Goal: Task Accomplishment & Management: Manage account settings

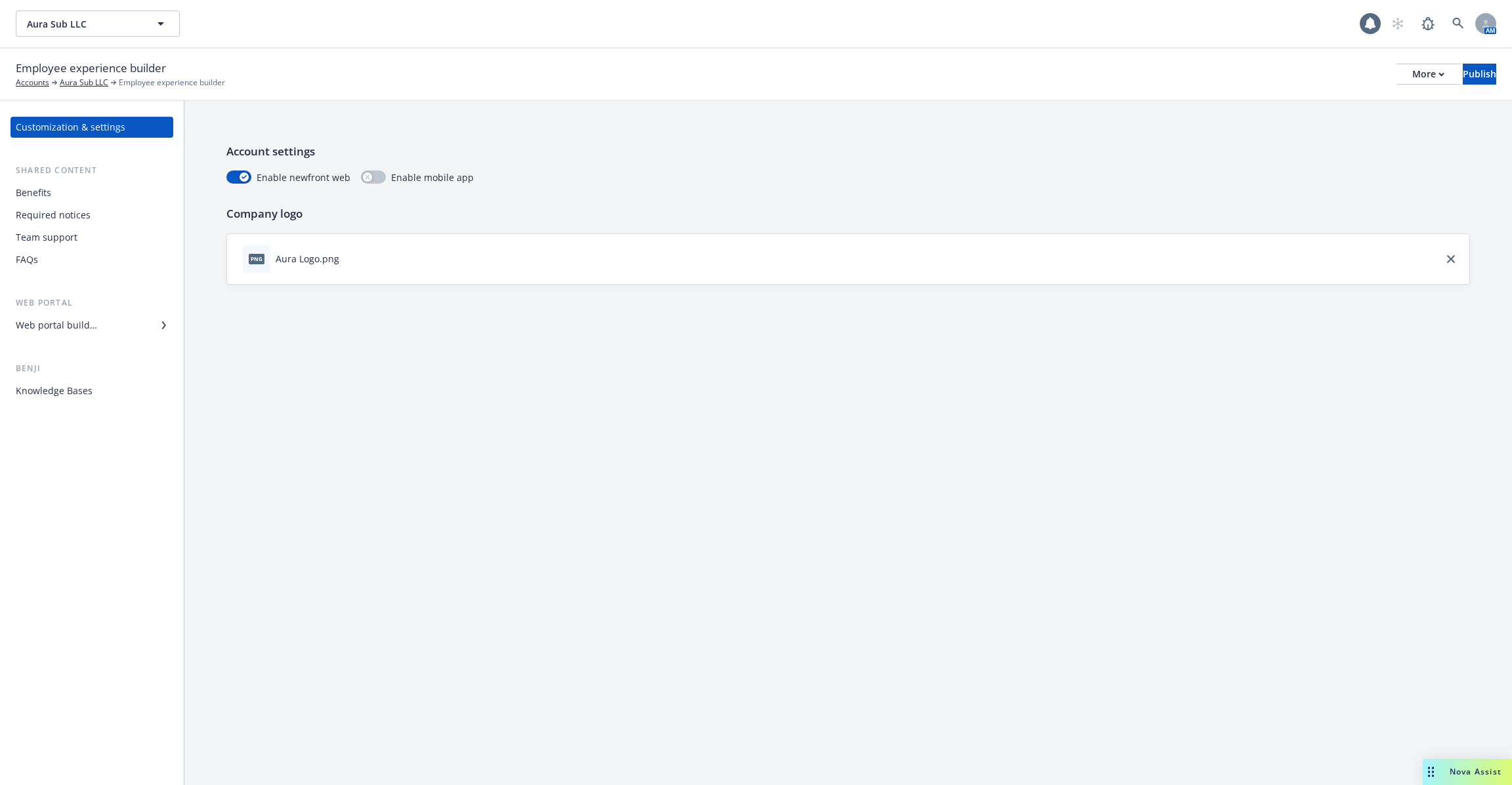
click at [115, 392] on div "Knowledge Bases" at bounding box center [91, 391] width 152 height 21
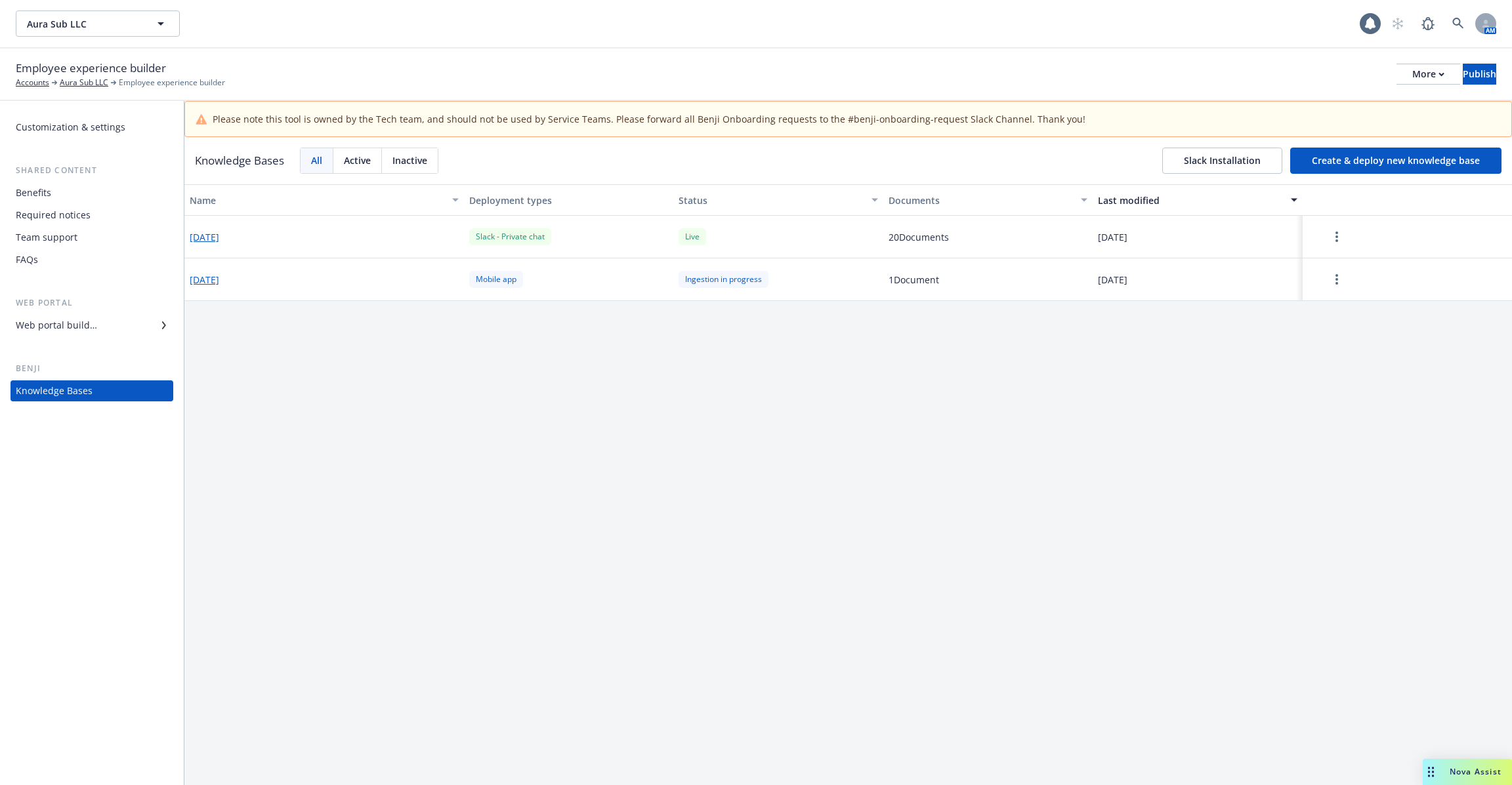
click at [219, 239] on button "2025-06-20" at bounding box center [204, 237] width 29 height 13
click at [1337, 248] on button "button" at bounding box center [1336, 237] width 58 height 26
click at [1308, 316] on div "Edit configuration" at bounding box center [1338, 322] width 173 height 22
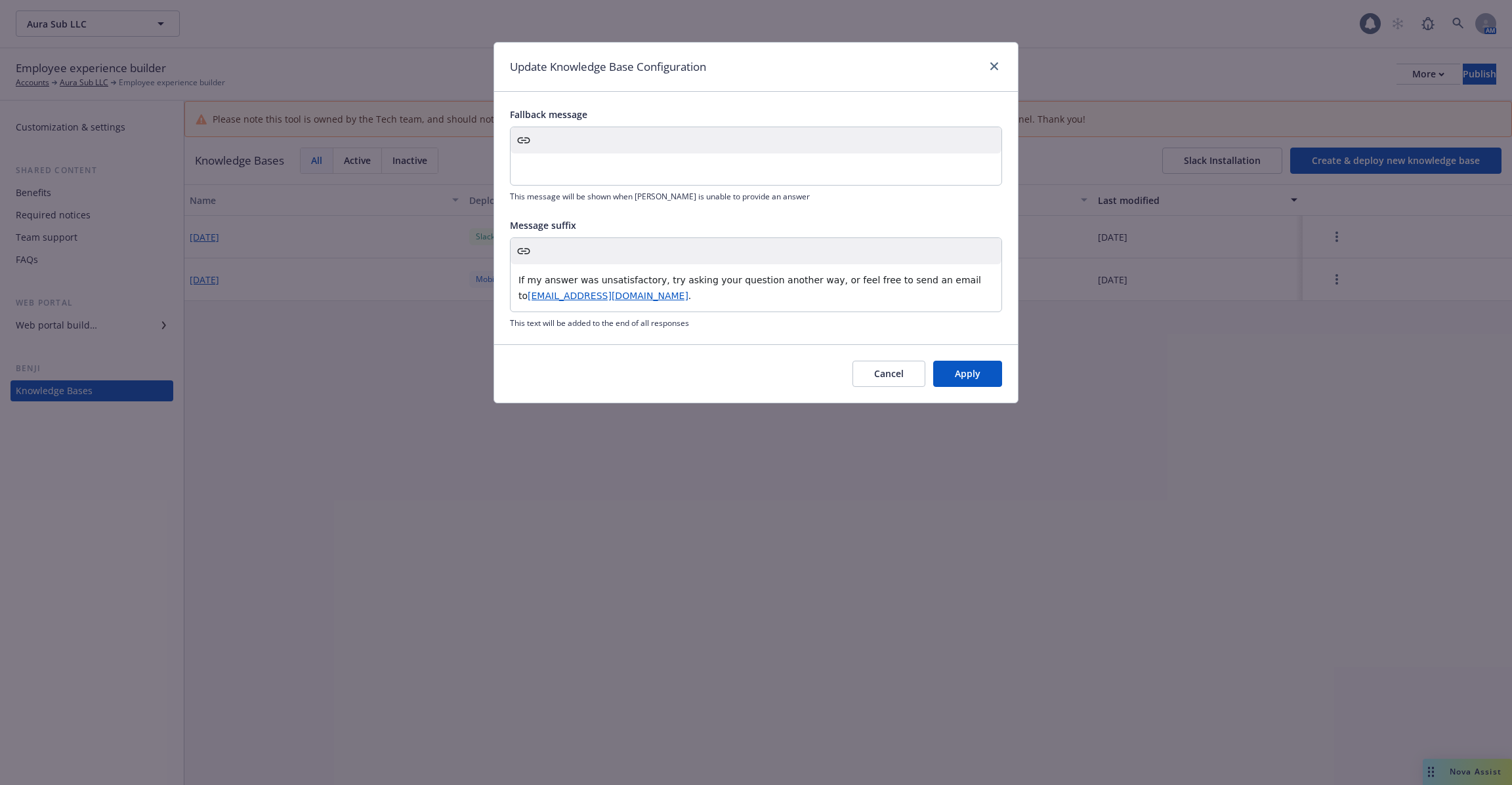
click at [1003, 61] on div "Update Knowledge Base Configuration" at bounding box center [756, 67] width 524 height 49
click at [991, 62] on icon "close" at bounding box center [993, 65] width 8 height 8
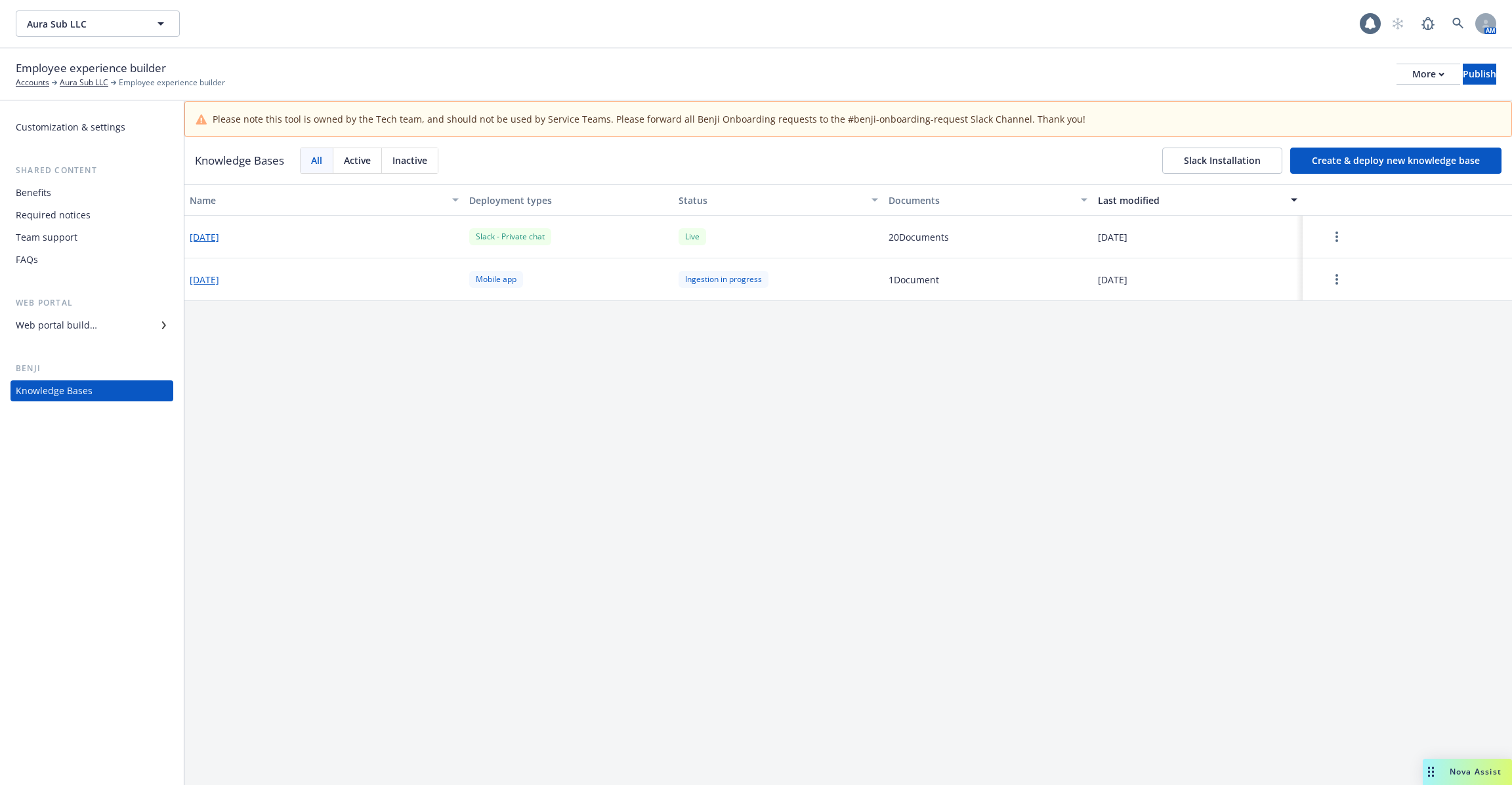
click at [219, 237] on button "2025-06-20" at bounding box center [204, 237] width 29 height 13
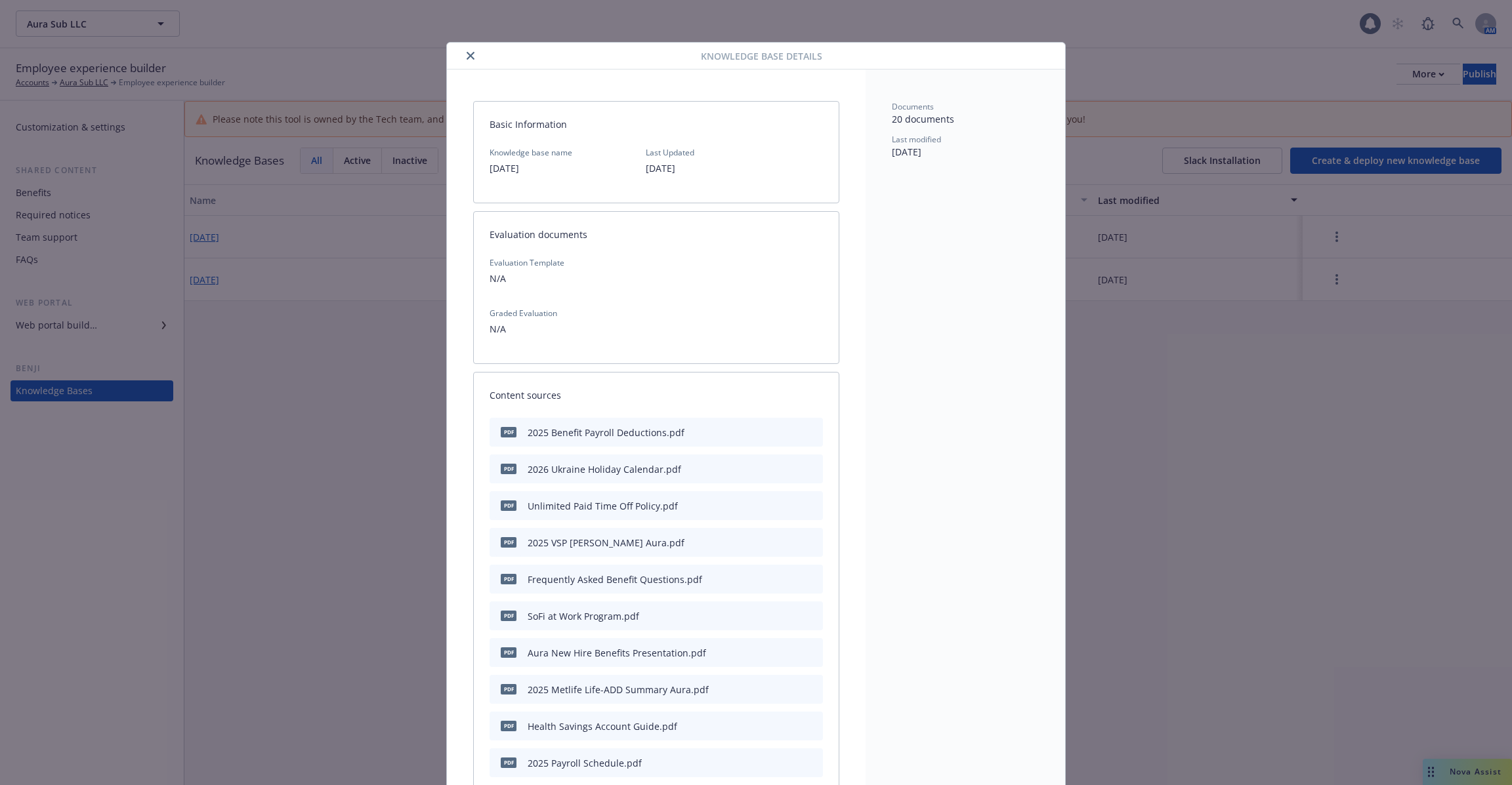
click at [467, 55] on icon "close" at bounding box center [470, 55] width 8 height 8
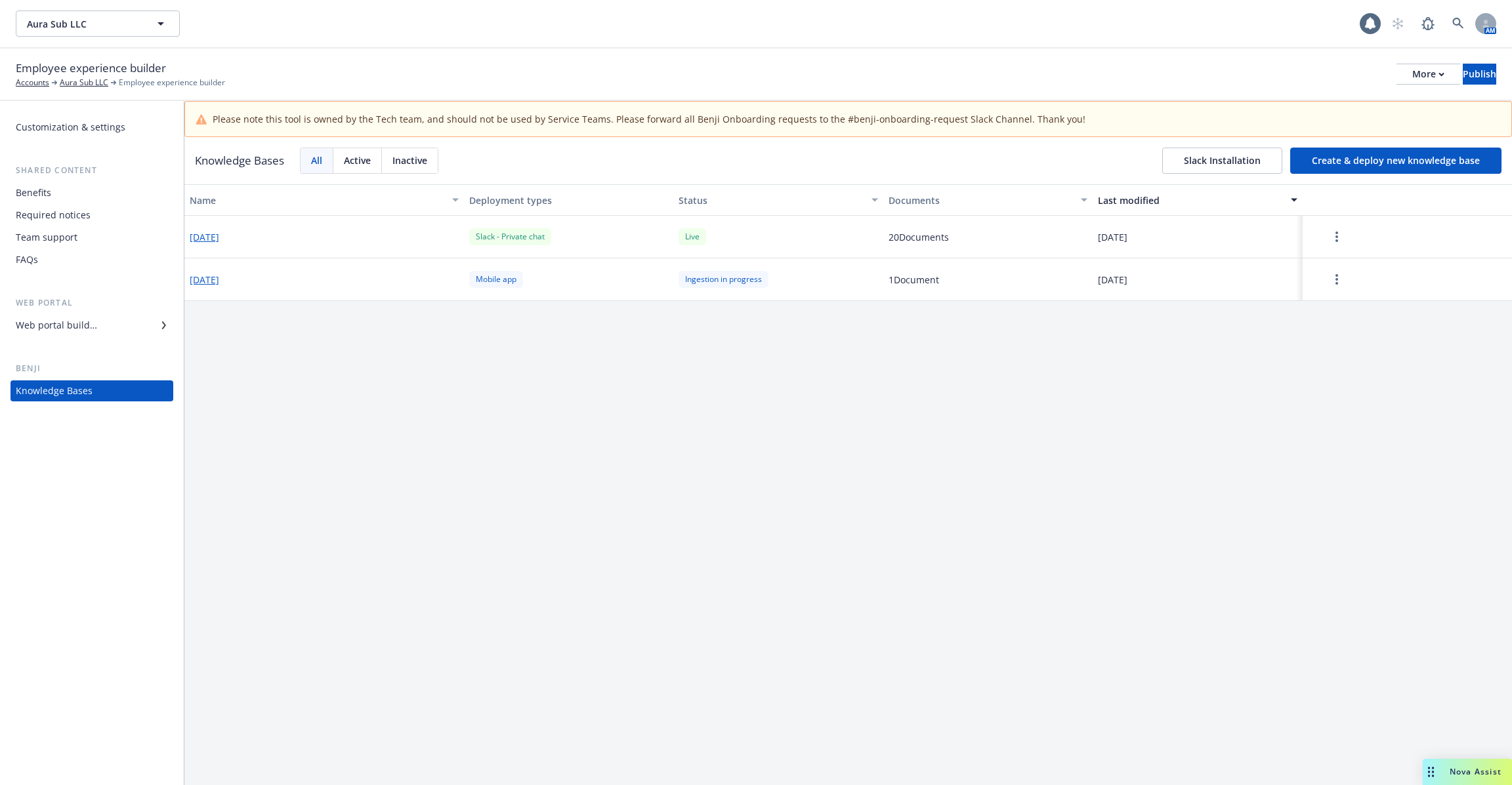
click at [211, 241] on button "2025-06-20" at bounding box center [204, 237] width 29 height 13
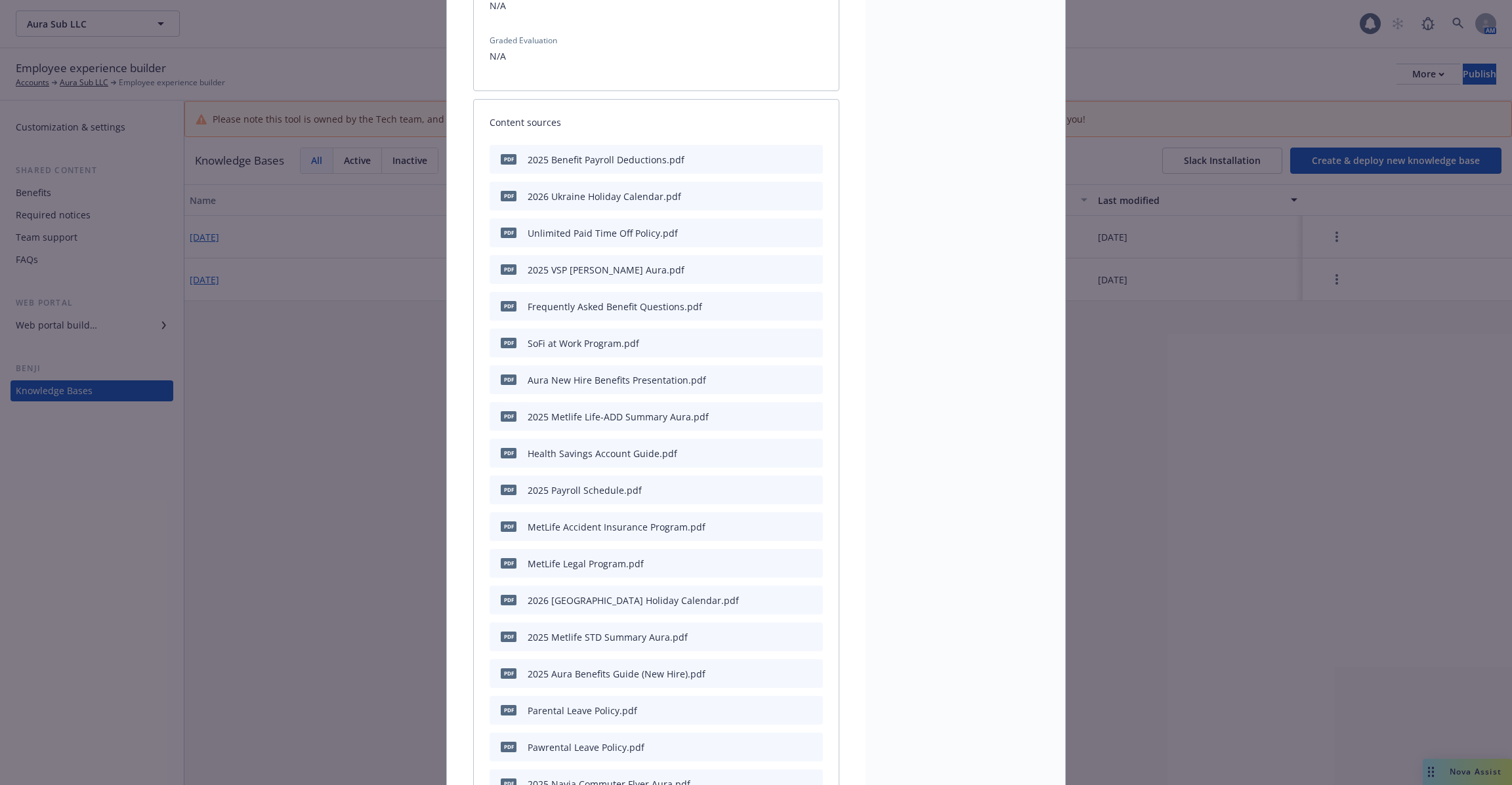
scroll to position [202, 0]
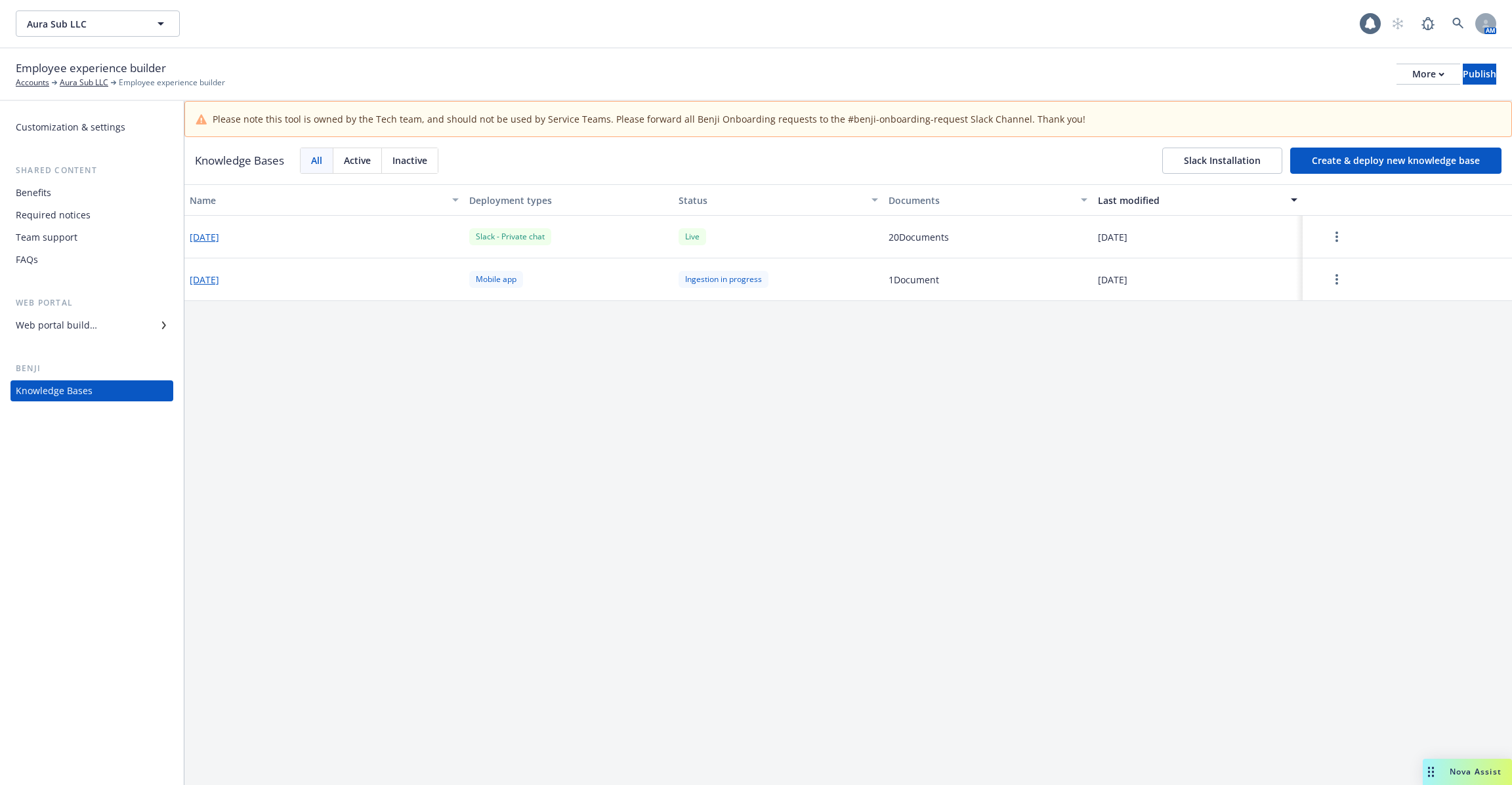
click at [219, 236] on button "2025-06-20" at bounding box center [204, 237] width 29 height 13
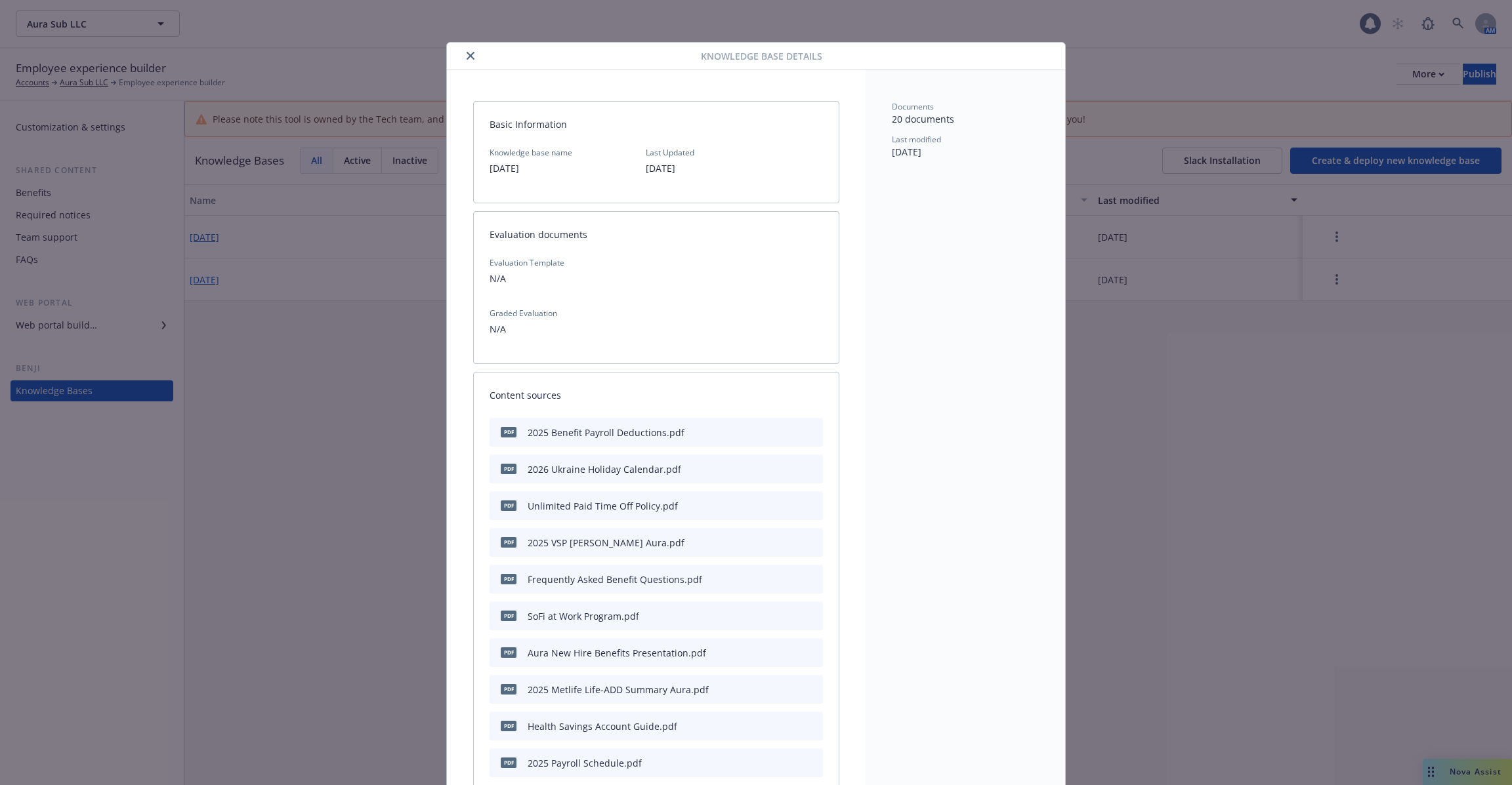
scroll to position [2, 0]
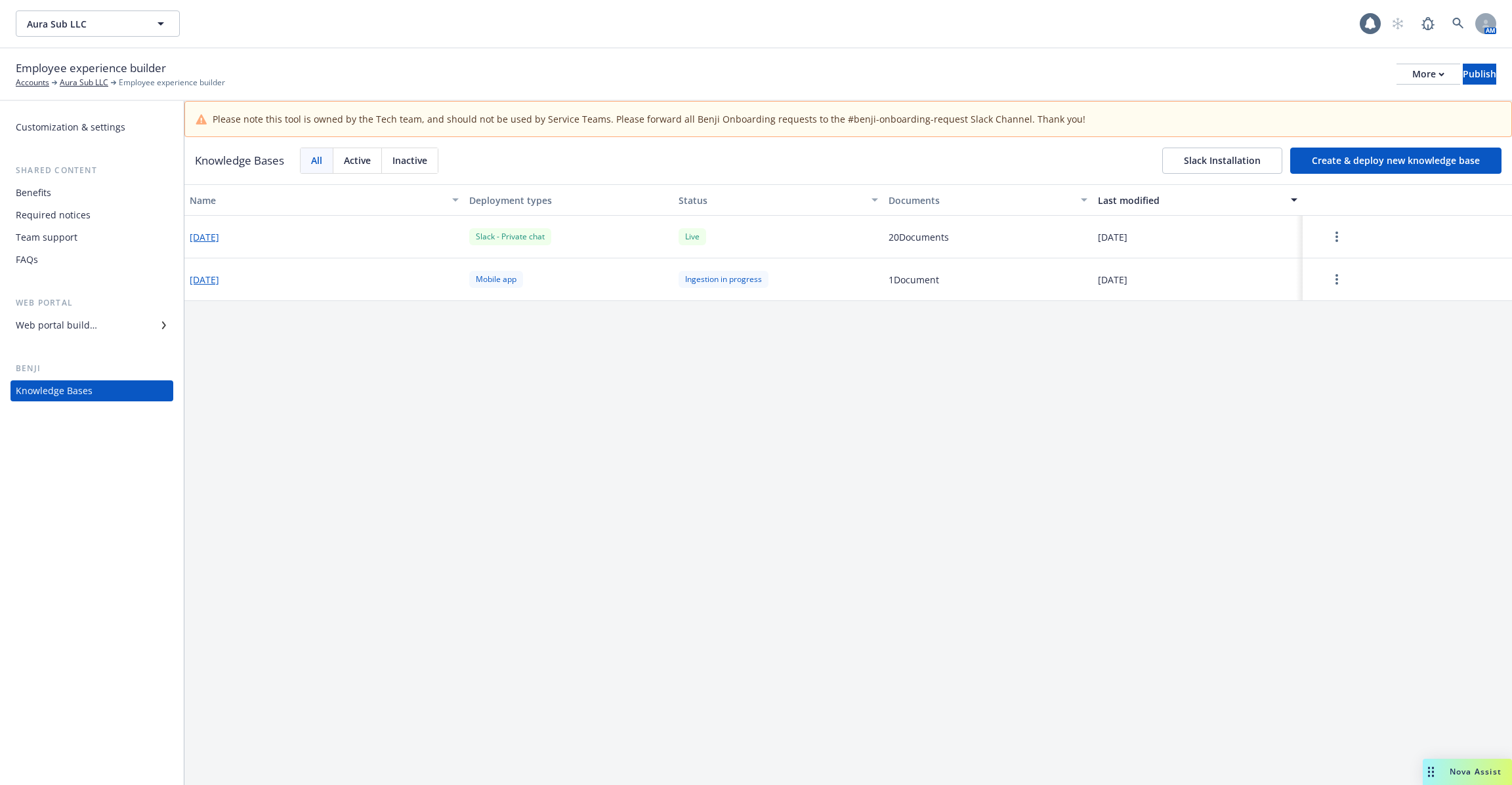
click at [489, 228] on div "Slack - Private chat" at bounding box center [510, 237] width 82 height 17
click at [414, 357] on div "Name Deployment types Status Documents Last modified 2025-06-20 Slack - Private…" at bounding box center [848, 502] width 1327 height 637
click at [81, 325] on div "Web portal builder" at bounding box center [56, 325] width 81 height 21
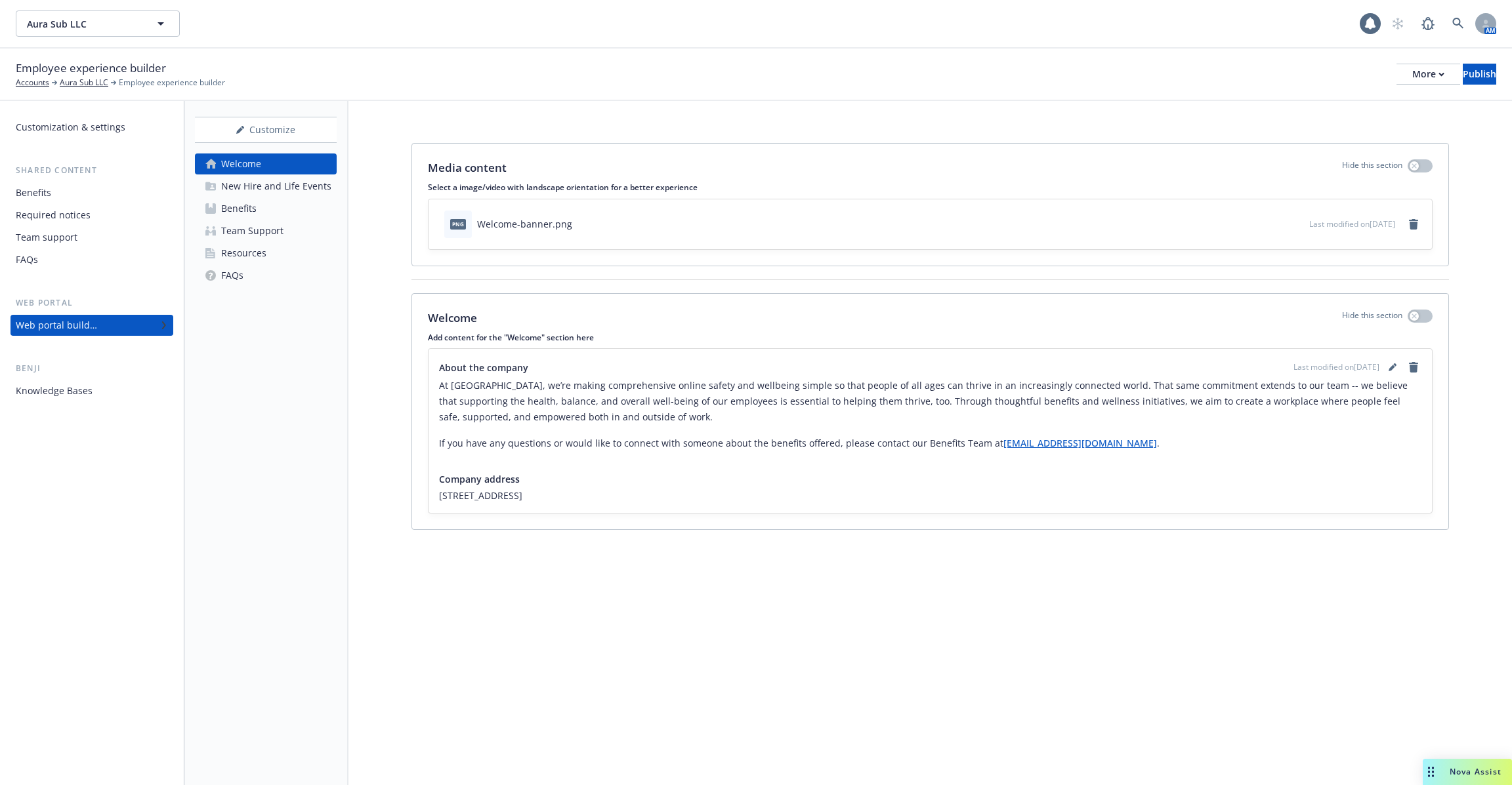
click at [287, 185] on div "New Hire and Life Events" at bounding box center [276, 186] width 110 height 21
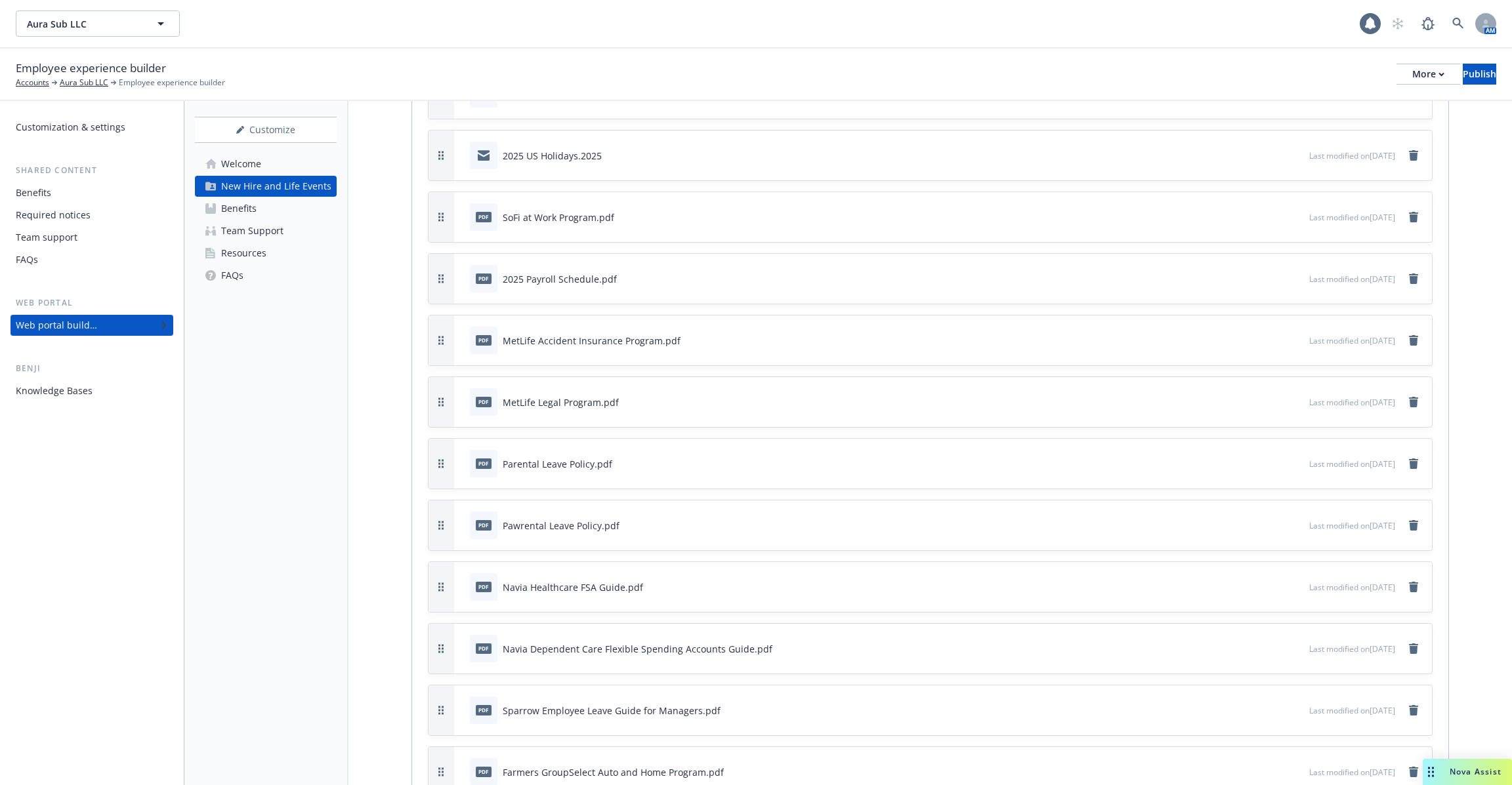
scroll to position [2915, 0]
click at [518, 335] on div "2025 Payroll Schedule.pdf" at bounding box center [560, 341] width 114 height 13
click at [545, 211] on div "2025 US Holidays.2025" at bounding box center [552, 218] width 99 height 13
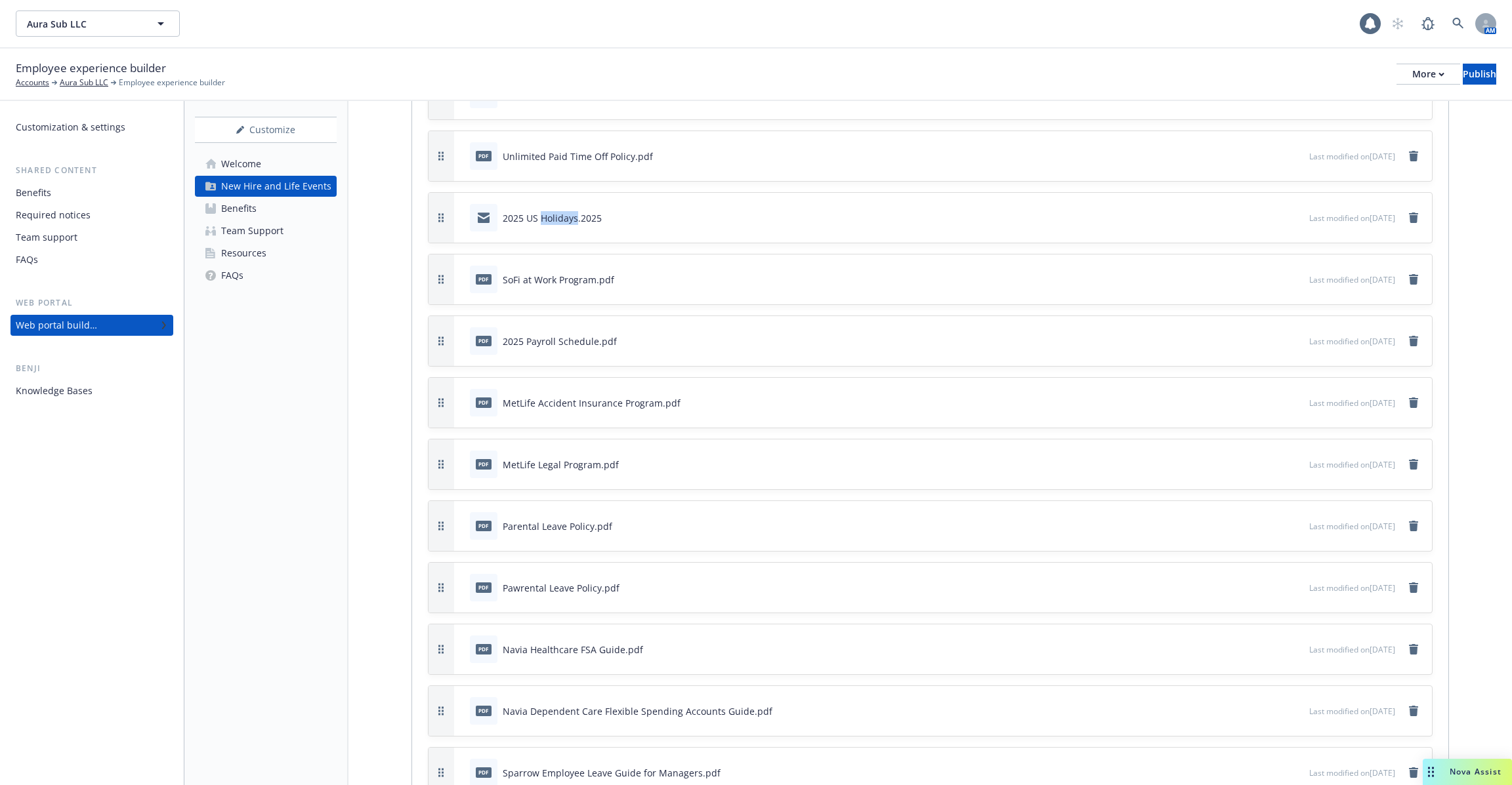
click at [545, 211] on div "2025 US Holidays.2025" at bounding box center [552, 218] width 99 height 13
click at [554, 335] on div "2025 Payroll Schedule.pdf" at bounding box center [560, 341] width 114 height 13
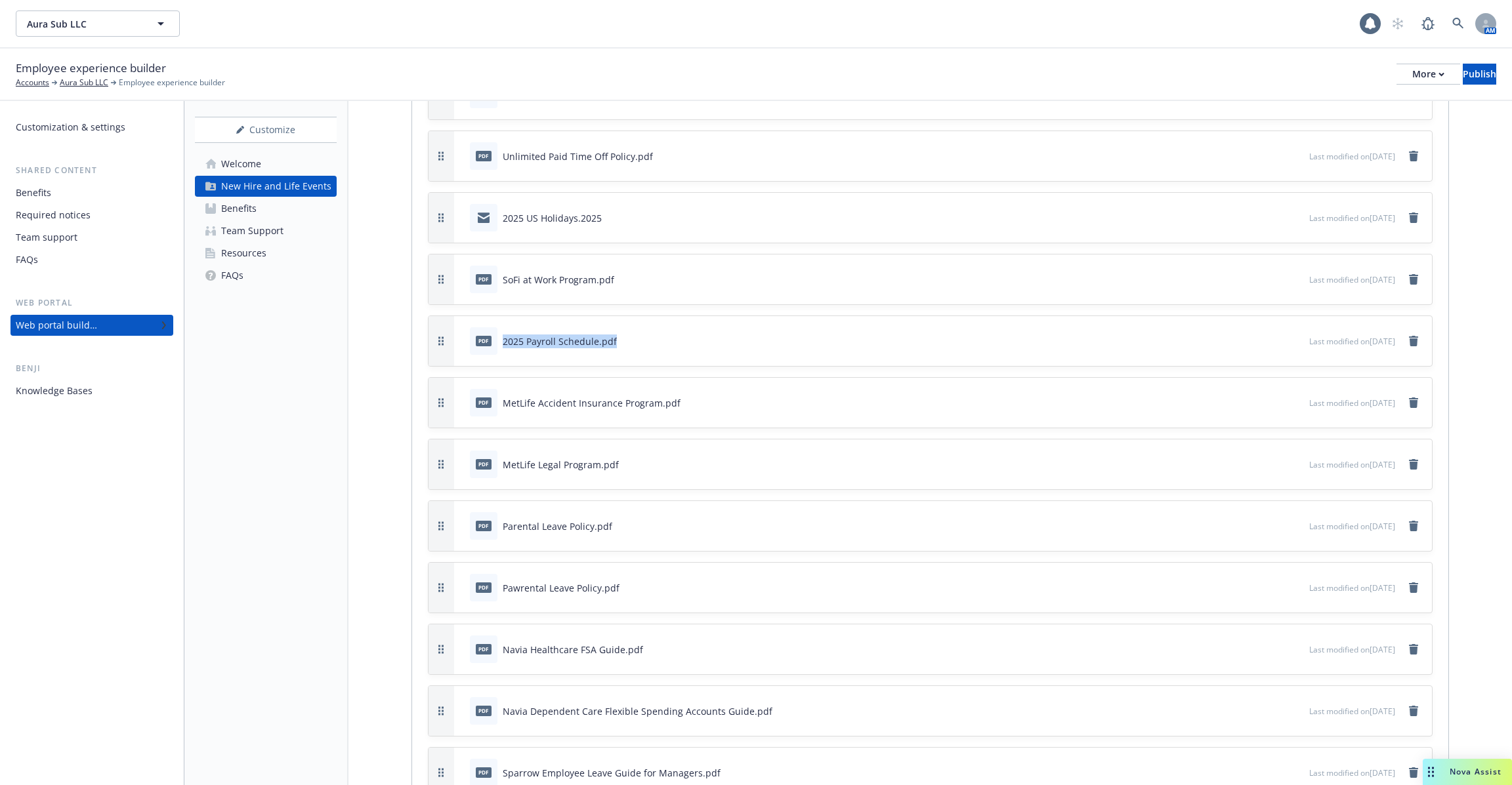
click at [121, 390] on div "Knowledge Bases" at bounding box center [91, 391] width 152 height 21
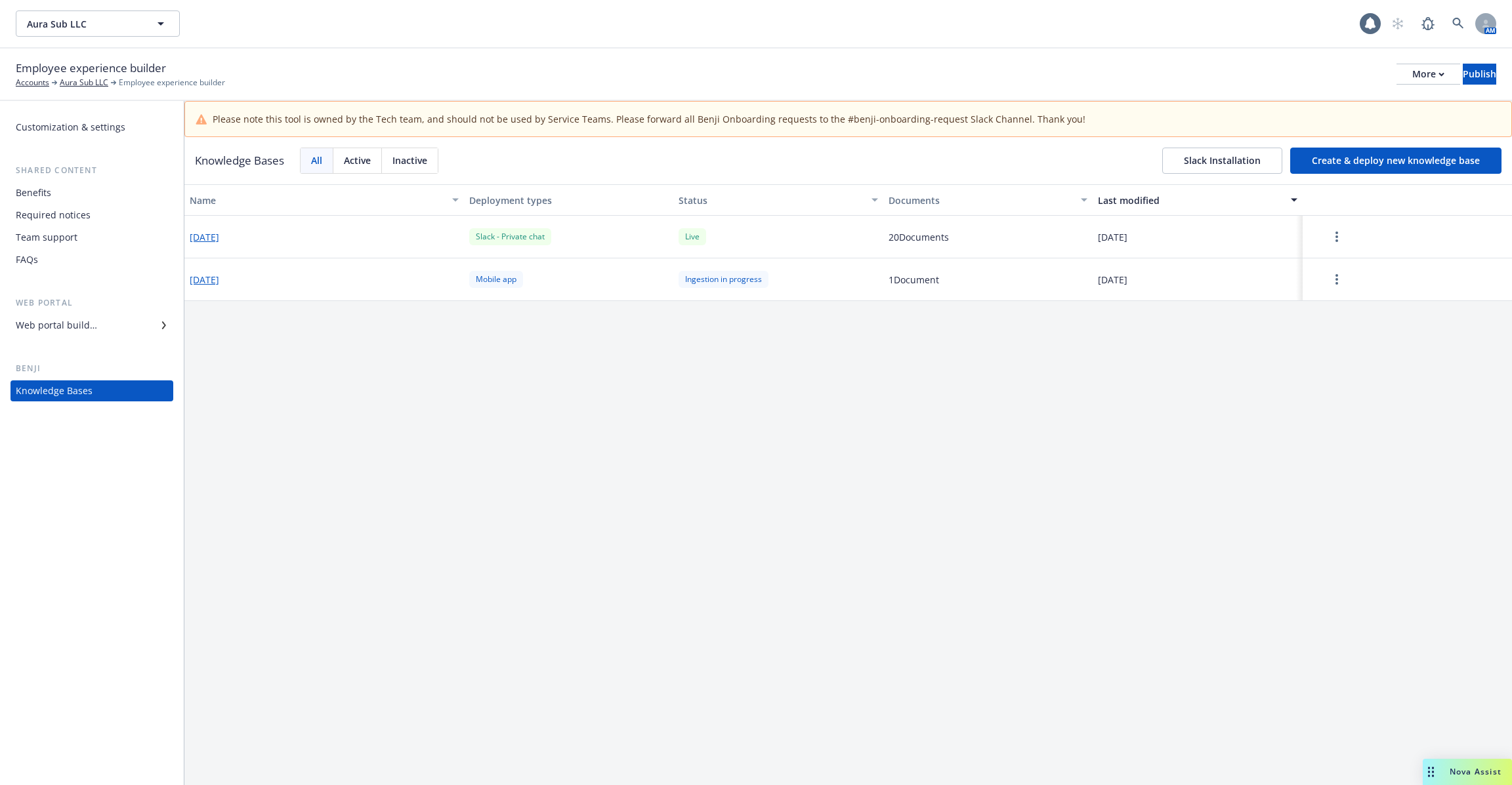
click at [219, 233] on button "2025-06-20" at bounding box center [204, 237] width 29 height 13
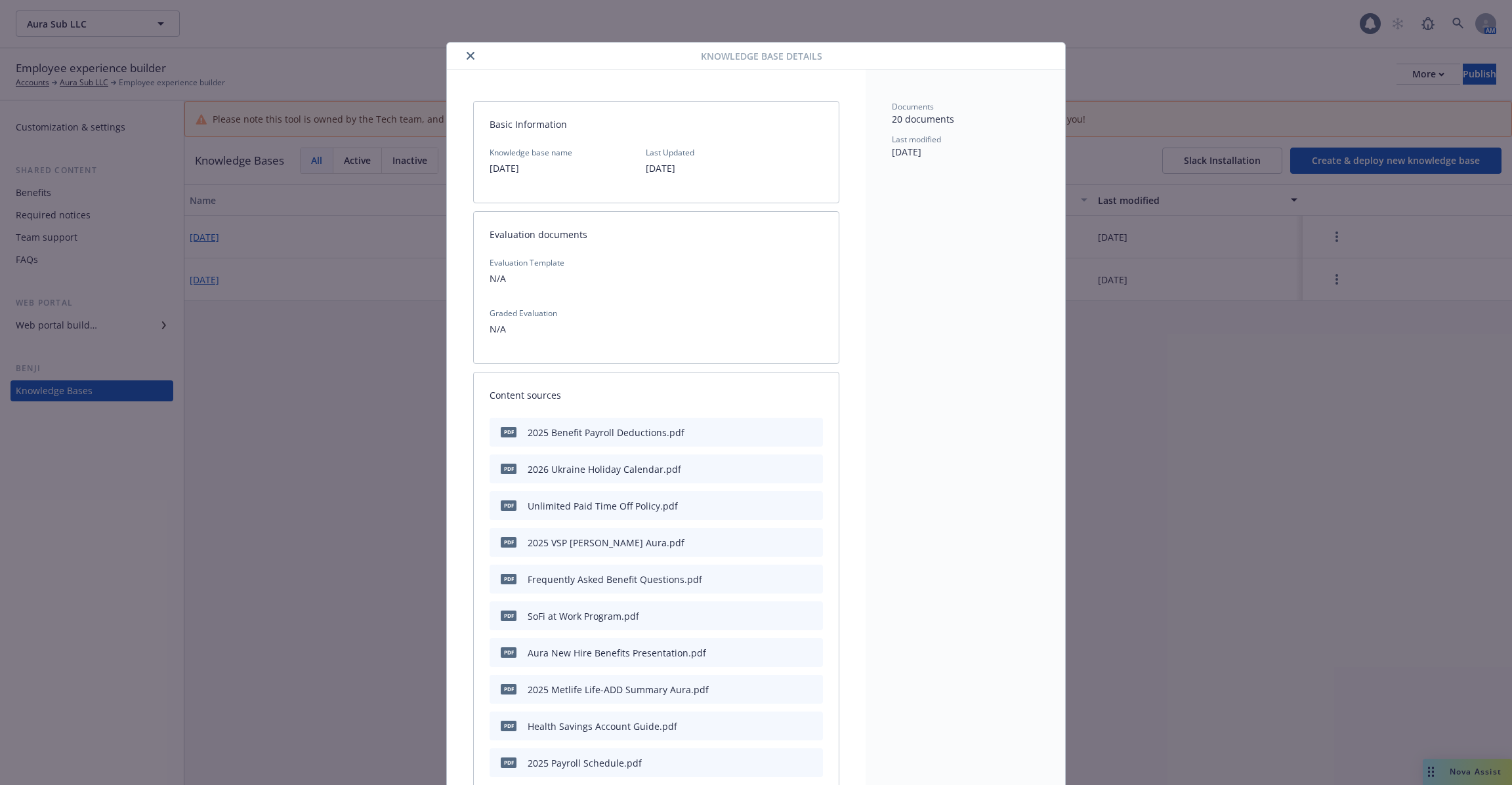
click at [467, 62] on button "close" at bounding box center [470, 55] width 16 height 16
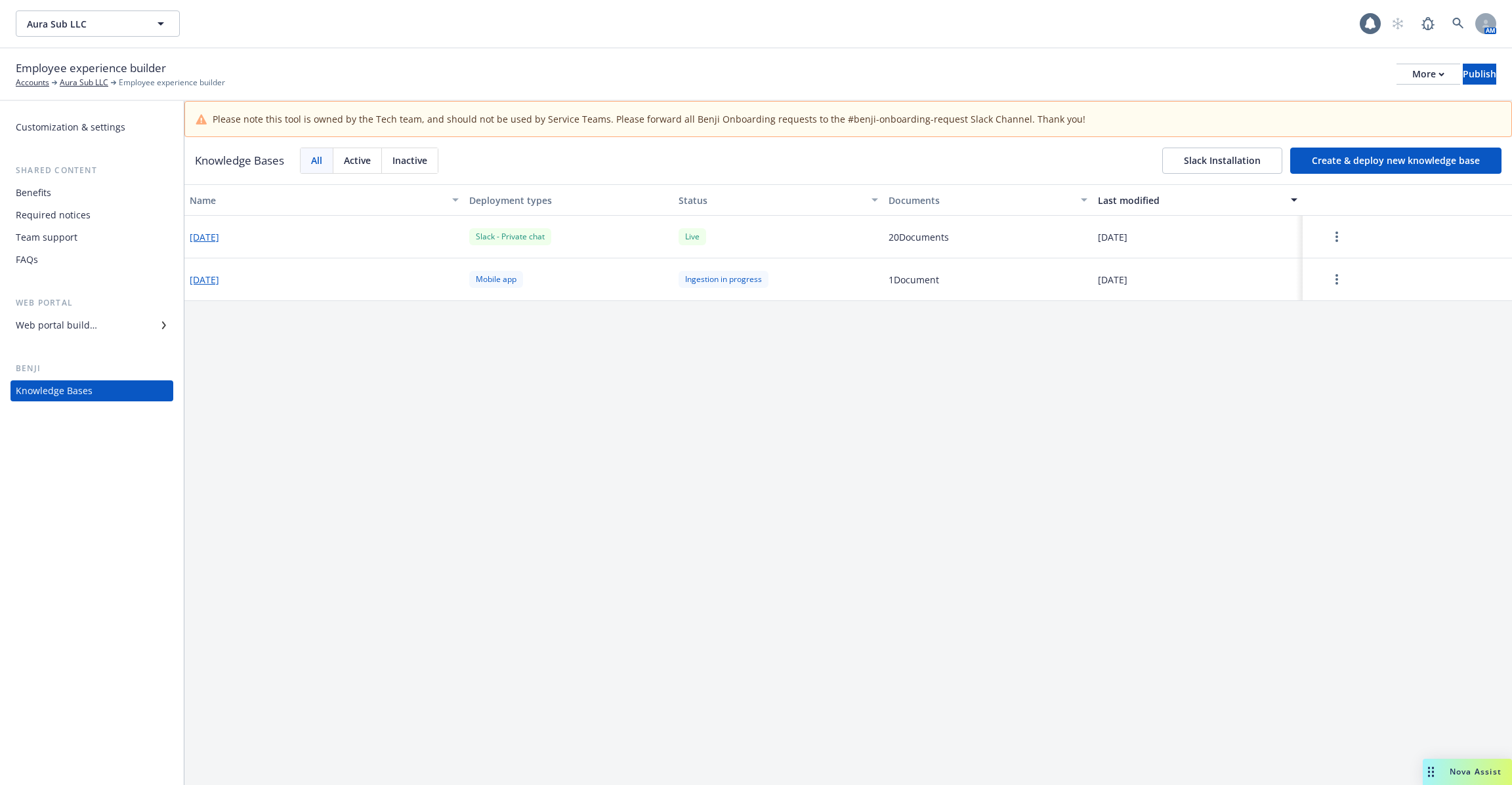
click at [855, 507] on div "Name Deployment types Status Documents Last modified 2025-06-20 Slack - Private…" at bounding box center [848, 502] width 1327 height 637
click at [73, 400] on div "Knowledge Bases" at bounding box center [54, 391] width 76 height 21
click at [319, 125] on span "Please note this tool is owned by the Tech team, and should not be used by Serv…" at bounding box center [649, 119] width 873 height 13
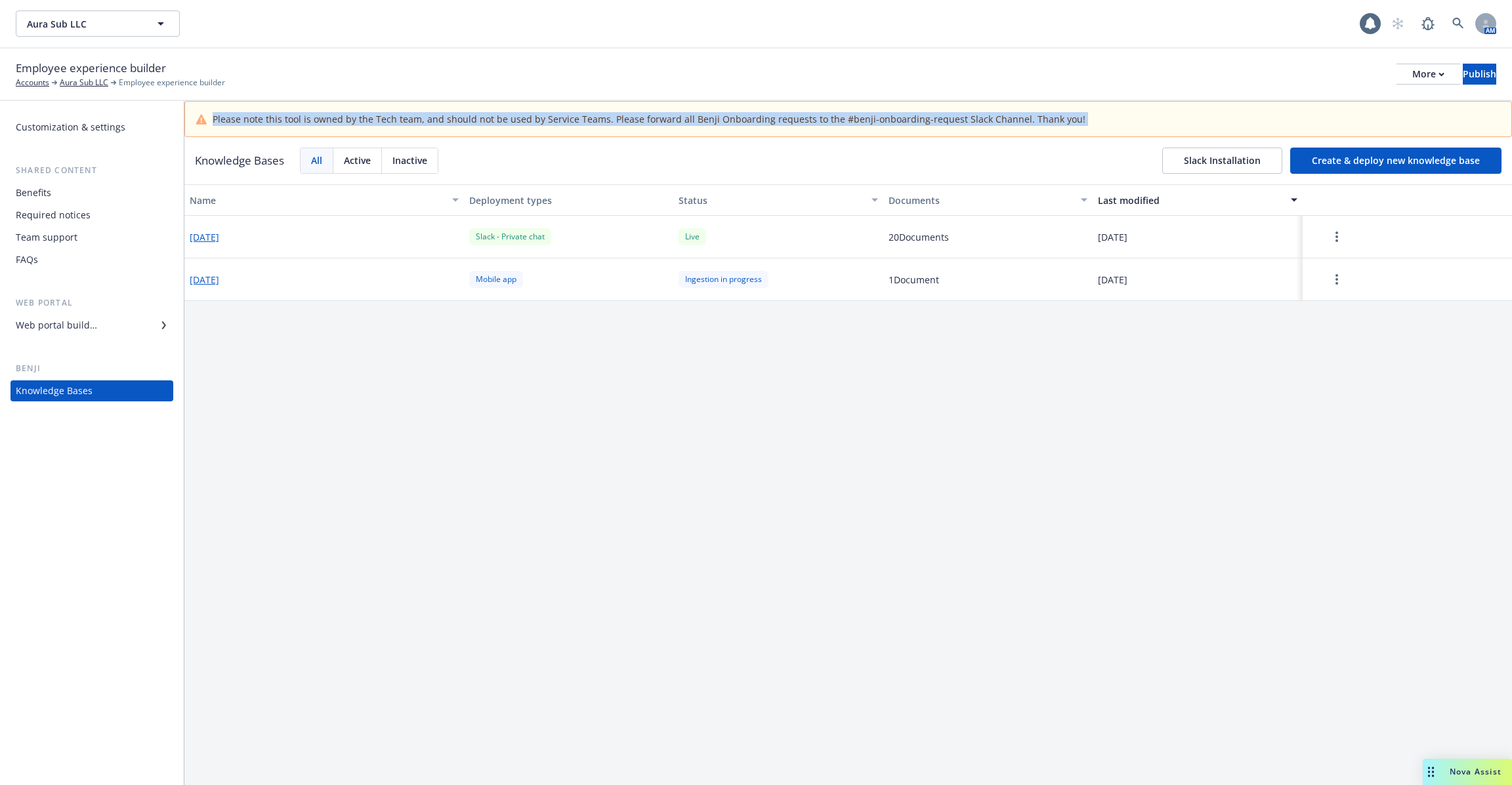
click at [319, 125] on span "Please note this tool is owned by the Tech team, and should not be used by Serv…" at bounding box center [649, 119] width 873 height 13
click at [966, 119] on span "Please note this tool is owned by the Tech team, and should not be used by Serv…" at bounding box center [649, 119] width 873 height 13
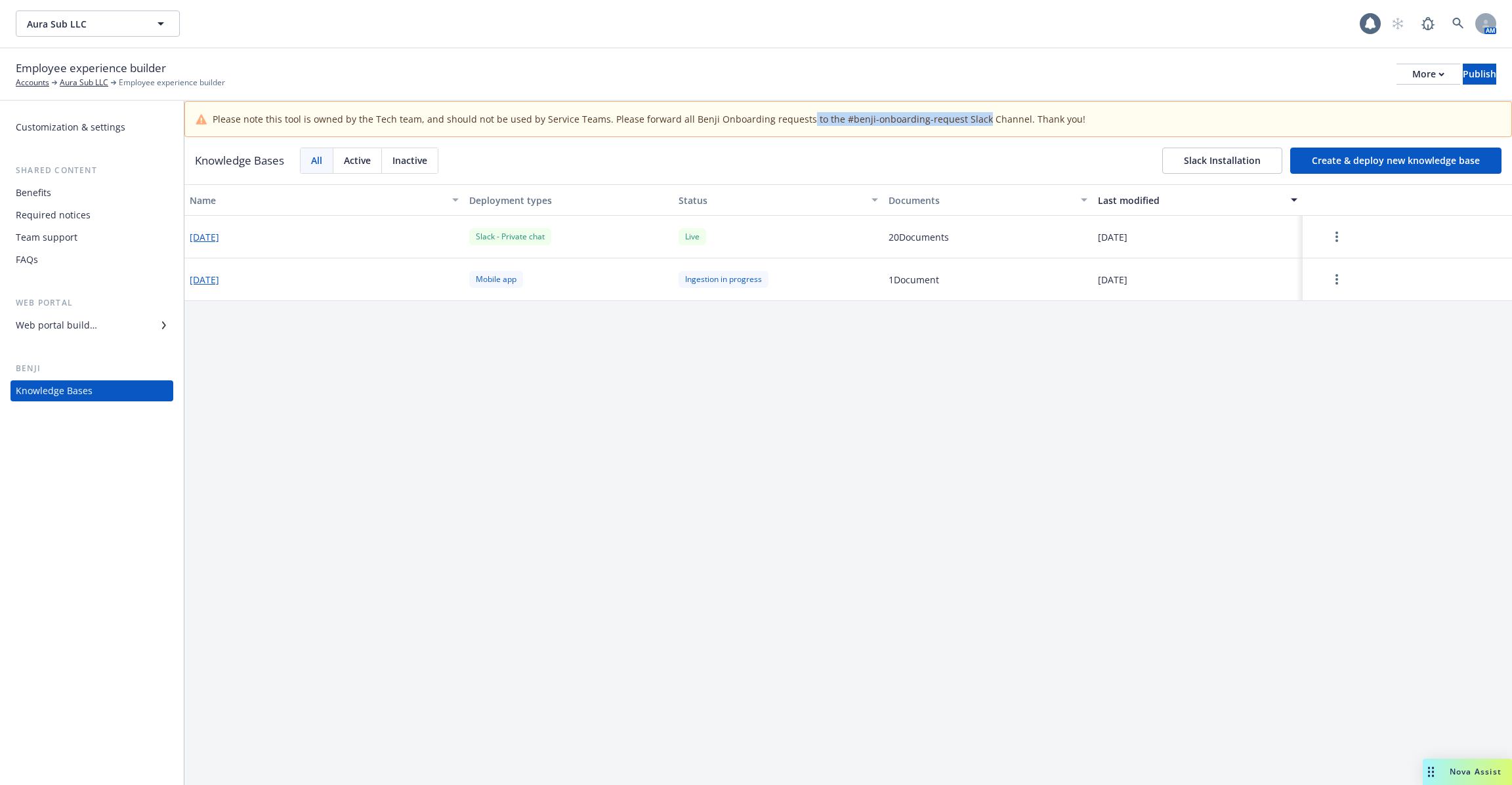
drag, startPoint x: 966, startPoint y: 121, endPoint x: 795, endPoint y: 123, distance: 171.0
click at [795, 123] on span "Please note this tool is owned by the Tech team, and should not be used by Serv…" at bounding box center [649, 119] width 873 height 13
click at [706, 341] on div "Name Deployment types Status Documents Last modified 2025-06-20 Slack - Private…" at bounding box center [848, 502] width 1327 height 637
click at [25, 370] on div "Benji" at bounding box center [92, 369] width 163 height 13
click at [39, 393] on div "Knowledge Bases" at bounding box center [54, 391] width 76 height 21
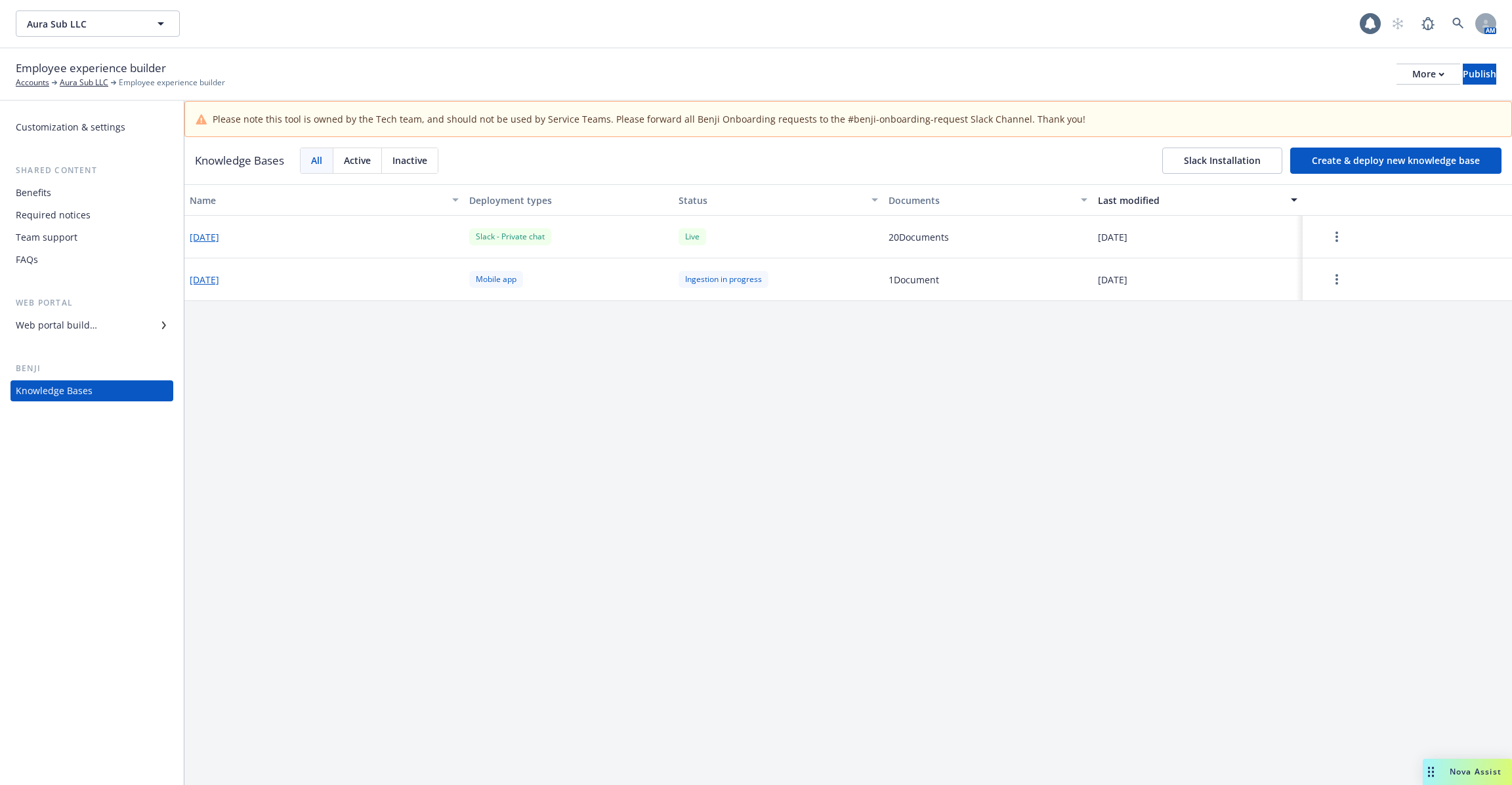
click at [113, 397] on div "Knowledge Bases" at bounding box center [91, 391] width 152 height 21
click at [71, 389] on div "Knowledge Bases" at bounding box center [54, 391] width 76 height 21
click at [90, 316] on div "Web portal builder" at bounding box center [56, 325] width 81 height 21
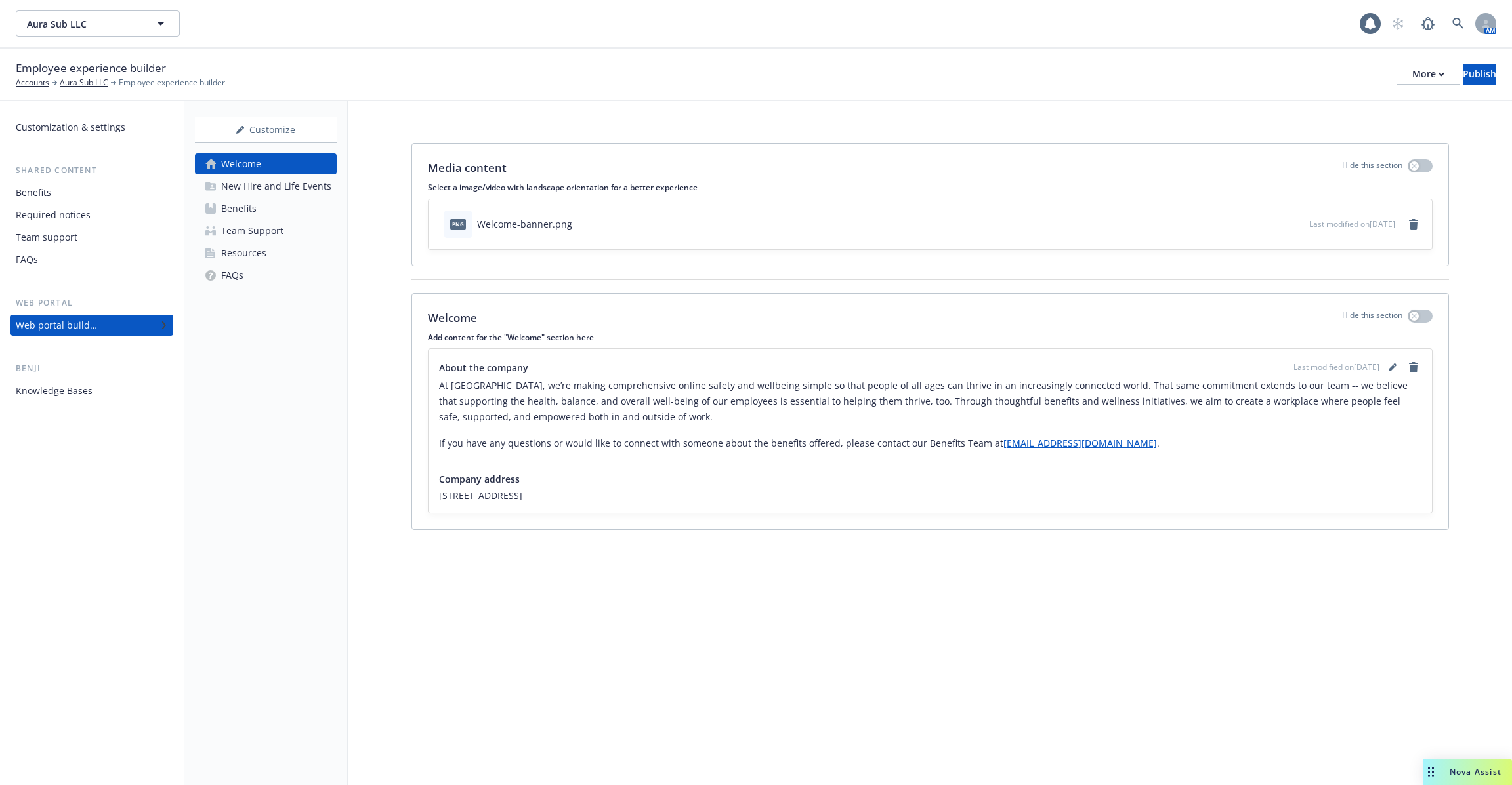
click at [242, 191] on div "New Hire and Life Events" at bounding box center [276, 186] width 110 height 21
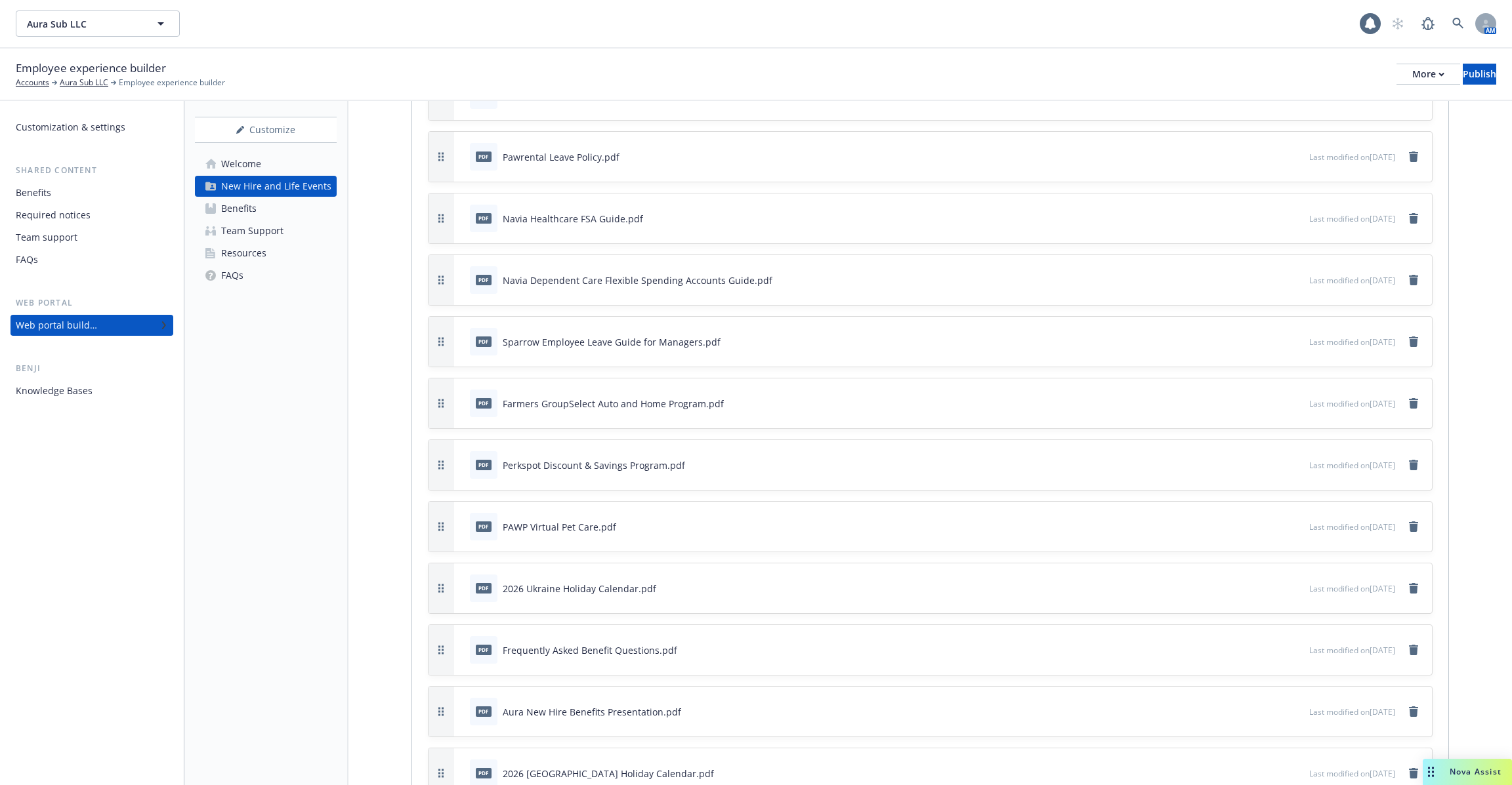
scroll to position [3195, 0]
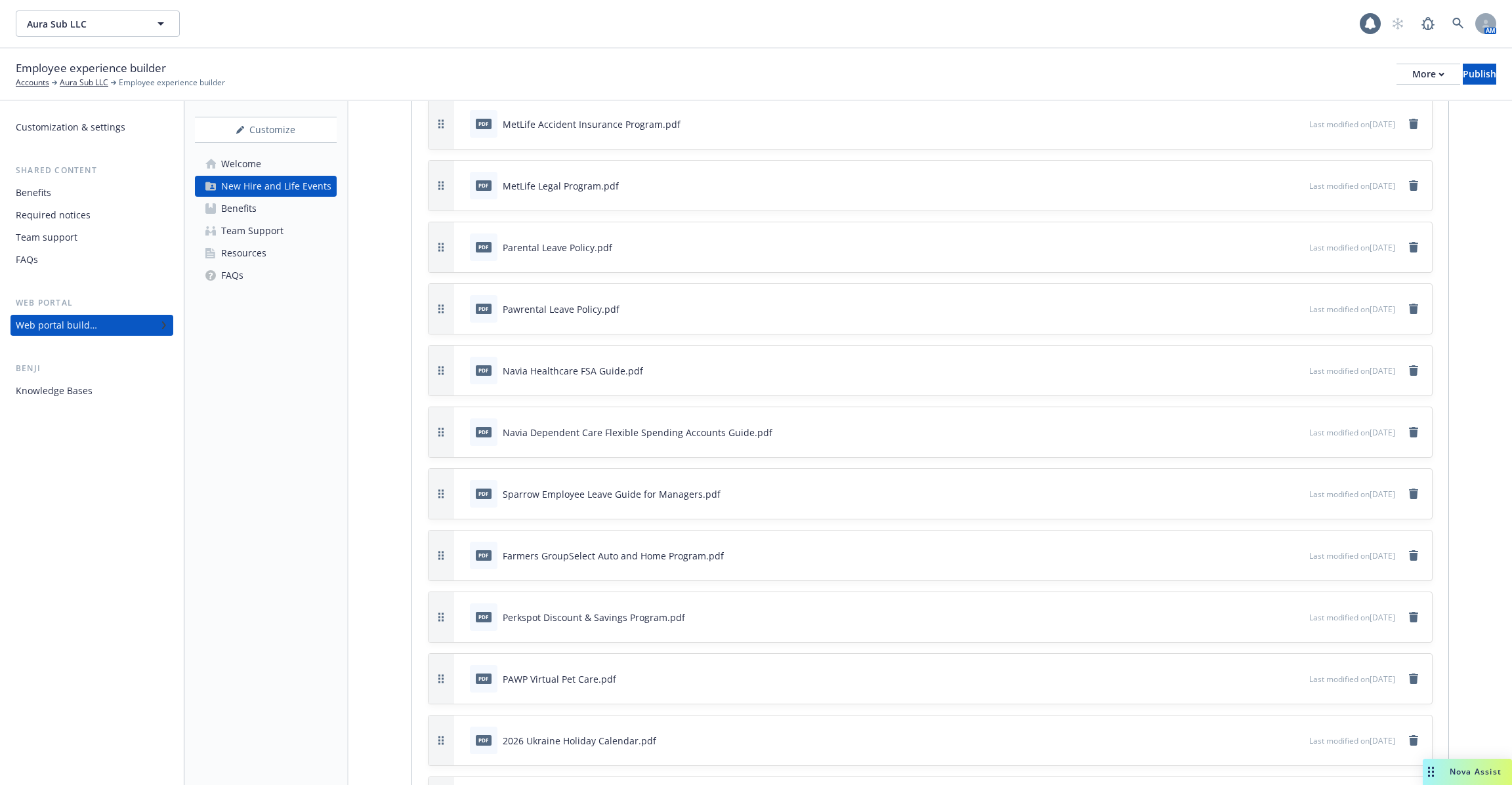
click at [103, 388] on div "Knowledge Bases" at bounding box center [91, 391] width 152 height 21
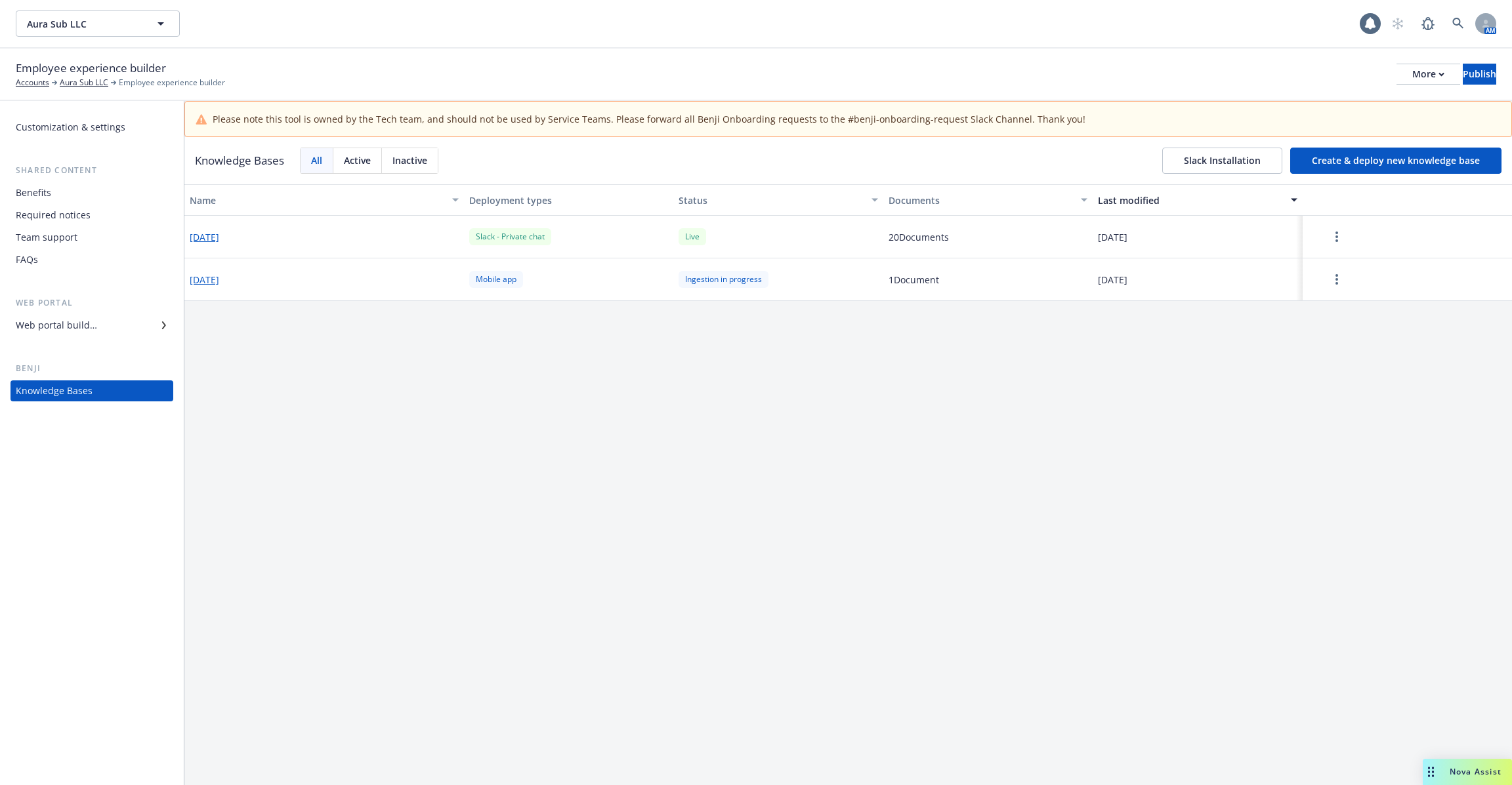
drag, startPoint x: 474, startPoint y: 242, endPoint x: 600, endPoint y: 241, distance: 126.0
click at [600, 241] on div "Slack - Private chat" at bounding box center [568, 237] width 209 height 43
drag, startPoint x: 573, startPoint y: 239, endPoint x: 474, endPoint y: 239, distance: 99.0
click at [474, 239] on div "Slack - Private chat" at bounding box center [568, 237] width 209 height 43
click at [430, 239] on div "2025-06-20" at bounding box center [324, 237] width 279 height 43
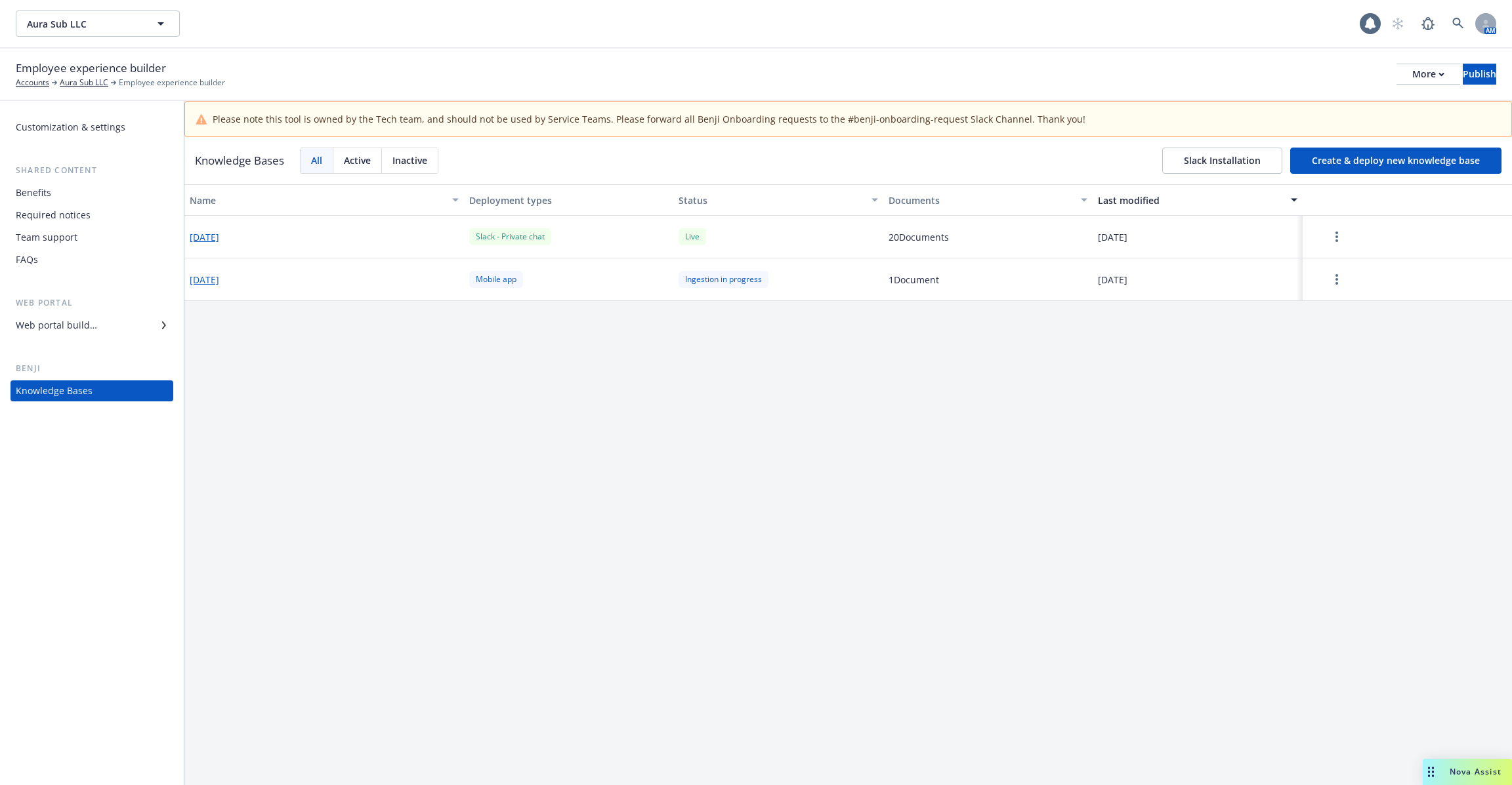
click at [219, 236] on button "2025-06-20" at bounding box center [204, 237] width 29 height 13
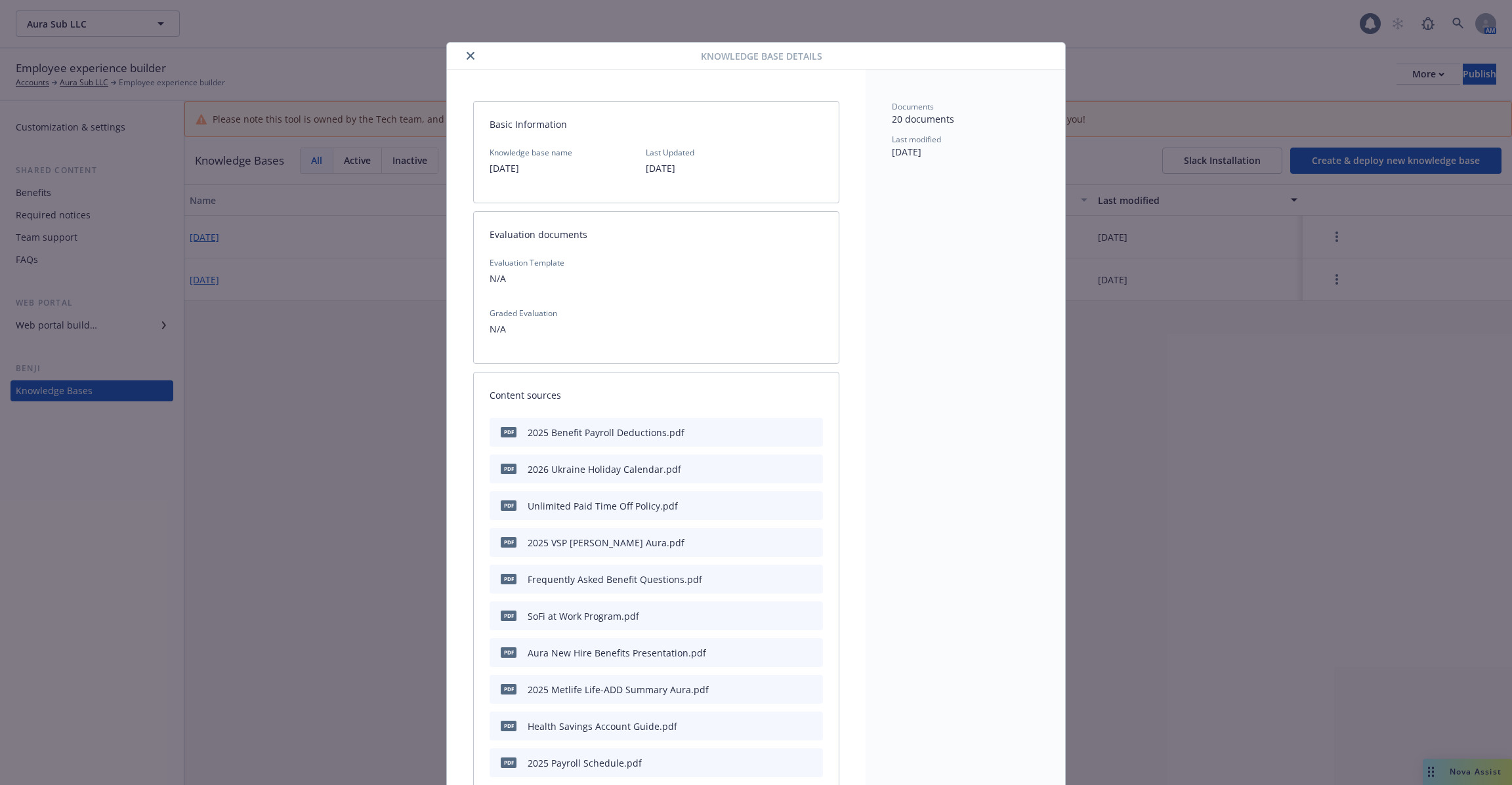
click at [468, 48] on button "close" at bounding box center [470, 55] width 16 height 16
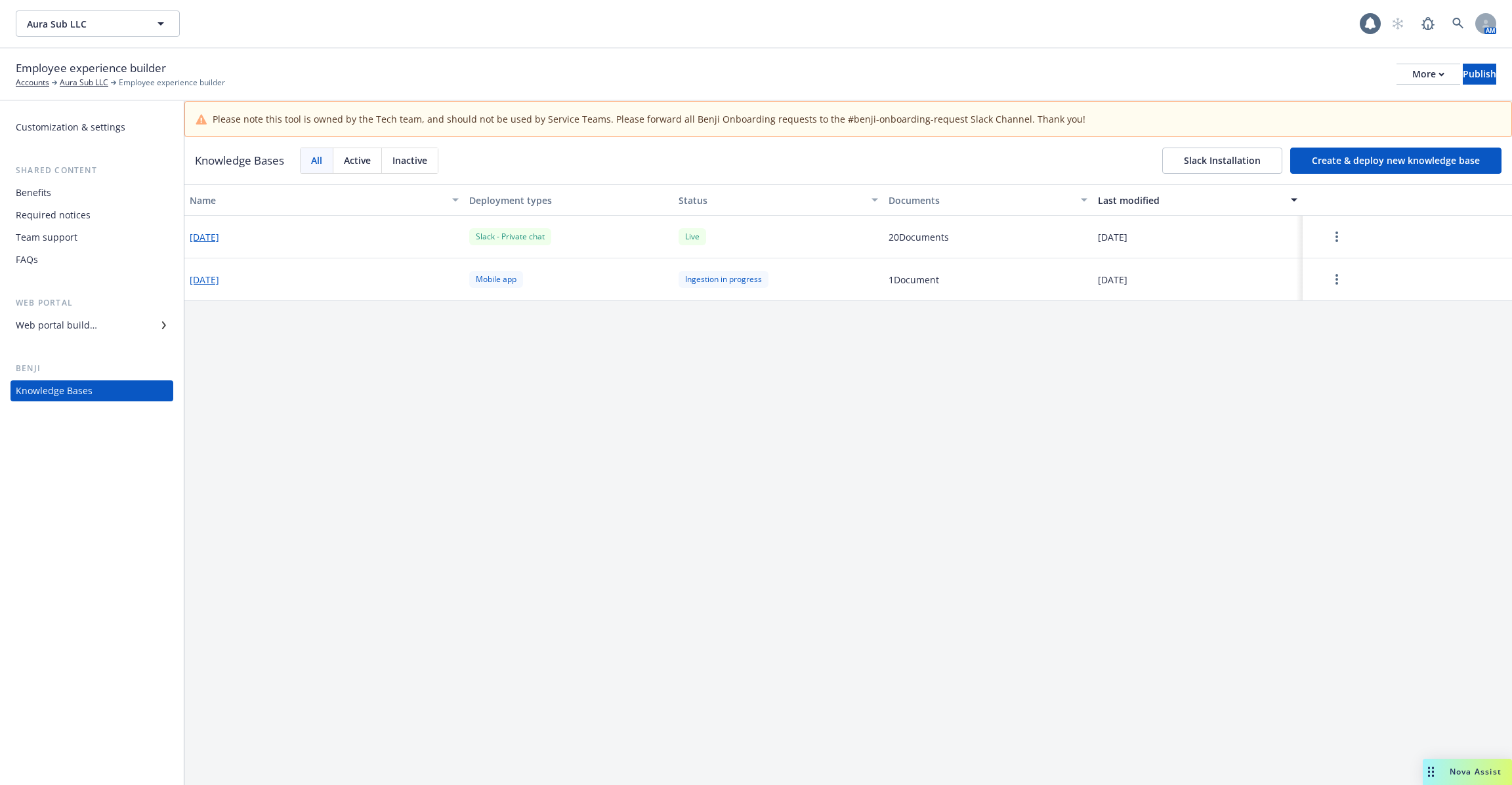
click at [59, 190] on div "Benefits" at bounding box center [91, 192] width 152 height 21
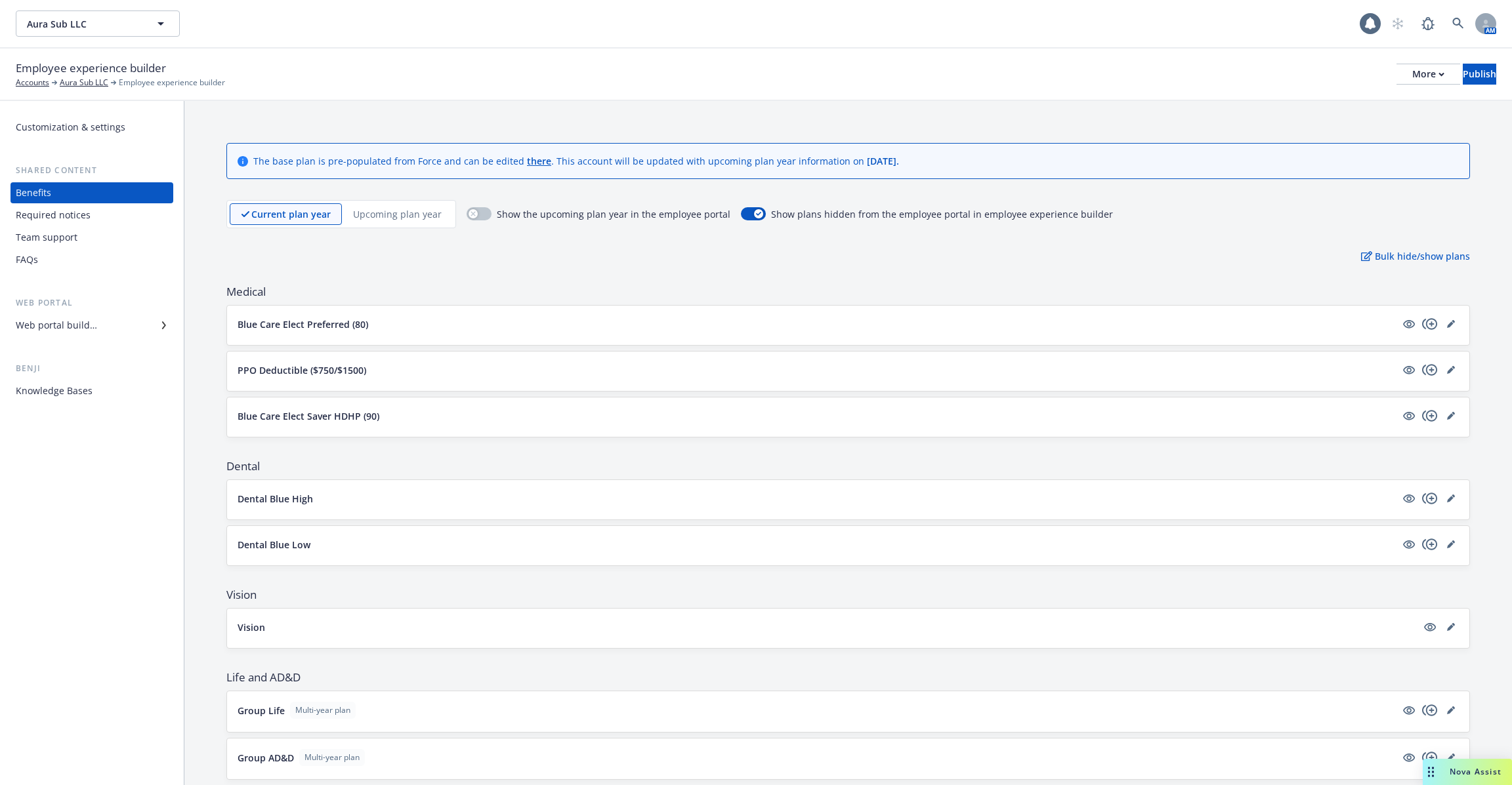
click at [65, 332] on div "Web portal builder" at bounding box center [56, 325] width 81 height 21
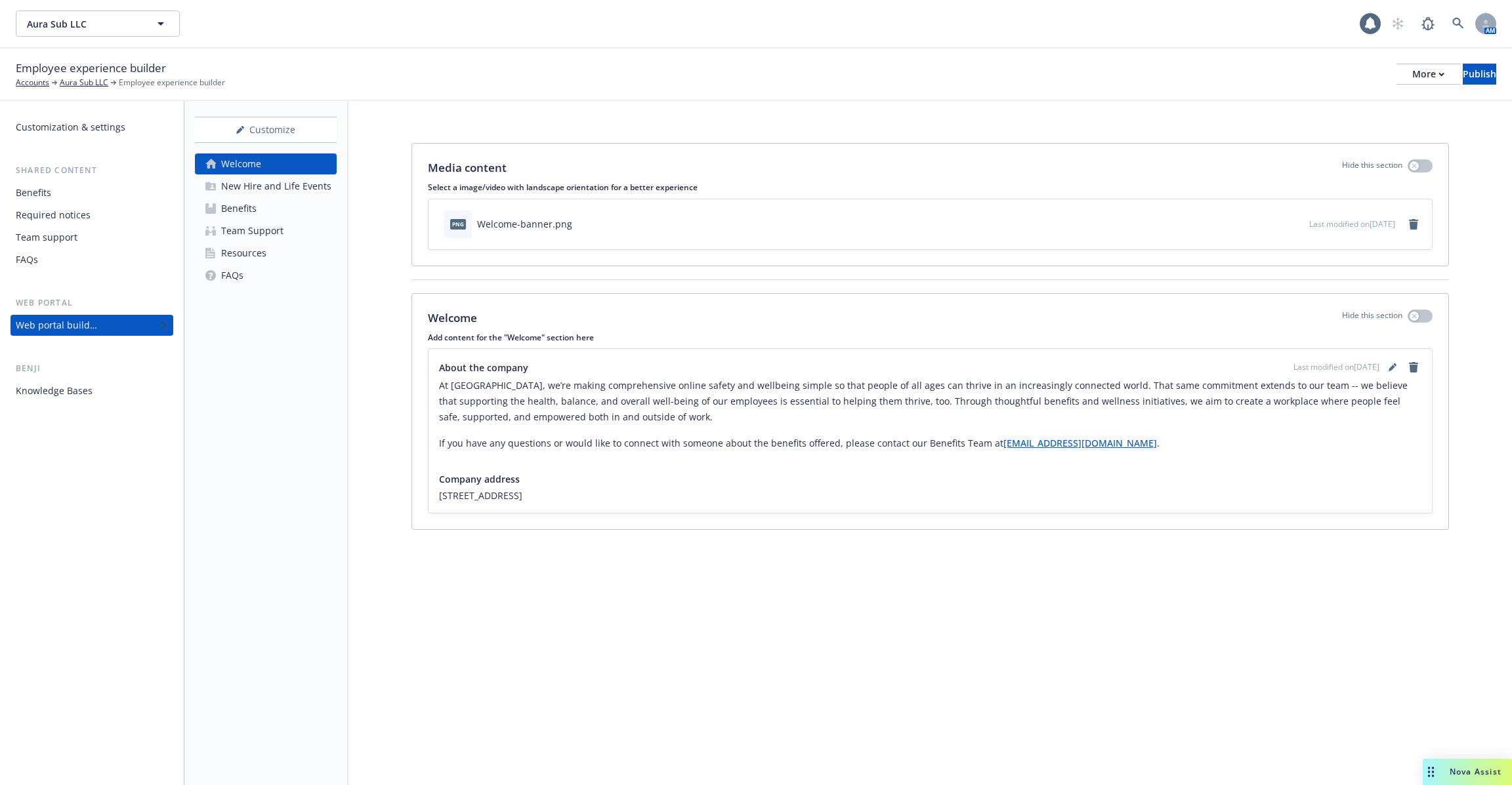
click at [266, 184] on div "New Hire and Life Events" at bounding box center [276, 186] width 110 height 21
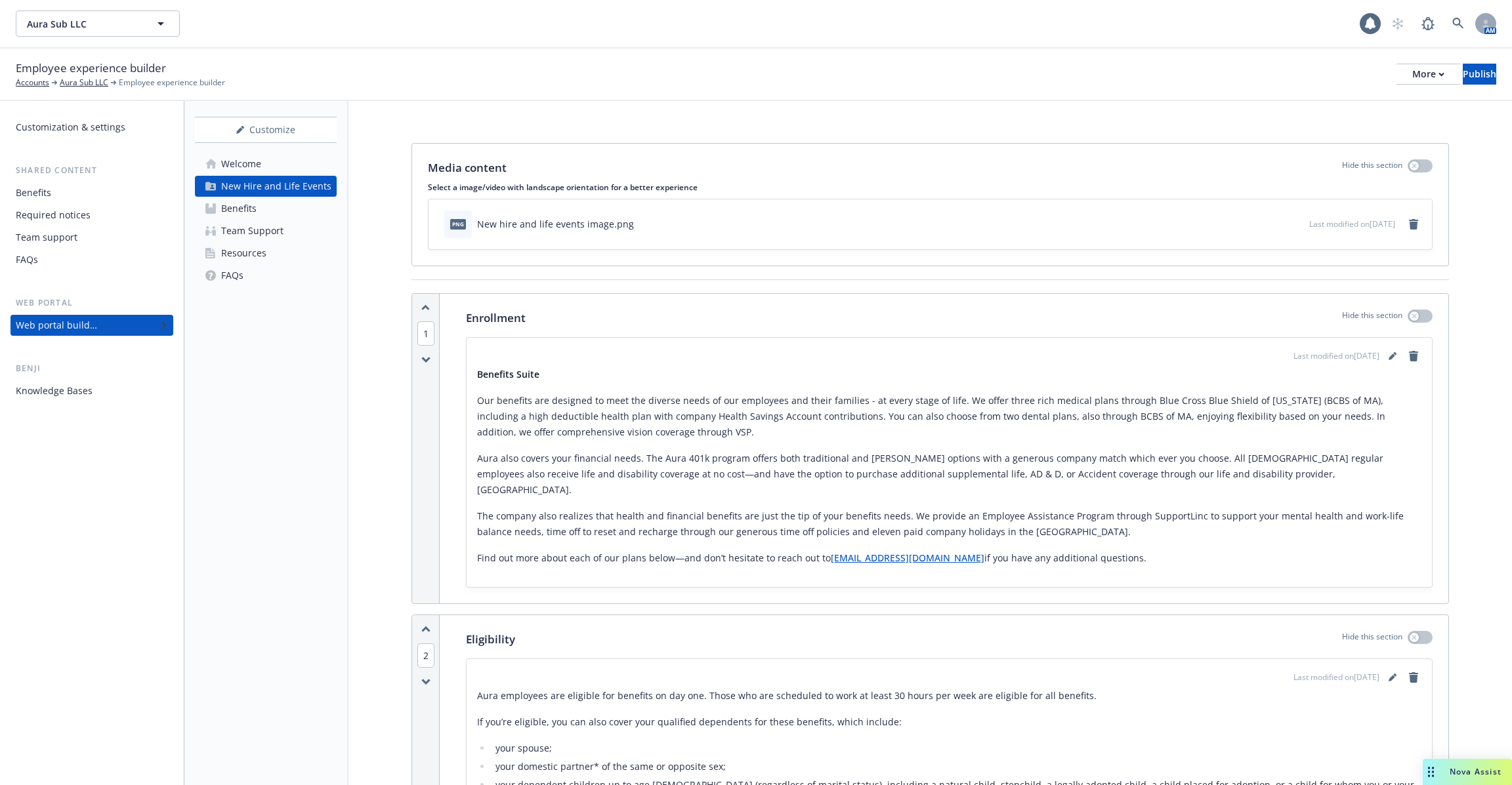
click at [78, 398] on div "Knowledge Bases" at bounding box center [54, 391] width 76 height 21
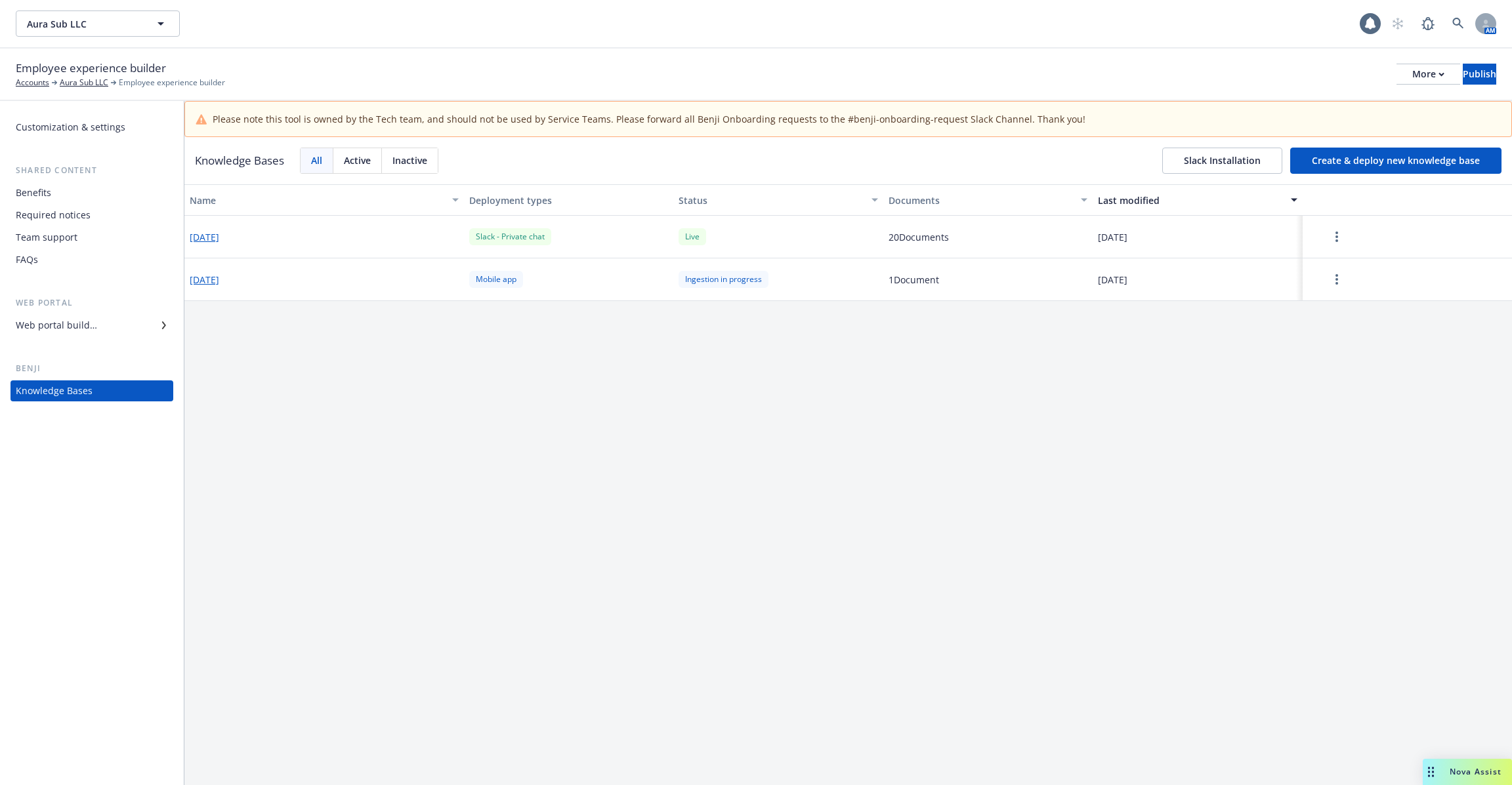
click at [76, 326] on div "Web portal builder" at bounding box center [56, 325] width 81 height 21
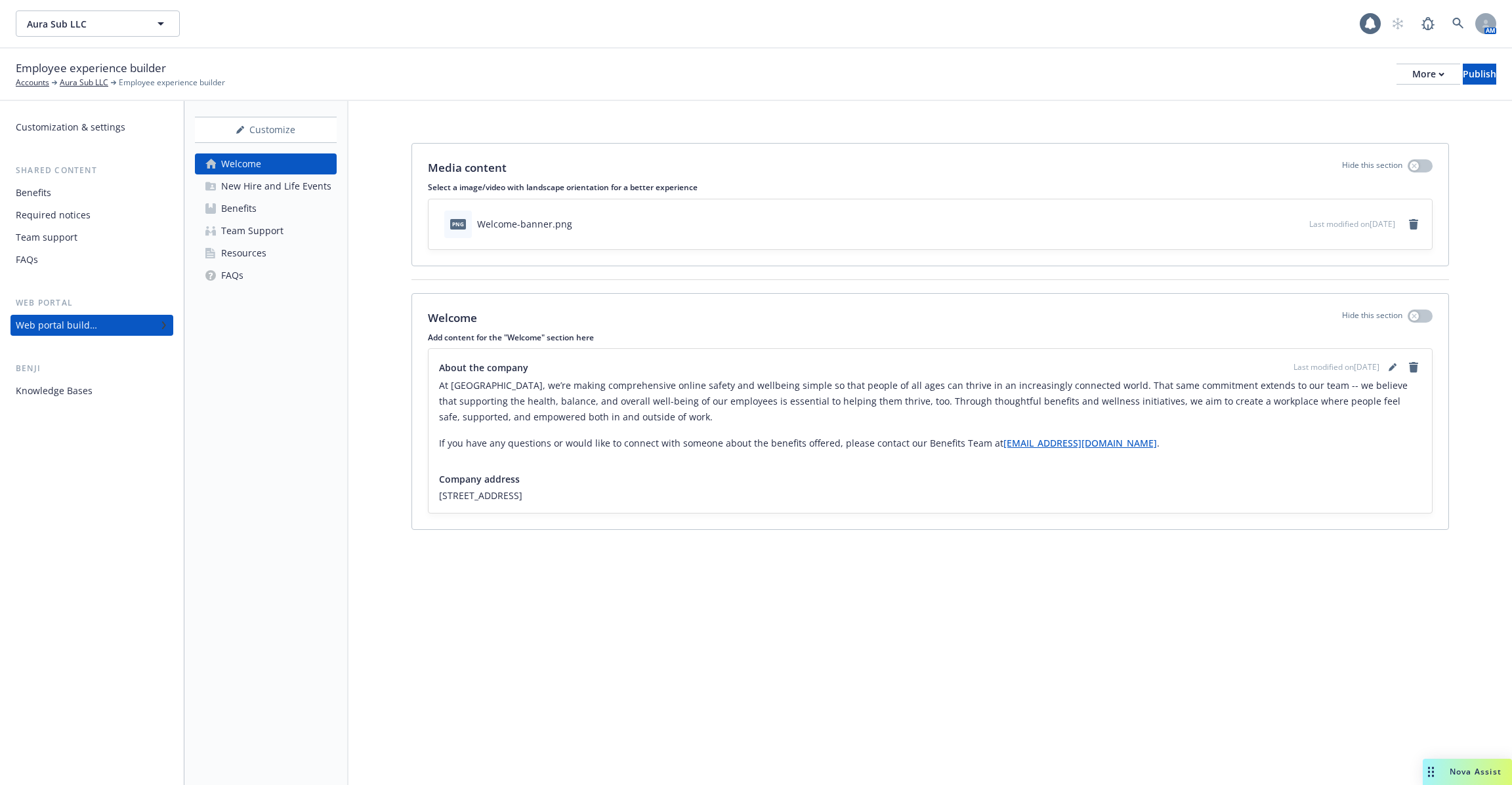
click at [242, 188] on div "New Hire and Life Events" at bounding box center [276, 186] width 110 height 21
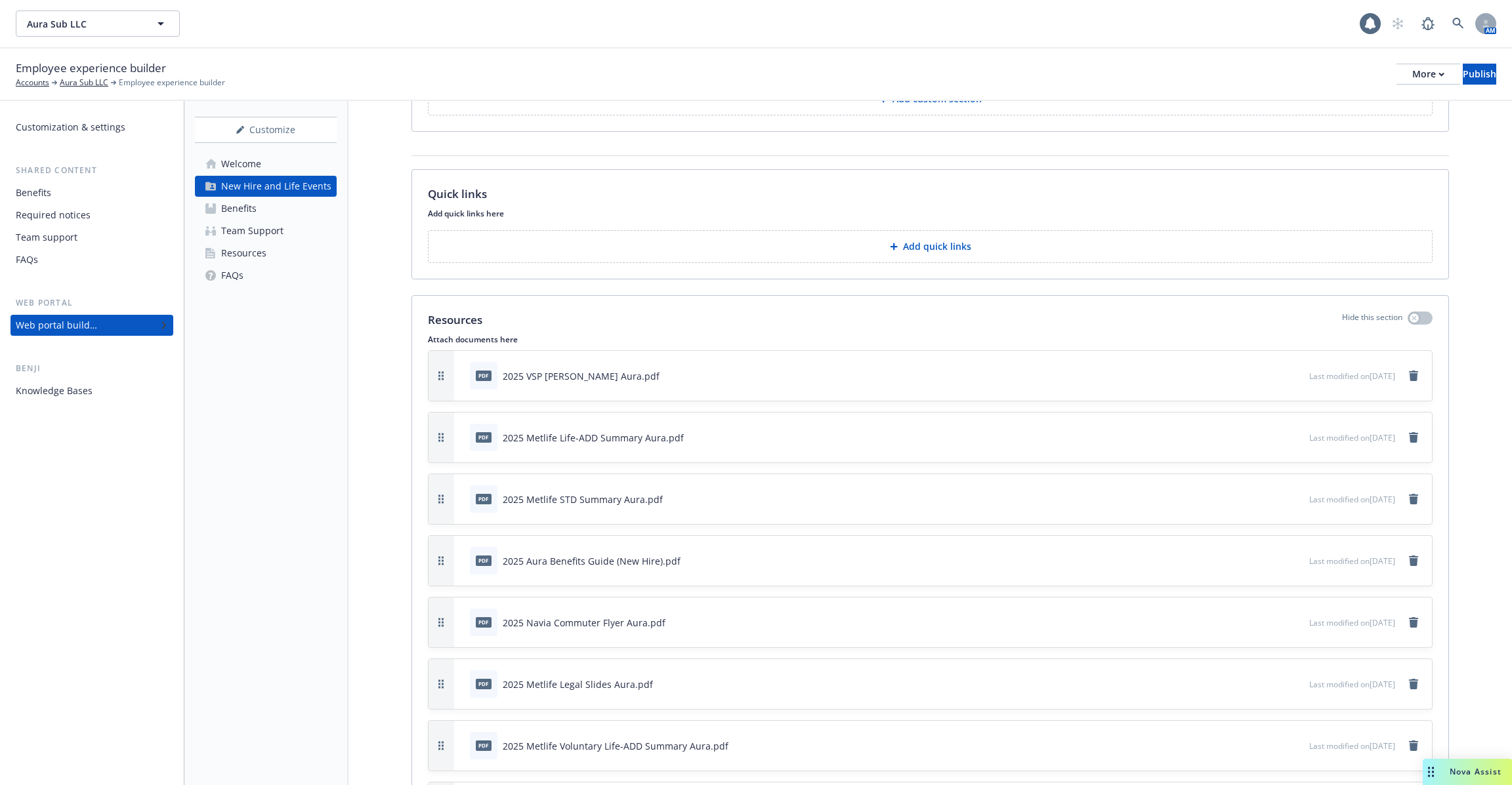
scroll to position [1717, 0]
click at [1395, 44] on div "Aura Sub LLC Aura Sub LLC 1 AM" at bounding box center [756, 23] width 1512 height 47
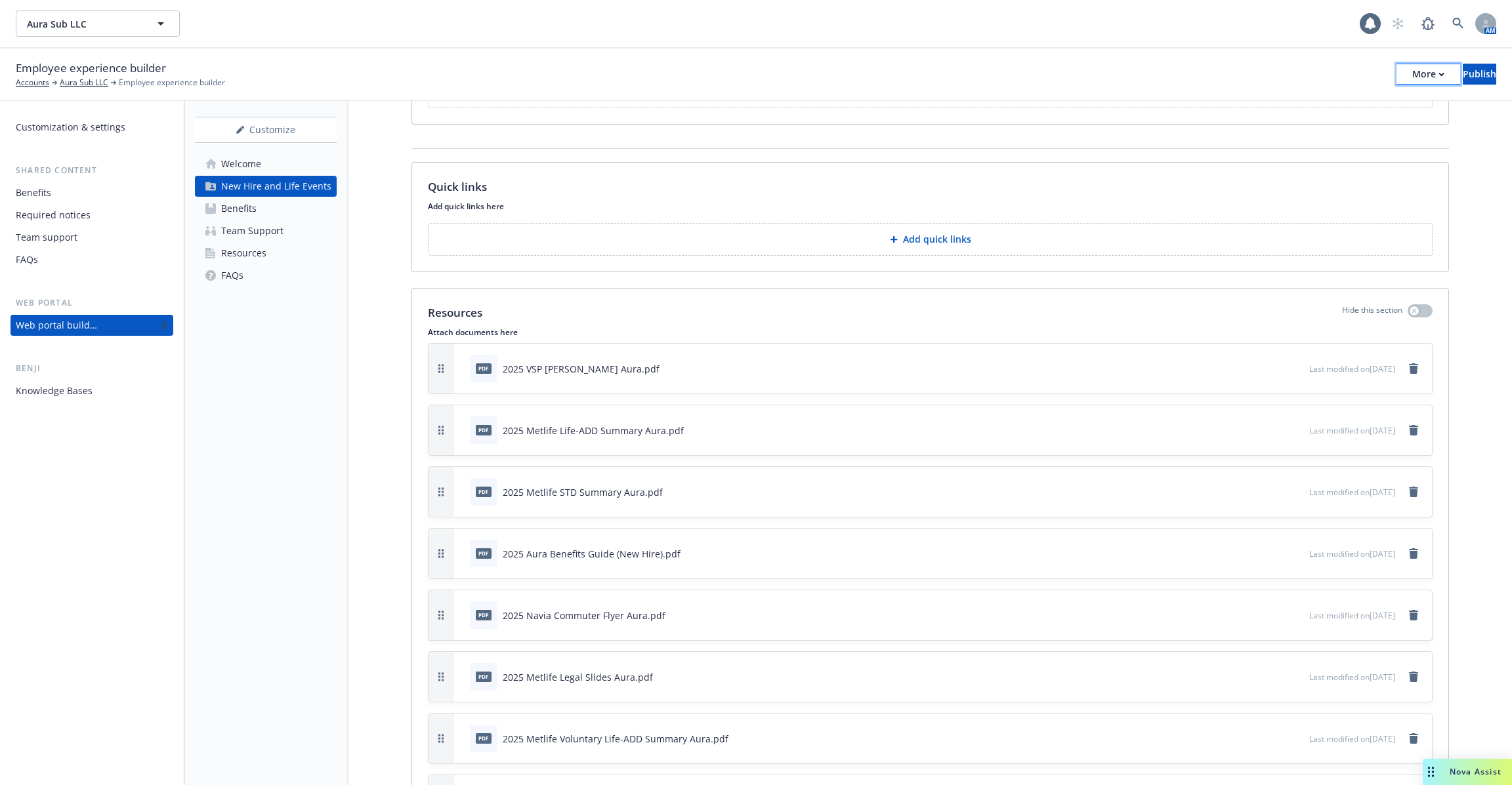
click at [1412, 70] on div "More" at bounding box center [1428, 74] width 32 height 19
click at [1340, 105] on link "Copy preview link" at bounding box center [1319, 103] width 194 height 26
click at [1412, 75] on div "More" at bounding box center [1428, 74] width 32 height 19
click at [1116, 60] on div "Employee experience builder Accounts Aura Sub LLC Employee experience builder M…" at bounding box center [756, 74] width 1480 height 29
click at [687, 164] on div "Quick links Add quick links here To pick up a draggable item, press the space b…" at bounding box center [930, 217] width 1036 height 109
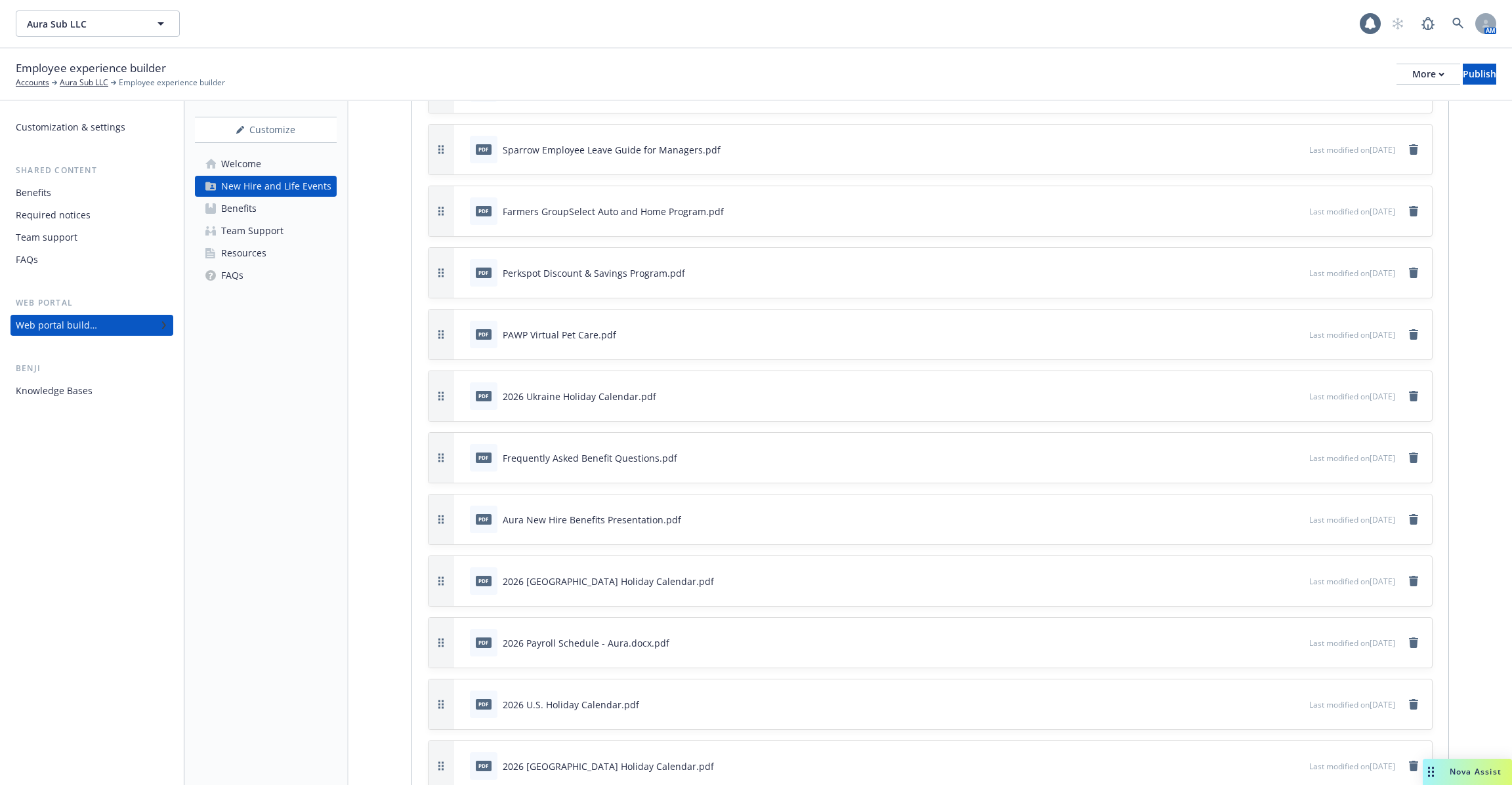
scroll to position [3746, 0]
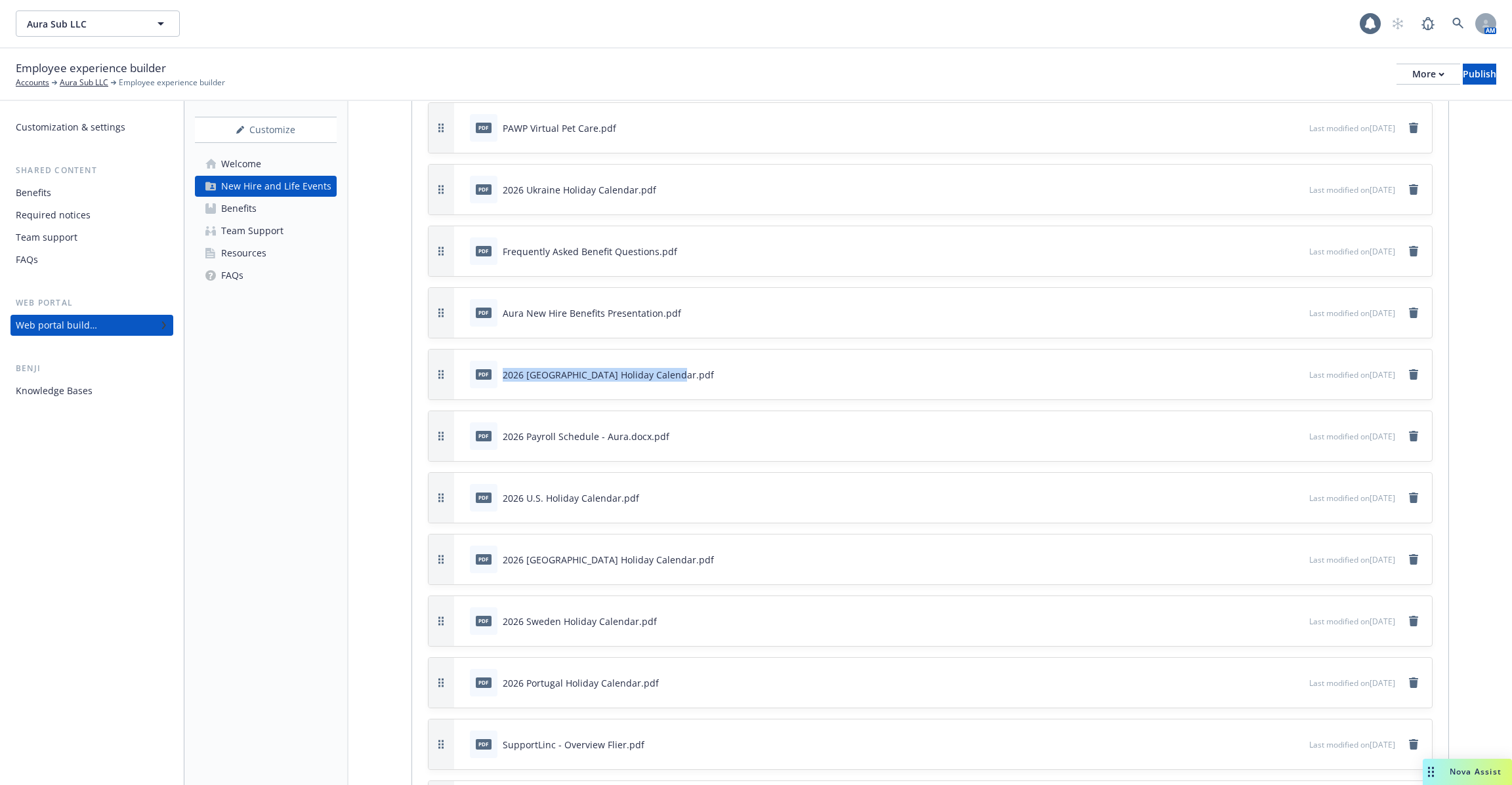
drag, startPoint x: 498, startPoint y: 317, endPoint x: 635, endPoint y: 330, distance: 137.6
click at [635, 361] on div "pdf 2026 Switzerland Holiday Calendar.pdf" at bounding box center [592, 374] width 244 height 28
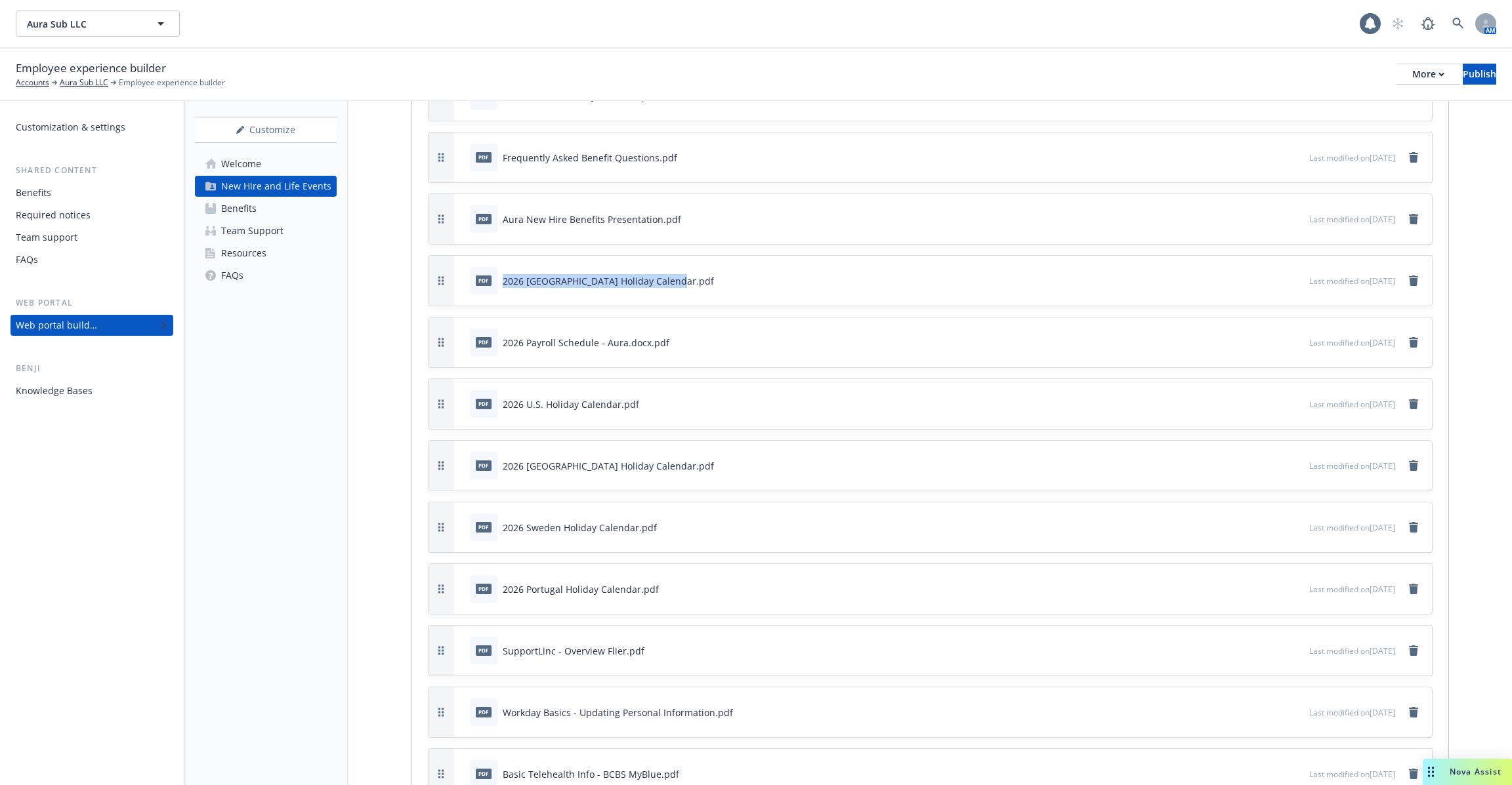
scroll to position [4008, 0]
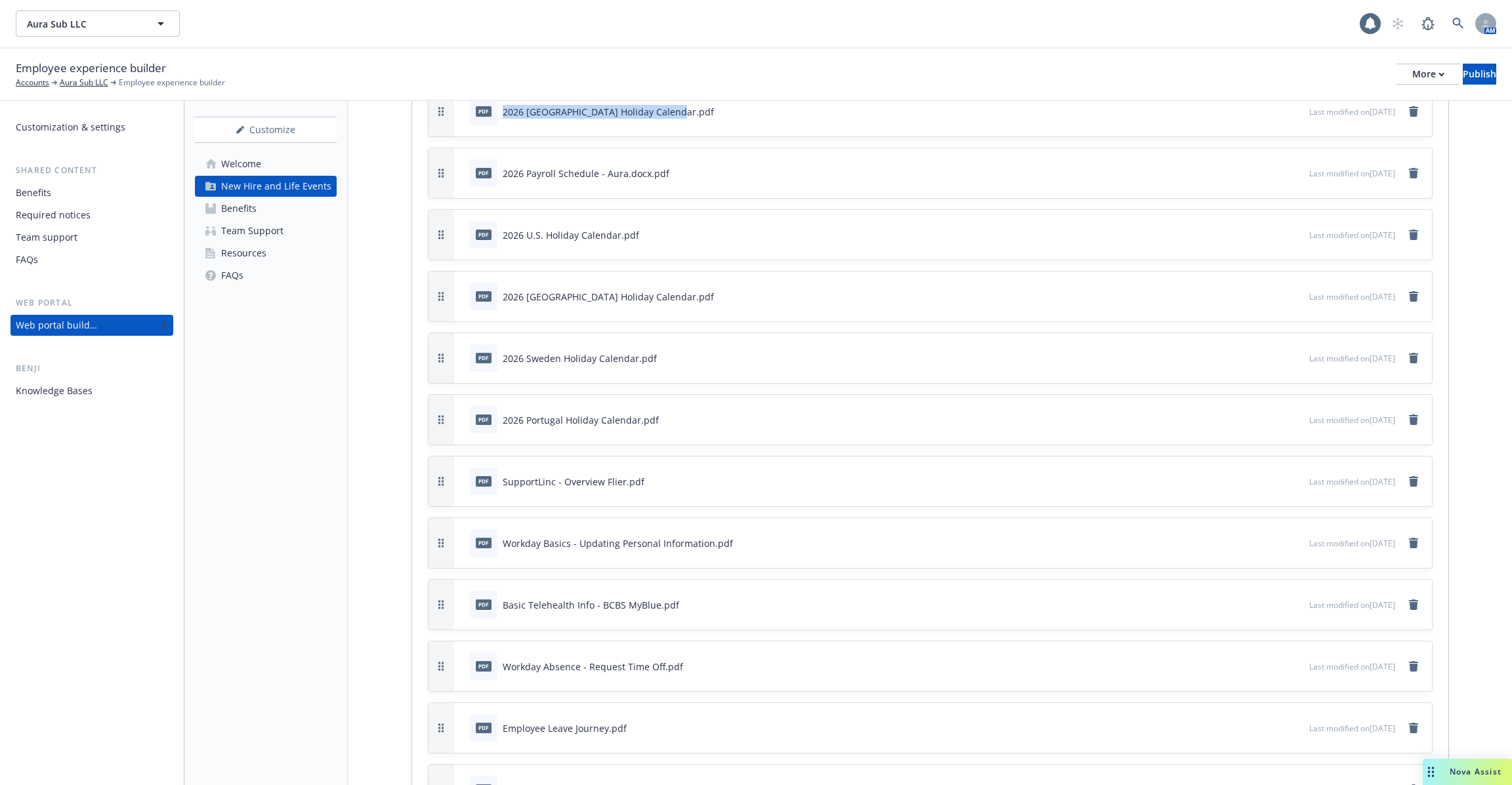
click at [590, 333] on div "pdf 2026 Sweden Holiday Calendar.pdf Last modified on 09/19/2025" at bounding box center [942, 357] width 978 height 49
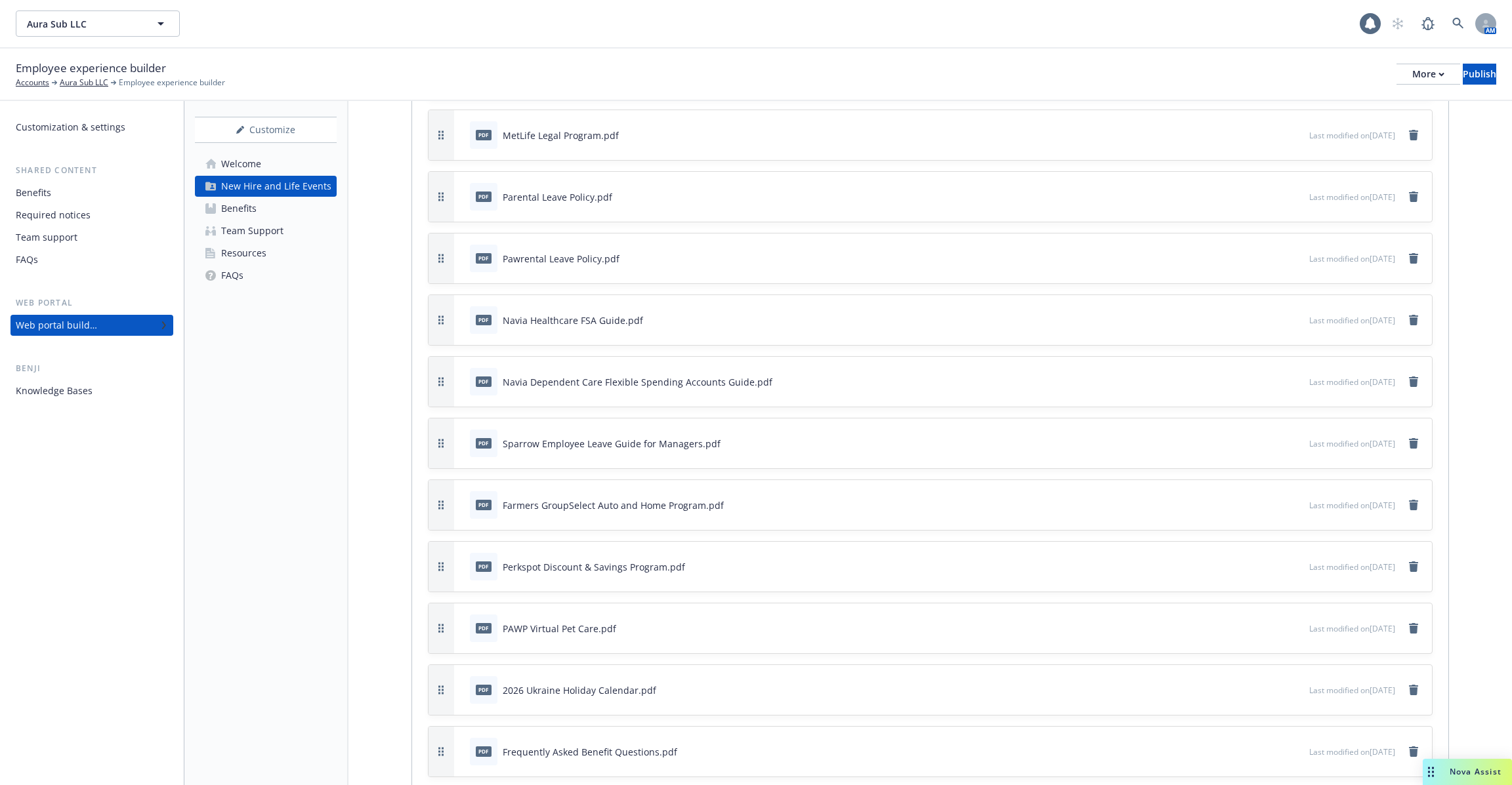
scroll to position [3622, 0]
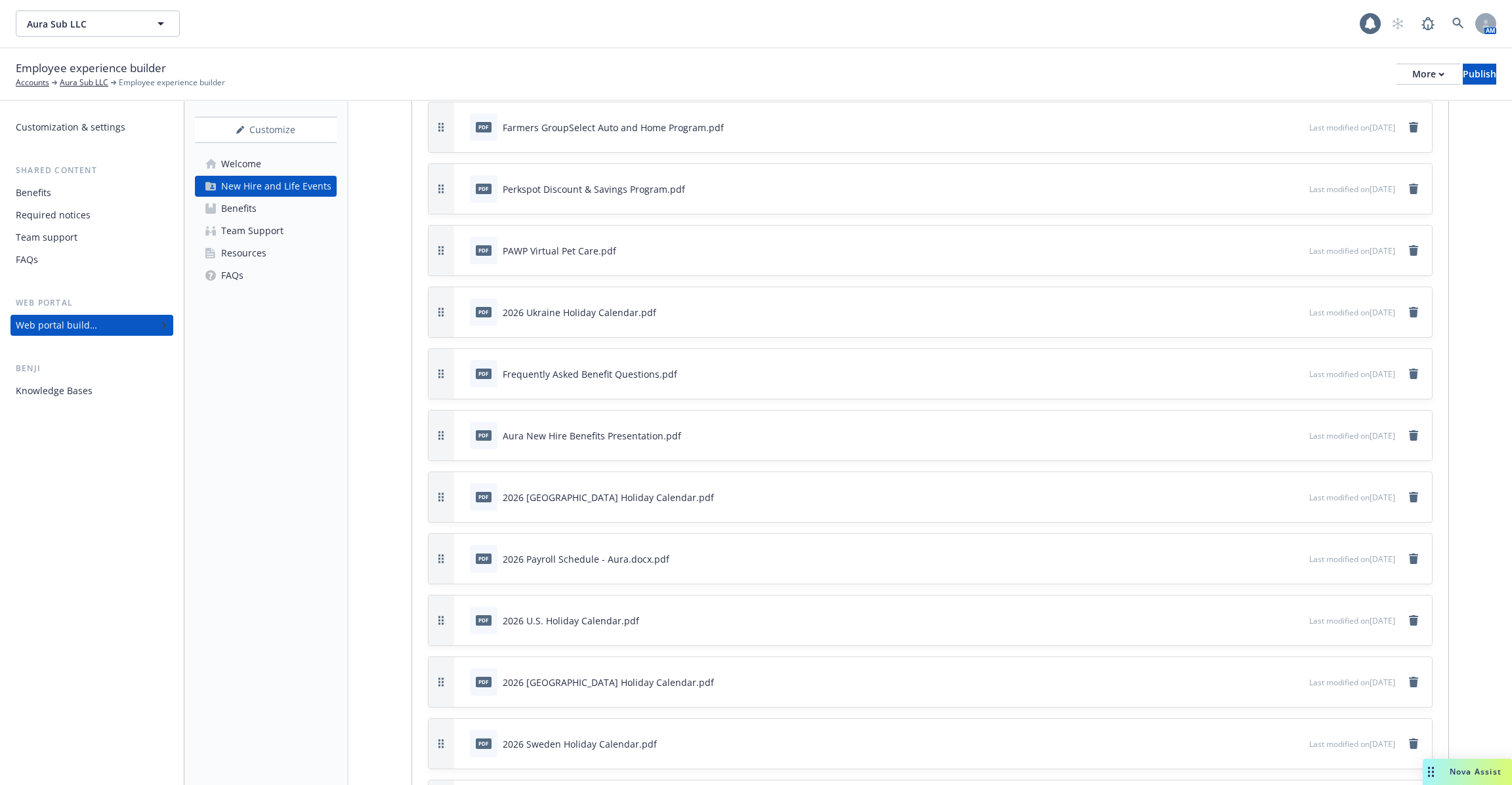
click at [530, 305] on div "2026 Ukraine Holiday Calendar.pdf" at bounding box center [579, 312] width 154 height 13
click at [570, 614] on div "2026 U.S. Holiday Calendar.pdf" at bounding box center [571, 621] width 137 height 13
click at [534, 305] on div "2026 Ukraine Holiday Calendar.pdf" at bounding box center [579, 312] width 154 height 13
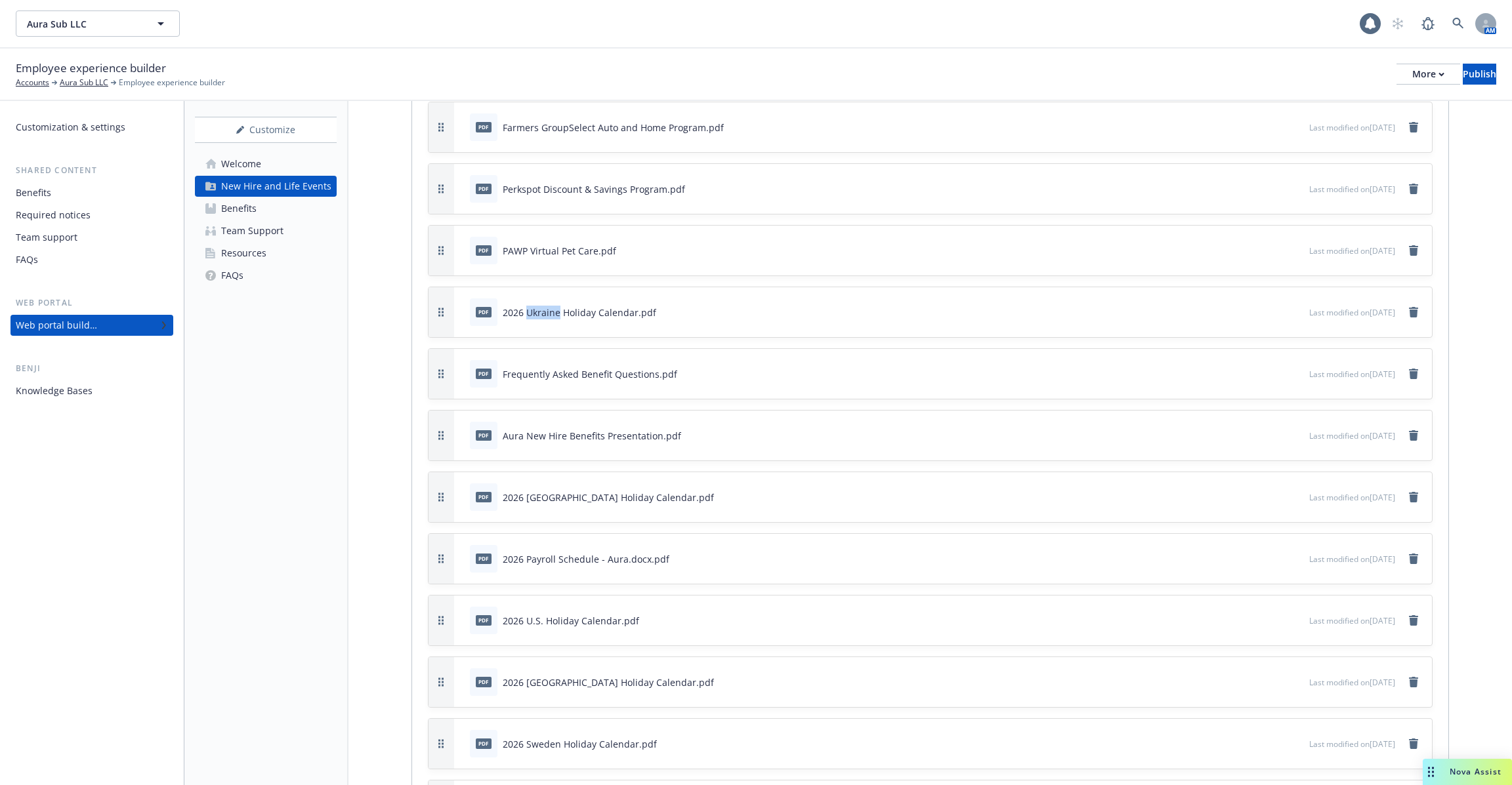
click at [534, 305] on div "2026 Ukraine Holiday Calendar.pdf" at bounding box center [579, 312] width 154 height 13
click at [241, 278] on div "FAQs" at bounding box center [232, 275] width 23 height 21
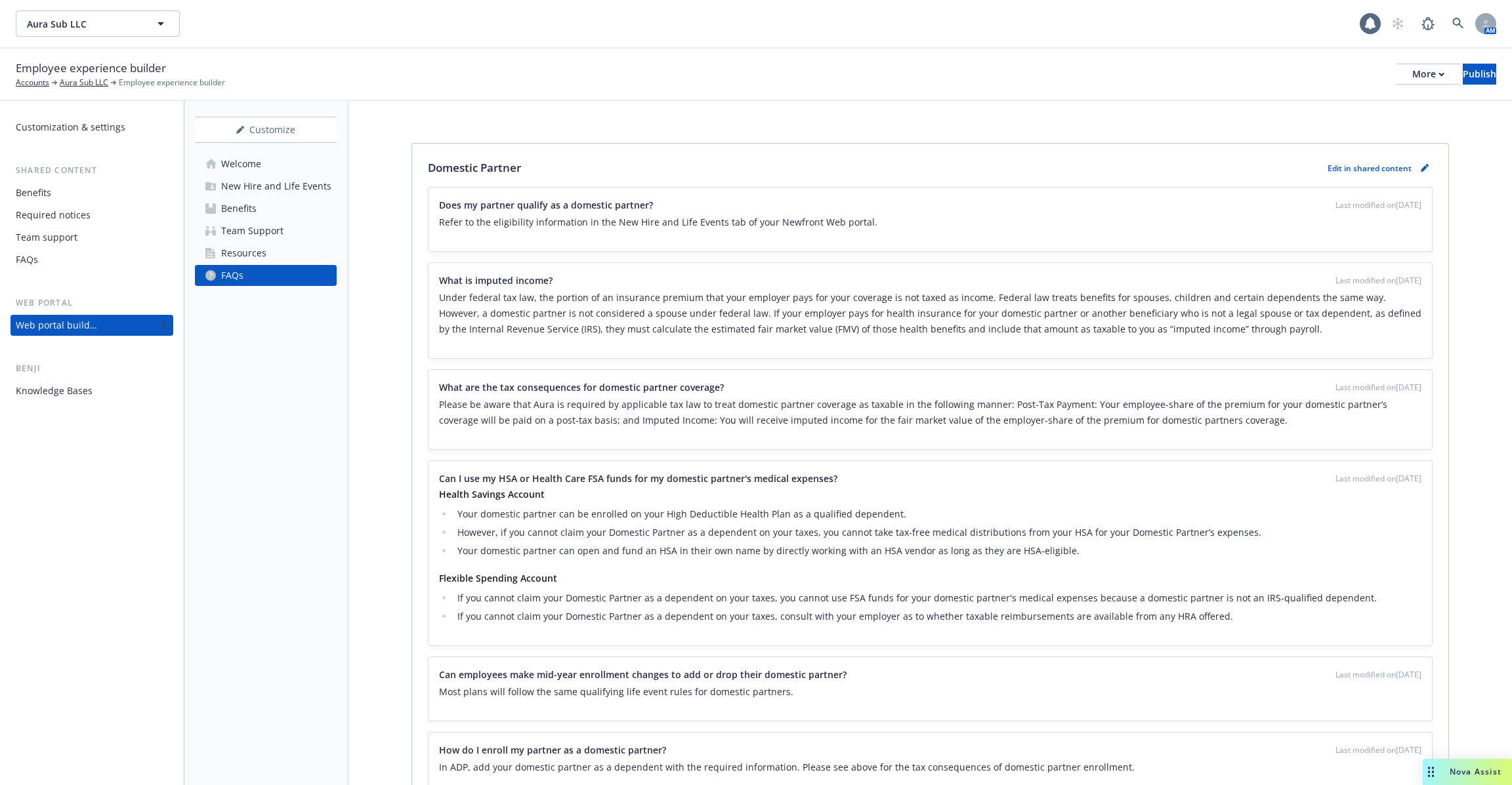
click at [258, 252] on div "Resources" at bounding box center [244, 252] width 45 height 21
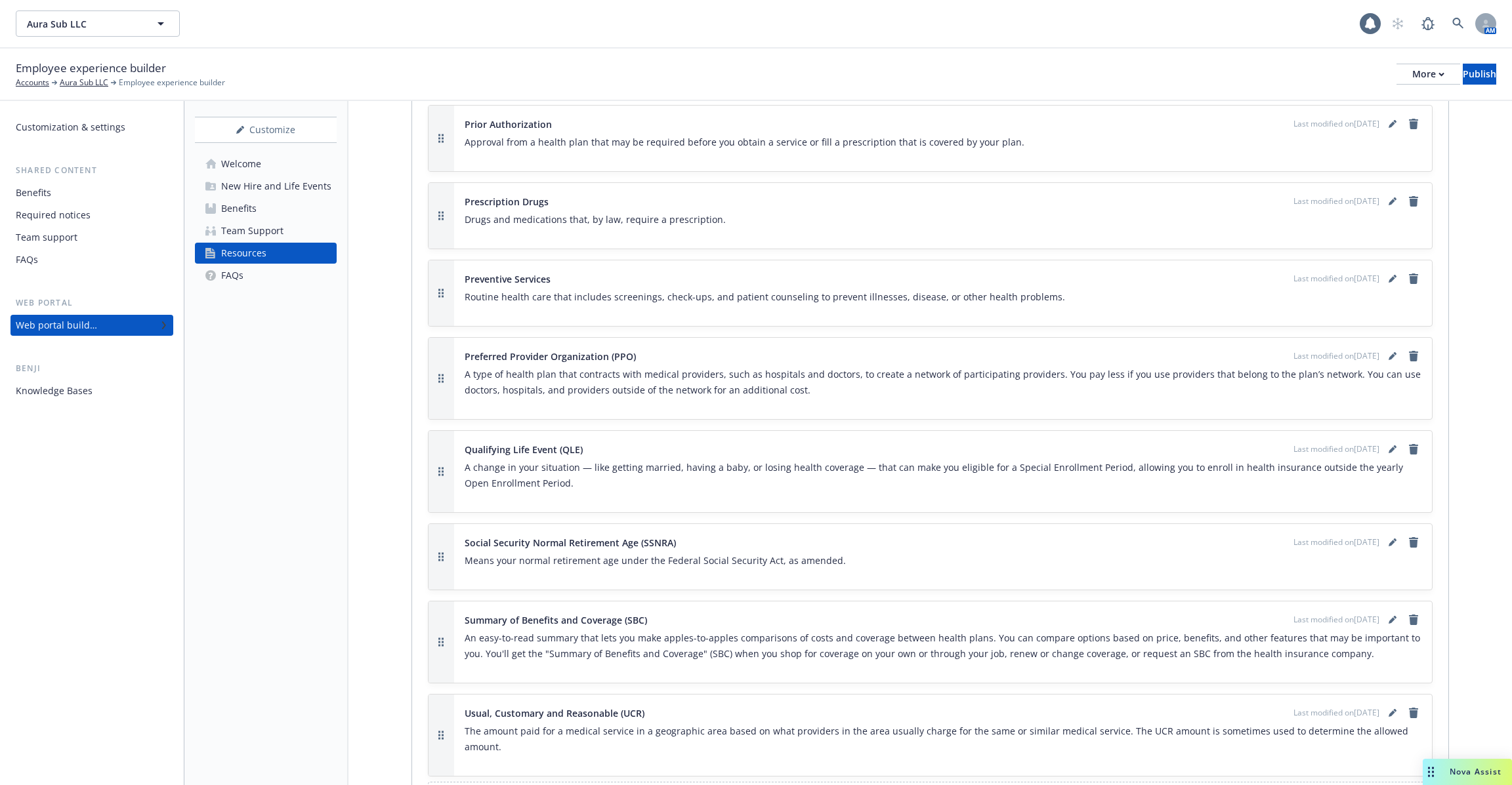
scroll to position [2266, 0]
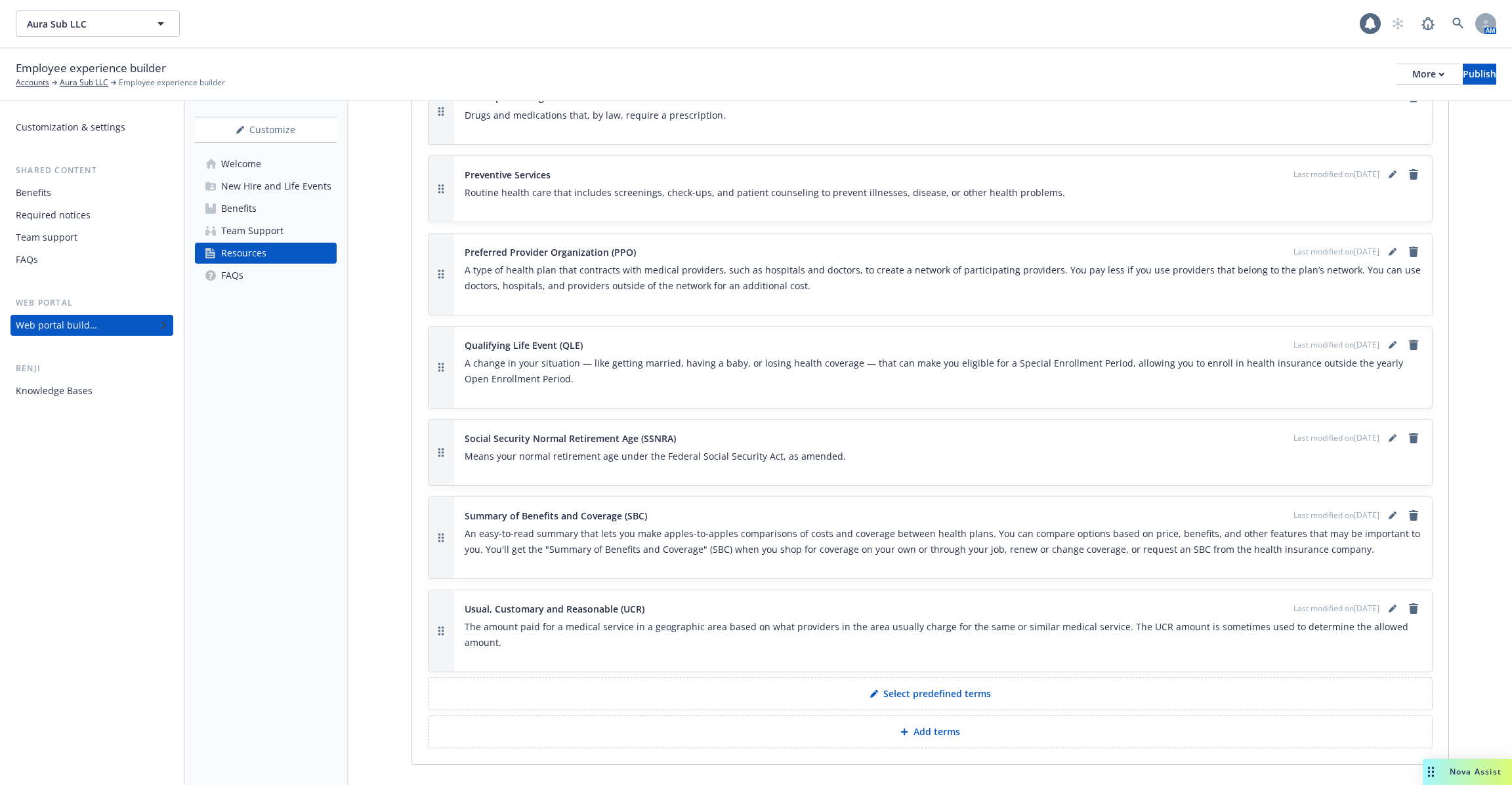
click at [281, 160] on link "Welcome" at bounding box center [265, 164] width 142 height 21
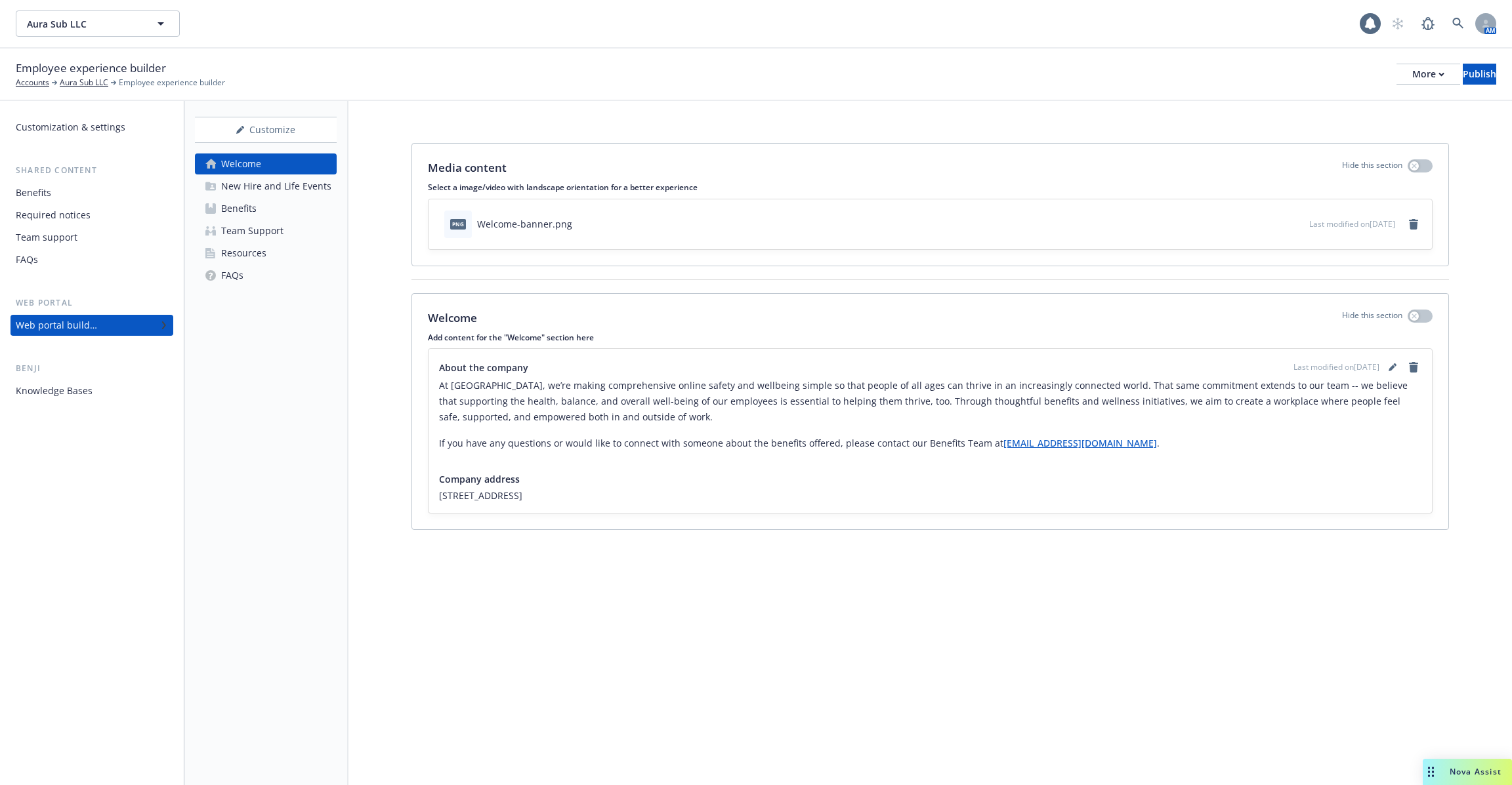
click at [96, 408] on div "Customization & settings Shared content Benefits Required notices Team support …" at bounding box center [91, 443] width 184 height 684
click at [108, 335] on div "Web portal builder" at bounding box center [91, 325] width 152 height 21
click at [261, 188] on div "New Hire and Life Events" at bounding box center [276, 186] width 110 height 21
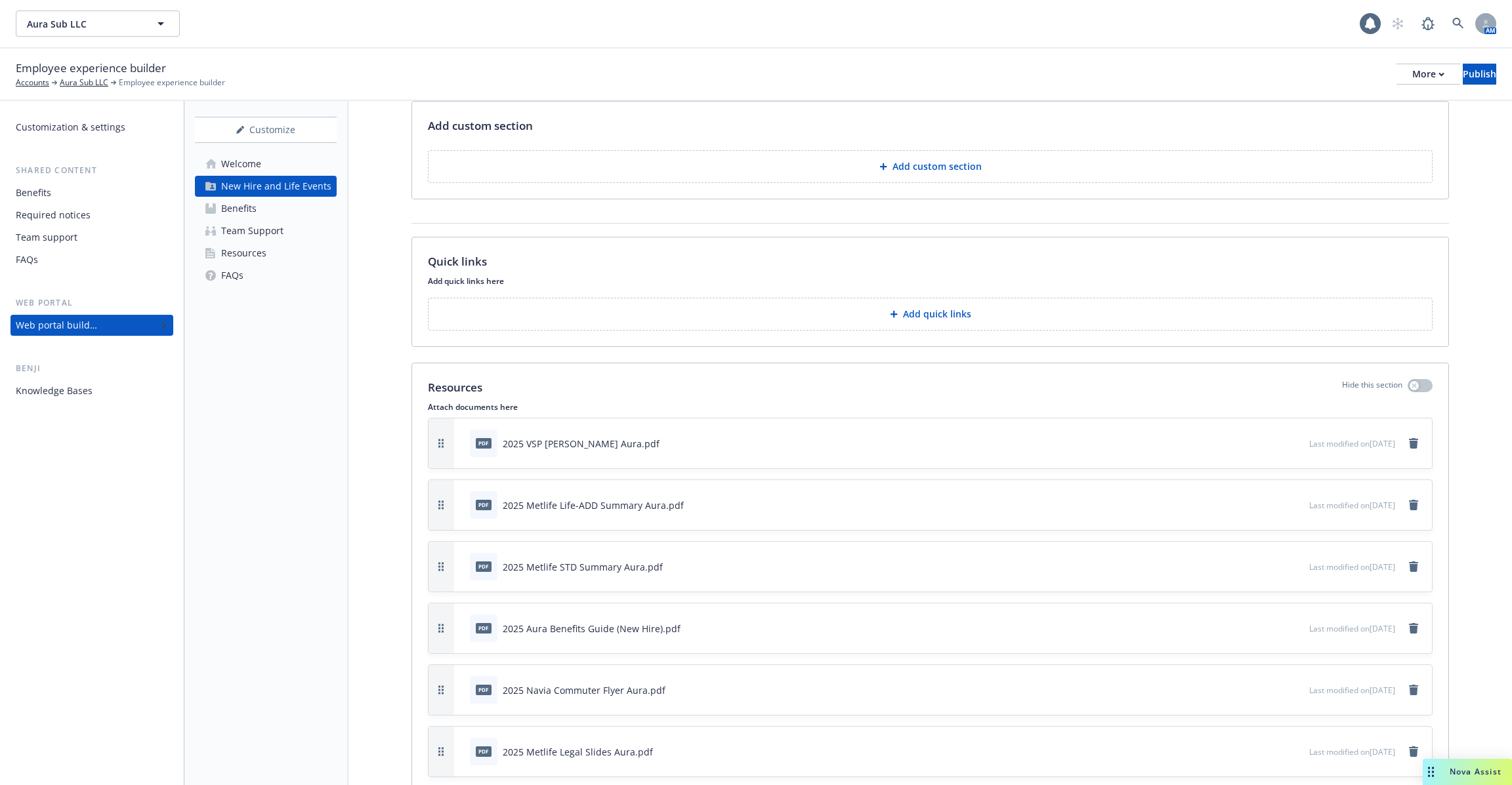
scroll to position [2144, 0]
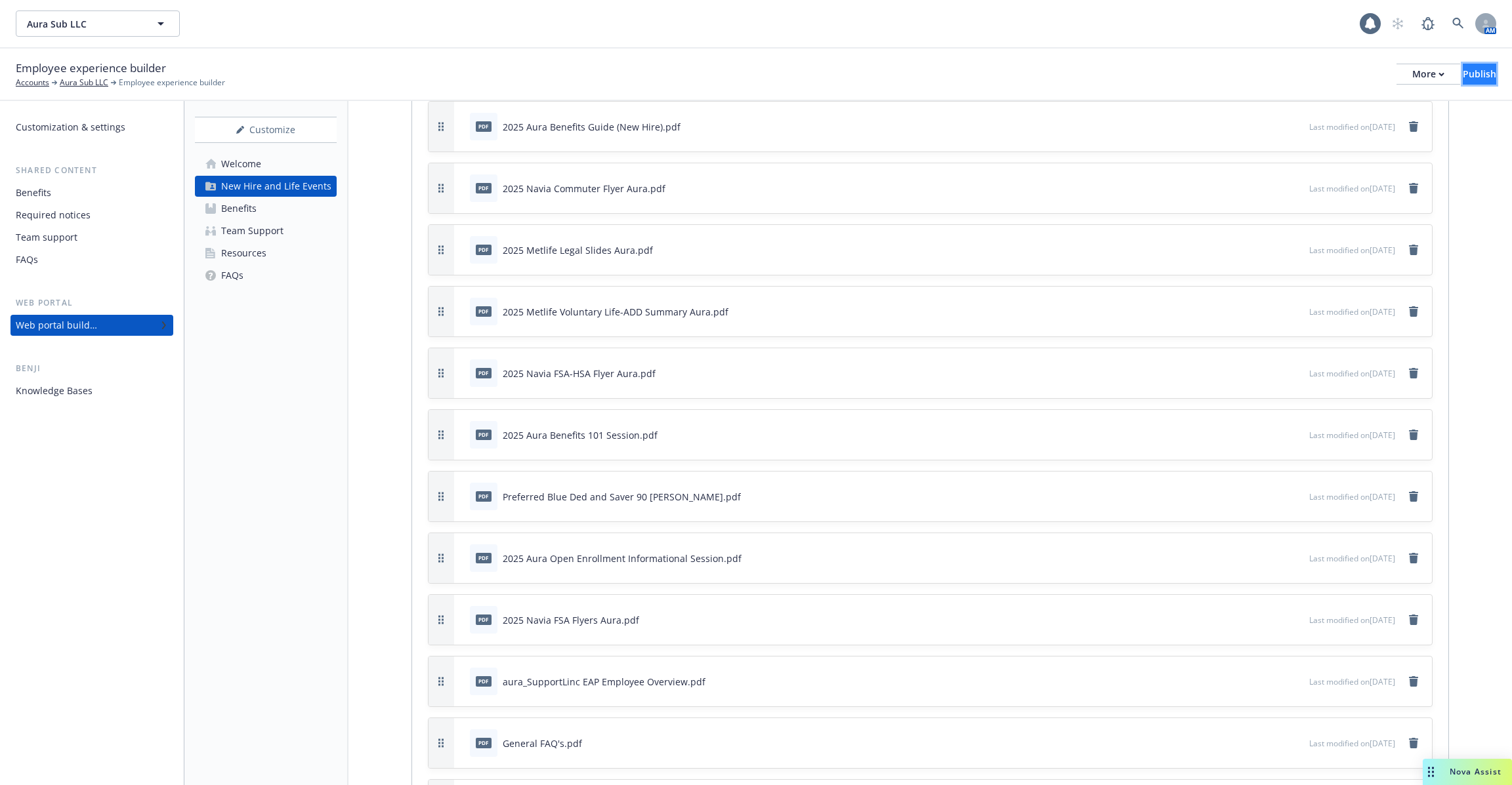
click at [1473, 72] on div "Publish" at bounding box center [1479, 74] width 34 height 19
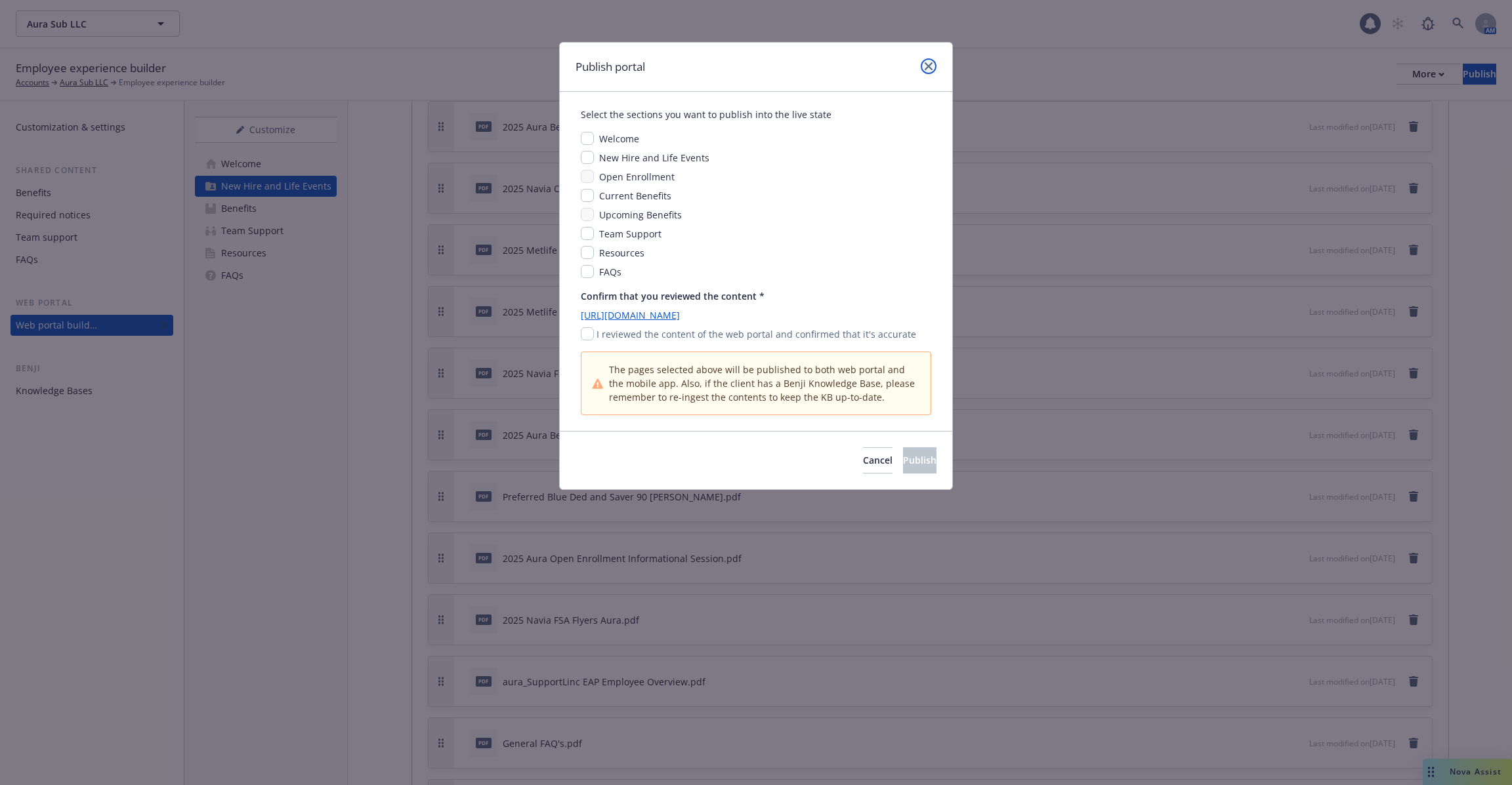
click at [931, 70] on link "close" at bounding box center [928, 66] width 16 height 16
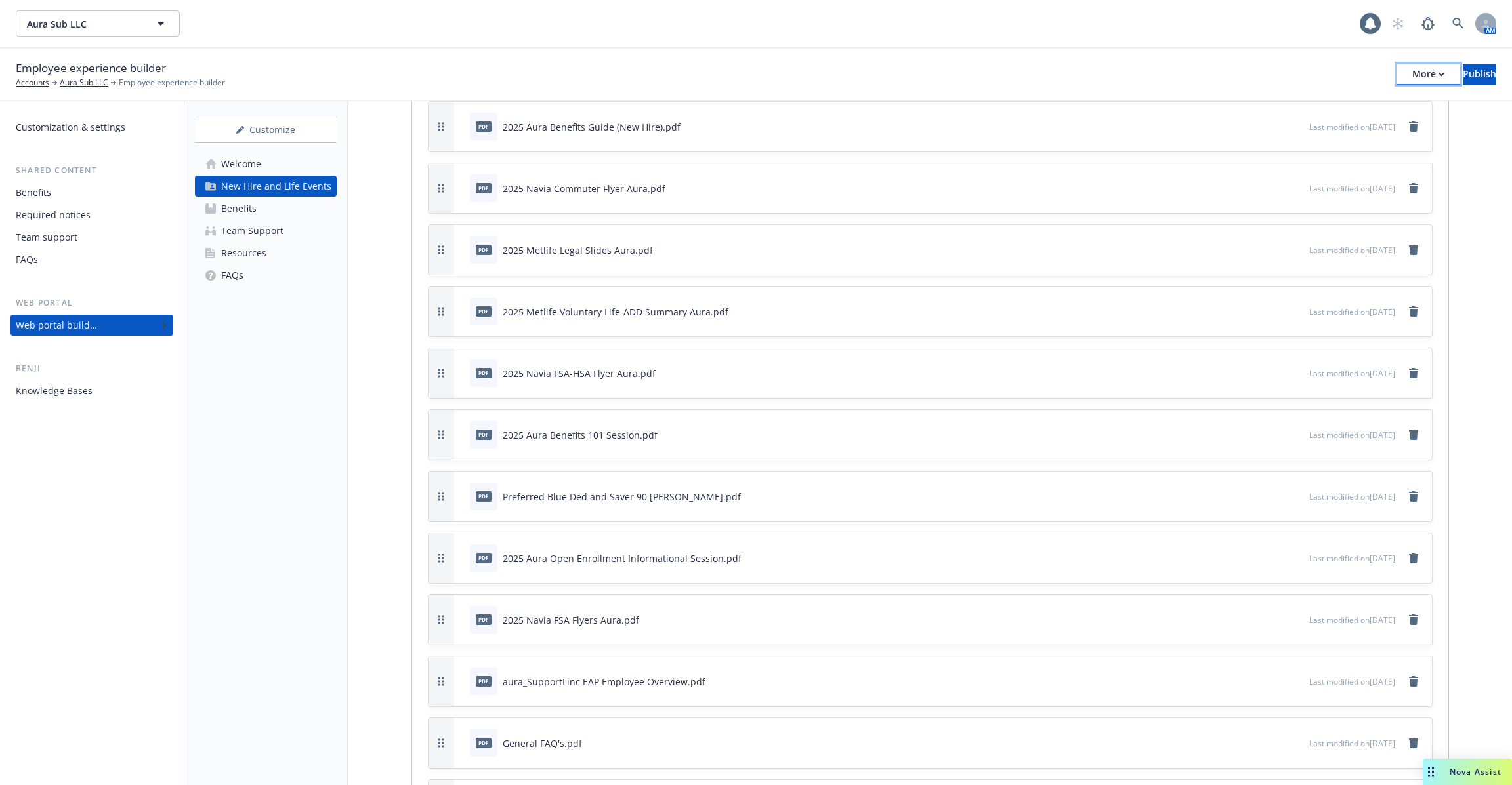
click at [1396, 74] on button "More" at bounding box center [1428, 74] width 64 height 21
click at [122, 384] on div "Knowledge Bases" at bounding box center [91, 391] width 152 height 21
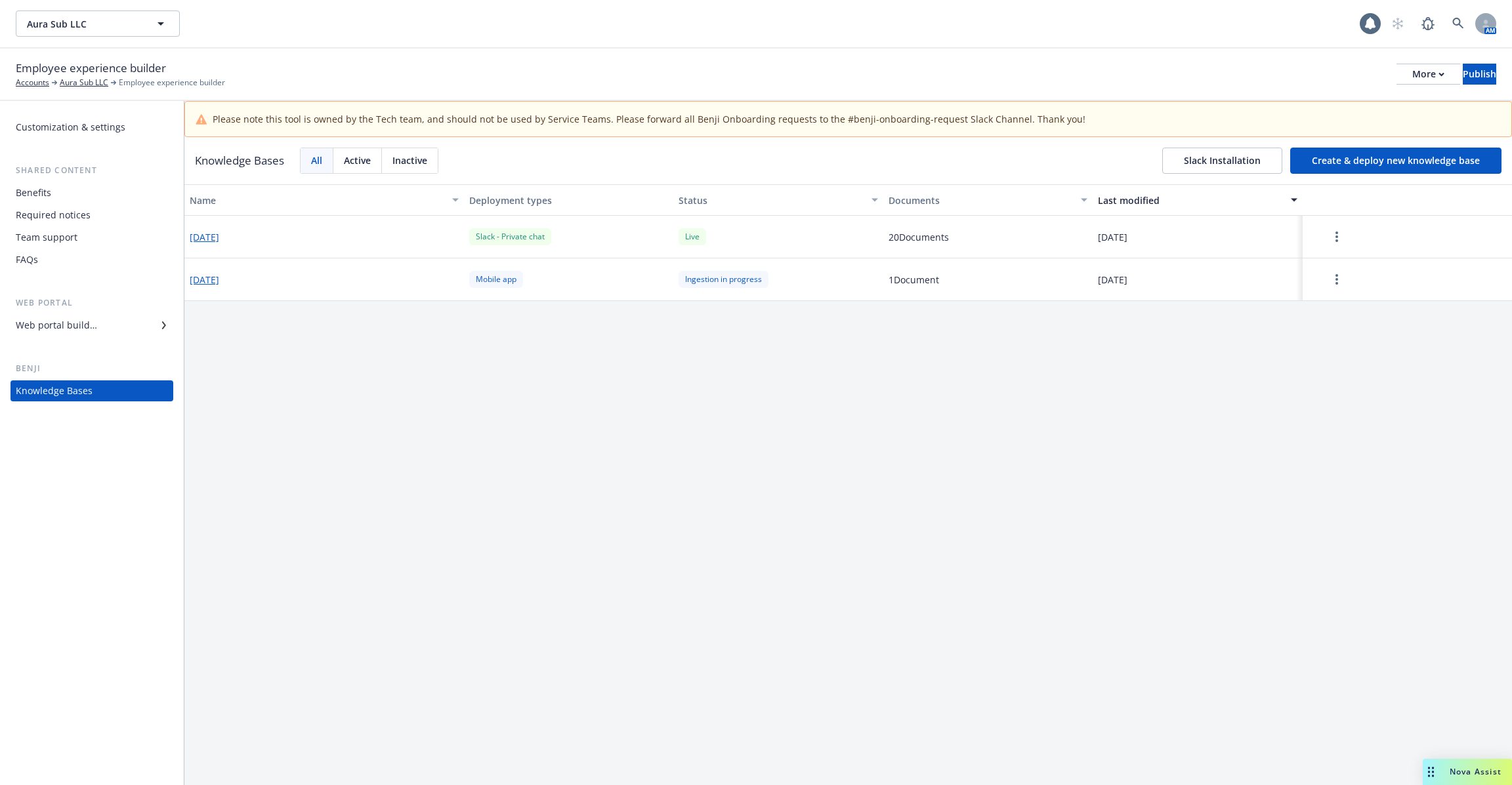
click at [1320, 155] on button "Create & deploy new knowledge base" at bounding box center [1395, 160] width 211 height 26
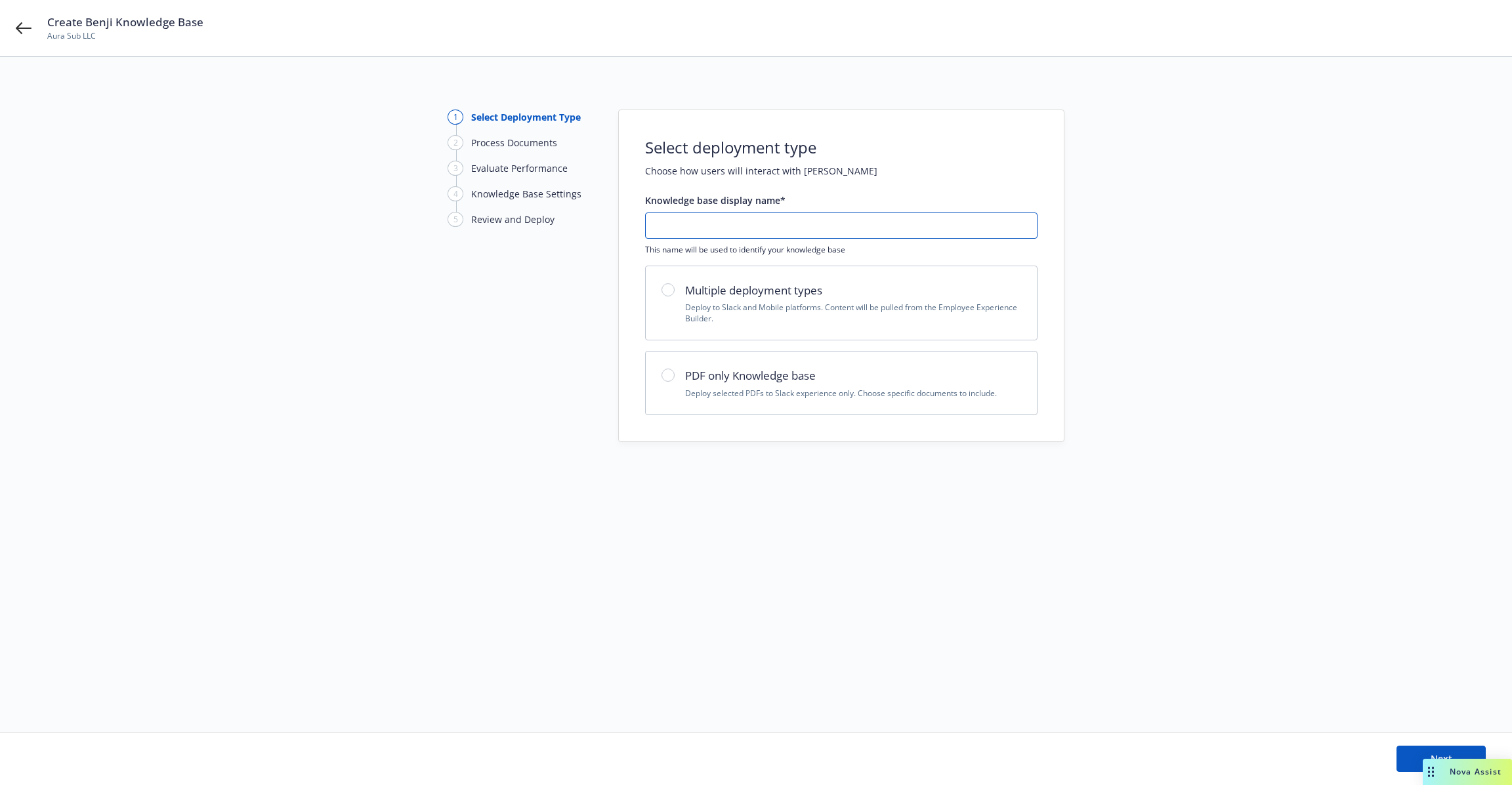
click at [690, 226] on input "text" at bounding box center [841, 226] width 391 height 25
click at [725, 224] on input "OE 2026" at bounding box center [841, 226] width 391 height 25
type input "OE 2026"
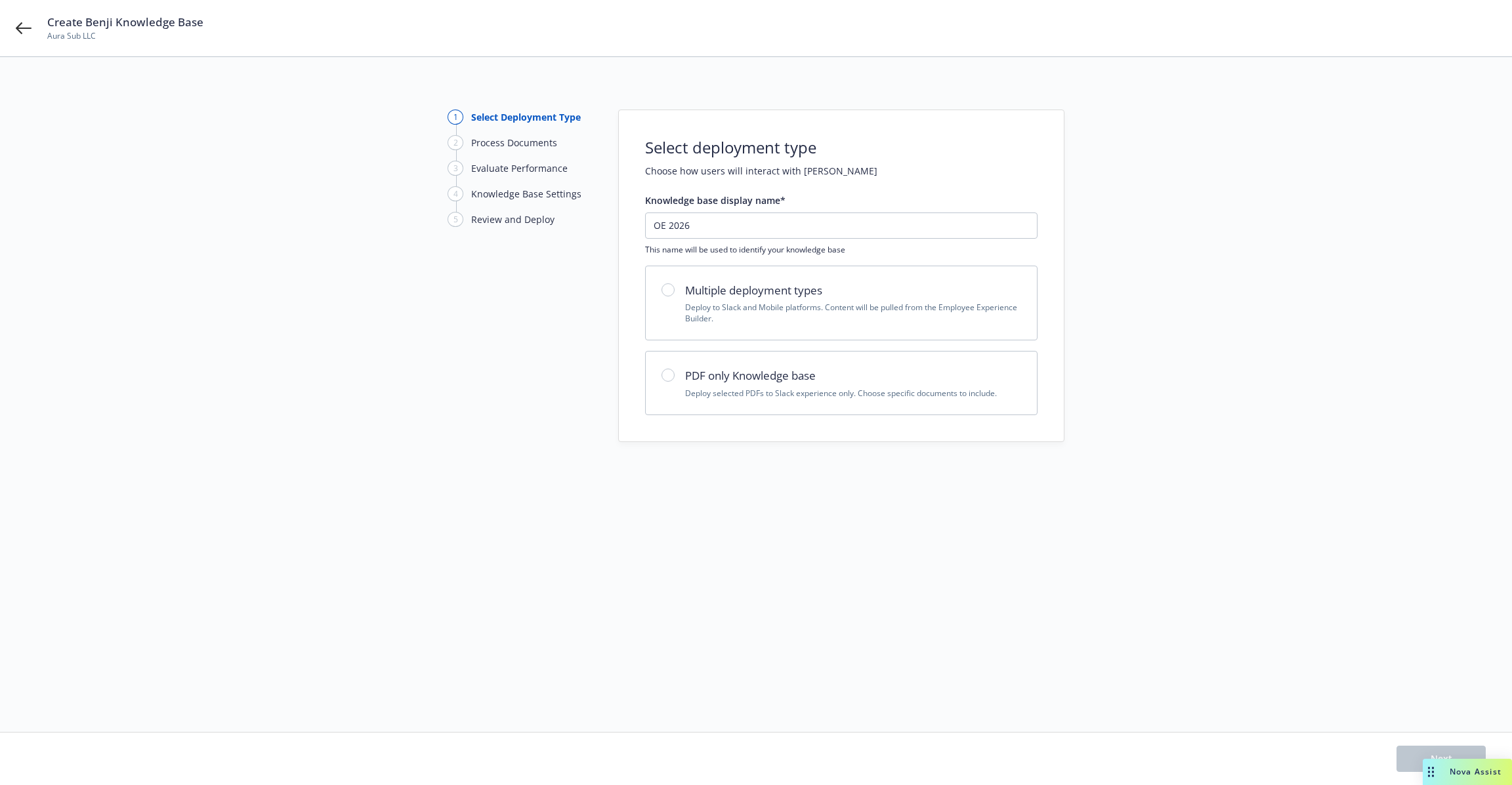
click at [565, 389] on div "1 Select Deployment Type 2 Process Documents 3 Evaluate Performance 4 Knowledge…" at bounding box center [519, 276] width 144 height 332
click at [744, 297] on h2 "Multiple deployment types" at bounding box center [852, 290] width 336 height 17
radio input "true"
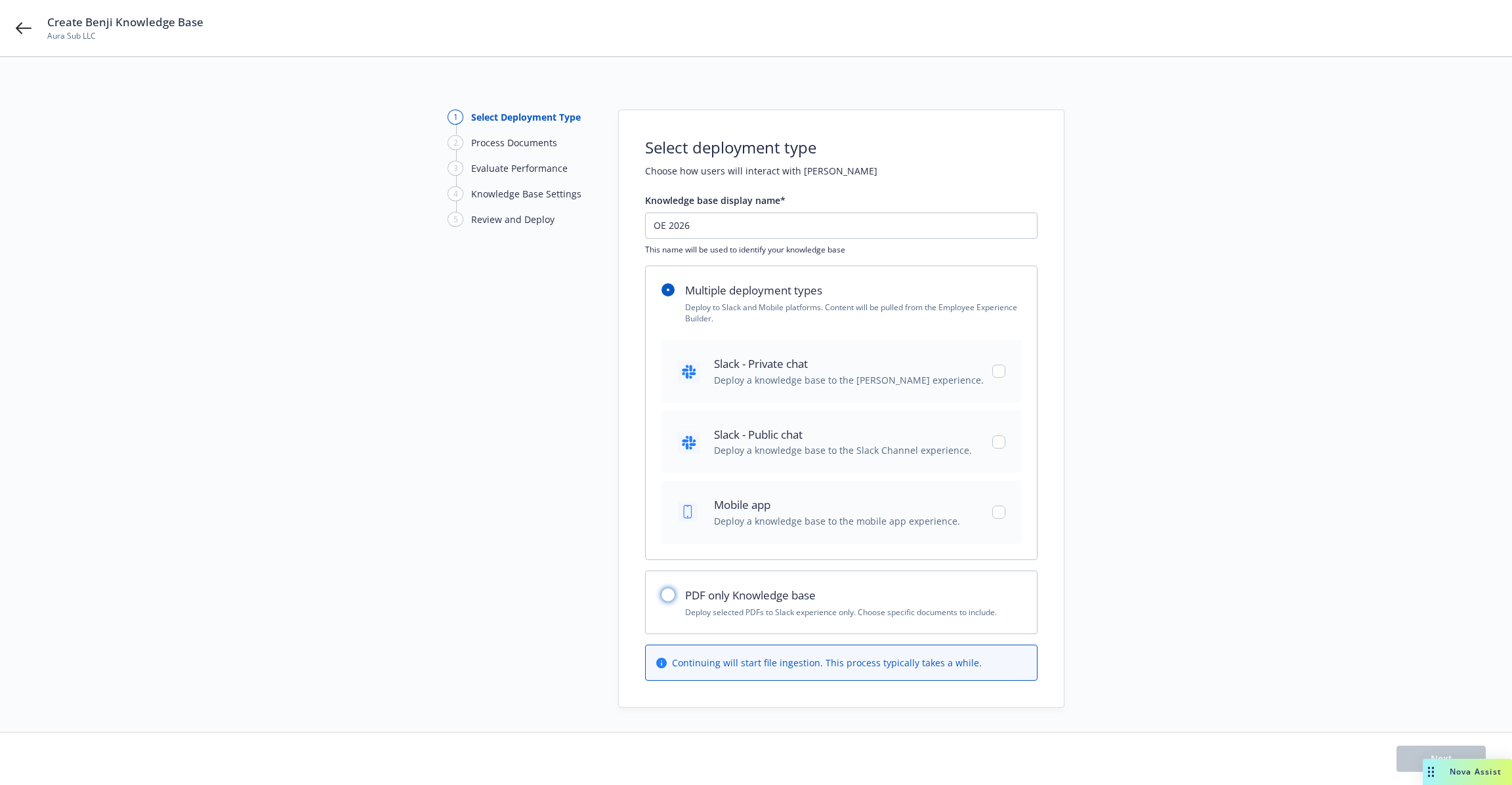
click at [666, 590] on input "radio" at bounding box center [668, 595] width 13 height 13
radio input "true"
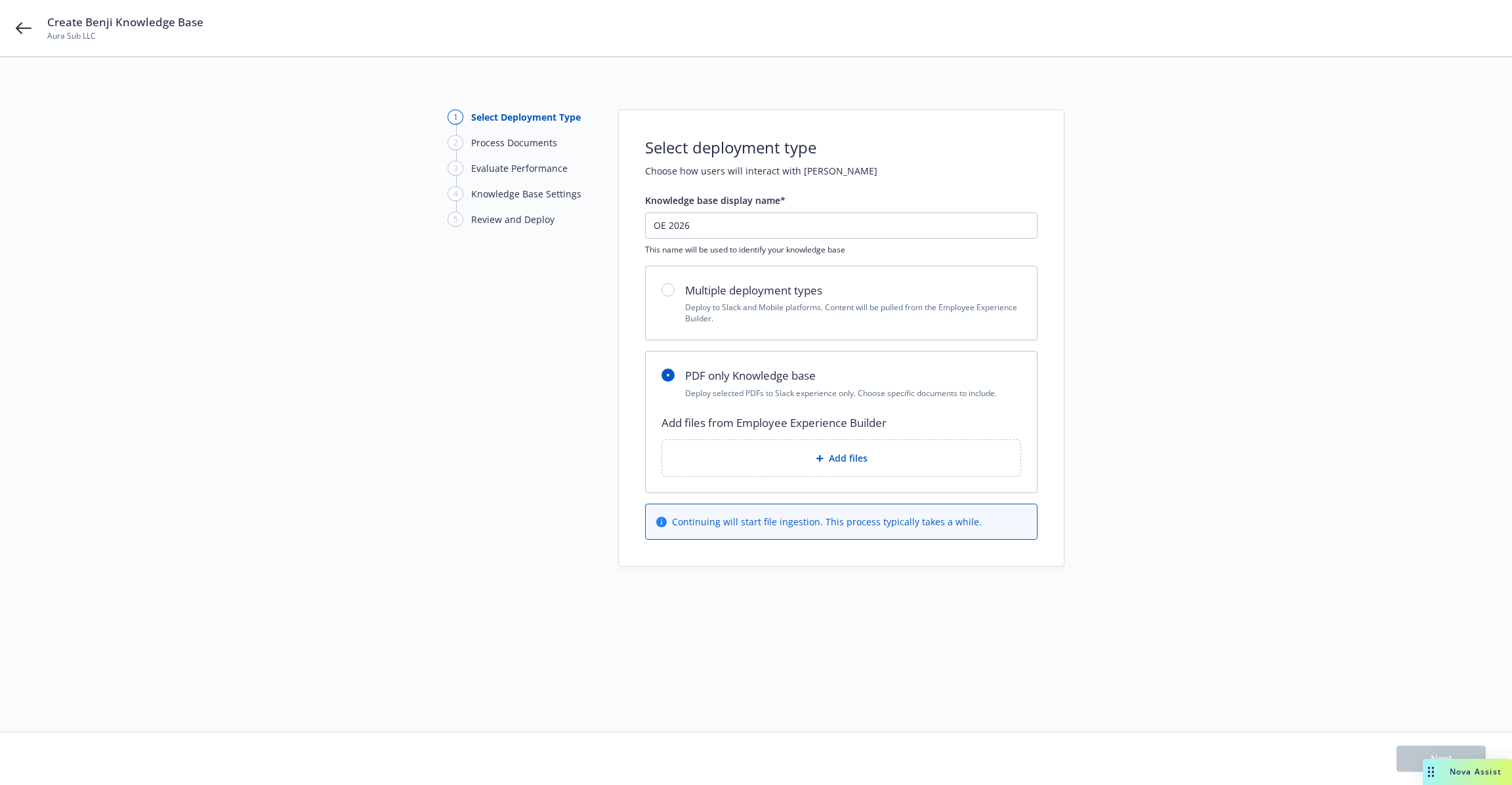
click at [822, 455] on icon at bounding box center [819, 458] width 8 height 8
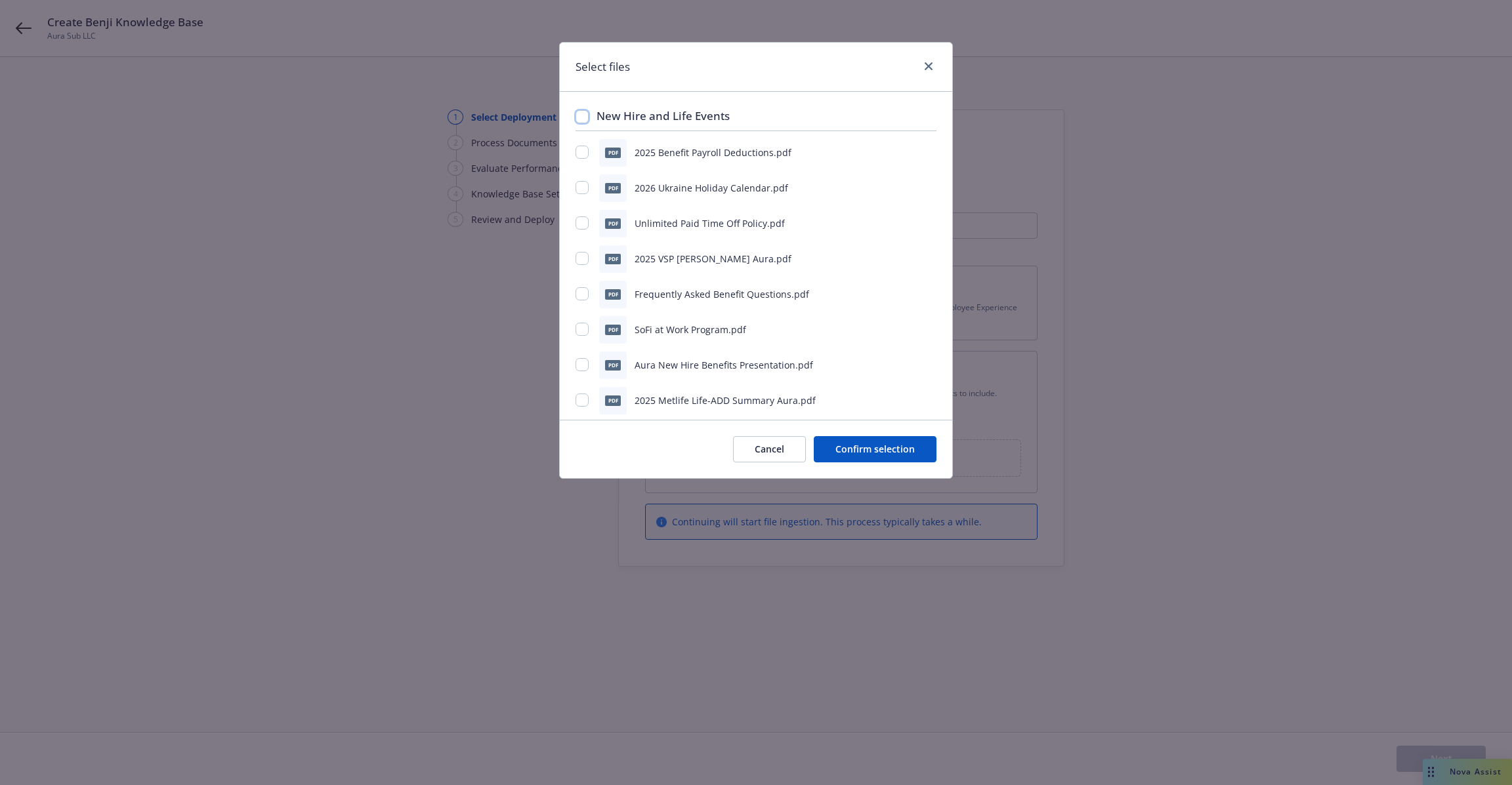
click at [581, 112] on input "checkbox" at bounding box center [582, 117] width 13 height 13
checkbox input "true"
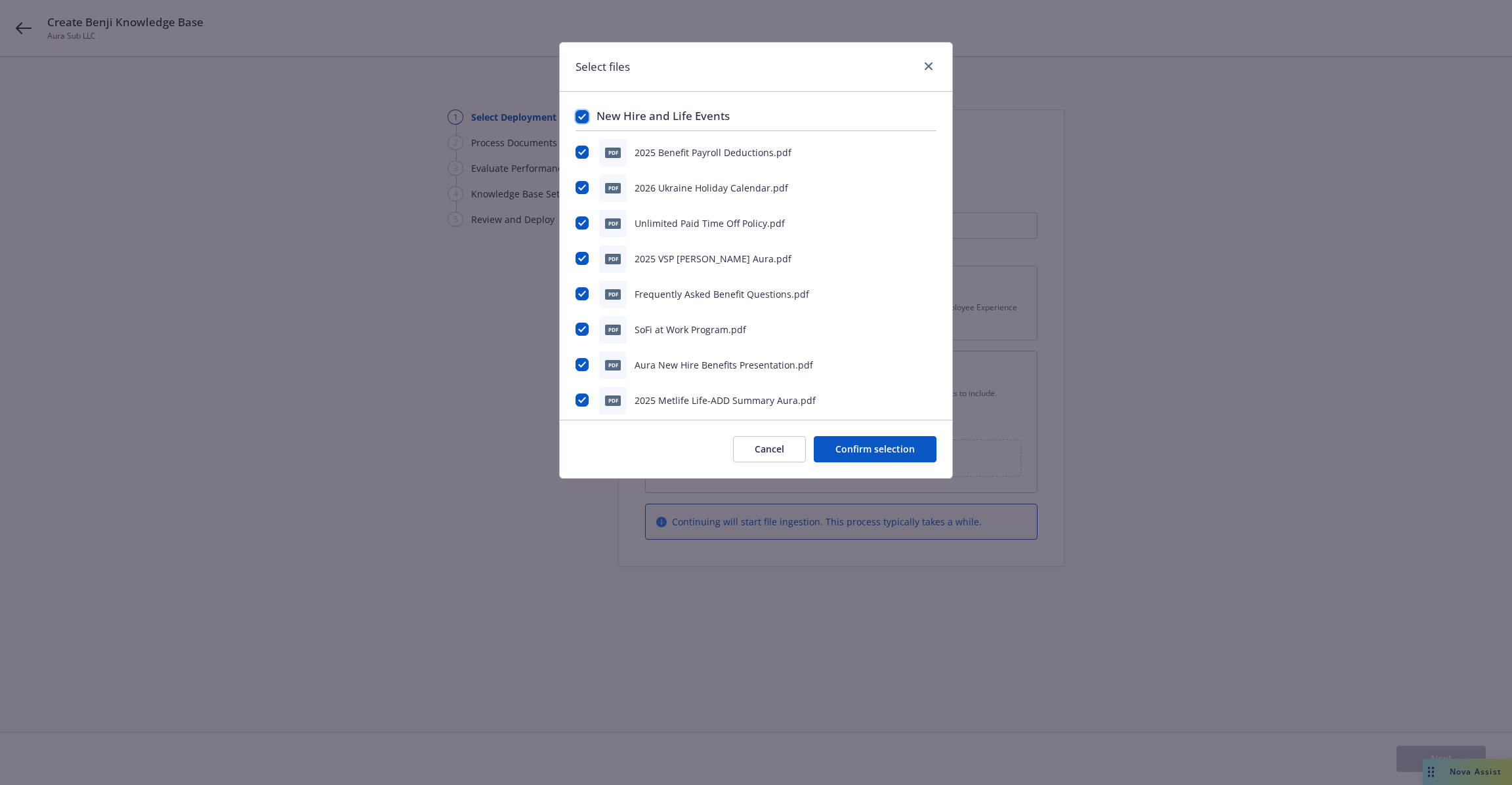
checkbox input "true"
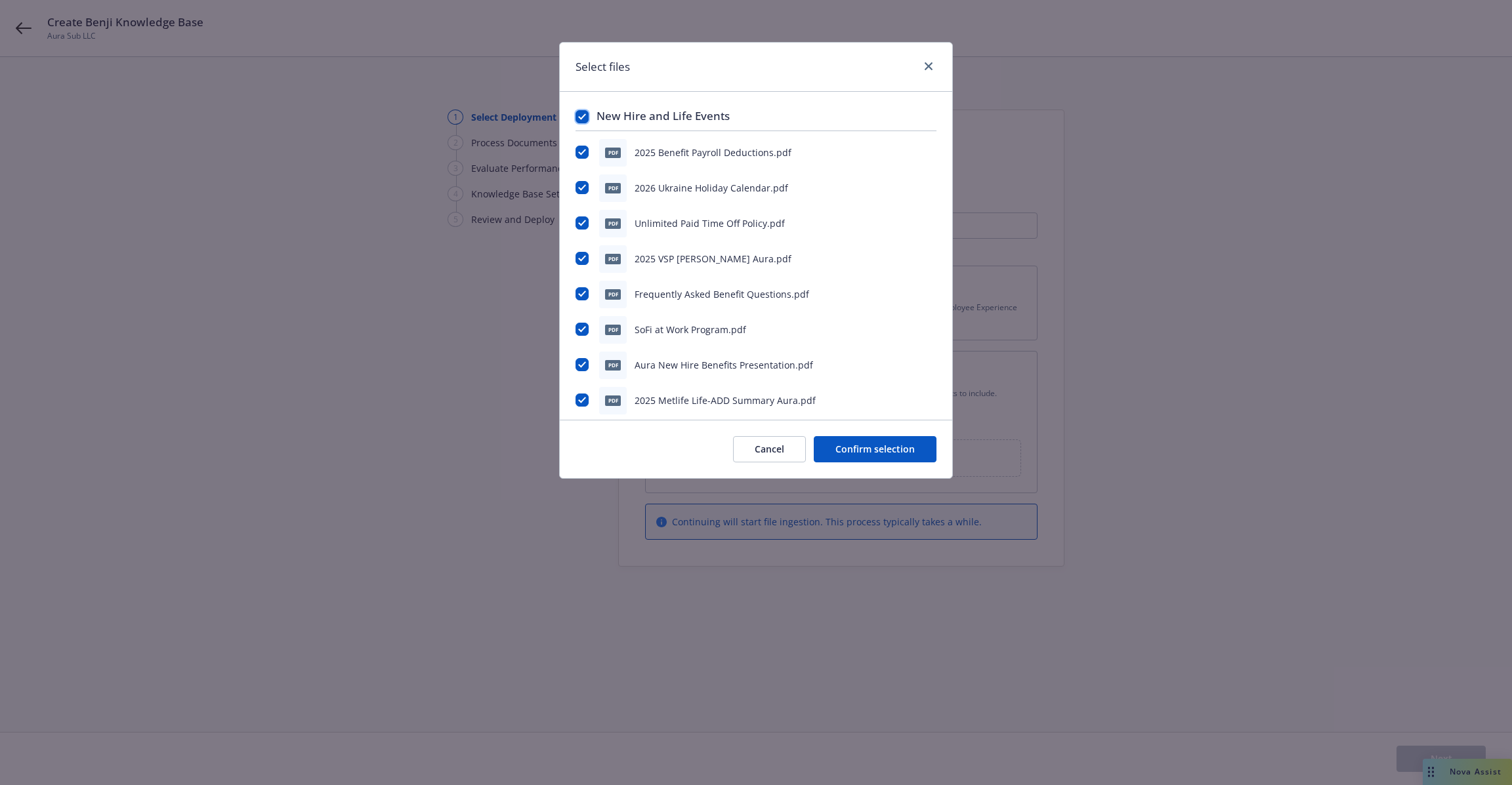
checkbox input "true"
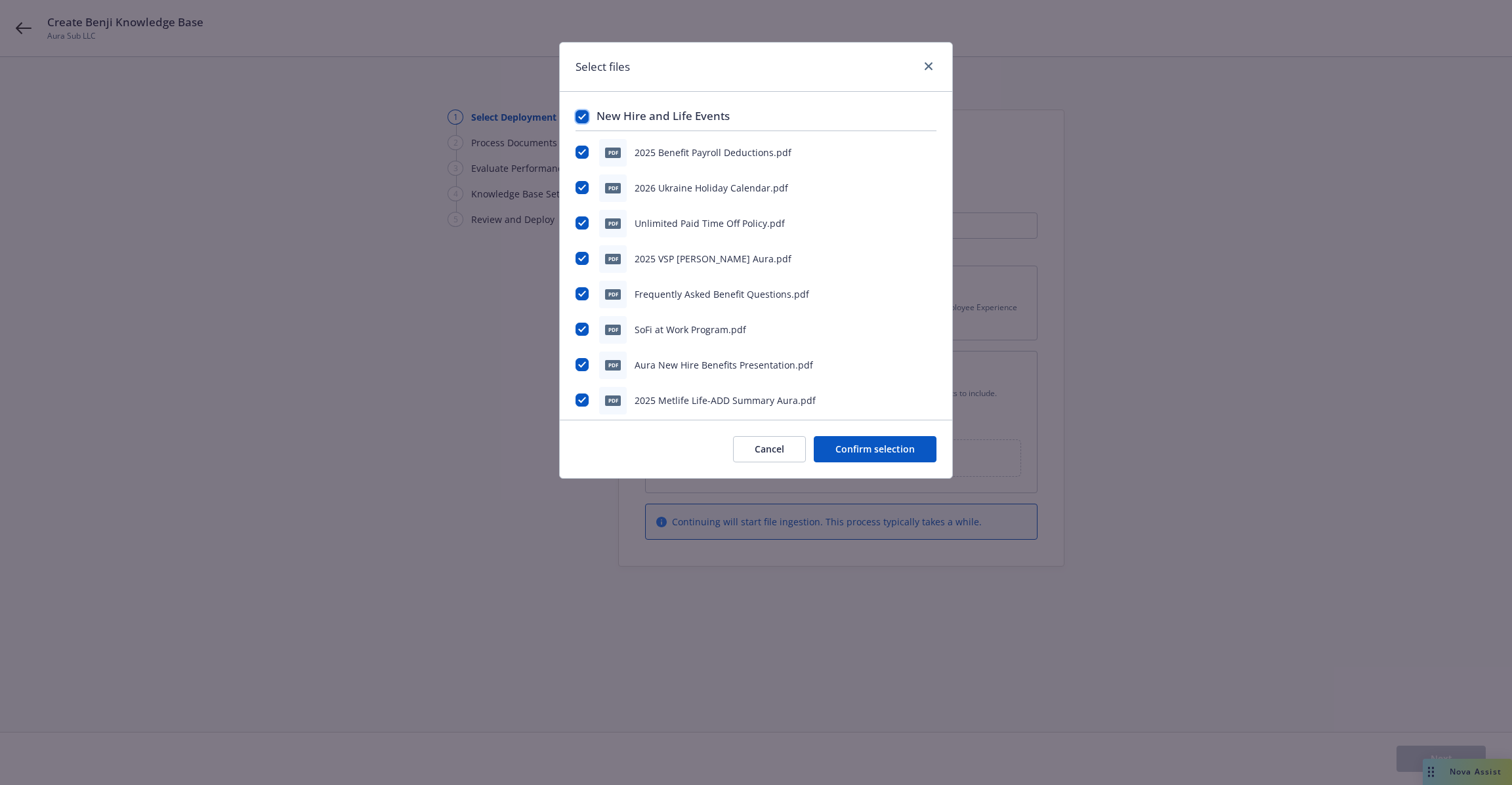
checkbox input "true"
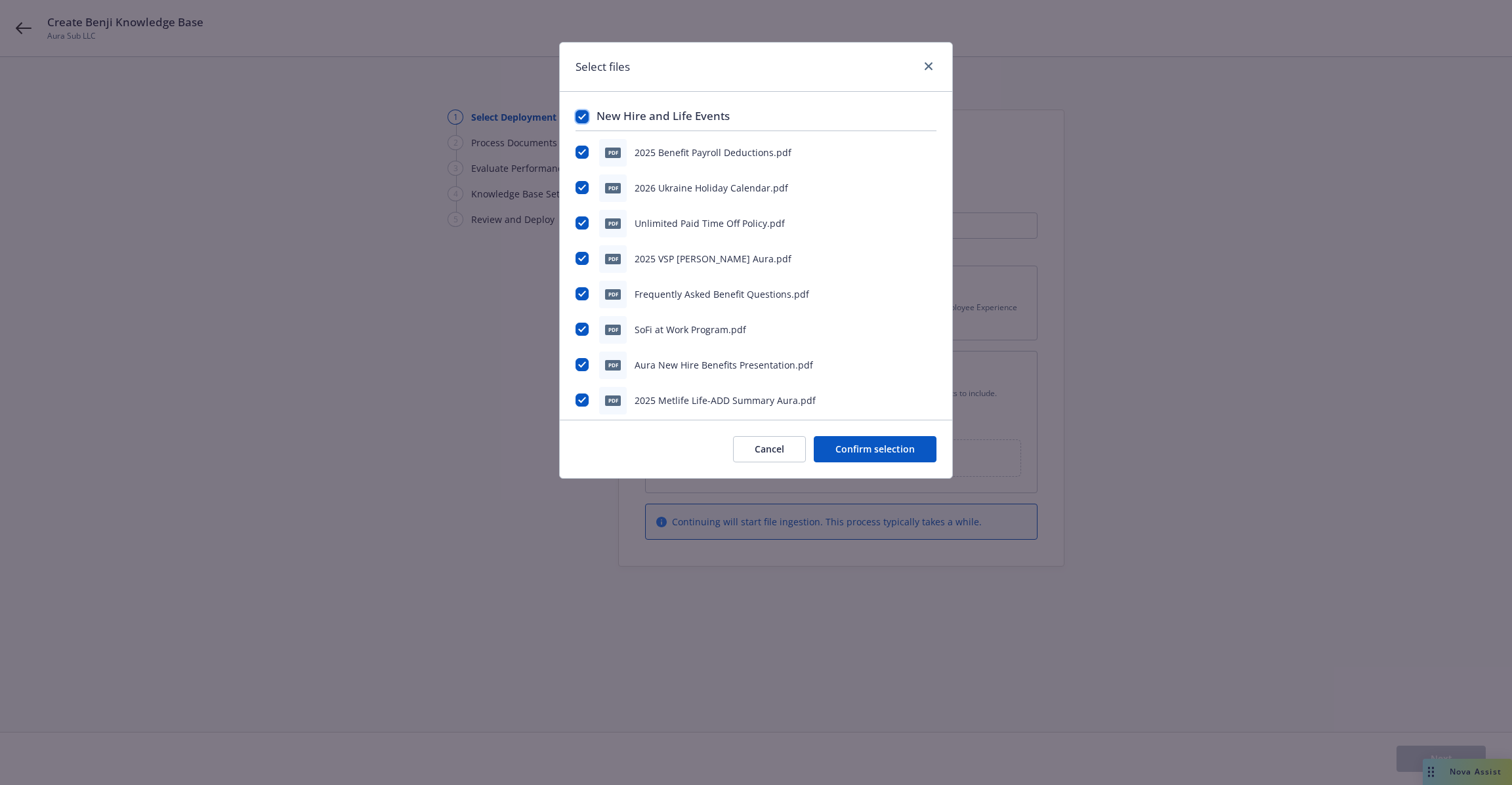
checkbox input "true"
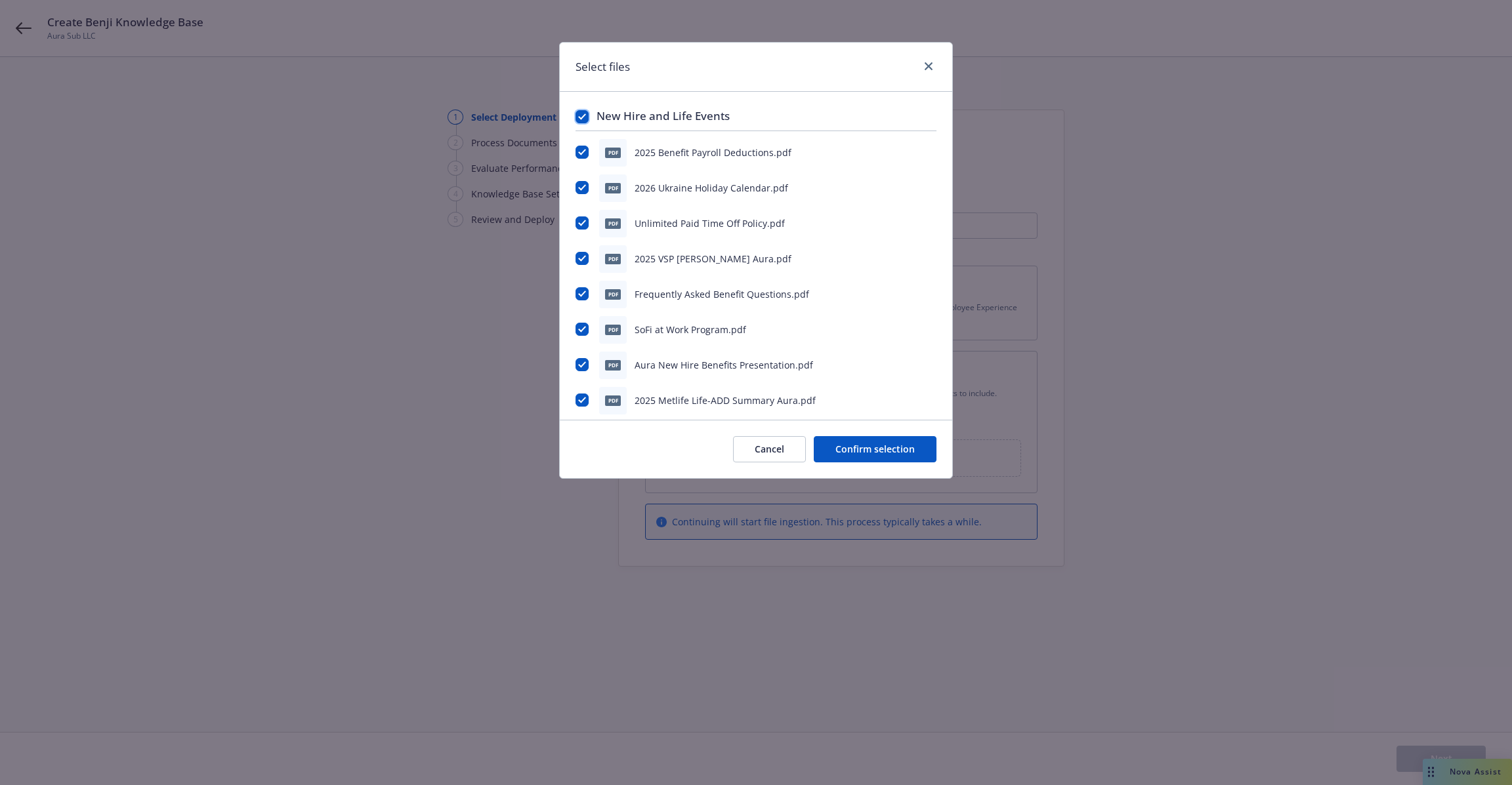
checkbox input "true"
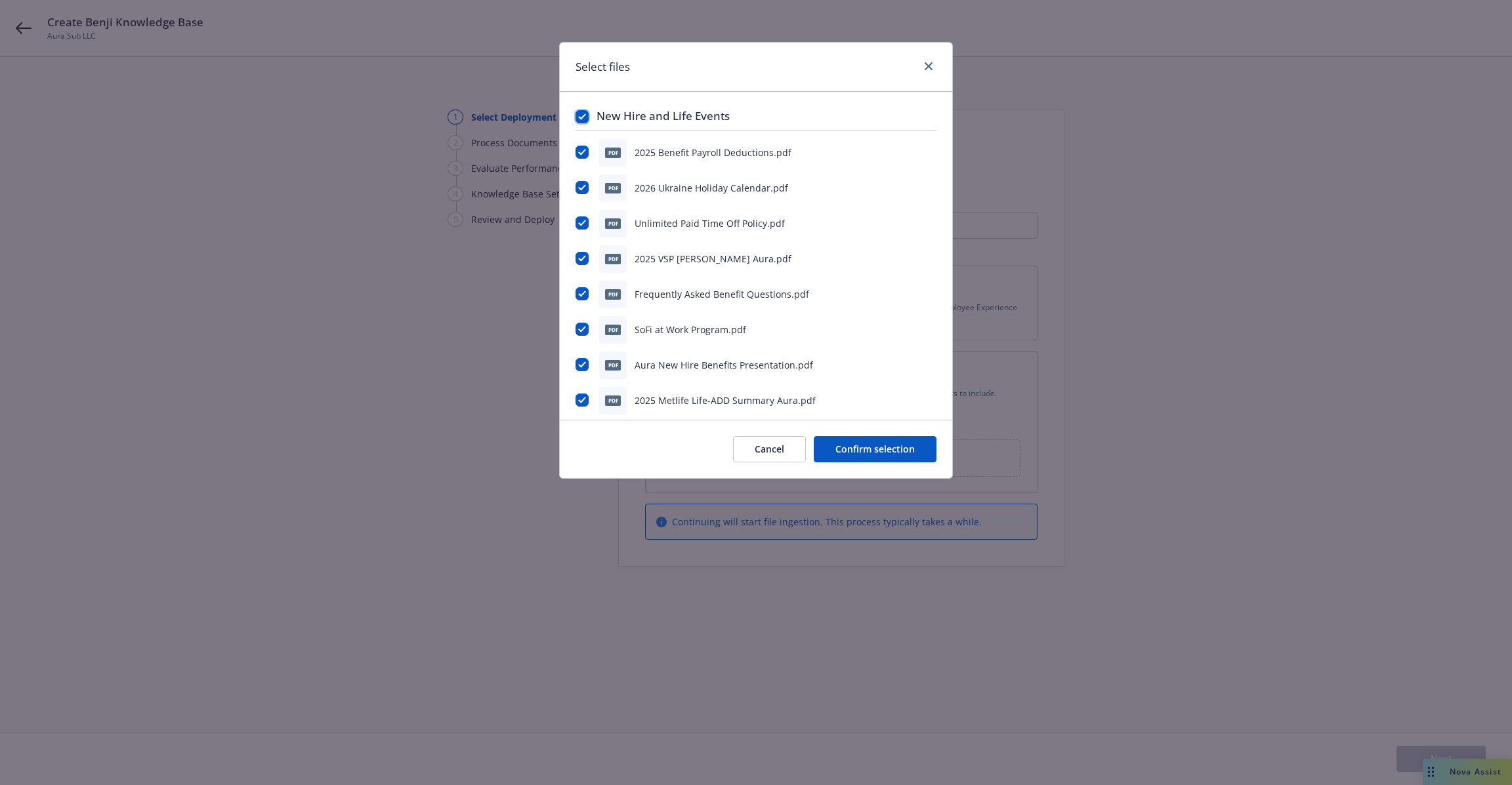
checkbox input "true"
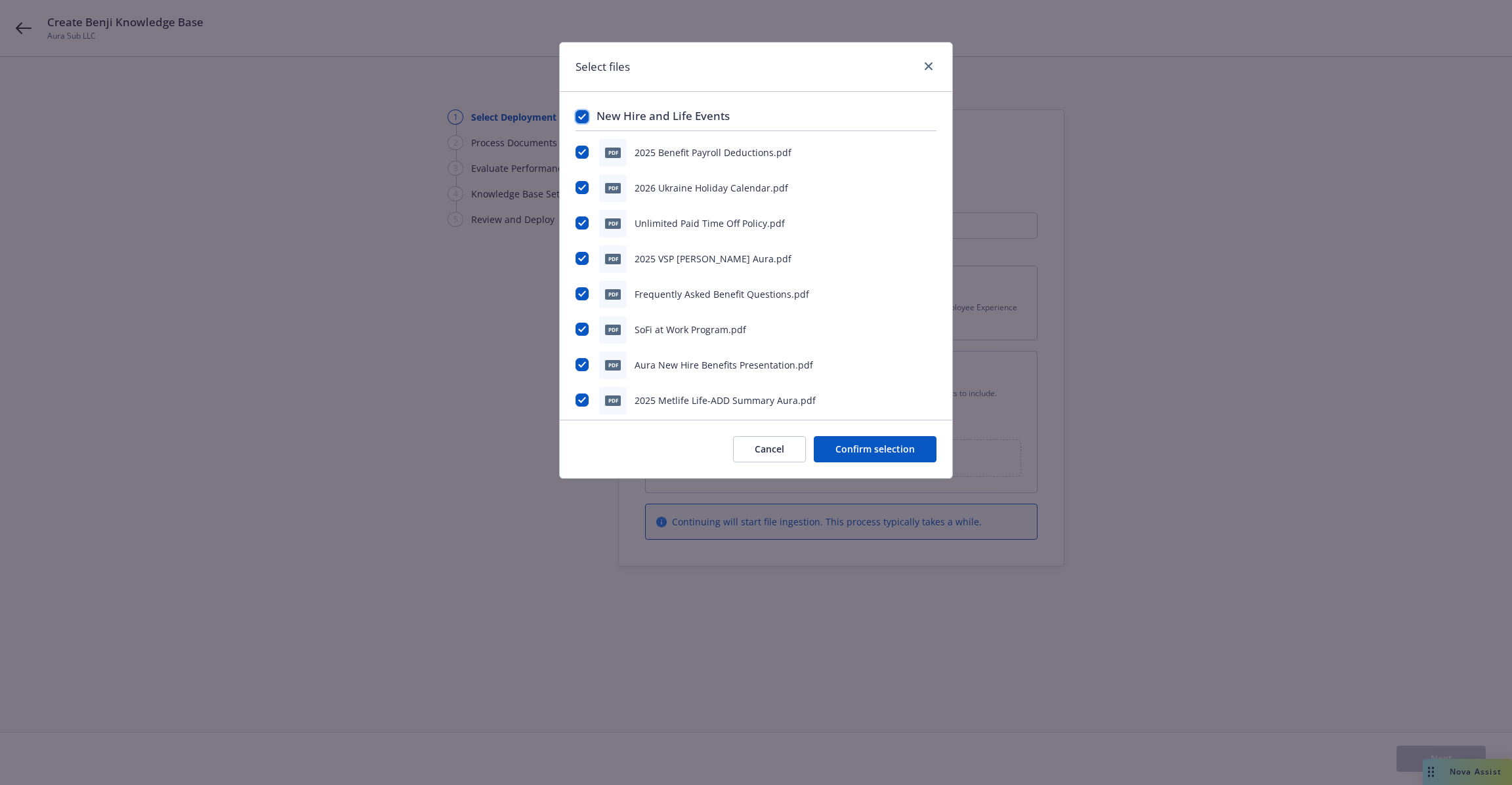
checkbox input "true"
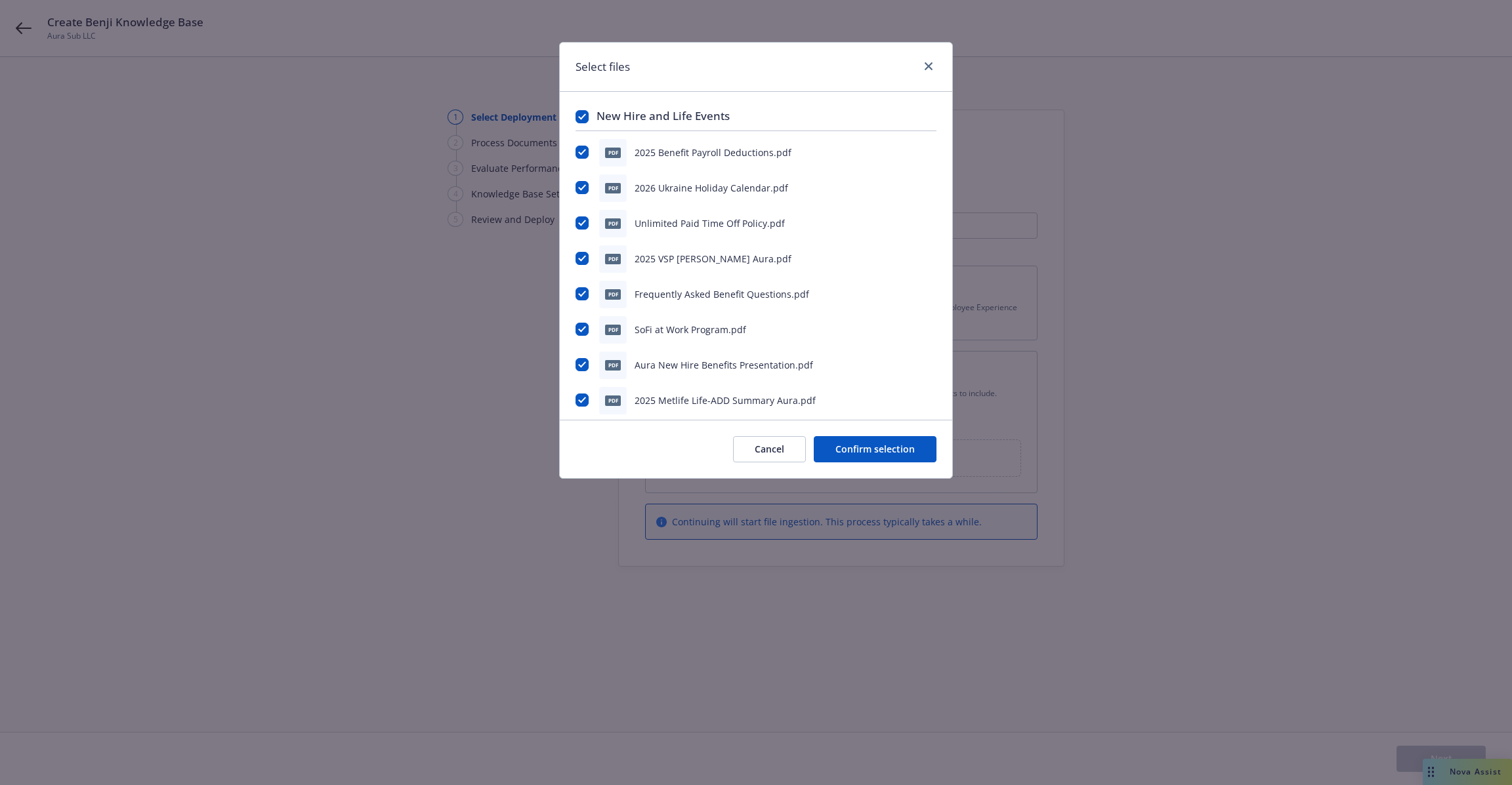
click at [571, 187] on div "New Hire and Life Events pdf 2025 Benefit Payroll Deductions.pdf pdf 2026 Ukrai…" at bounding box center [756, 255] width 393 height 328
click at [581, 187] on input "checkbox" at bounding box center [582, 188] width 13 height 13
checkbox input "false"
click at [579, 154] on input "checkbox" at bounding box center [582, 153] width 13 height 13
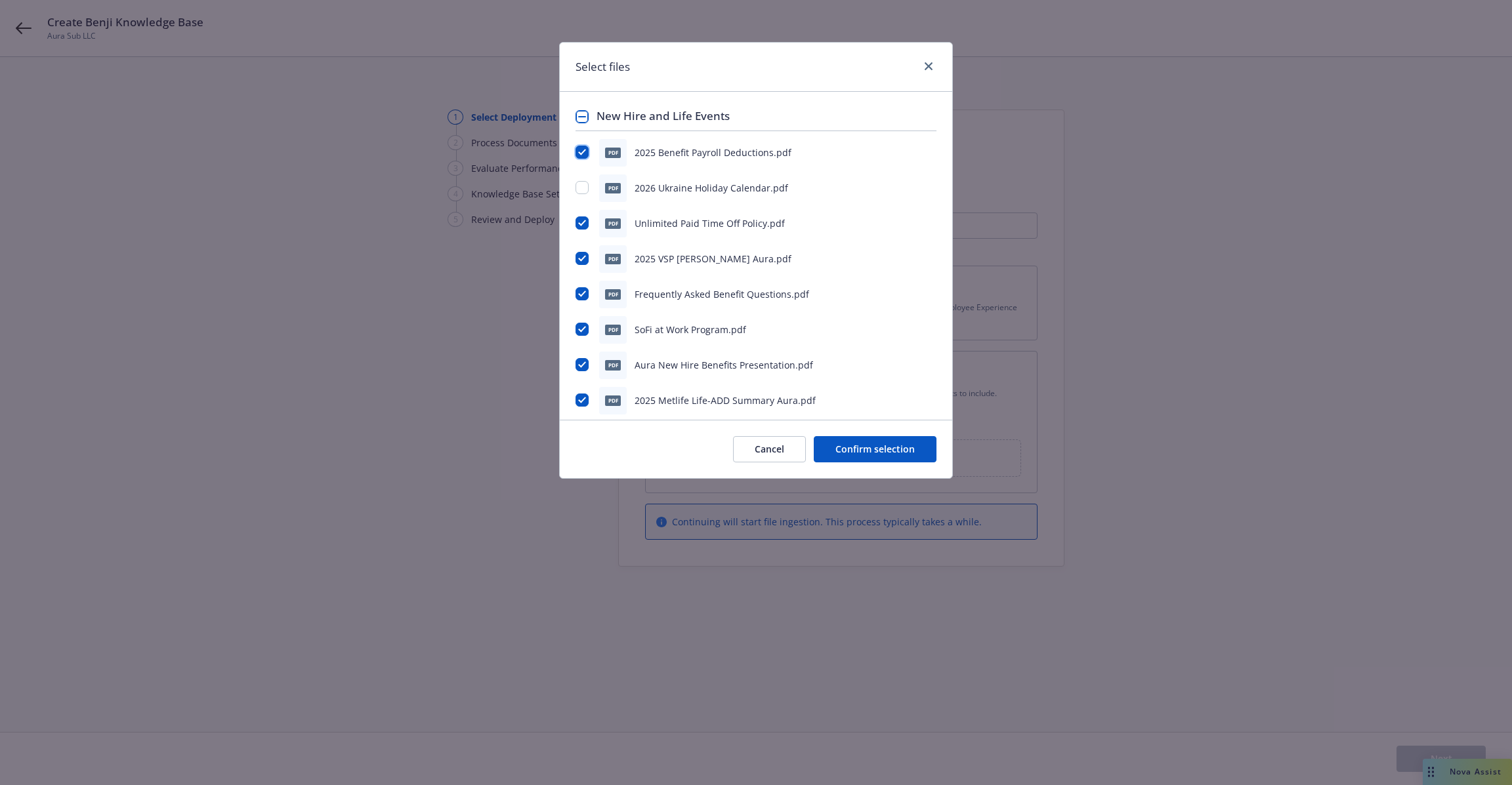
checkbox input "false"
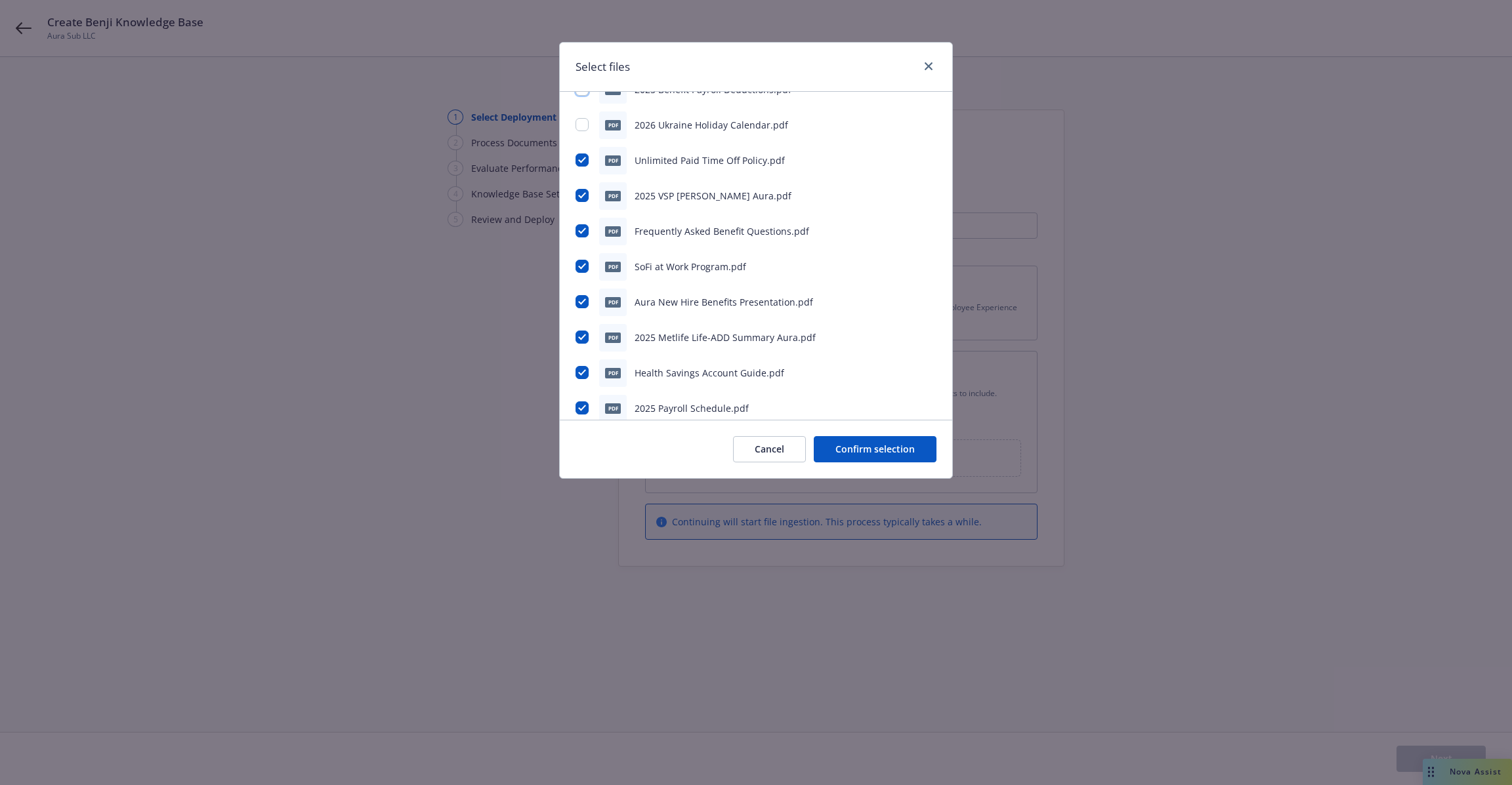
scroll to position [82, 0]
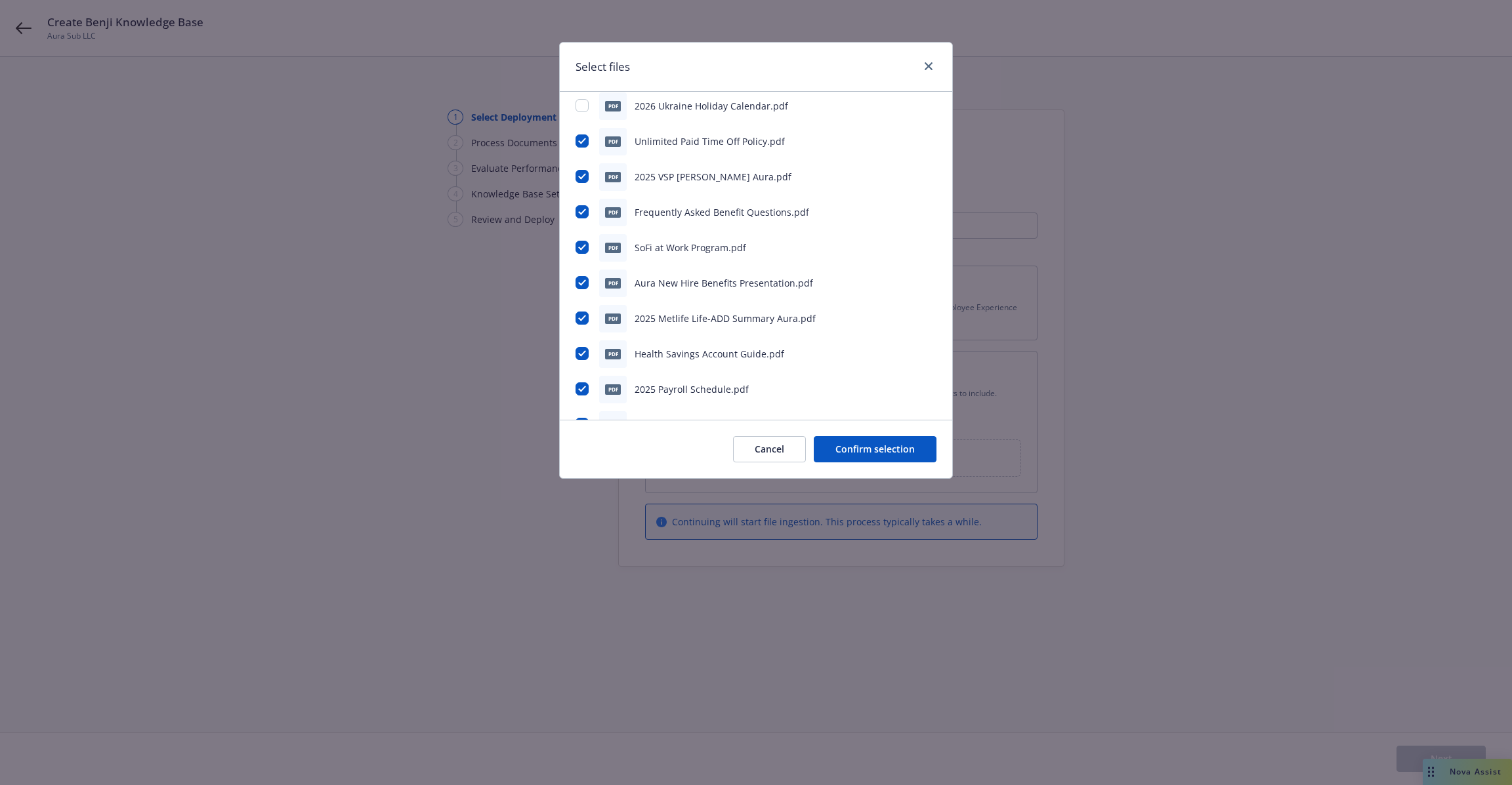
click at [700, 146] on div "Unlimited Paid Time Off Policy.pdf" at bounding box center [709, 141] width 150 height 13
click at [670, 179] on span "2025 VSP Ben Summ Aura.pdf" at bounding box center [712, 176] width 157 height 13
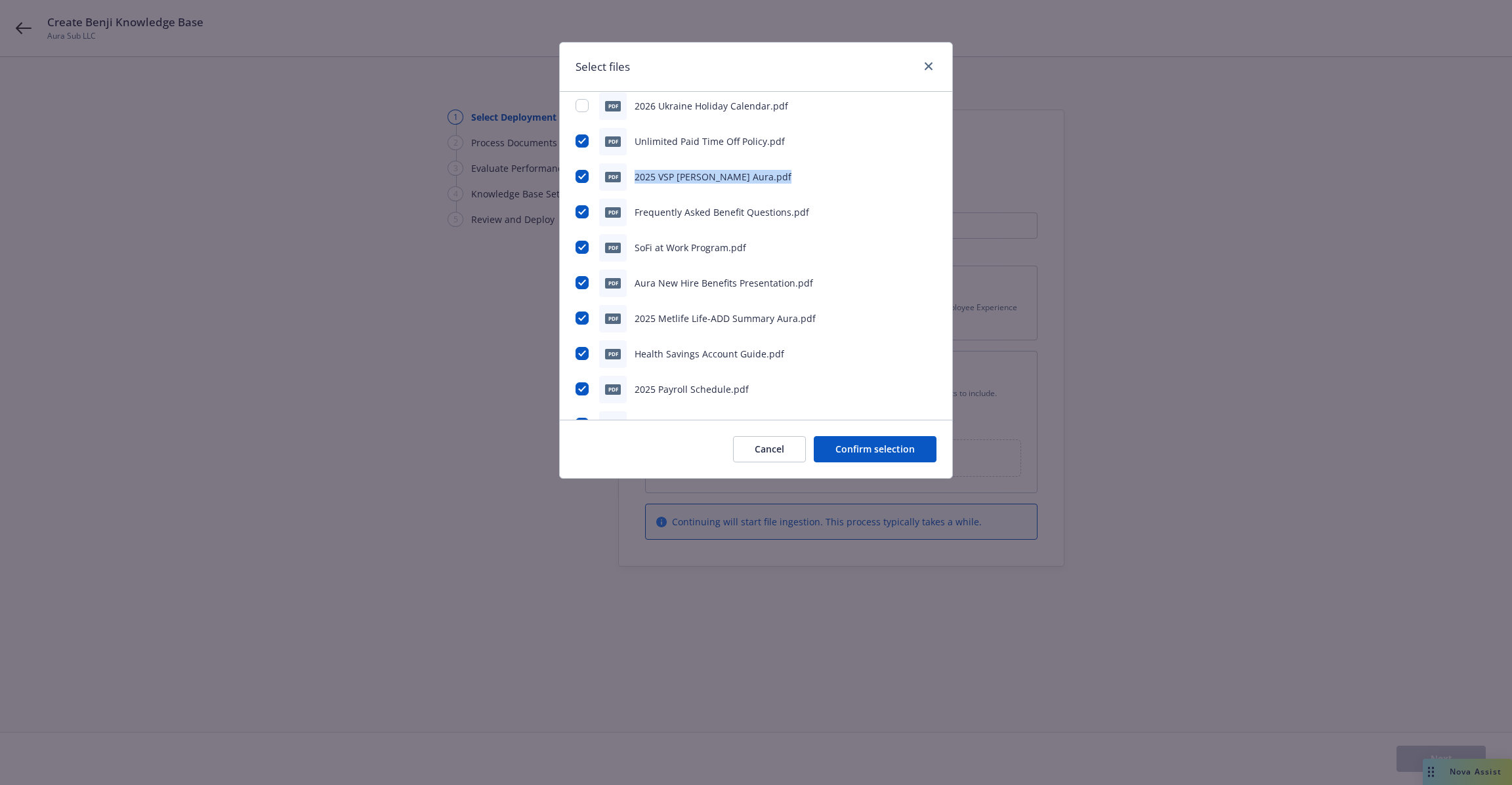
click at [670, 179] on span "2025 VSP Ben Summ Aura.pdf" at bounding box center [712, 176] width 157 height 13
click at [675, 171] on span "2025 VSP Ben Summ Aura.pdf" at bounding box center [712, 176] width 157 height 13
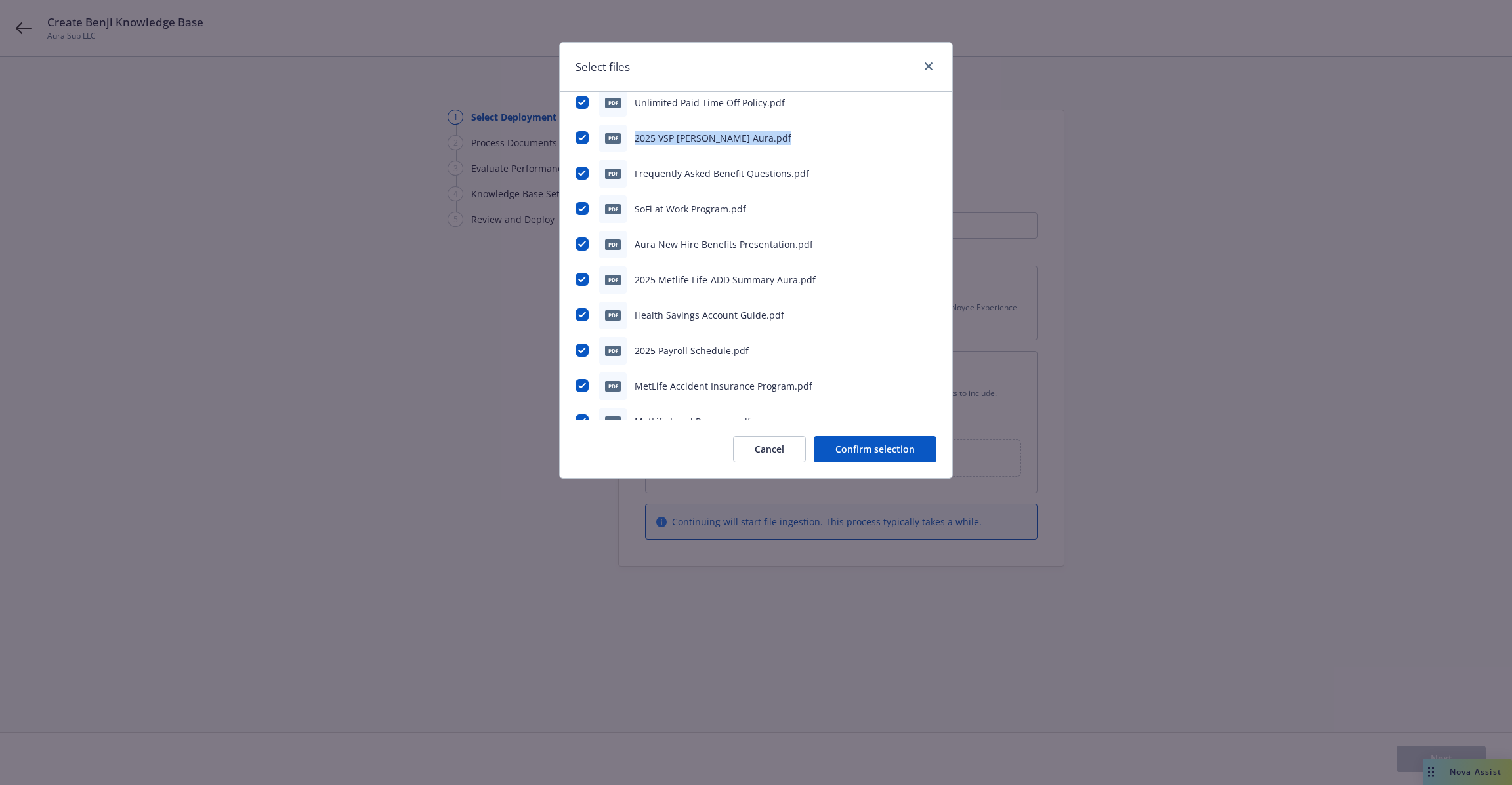
scroll to position [134, 0]
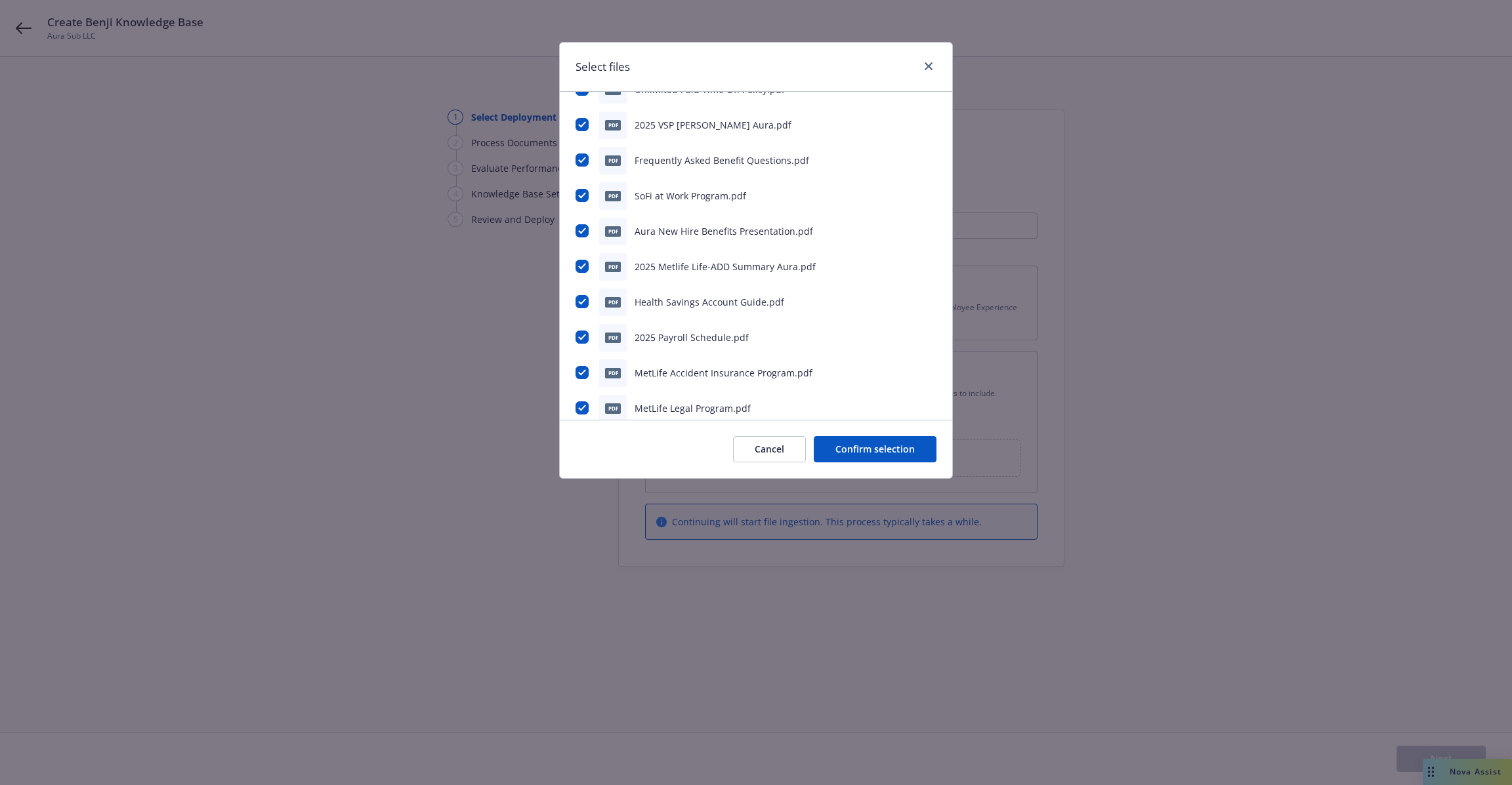
click at [668, 160] on span "Frequently Asked Benefit Questions.pdf" at bounding box center [722, 160] width 175 height 13
click at [643, 127] on span "2025 VSP Ben Summ Aura.pdf" at bounding box center [712, 125] width 157 height 13
click at [645, 126] on span "2025 VSP Ben Summ Aura.pdf" at bounding box center [712, 125] width 157 height 13
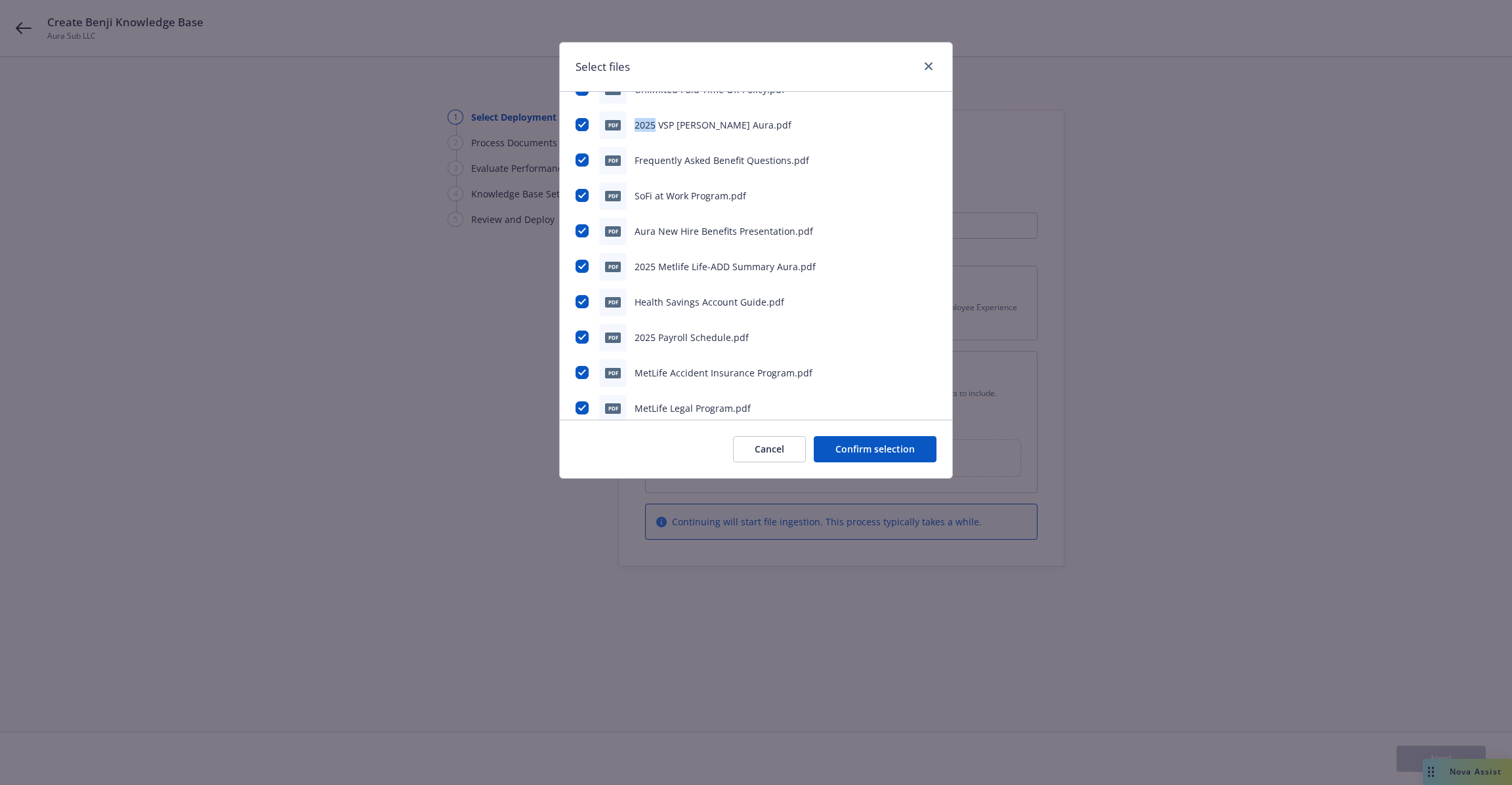
click at [645, 126] on span "2025 VSP Ben Summ Aura.pdf" at bounding box center [712, 125] width 157 height 13
click at [654, 167] on div "pdf Frequently Asked Benefit Questions.pdf" at bounding box center [756, 160] width 361 height 28
click at [670, 160] on span "Frequently Asked Benefit Questions.pdf" at bounding box center [722, 160] width 175 height 13
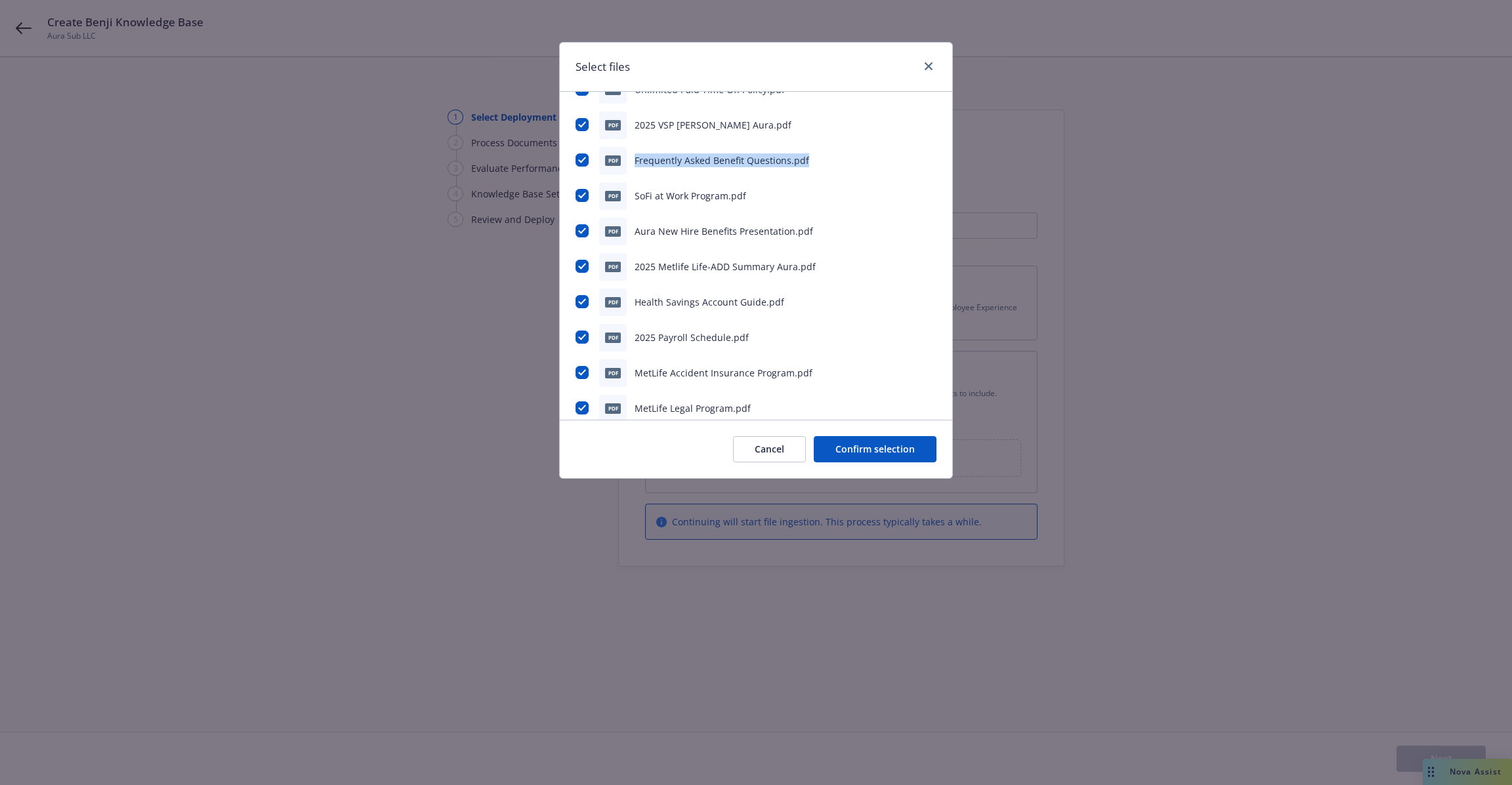
click at [670, 160] on span "Frequently Asked Benefit Questions.pdf" at bounding box center [722, 160] width 175 height 13
click at [671, 190] on span "SoFi at Work Program.pdf" at bounding box center [690, 195] width 112 height 13
click at [675, 235] on span "Aura New Hire Benefits Presentation.pdf" at bounding box center [723, 231] width 179 height 13
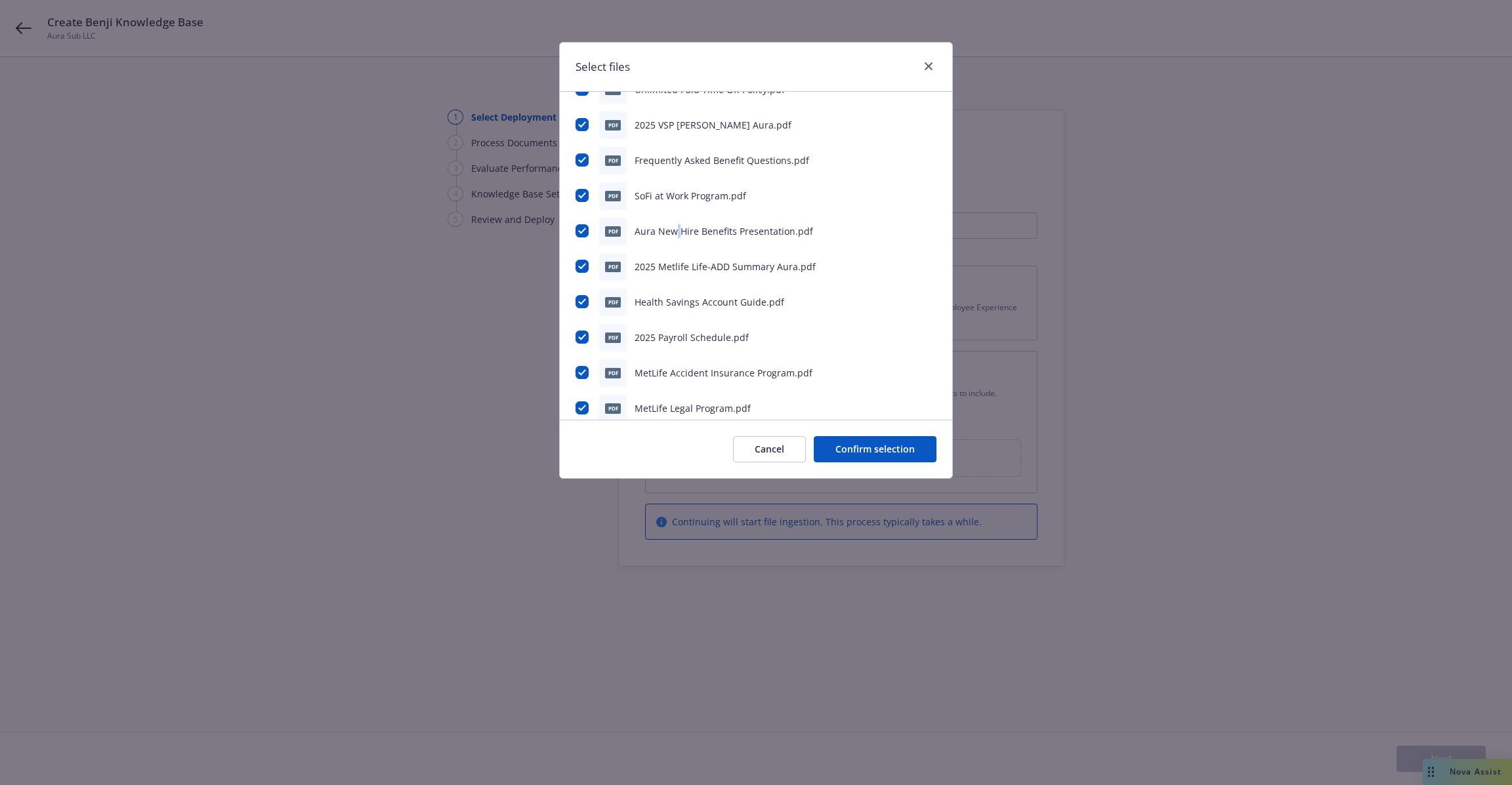
click at [675, 235] on span "Aura New Hire Benefits Presentation.pdf" at bounding box center [723, 231] width 179 height 13
click at [678, 269] on span "2025 Metlife Life-ADD Summary Aura.pdf" at bounding box center [725, 266] width 181 height 13
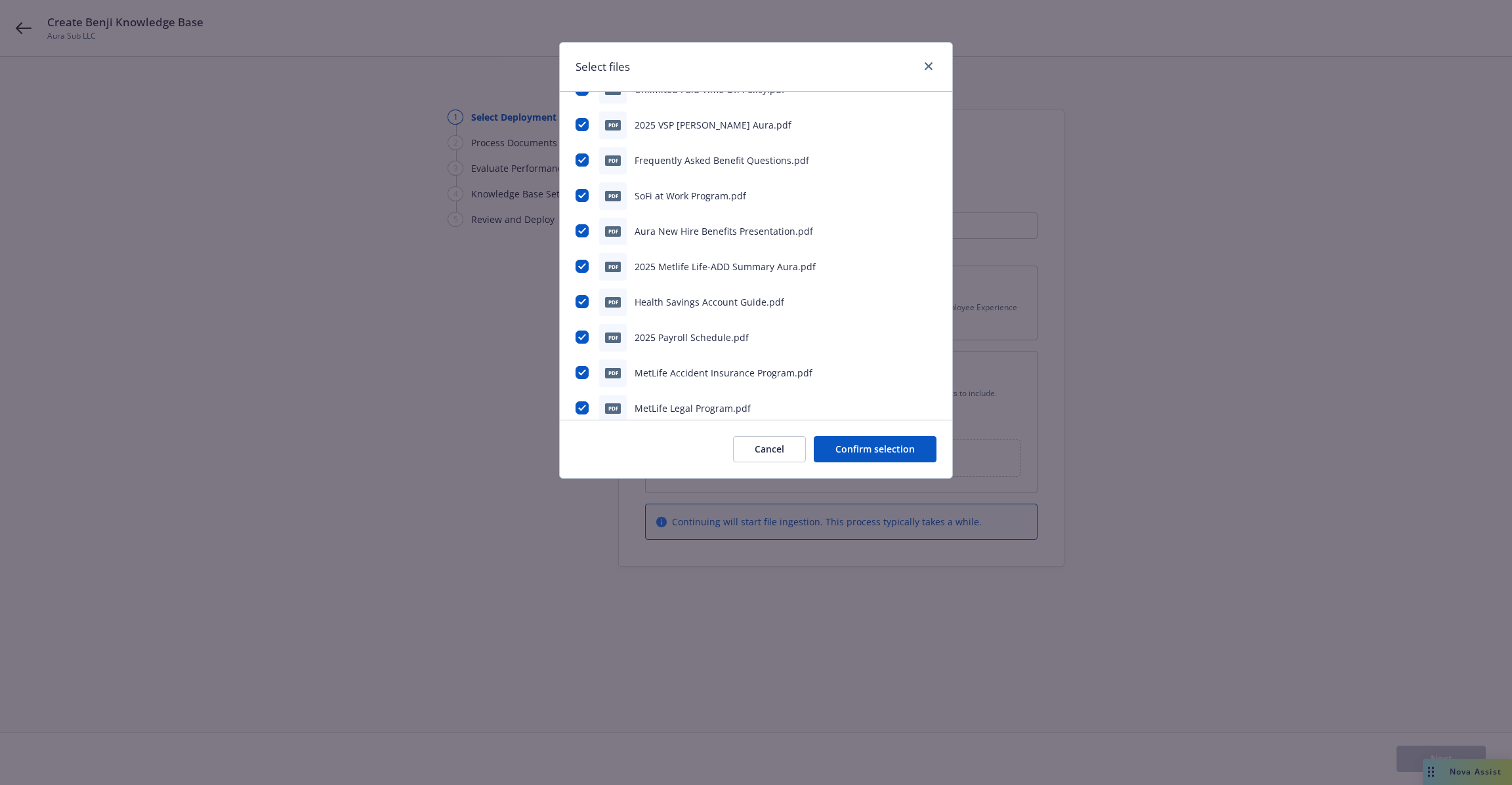
click at [687, 233] on span "Aura New Hire Benefits Presentation.pdf" at bounding box center [723, 231] width 179 height 13
click at [579, 233] on input "checkbox" at bounding box center [582, 231] width 13 height 13
checkbox input "false"
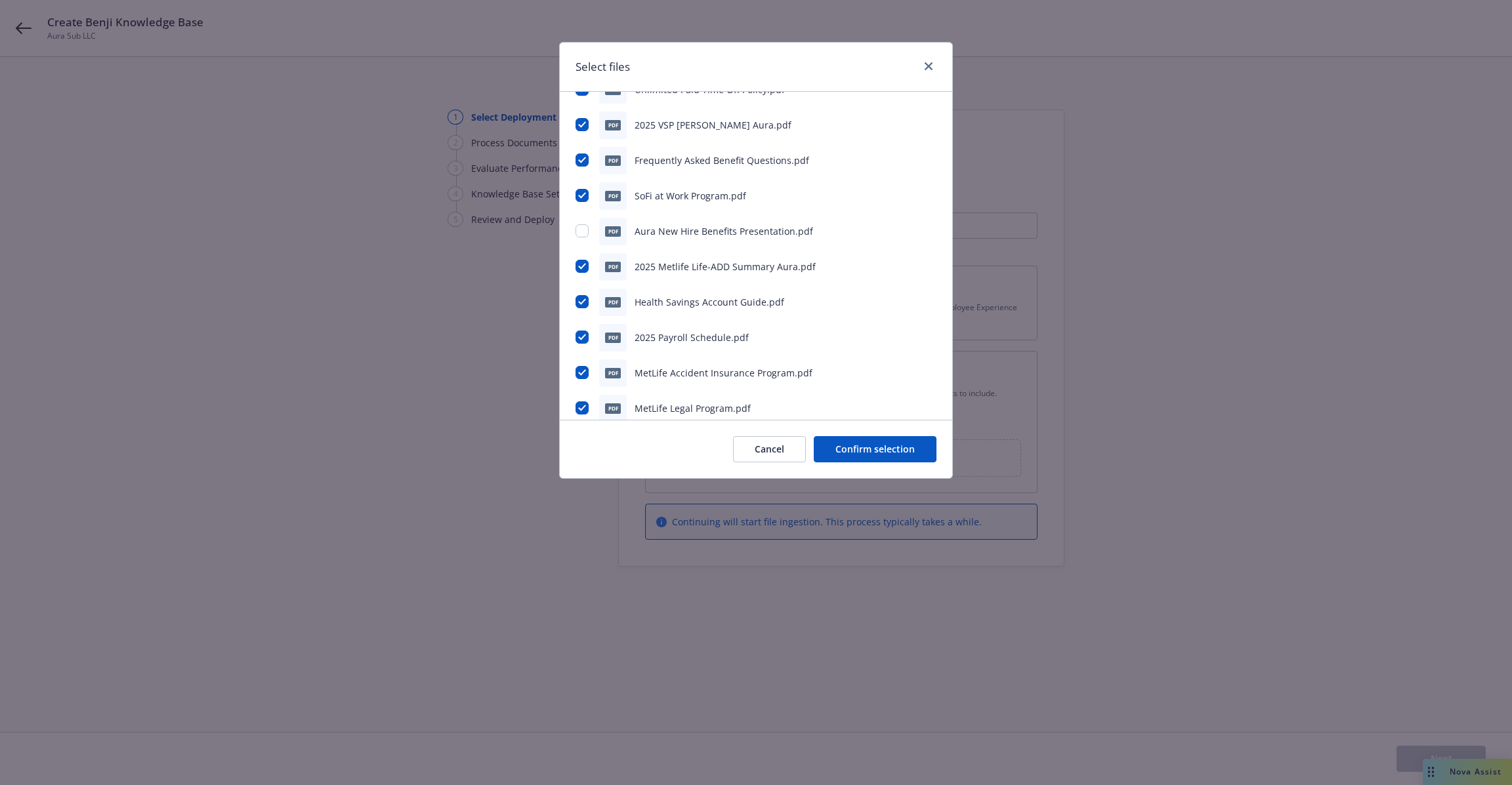
click at [680, 269] on span "2025 Metlife Life-ADD Summary Aura.pdf" at bounding box center [725, 266] width 181 height 13
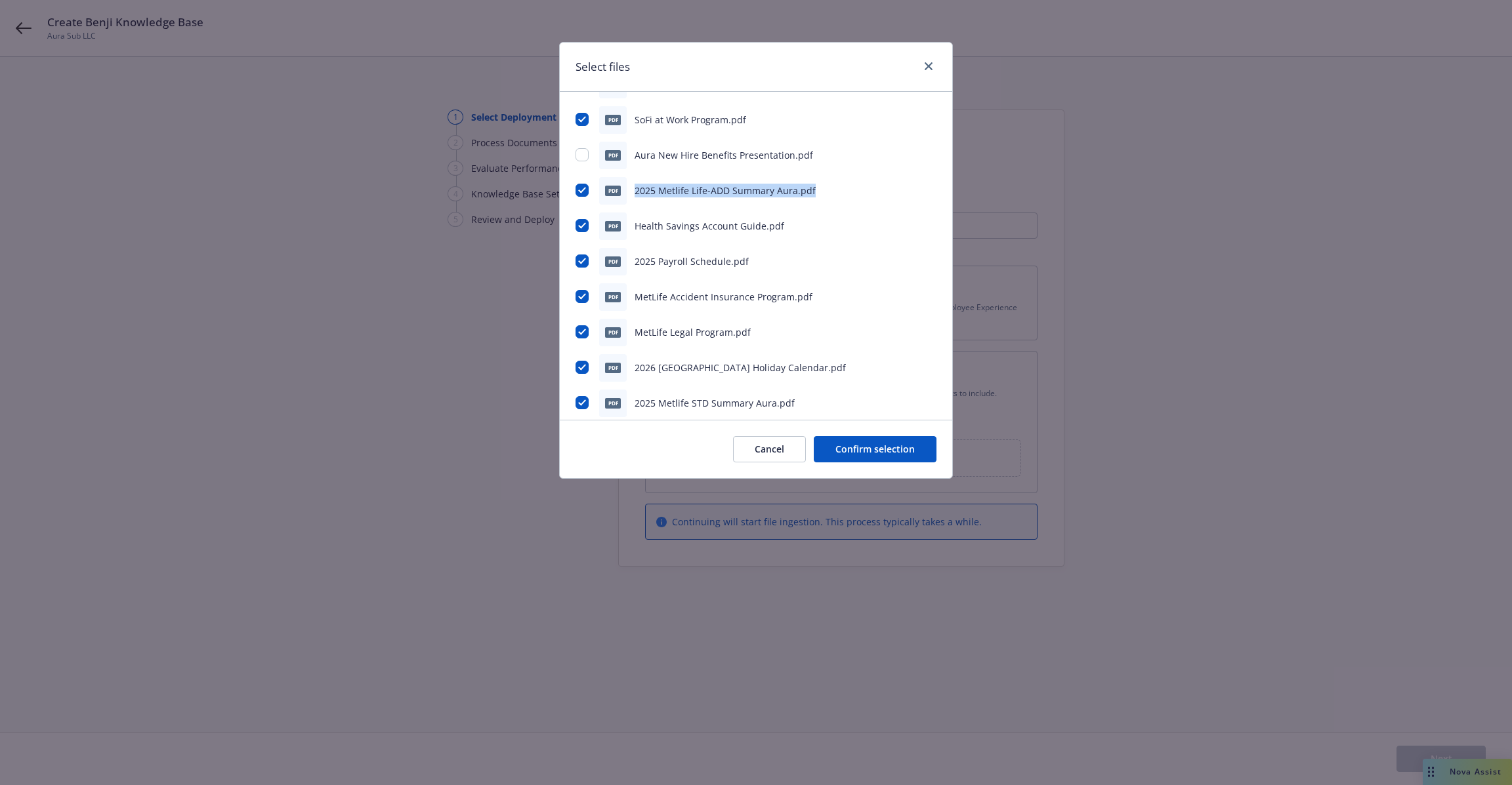
scroll to position [229, 0]
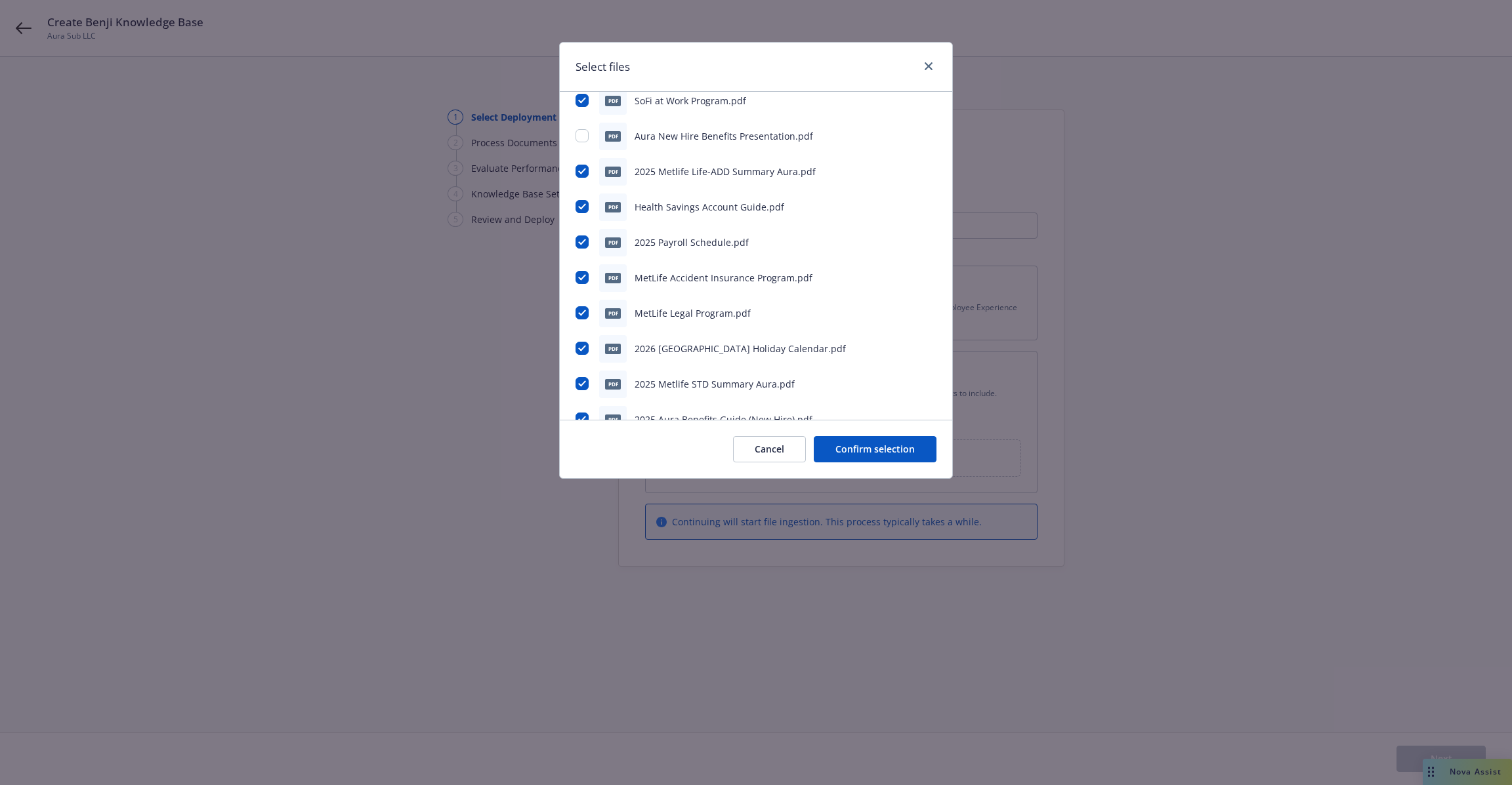
click at [651, 207] on span "Health Savings Account Guide.pdf" at bounding box center [709, 206] width 149 height 13
click at [660, 236] on span "2025 Payroll Schedule.pdf" at bounding box center [691, 242] width 114 height 13
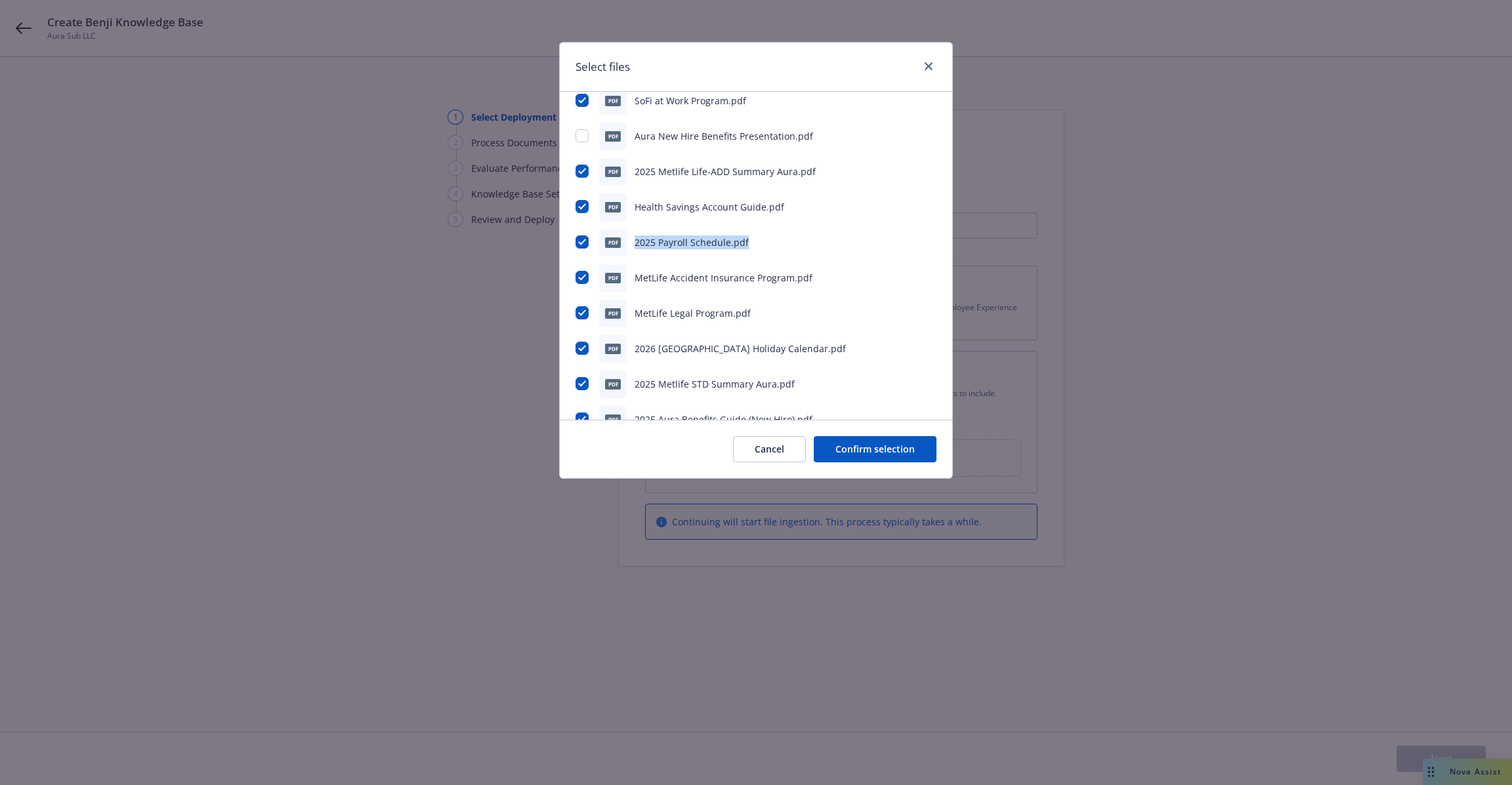
click at [660, 236] on span "2025 Payroll Schedule.pdf" at bounding box center [691, 242] width 114 height 13
click at [578, 138] on input "checkbox" at bounding box center [582, 137] width 13 height 13
checkbox input "false"
click at [688, 176] on span "MetLife Accident Insurance Program.pdf" at bounding box center [723, 172] width 178 height 13
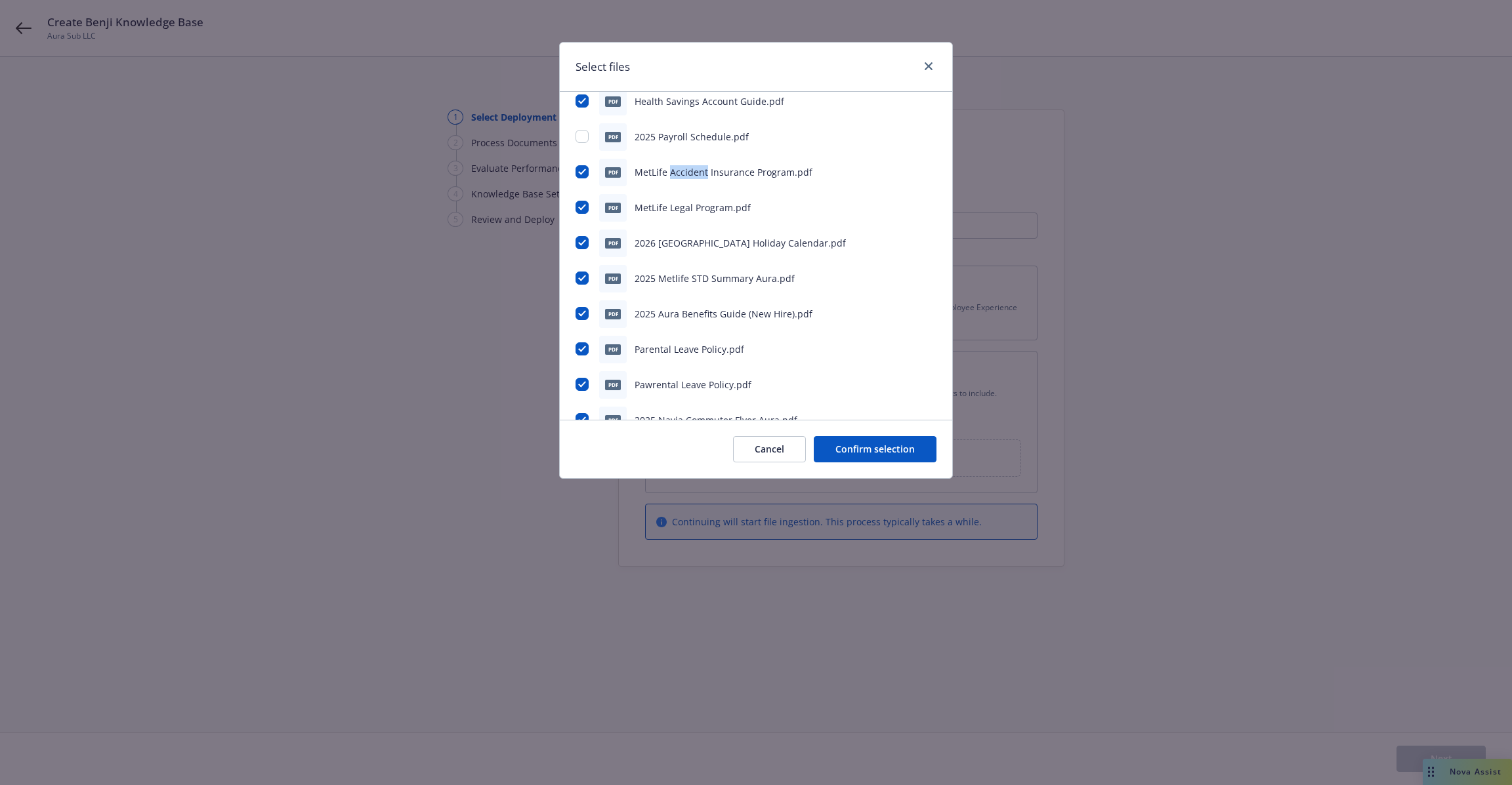
click at [688, 176] on span "MetLife Accident Insurance Program.pdf" at bounding box center [723, 172] width 178 height 13
click at [699, 208] on span "MetLife Legal Program.pdf" at bounding box center [692, 207] width 116 height 13
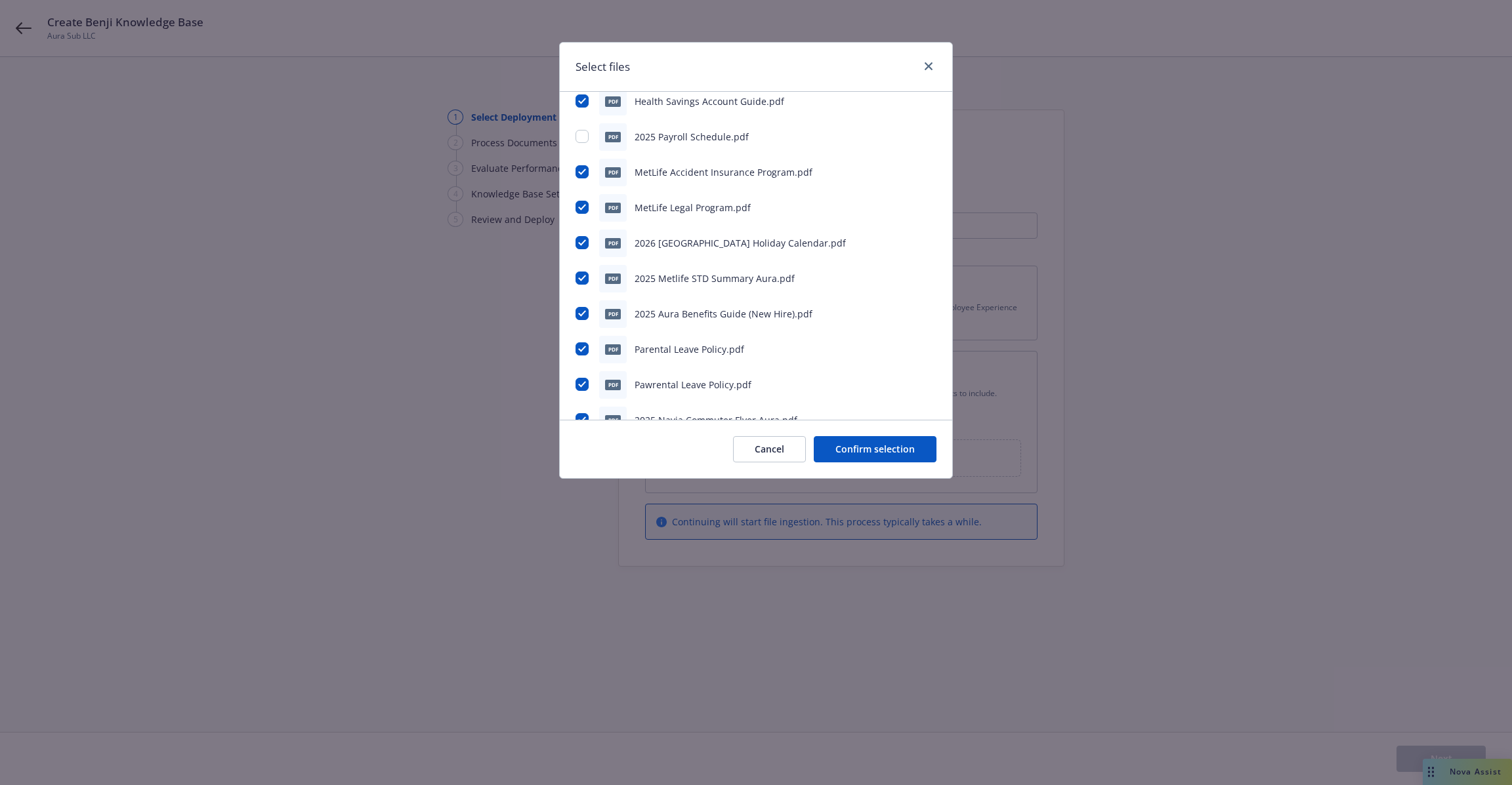
click at [701, 245] on span "2026 Switzerland Holiday Calendar.pdf" at bounding box center [740, 242] width 211 height 13
click at [592, 248] on div "pdf 2026 Switzerland Holiday Calendar.pdf" at bounding box center [756, 243] width 361 height 28
click at [582, 242] on input "checkbox" at bounding box center [582, 242] width 13 height 13
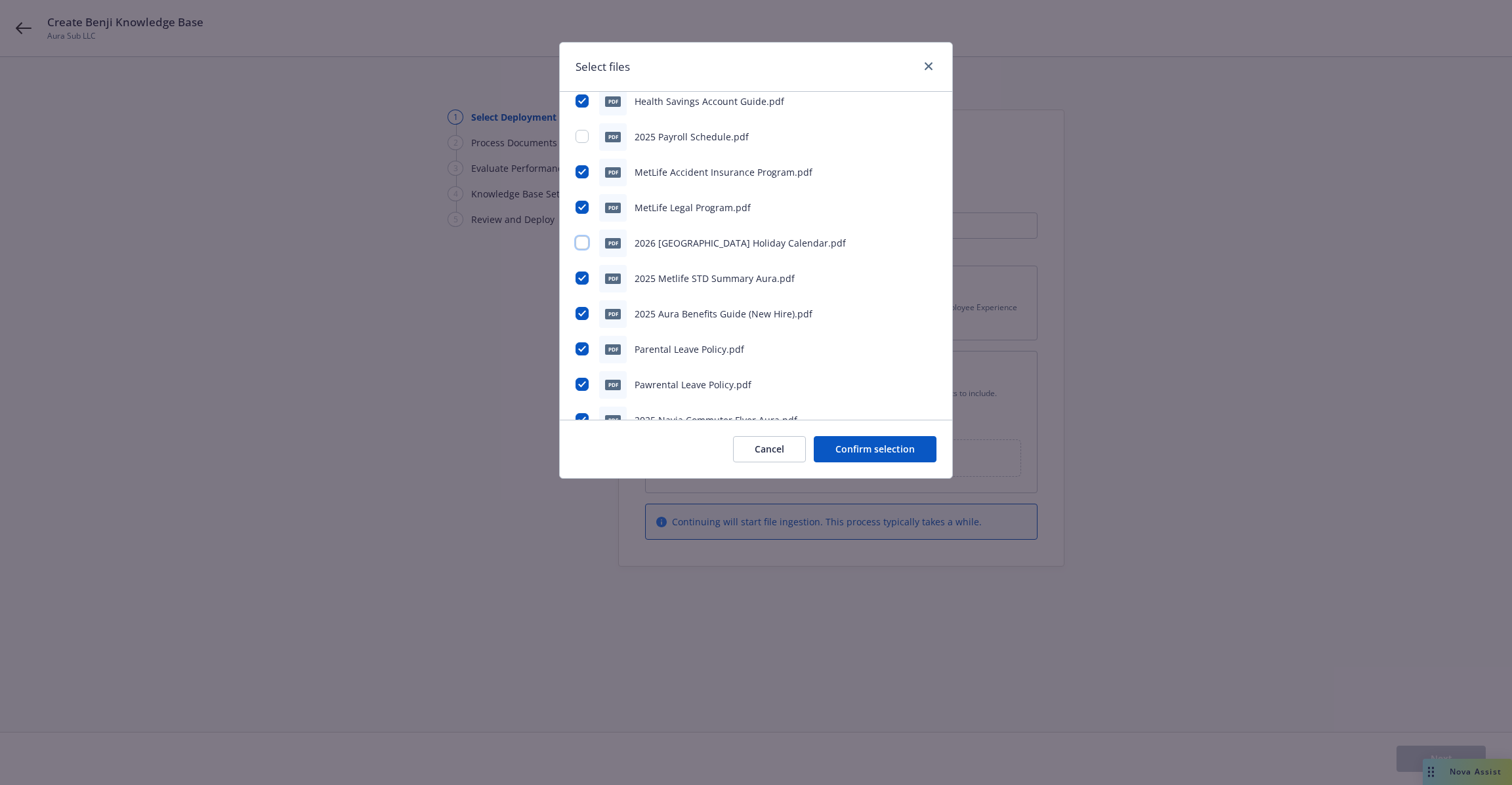
checkbox input "false"
click at [582, 317] on input "checkbox" at bounding box center [582, 314] width 13 height 13
checkbox input "false"
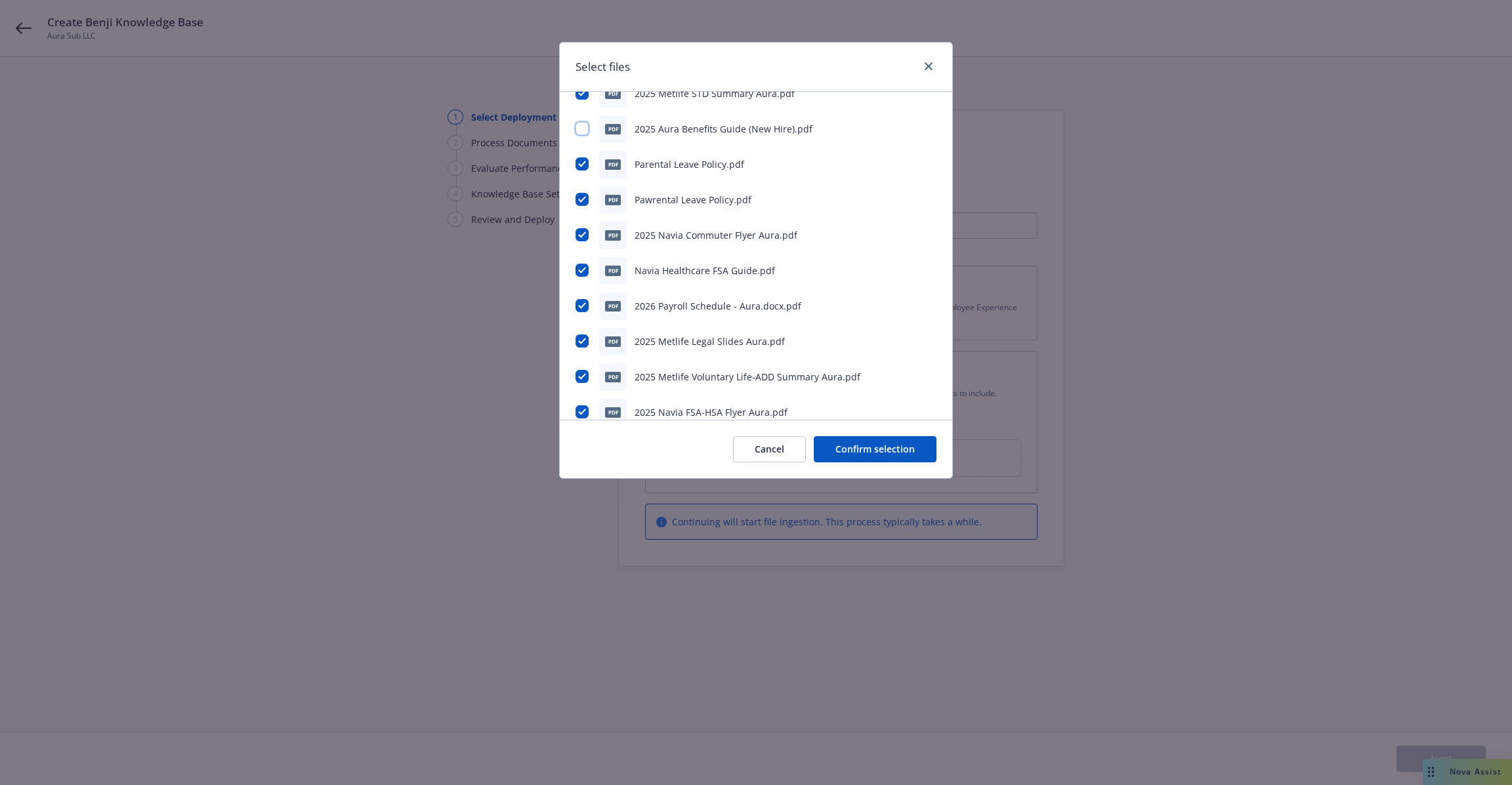
scroll to position [521, 0]
click at [685, 272] on span "Navia Healthcare FSA Guide.pdf" at bounding box center [704, 269] width 140 height 13
click at [700, 305] on span "2026 Payroll Schedule - Aura.docx.pdf" at bounding box center [717, 304] width 167 height 13
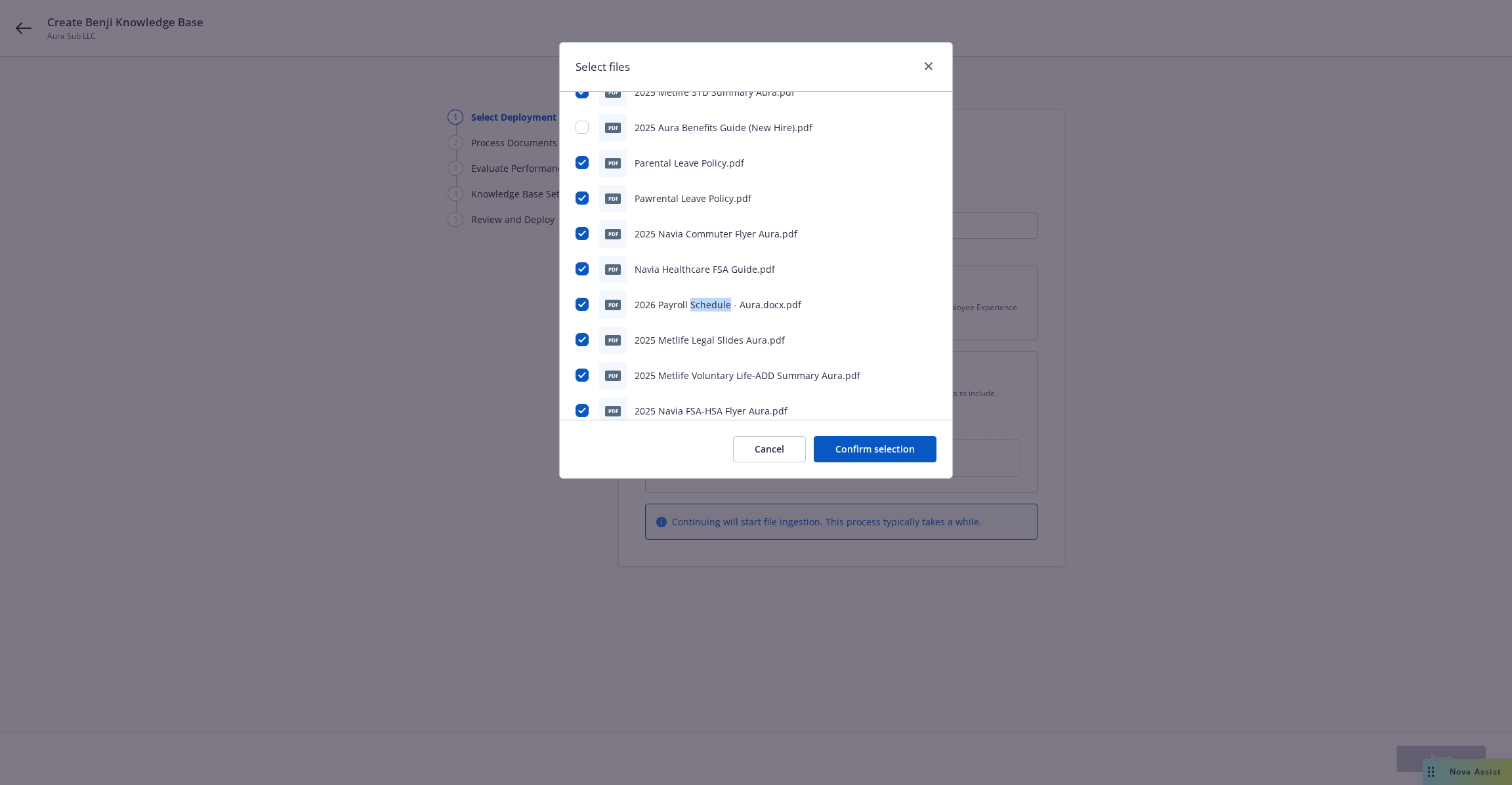
click at [700, 305] on span "2026 Payroll Schedule - Aura.docx.pdf" at bounding box center [717, 304] width 167 height 13
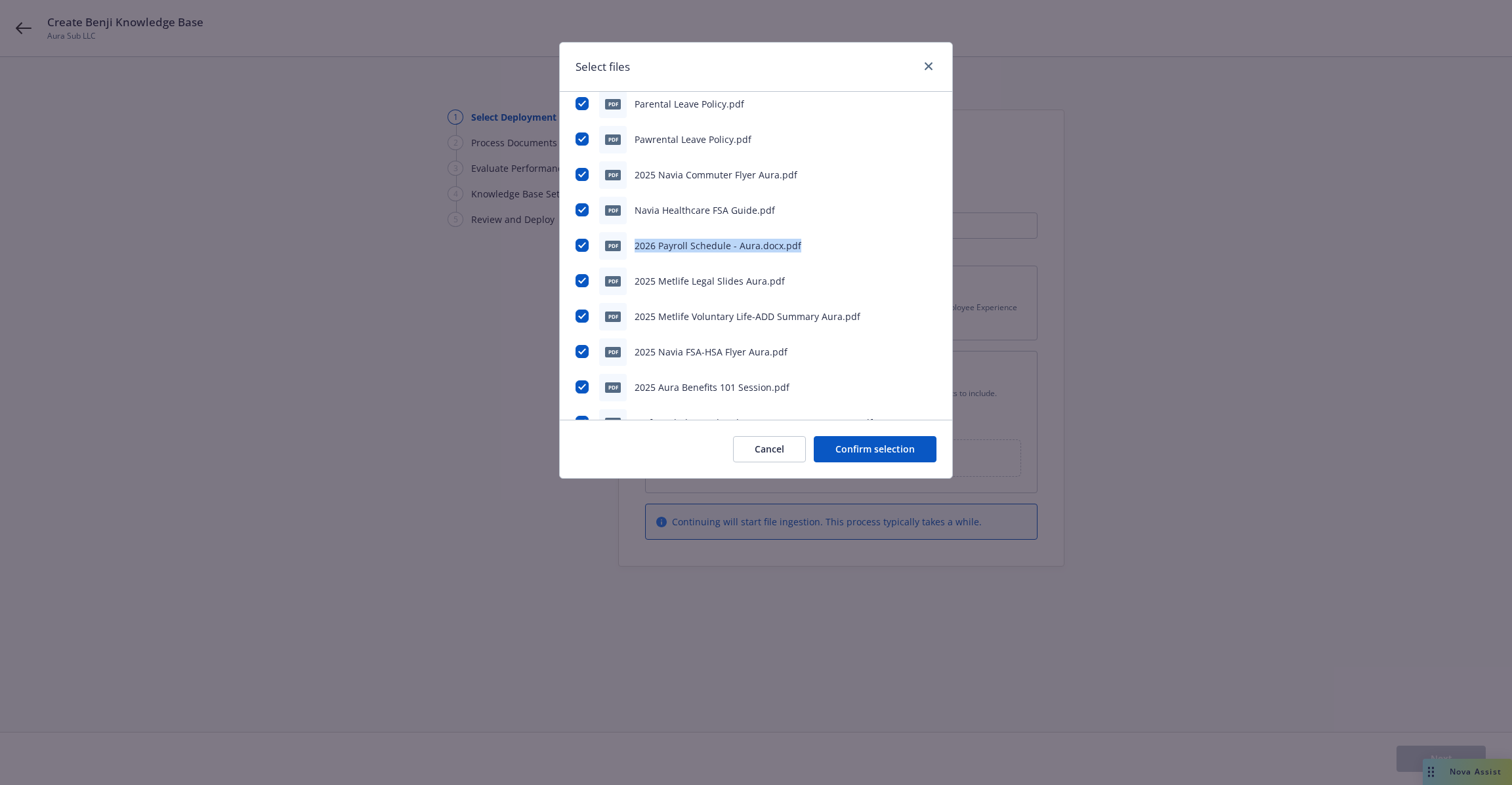
scroll to position [602, 0]
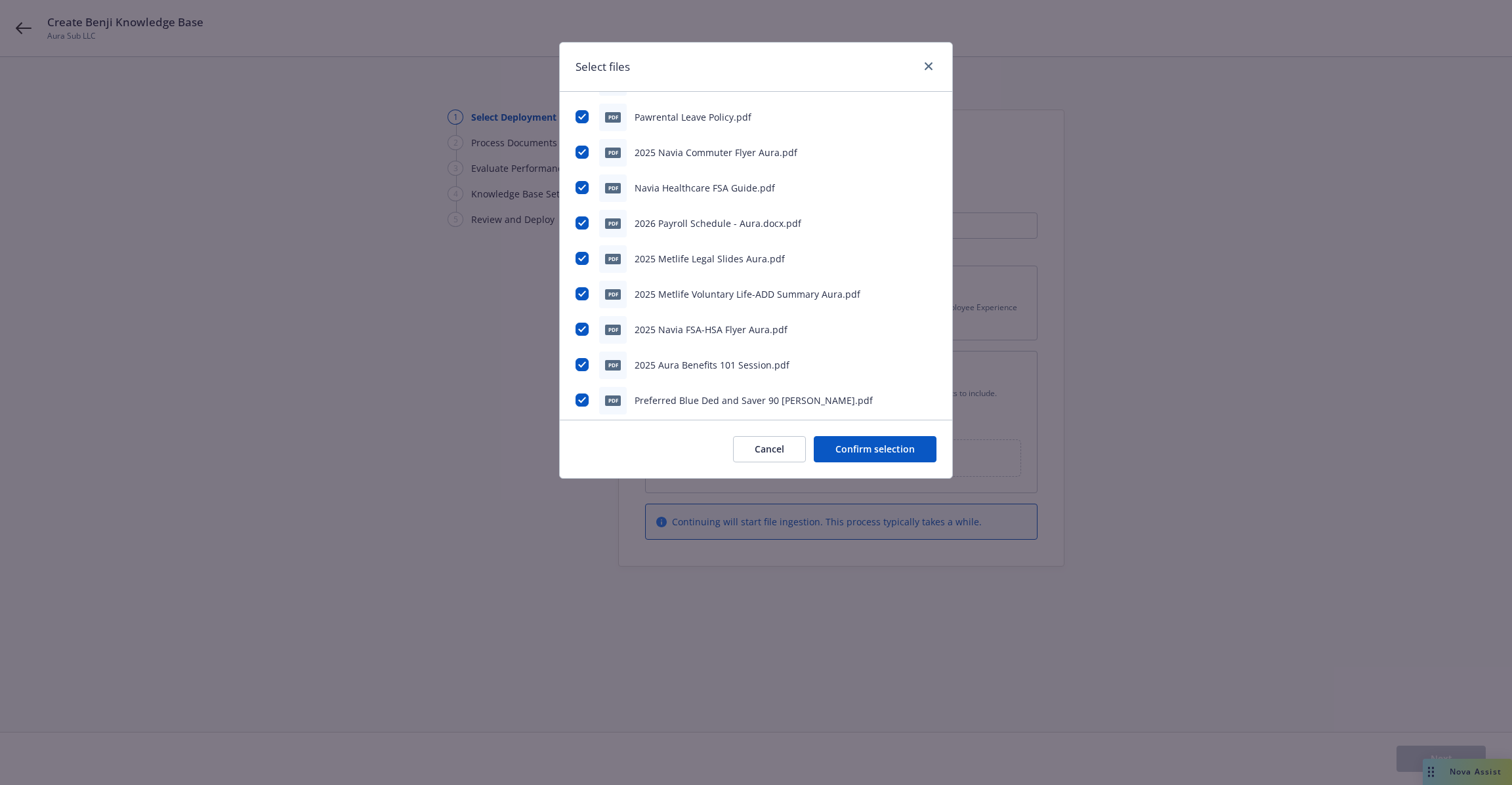
click at [671, 200] on div "pdf 2025 Benefit Payroll Deductions.pdf pdf 2026 Ukraine Holiday Calendar.pdf p…" at bounding box center [756, 205] width 361 height 1338
click at [671, 262] on span "2025 Metlife Legal Slides Aura.pdf" at bounding box center [709, 258] width 150 height 13
click at [650, 302] on div "pdf 2025 Metlife Voluntary Life-ADD Summary Aura.pdf" at bounding box center [756, 294] width 361 height 28
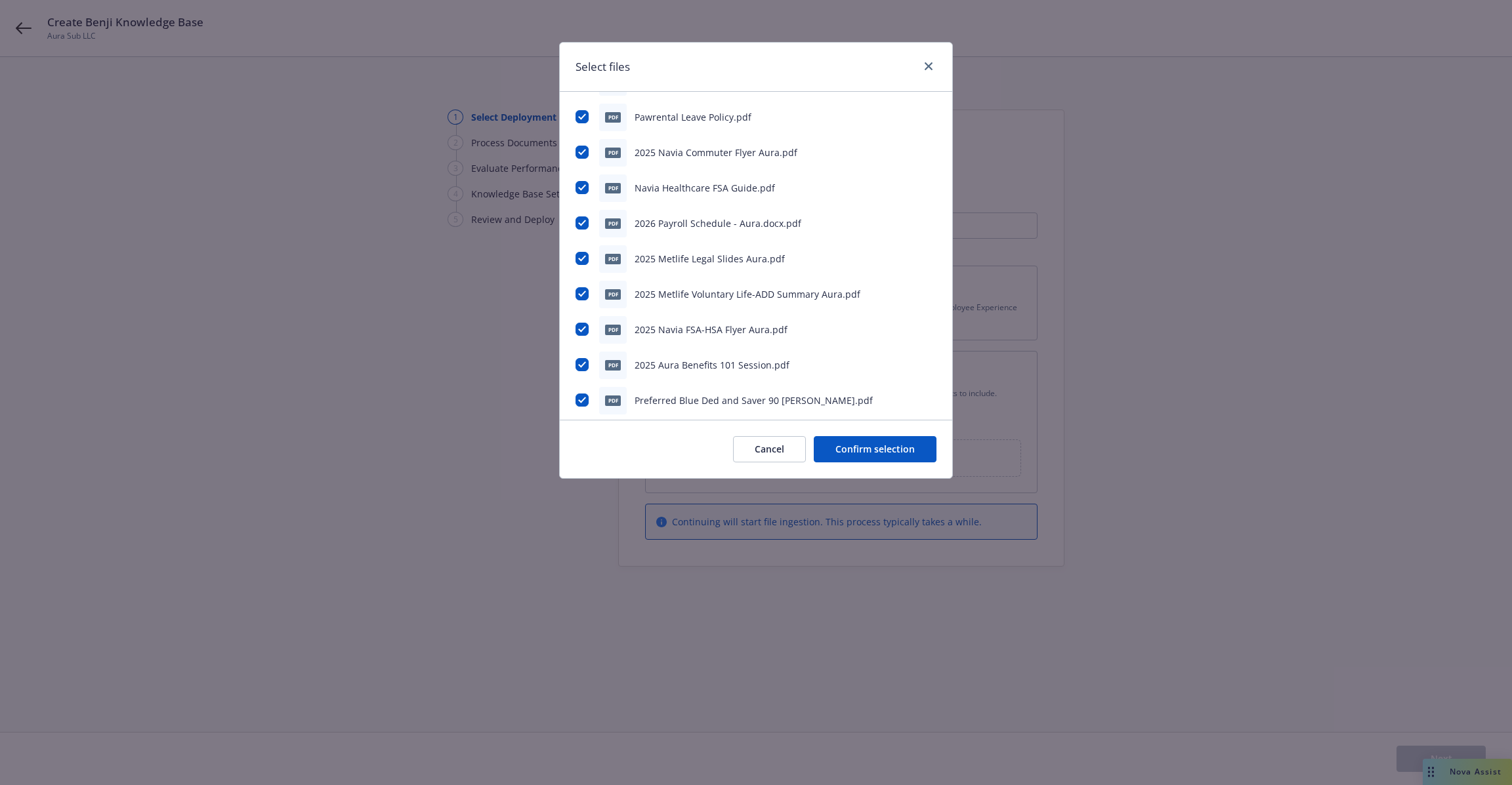
click at [650, 302] on div "pdf 2025 Metlife Voluntary Life-ADD Summary Aura.pdf" at bounding box center [756, 294] width 361 height 28
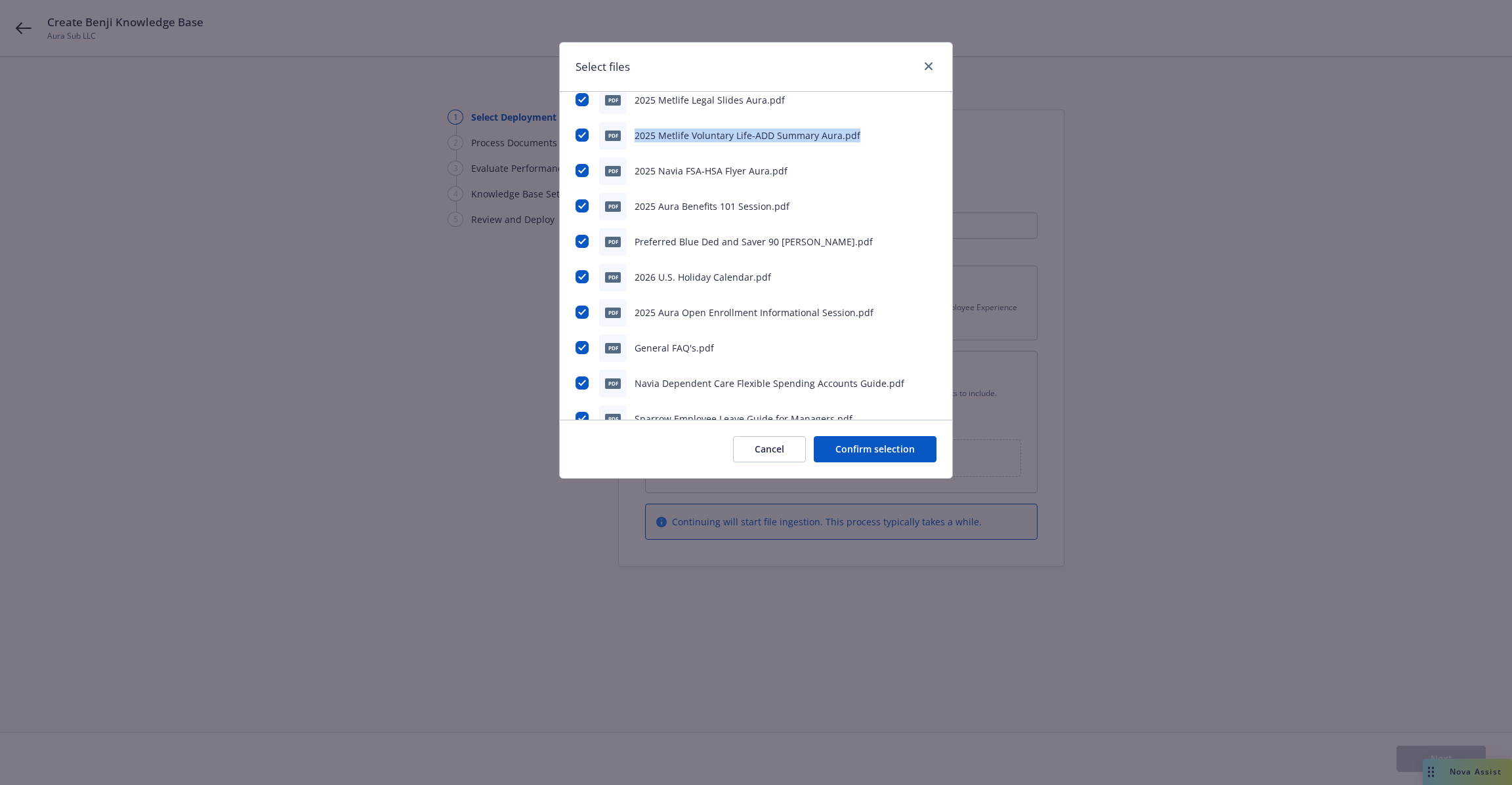
scroll to position [772, 0]
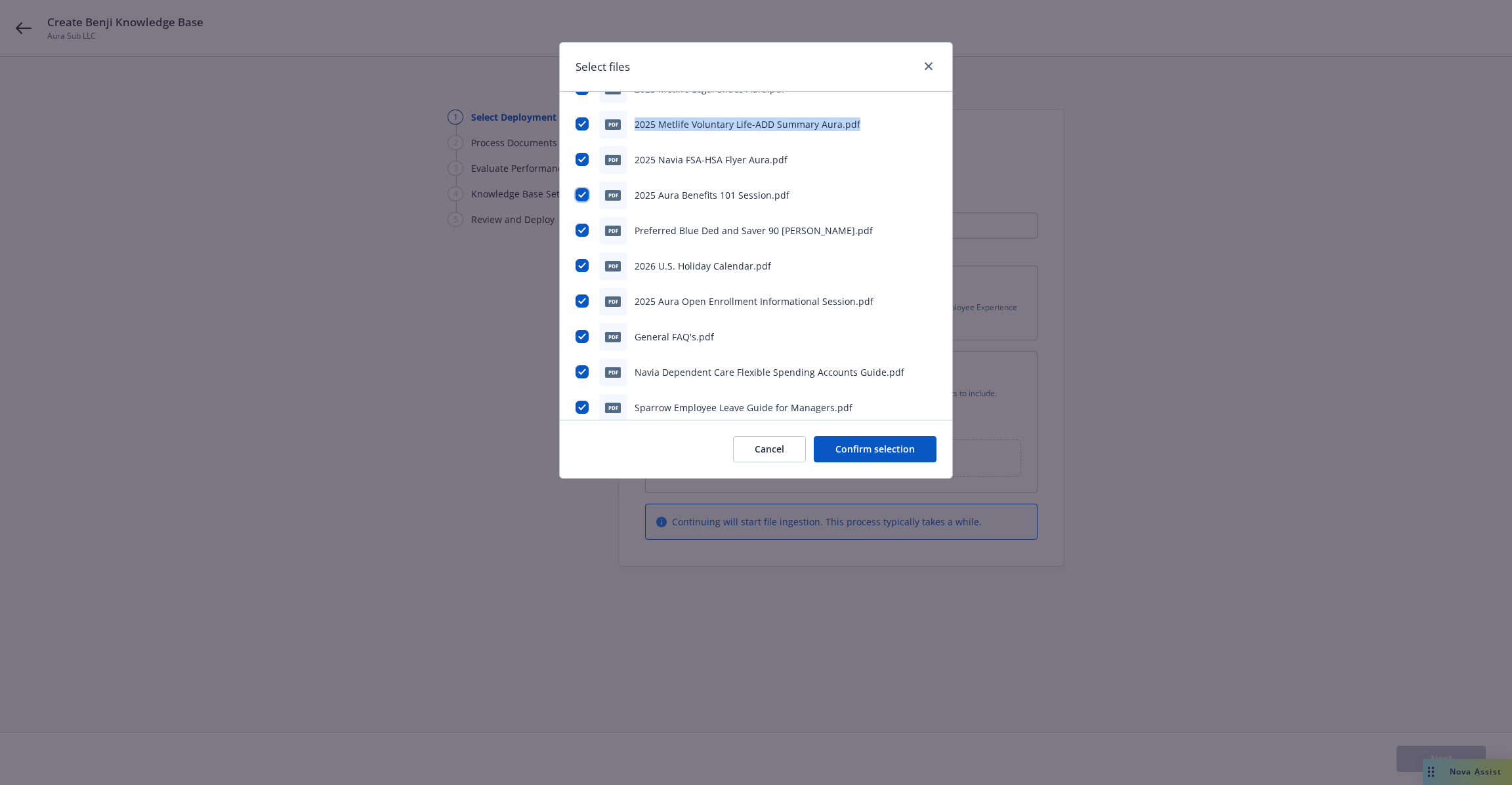
click at [587, 191] on input "checkbox" at bounding box center [582, 195] width 13 height 13
checkbox input "false"
click at [698, 233] on span "Preferred Blue Ded and Saver 90 Ben Summs.pdf" at bounding box center [753, 230] width 238 height 13
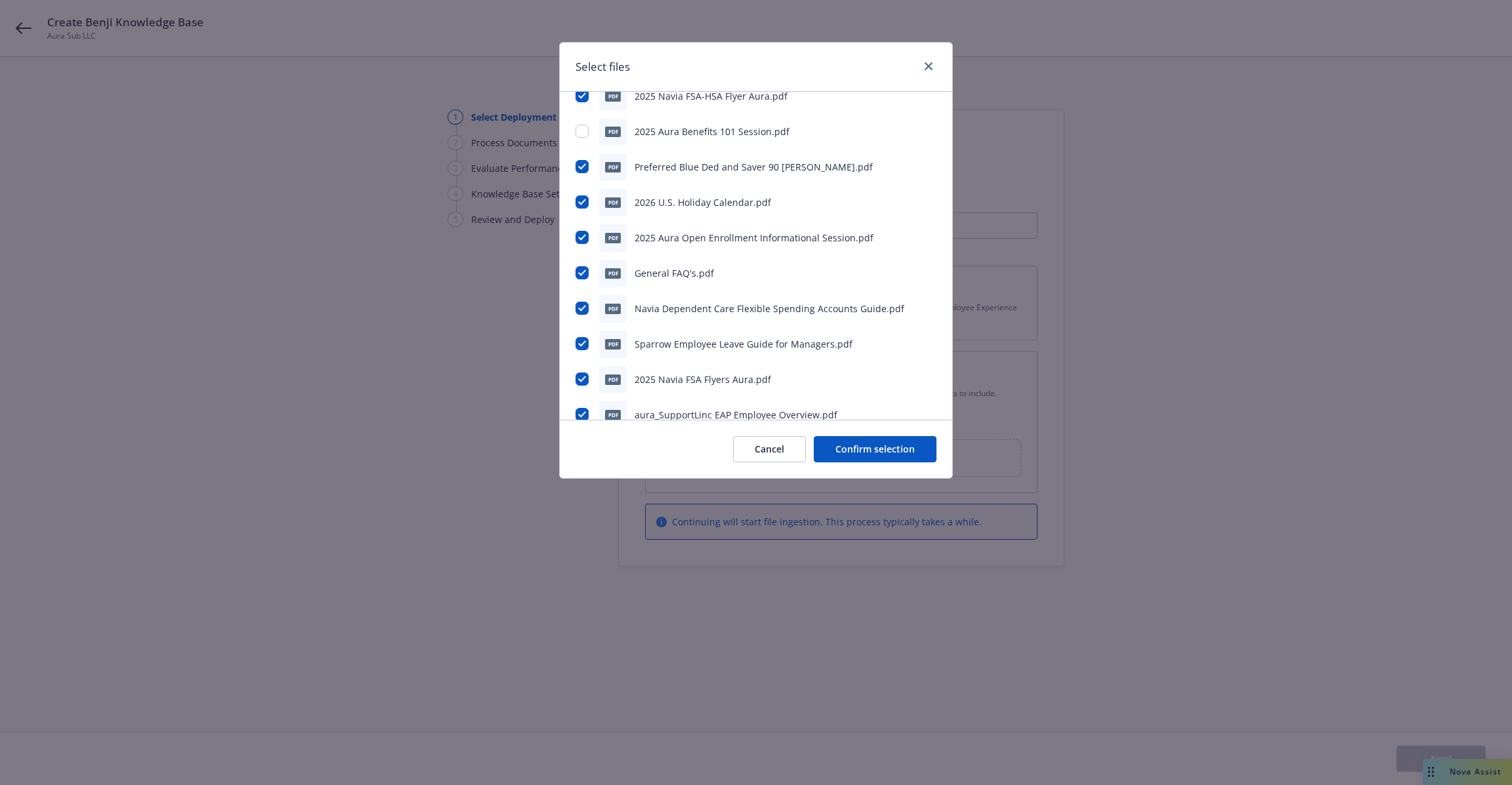
scroll to position [838, 0]
drag, startPoint x: 578, startPoint y: 233, endPoint x: 665, endPoint y: 232, distance: 87.0
click at [665, 232] on div "pdf 2025 Aura Open Enrollment Informational Session.pdf" at bounding box center [756, 236] width 361 height 28
click at [679, 232] on span "2025 Aura Open Enrollment Informational Session.pdf" at bounding box center [753, 236] width 239 height 13
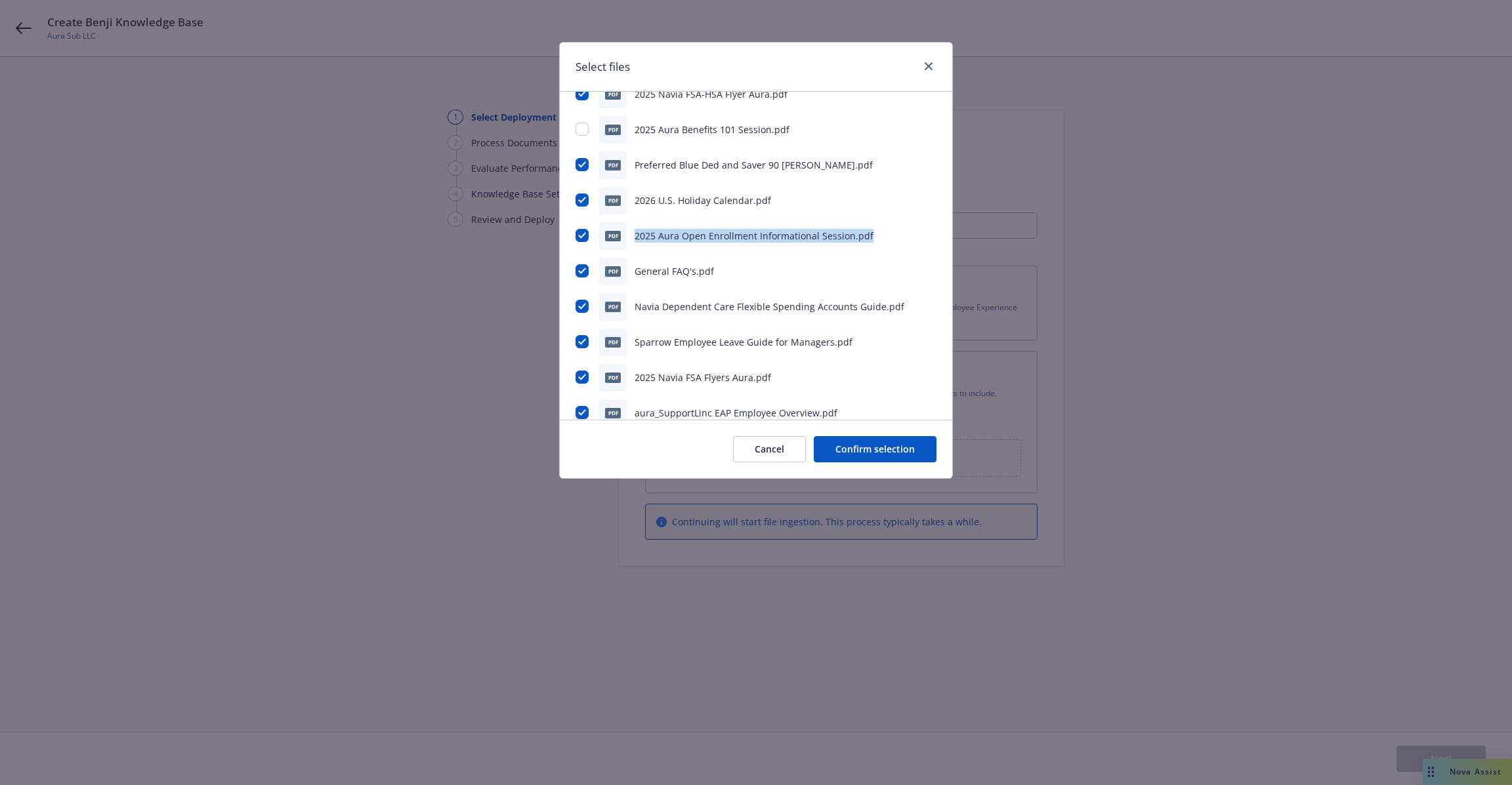
click at [679, 232] on span "2025 Aura Open Enrollment Informational Session.pdf" at bounding box center [753, 236] width 239 height 13
click at [579, 236] on input "checkbox" at bounding box center [582, 236] width 13 height 13
checkbox input "false"
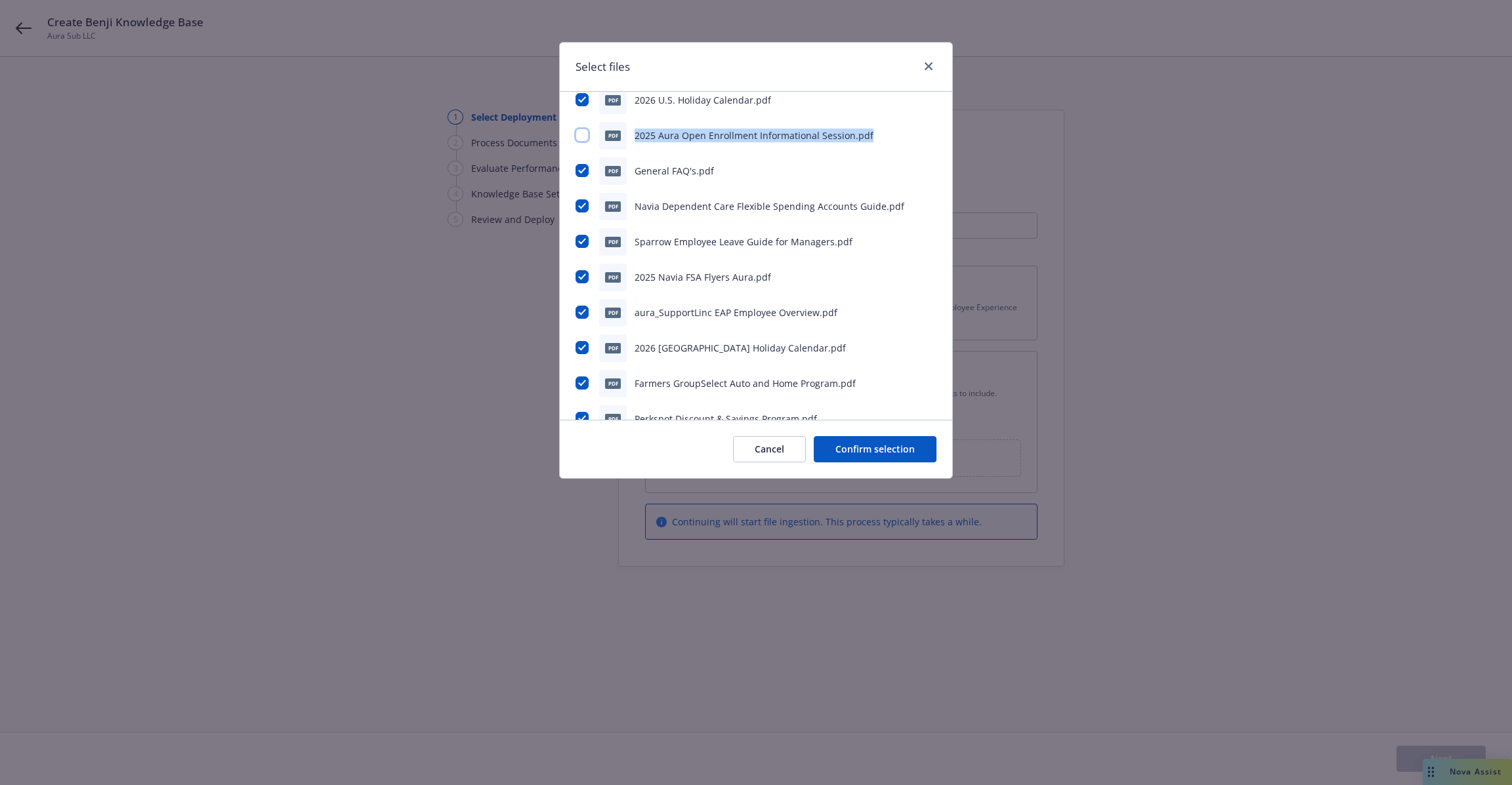
scroll to position [939, 0]
click at [582, 341] on input "checkbox" at bounding box center [582, 346] width 13 height 13
checkbox input "false"
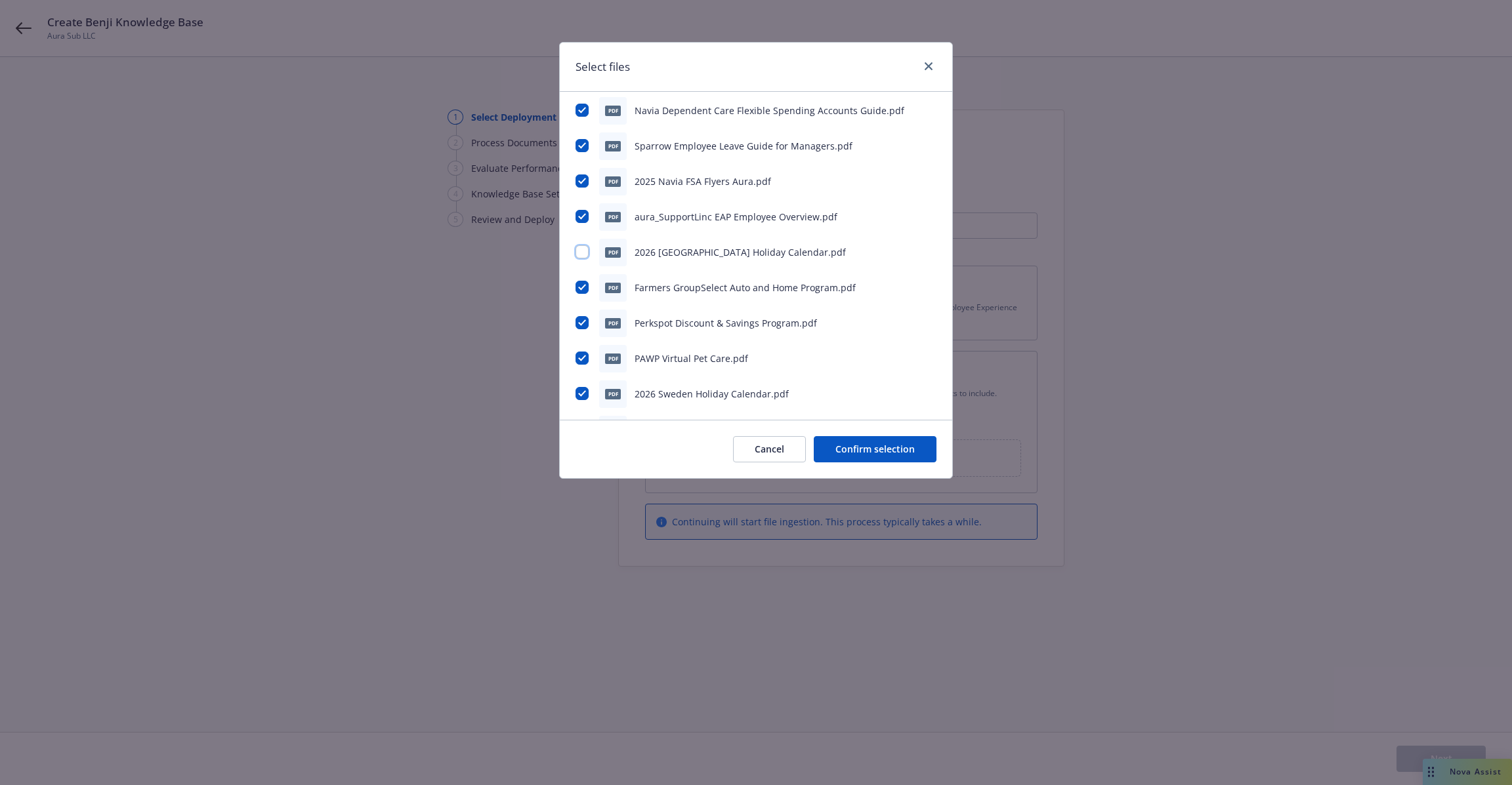
scroll to position [1072, 0]
click at [578, 356] on input "checkbox" at bounding box center [582, 356] width 13 height 13
checkbox input "false"
click at [583, 392] on input "checkbox" at bounding box center [582, 391] width 13 height 13
checkbox input "false"
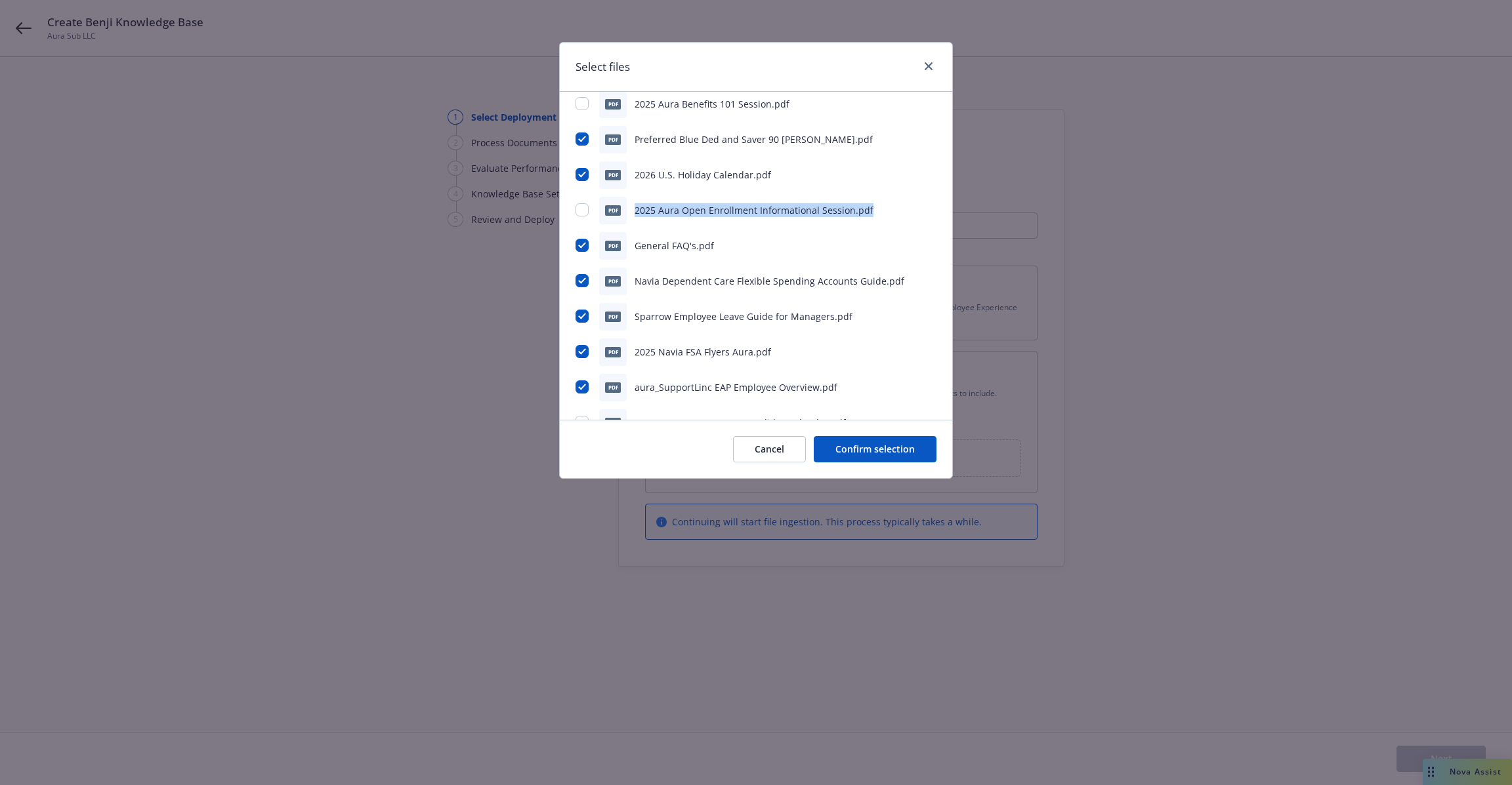
scroll to position [911, 0]
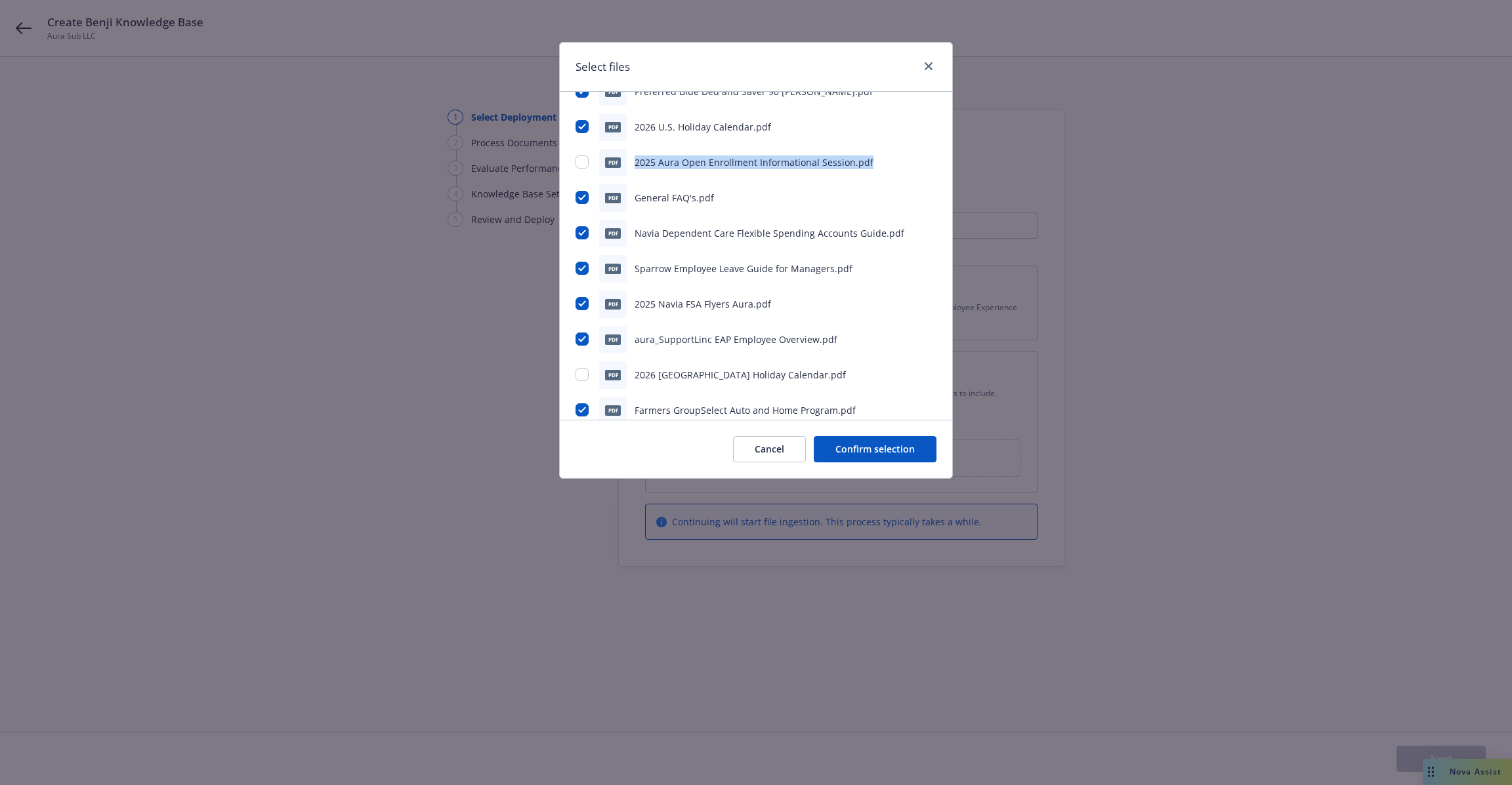
click at [860, 444] on button "Confirm selection" at bounding box center [875, 449] width 123 height 26
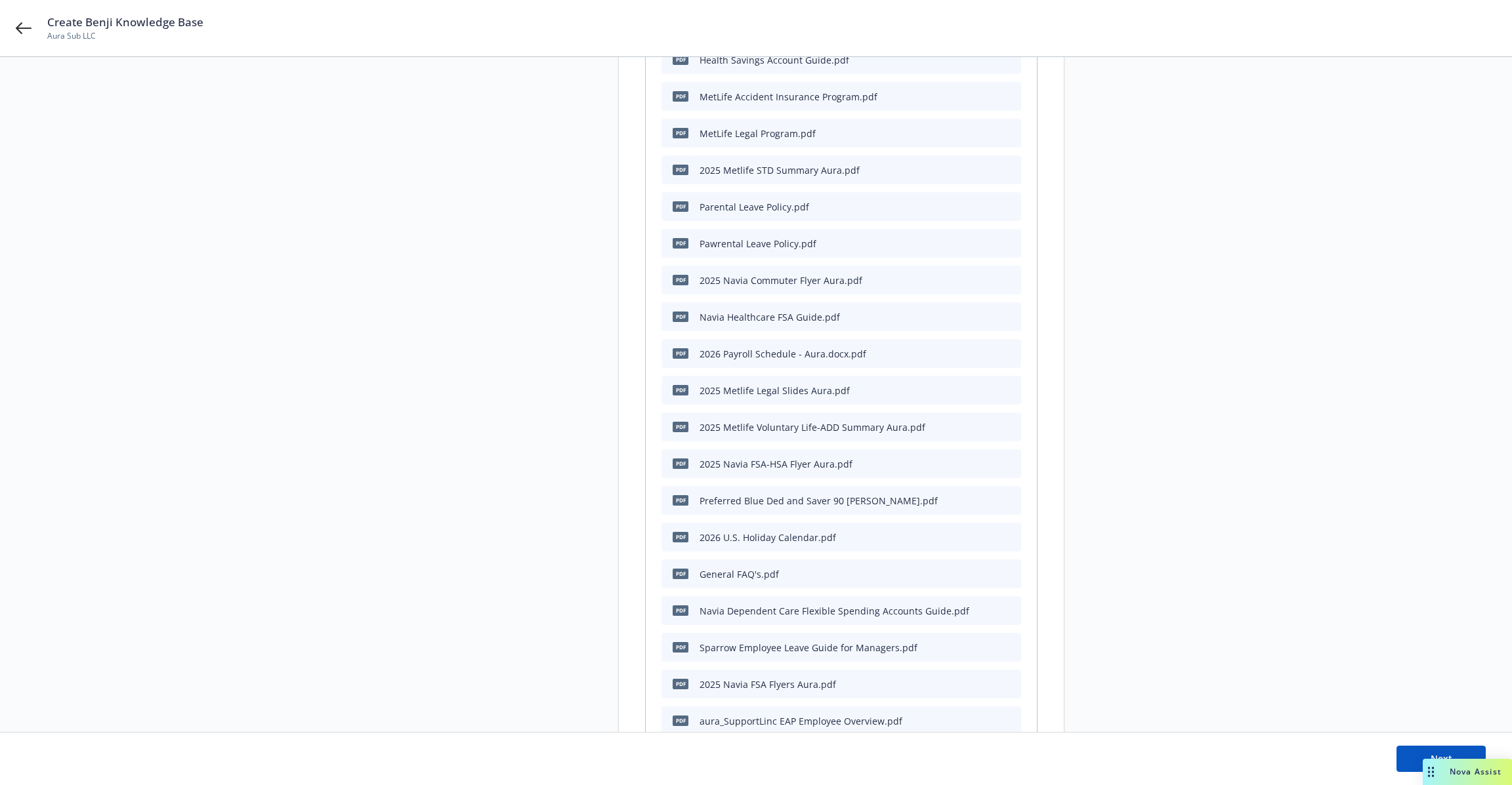
scroll to position [896, 0]
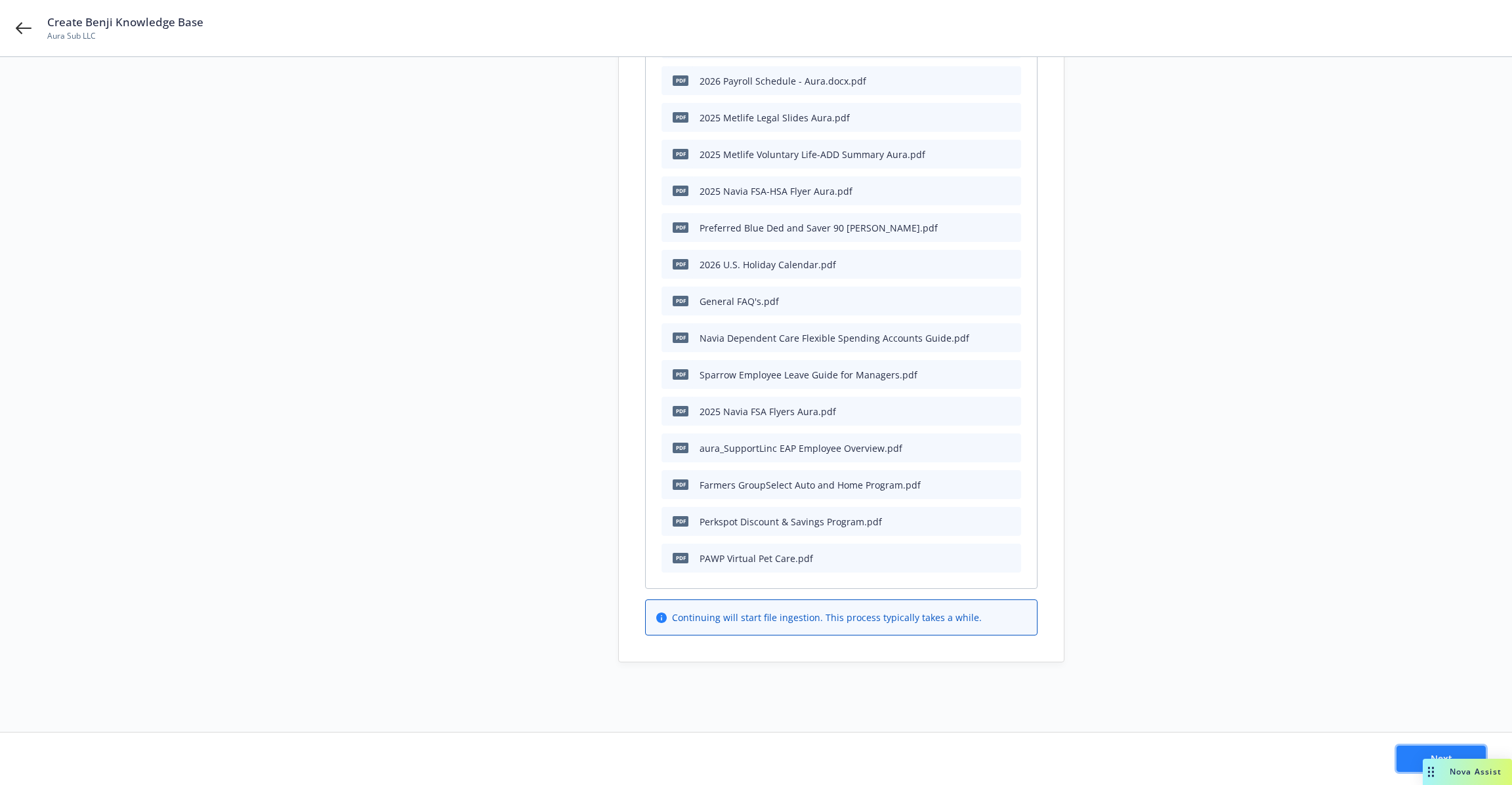
click at [1404, 760] on button "Next" at bounding box center [1441, 758] width 89 height 26
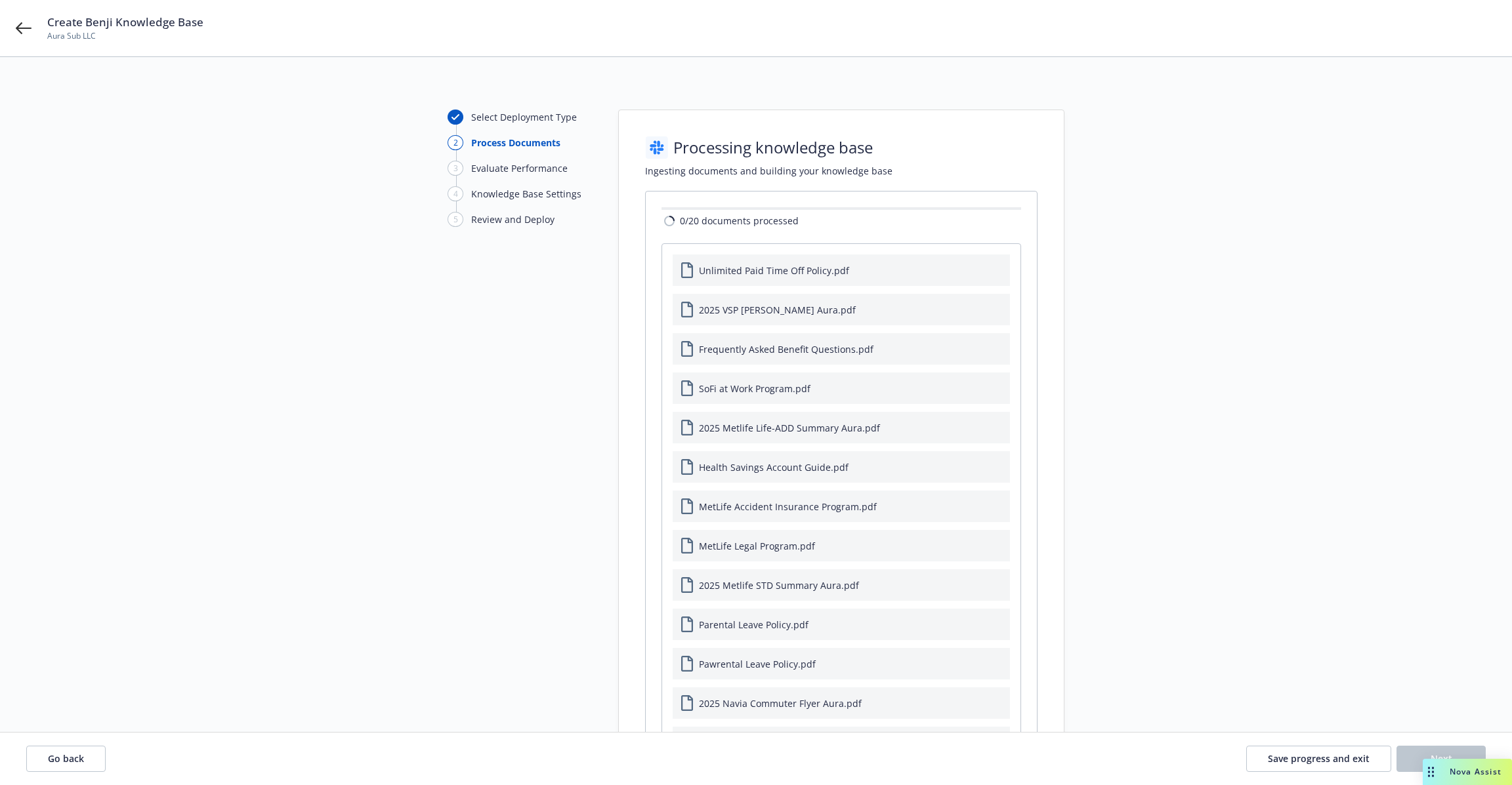
click at [733, 304] on span "2025 VSP Ben Summ Aura.pdf" at bounding box center [777, 309] width 157 height 13
click at [775, 349] on span "2025 Metlife Life-ADD Summary Aura.pdf" at bounding box center [790, 349] width 181 height 13
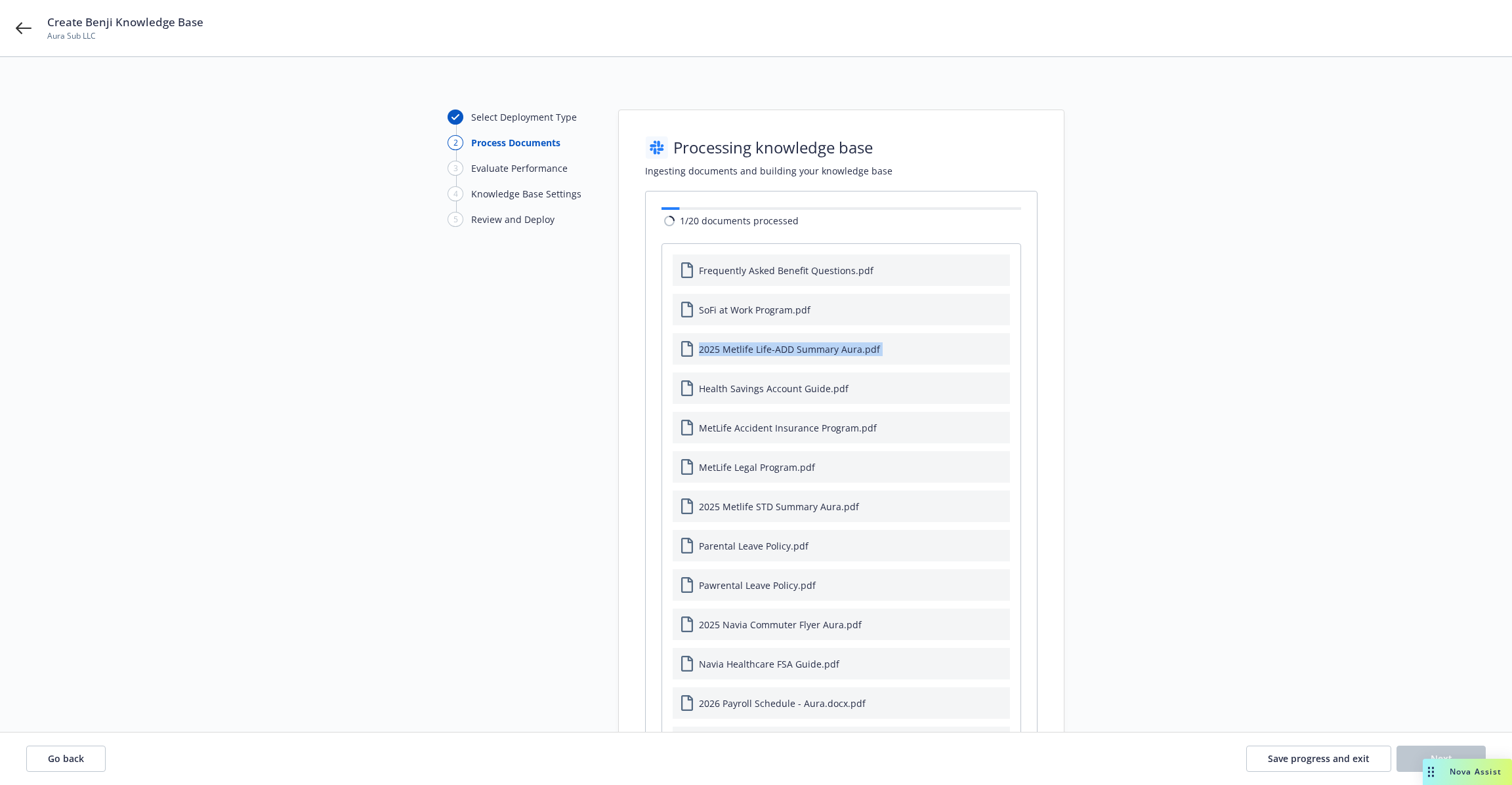
click at [775, 349] on span "2025 Metlife Life-ADD Summary Aura.pdf" at bounding box center [790, 349] width 181 height 13
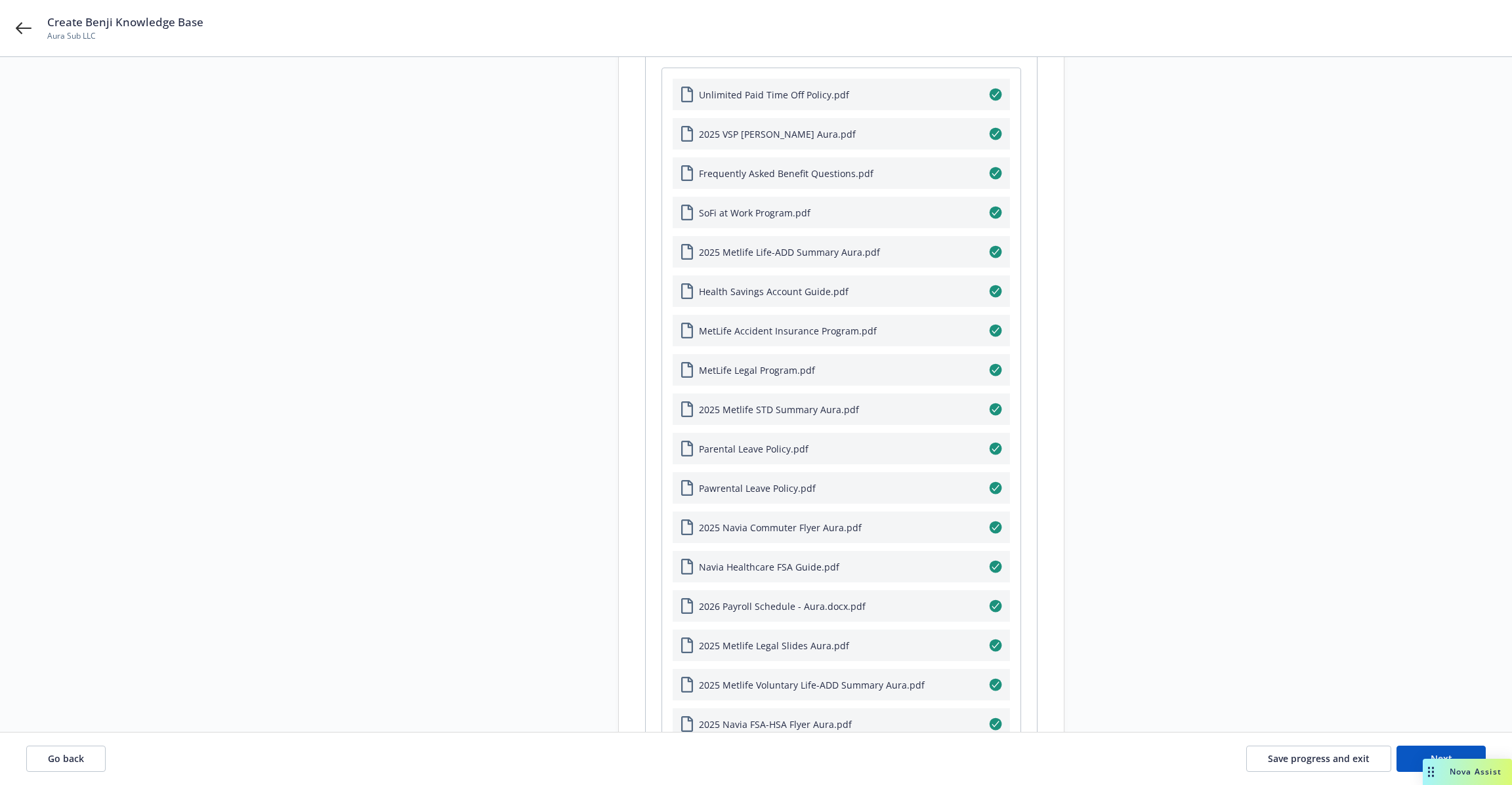
scroll to position [491, 0]
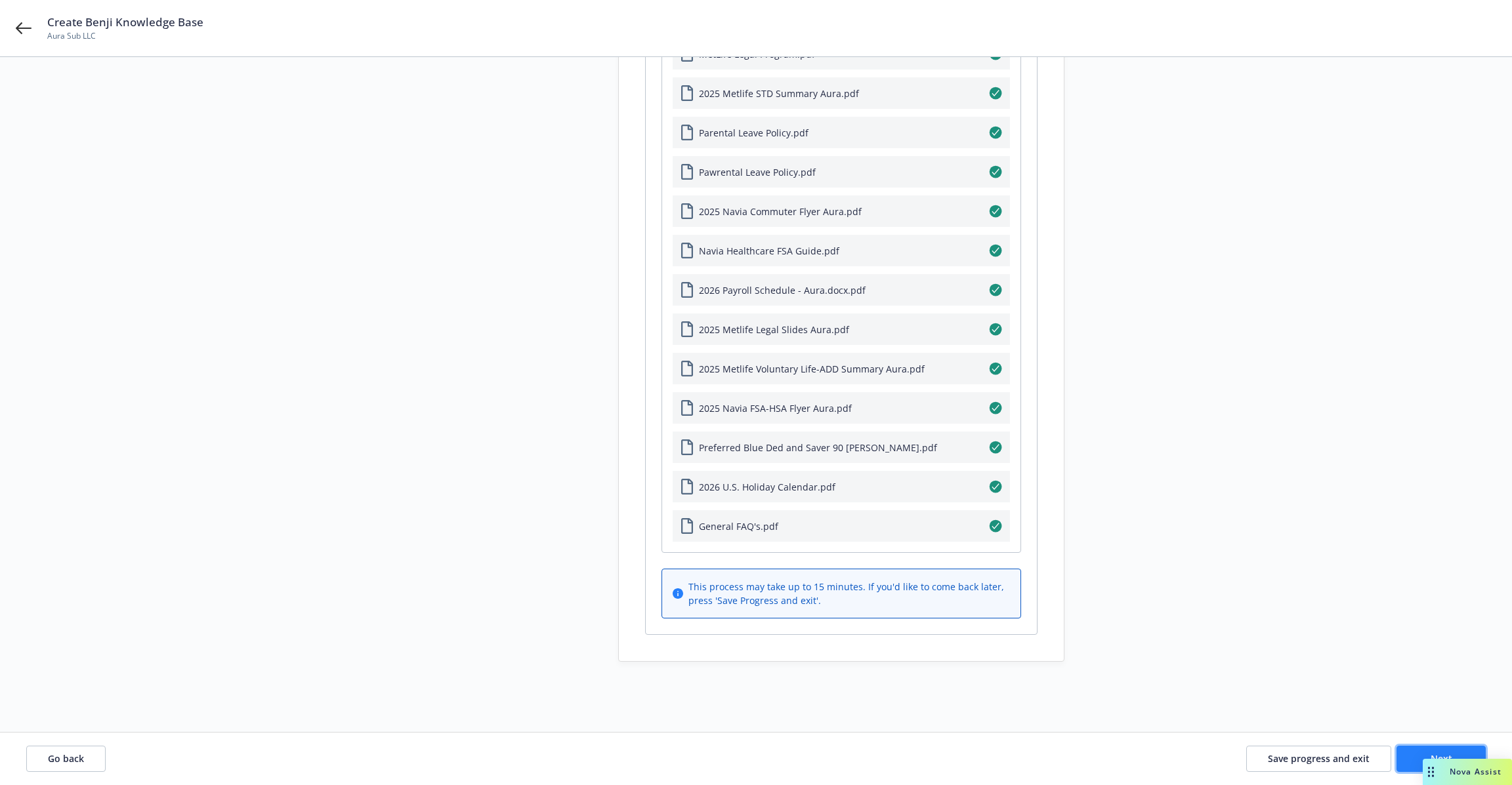
click at [1402, 756] on button "Next" at bounding box center [1441, 758] width 89 height 26
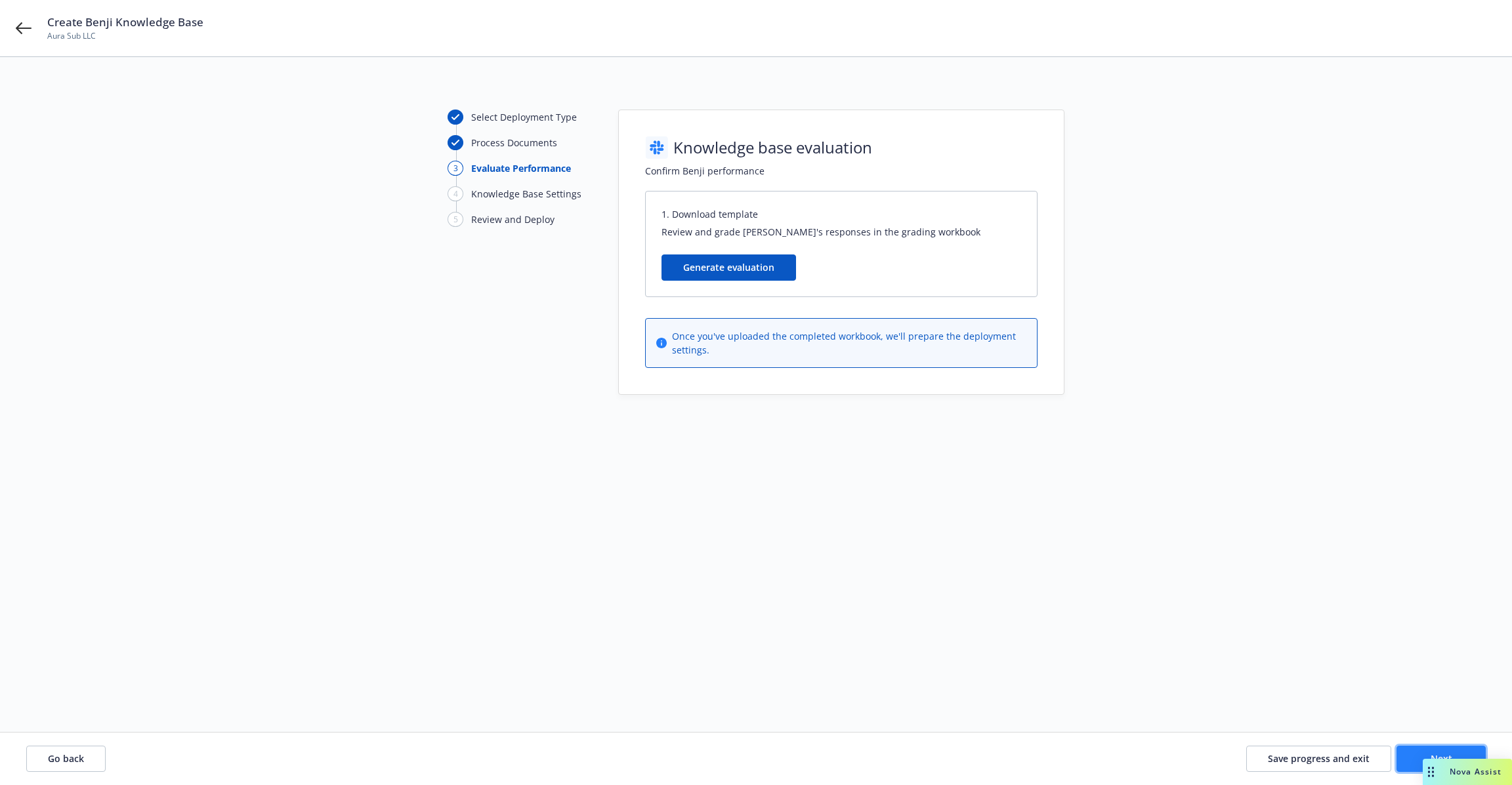
click at [1409, 756] on button "Next" at bounding box center [1441, 758] width 89 height 26
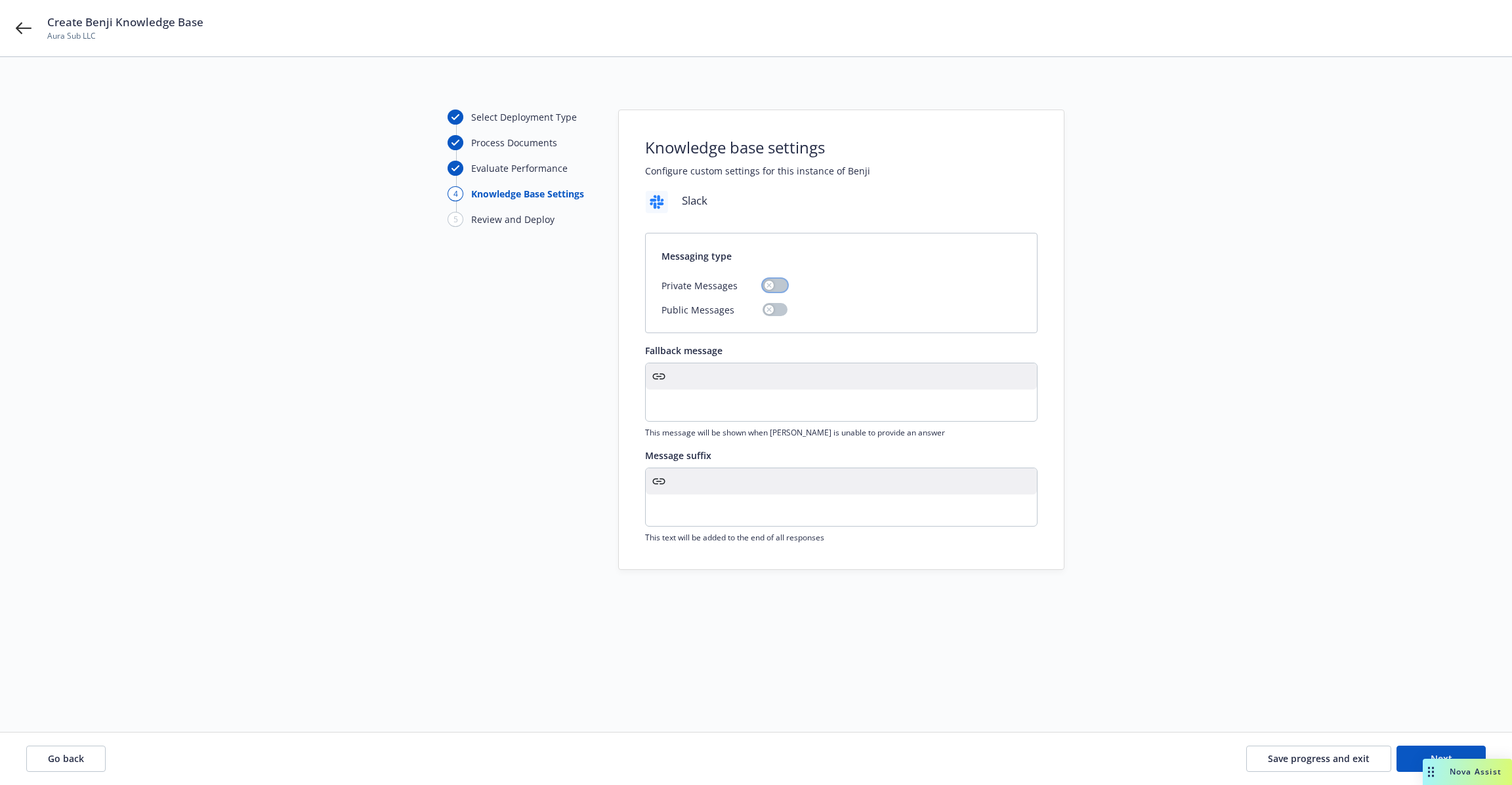
click at [774, 285] on button "button" at bounding box center [775, 285] width 25 height 13
click at [697, 491] on div at bounding box center [841, 481] width 391 height 26
click at [793, 483] on div at bounding box center [841, 481] width 391 height 26
click at [791, 502] on p "editable markdown" at bounding box center [841, 510] width 375 height 16
click at [896, 529] on p "If my answer was unsatisfactory, try asking your question another way, or feel …" at bounding box center [841, 518] width 375 height 32
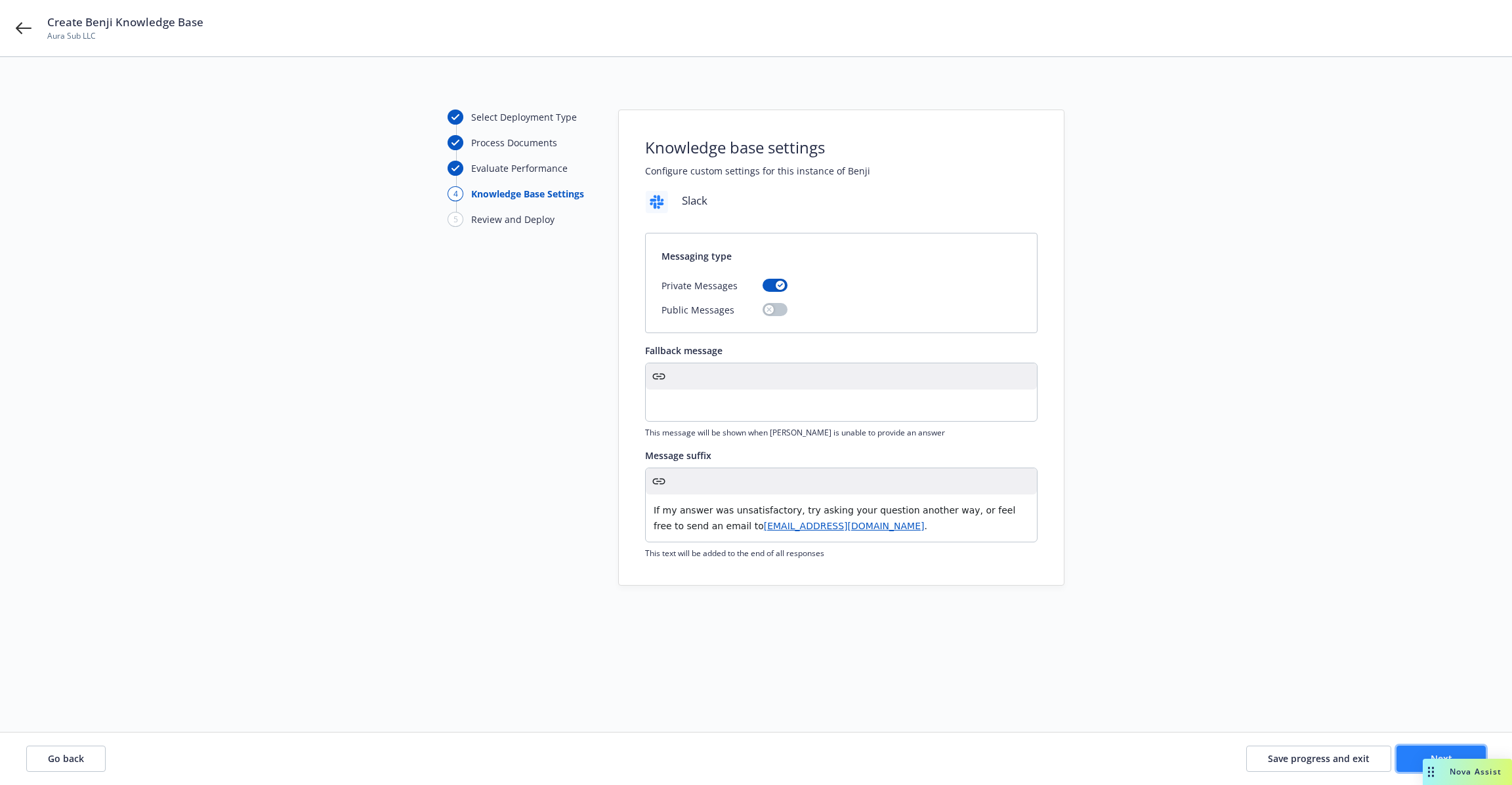
click at [1407, 751] on button "Next" at bounding box center [1441, 758] width 89 height 26
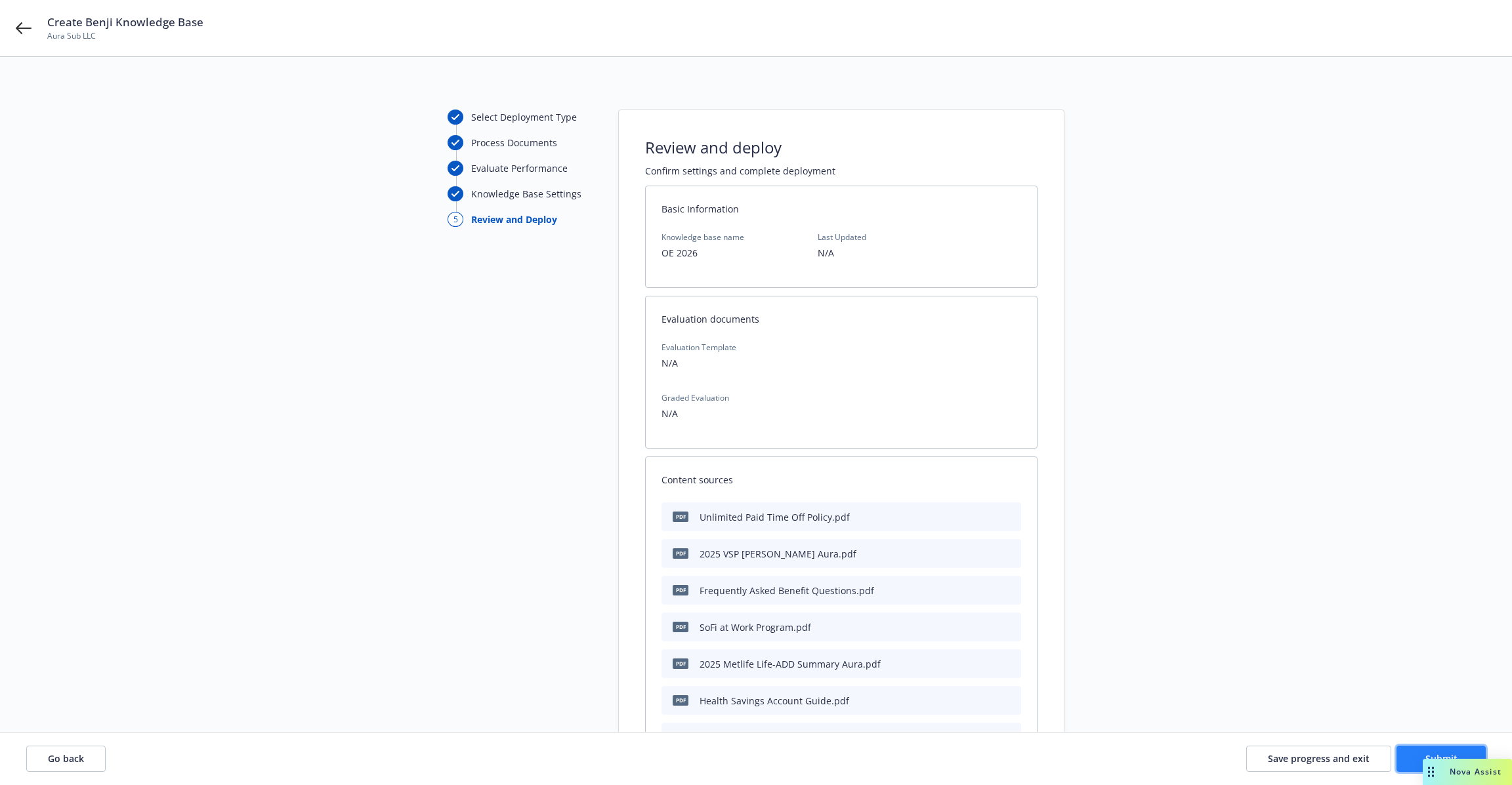
click at [1412, 761] on button "Submit" at bounding box center [1441, 758] width 89 height 26
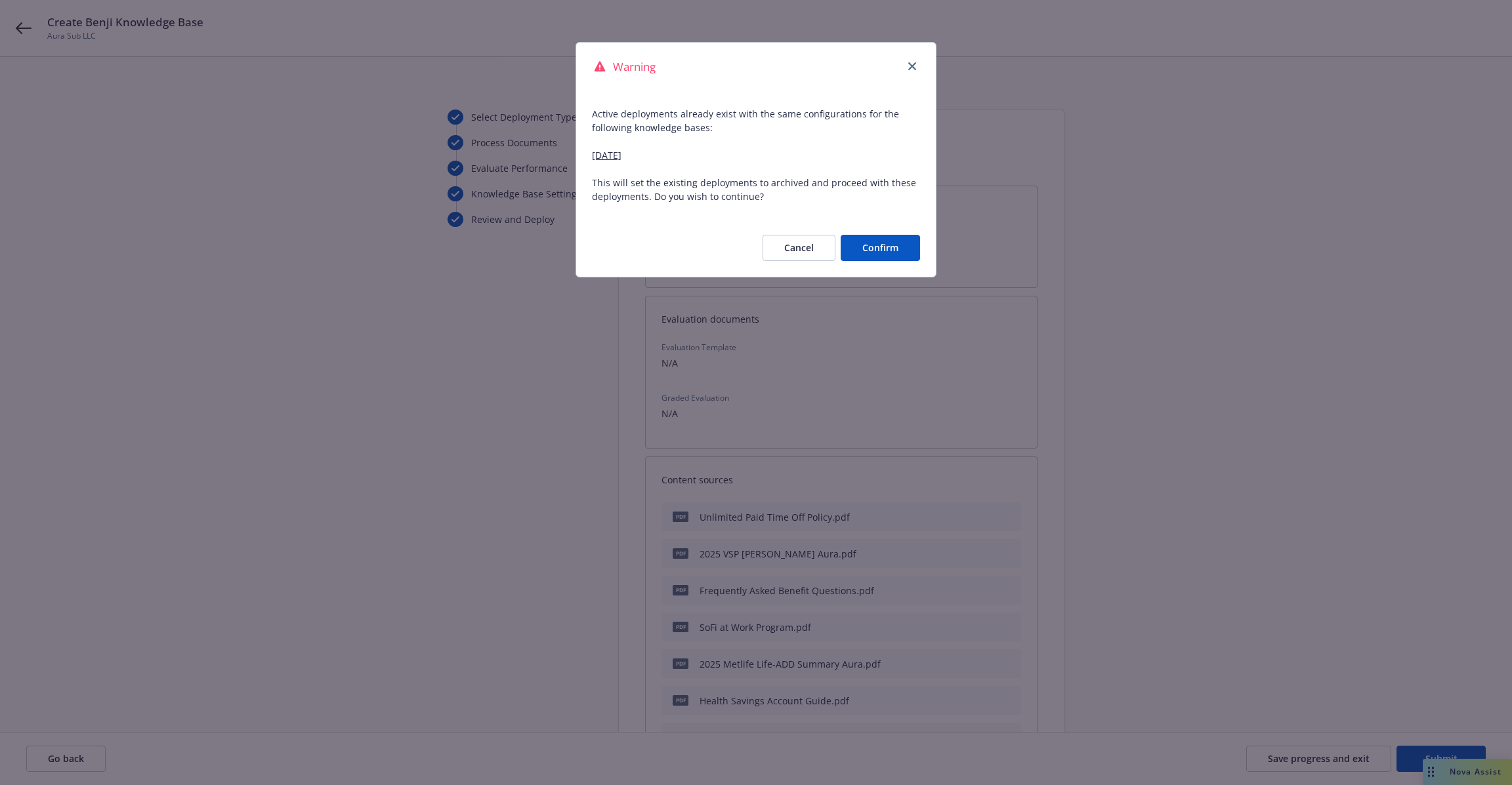
click at [698, 143] on p "Active deployments already exist with the same configurations for the following…" at bounding box center [755, 154] width 328 height 96
click at [672, 125] on p "Active deployments already exist with the same configurations for the following…" at bounding box center [755, 154] width 328 height 96
click at [621, 158] on link "2025-06-20" at bounding box center [606, 154] width 29 height 13
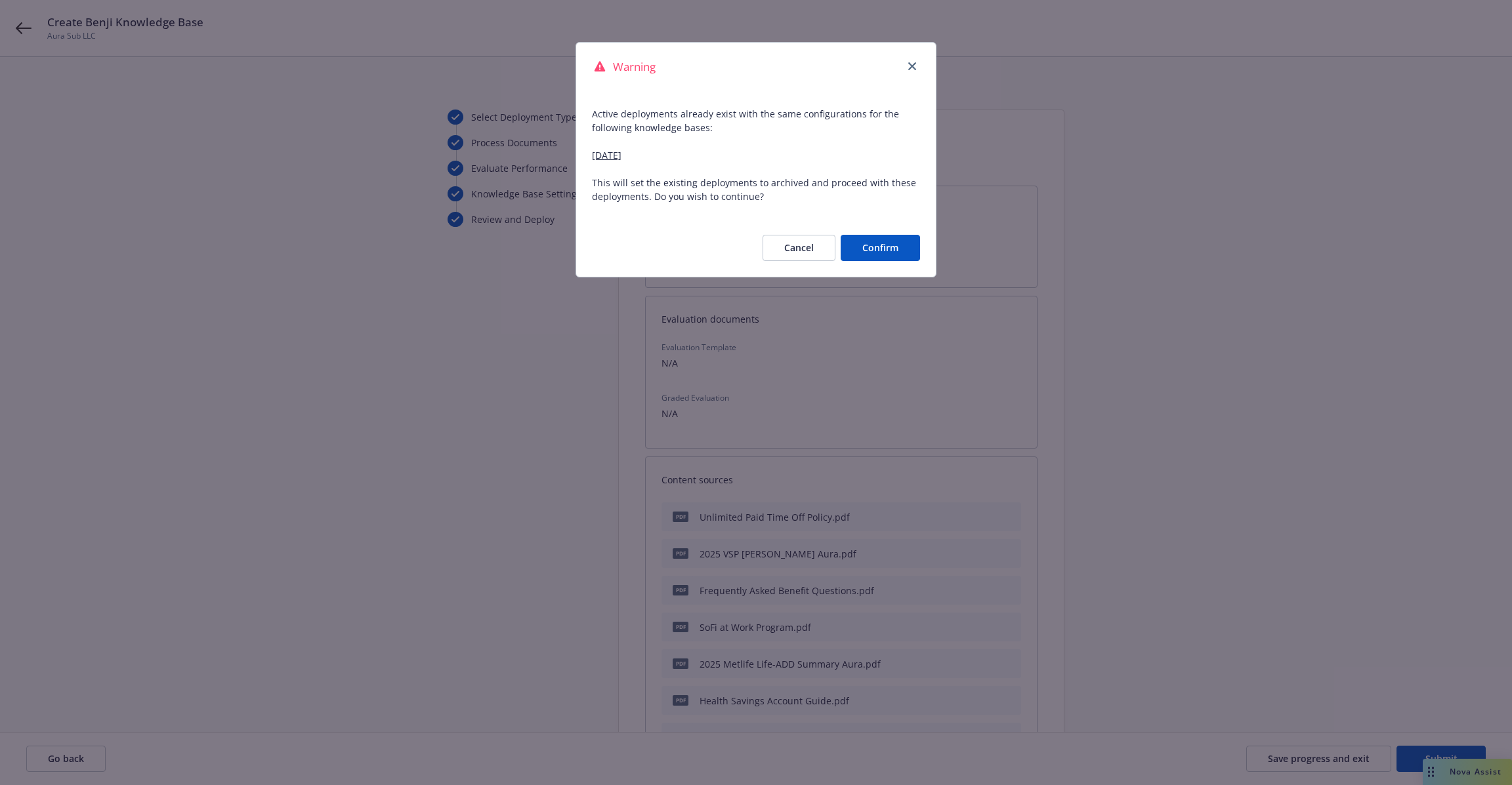
click at [640, 191] on p "Active deployments already exist with the same configurations for the following…" at bounding box center [755, 154] width 328 height 96
click at [811, 248] on button "Cancel" at bounding box center [799, 247] width 73 height 26
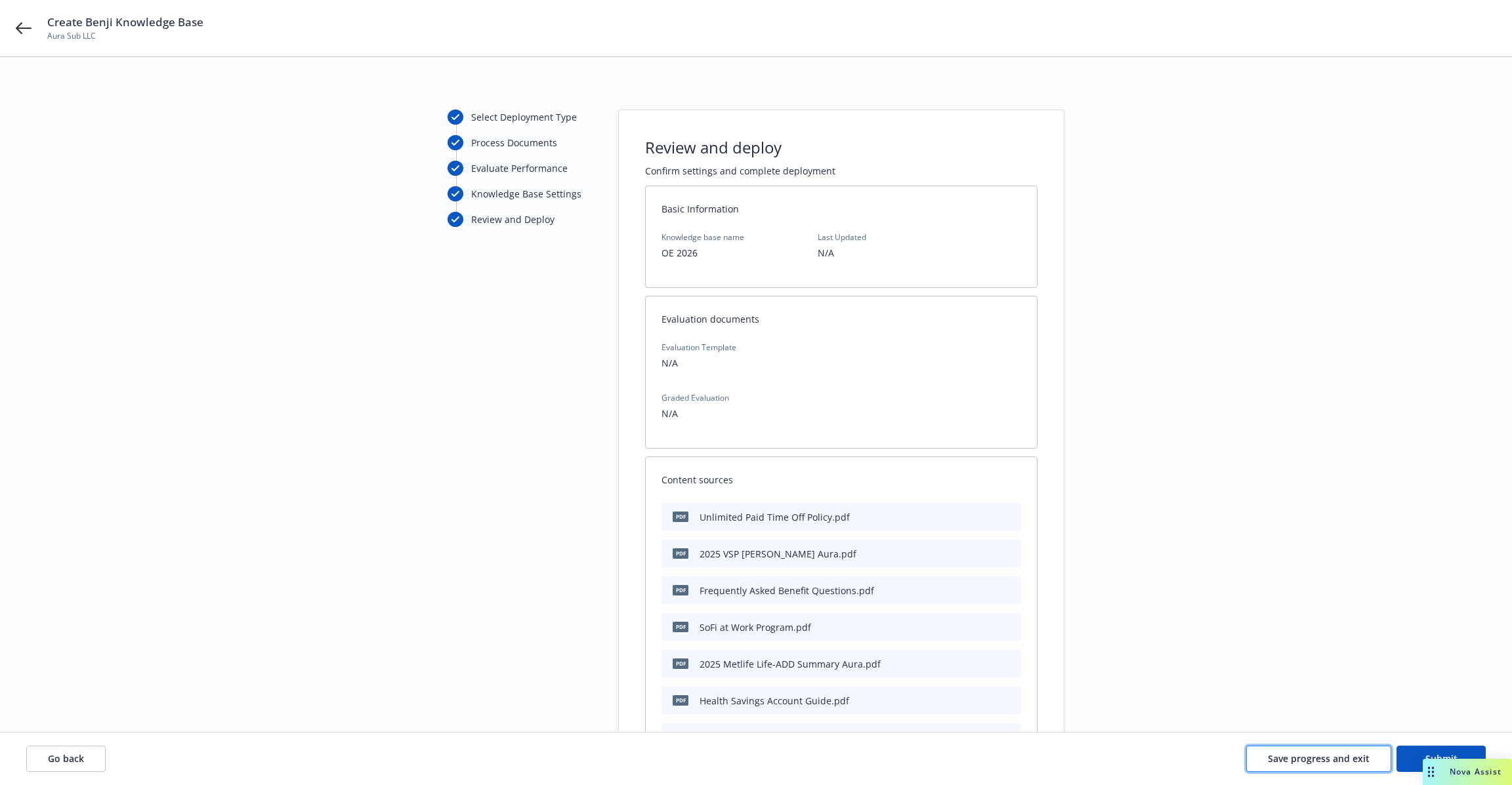
click at [1315, 765] on span "Save progress and exit" at bounding box center [1318, 758] width 102 height 13
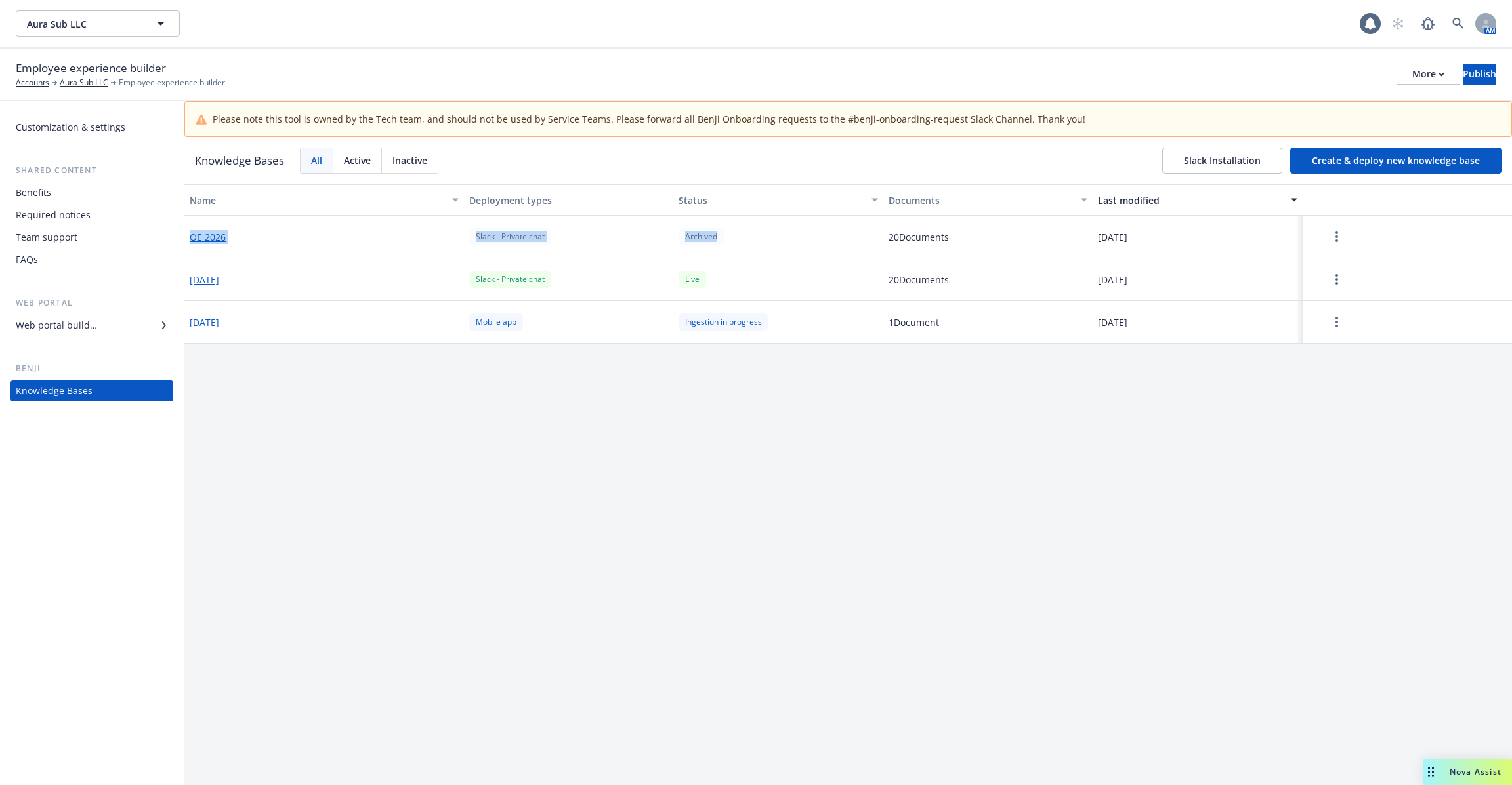
drag, startPoint x: 727, startPoint y: 233, endPoint x: 247, endPoint y: 225, distance: 480.1
click at [247, 225] on div "OE 2026 Slack - Private chat Archived 20 Document s 10/14/2025" at bounding box center [848, 237] width 1327 height 43
click at [326, 249] on div "OE 2026" at bounding box center [324, 237] width 279 height 43
click at [1329, 239] on link "more" at bounding box center [1336, 237] width 16 height 16
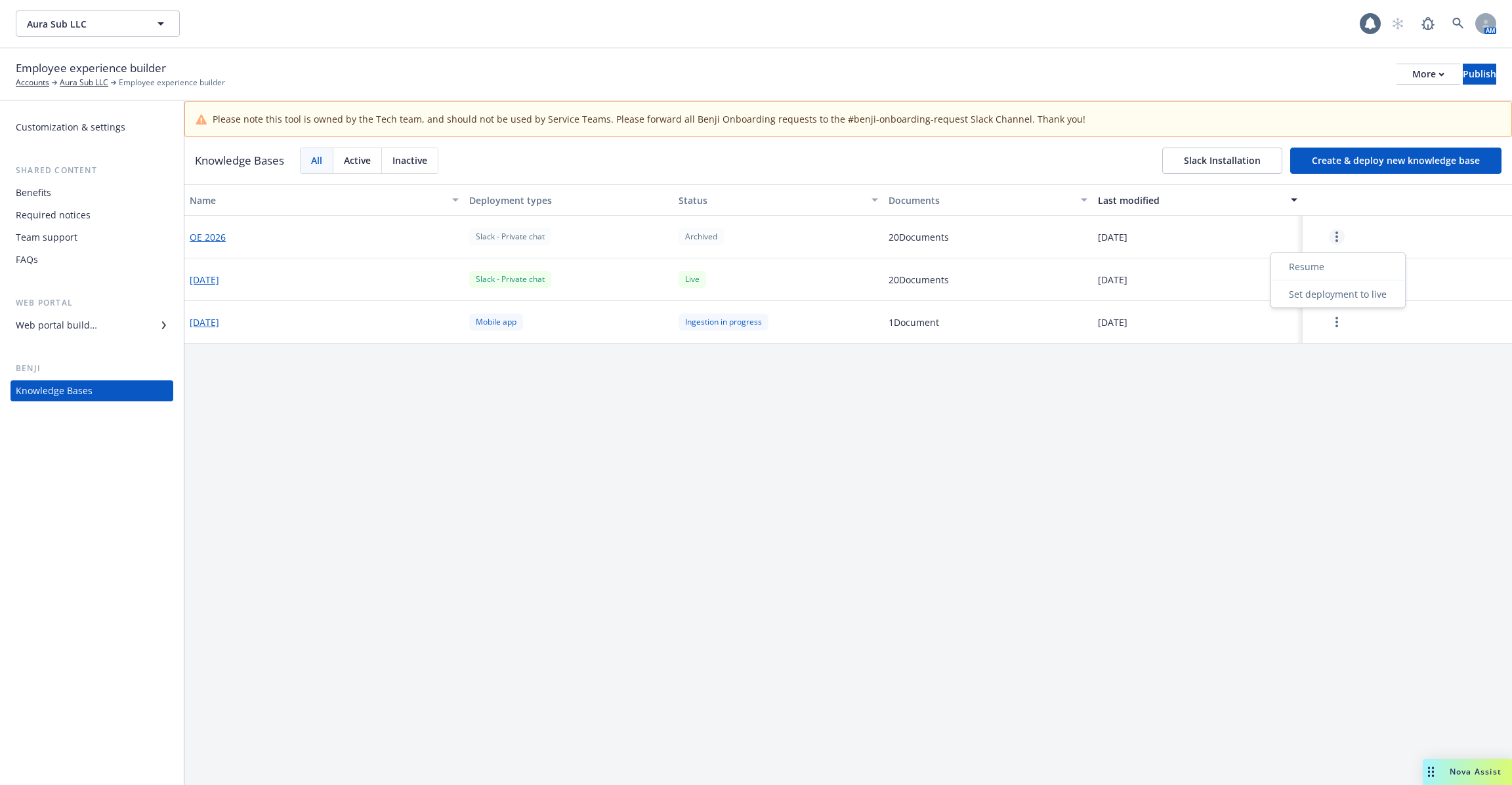
click at [1332, 237] on link "more" at bounding box center [1336, 237] width 16 height 16
click at [1316, 266] on div "Resume" at bounding box center [1337, 267] width 129 height 22
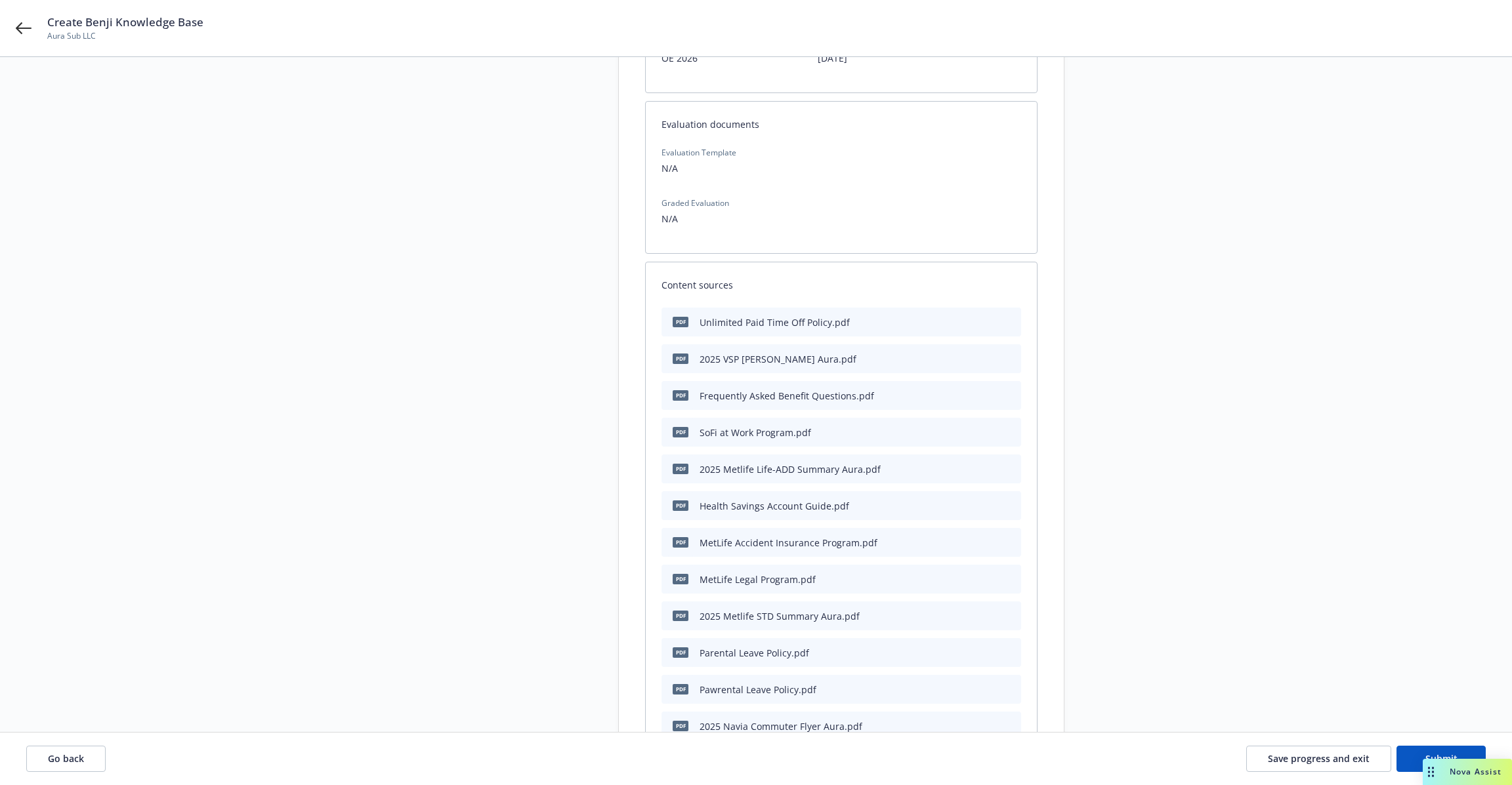
scroll to position [102, 0]
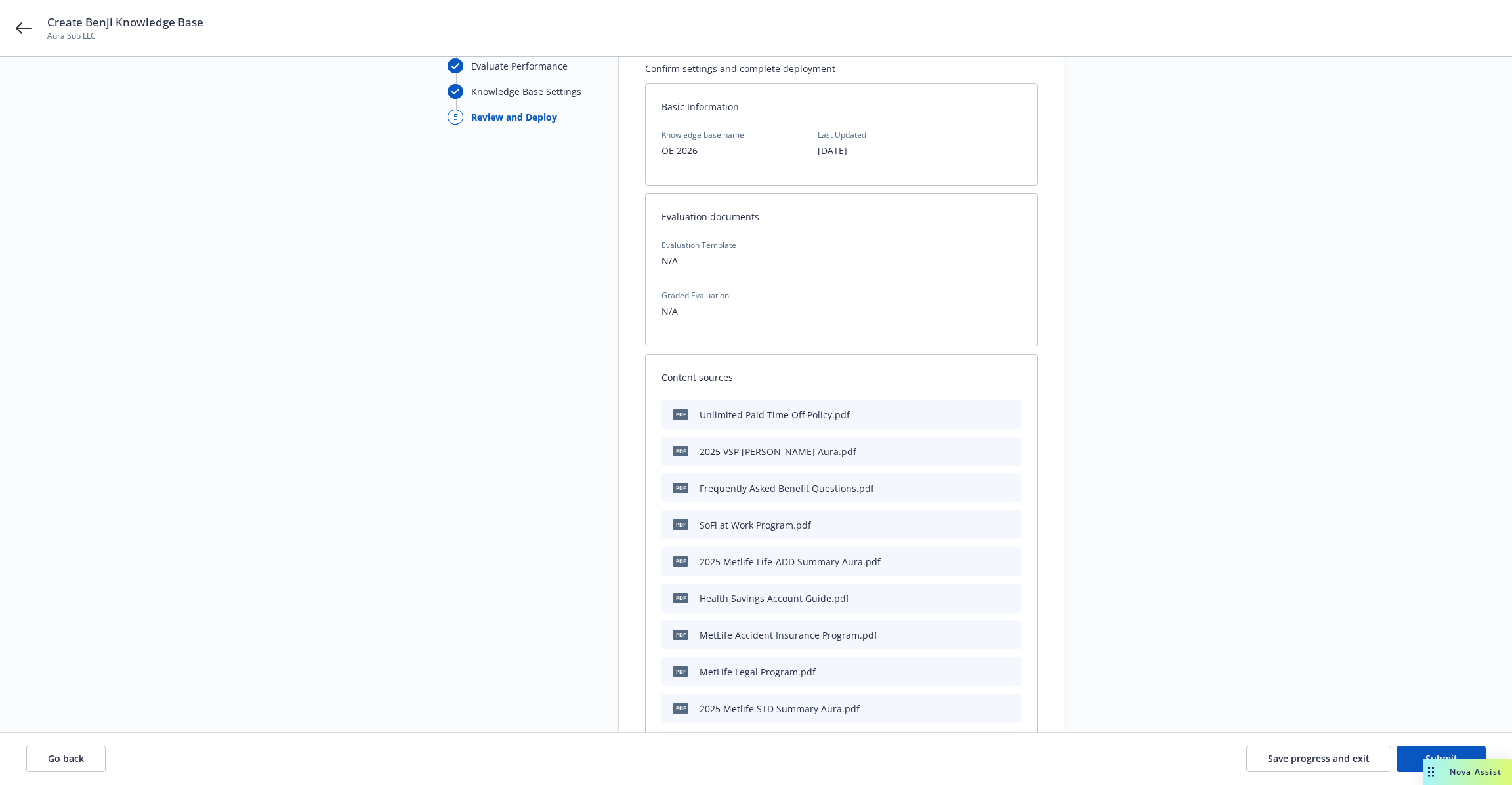
click at [378, 545] on div "Select Deployment Type Process Documents Evaluate Performance Knowledge Base Se…" at bounding box center [756, 679] width 1480 height 1344
click at [83, 755] on span "Go back" at bounding box center [65, 758] width 36 height 13
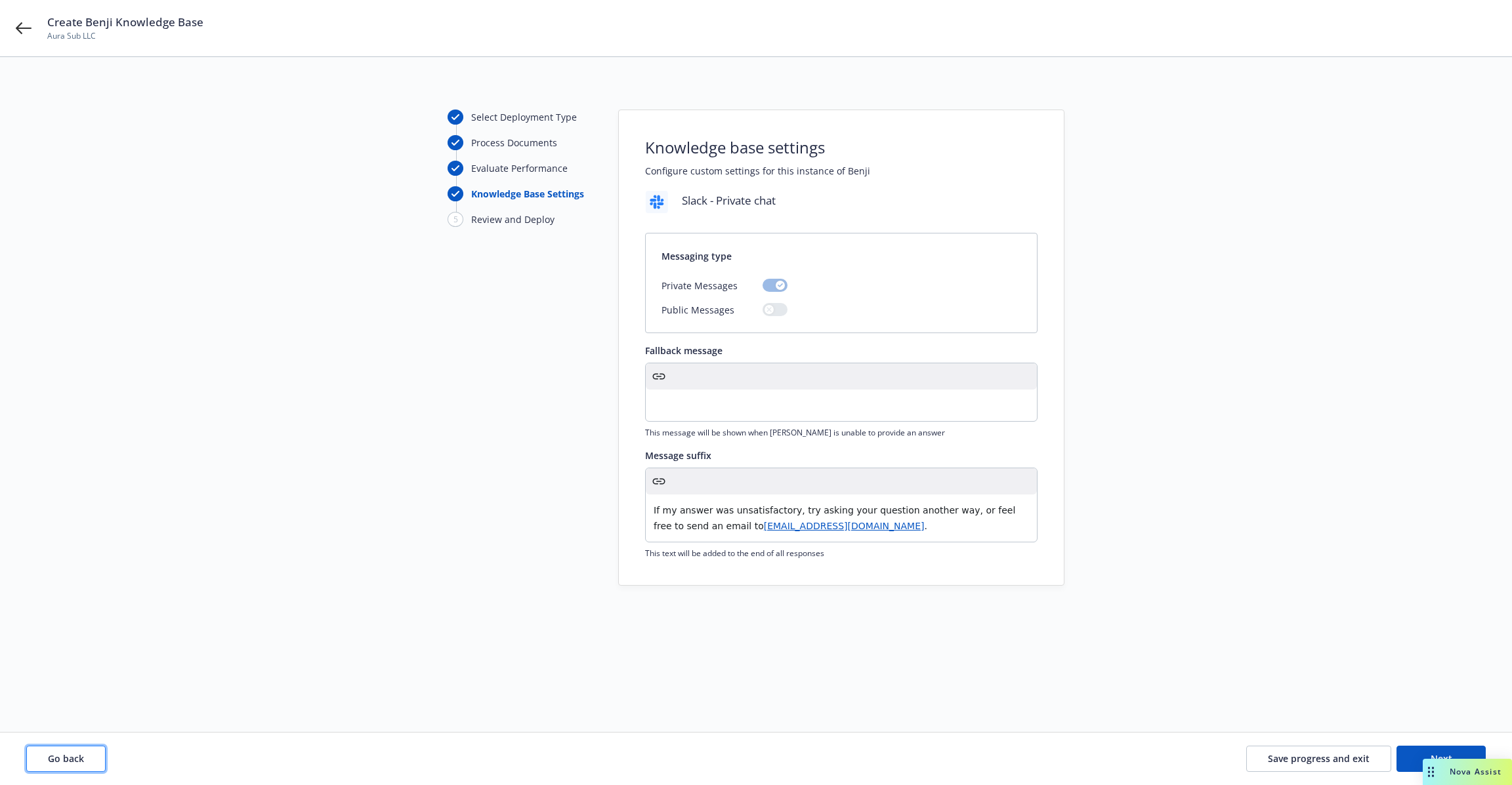
click at [70, 753] on span "Go back" at bounding box center [65, 758] width 36 height 13
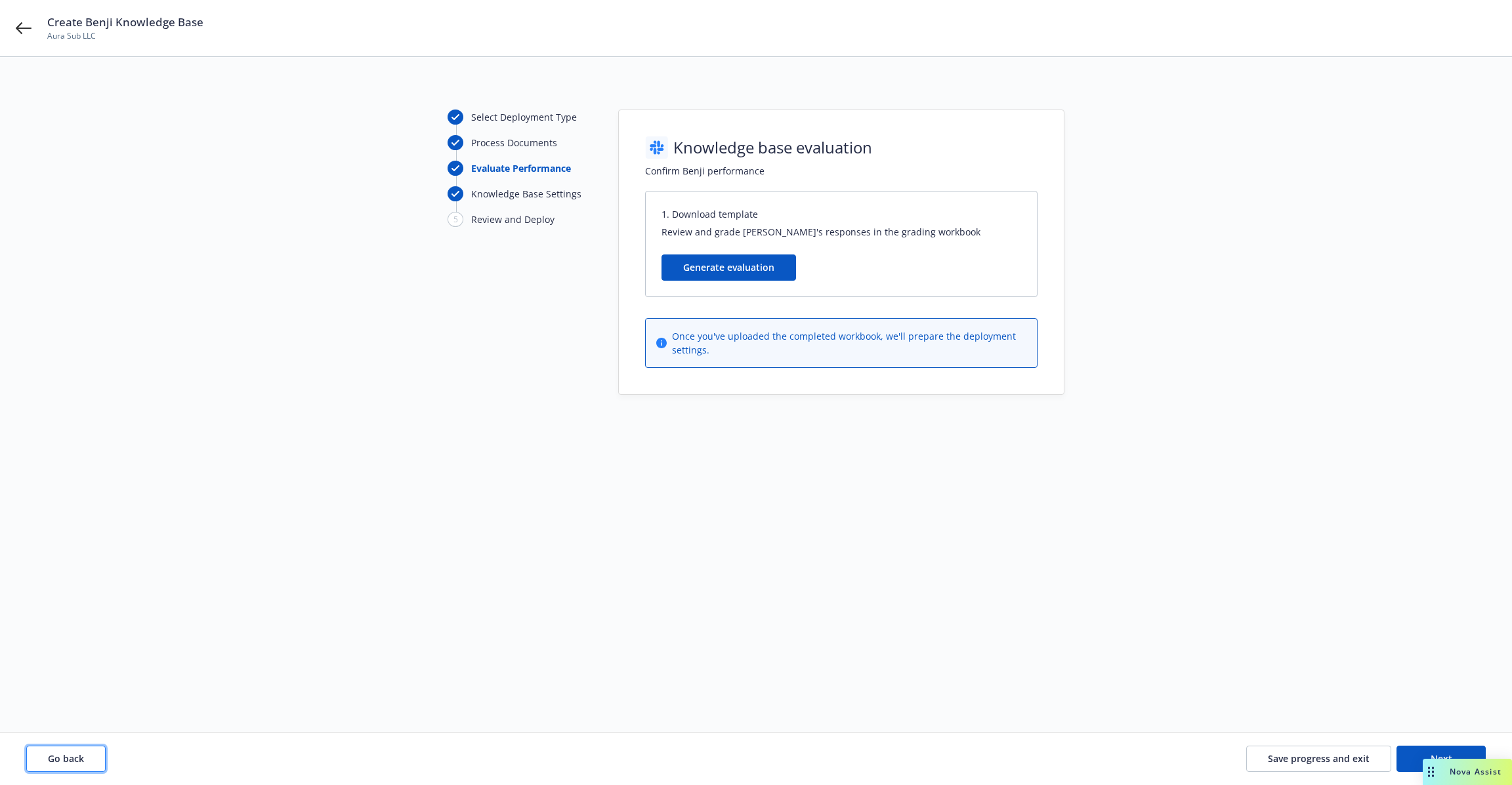
click at [70, 753] on span "Go back" at bounding box center [65, 758] width 36 height 13
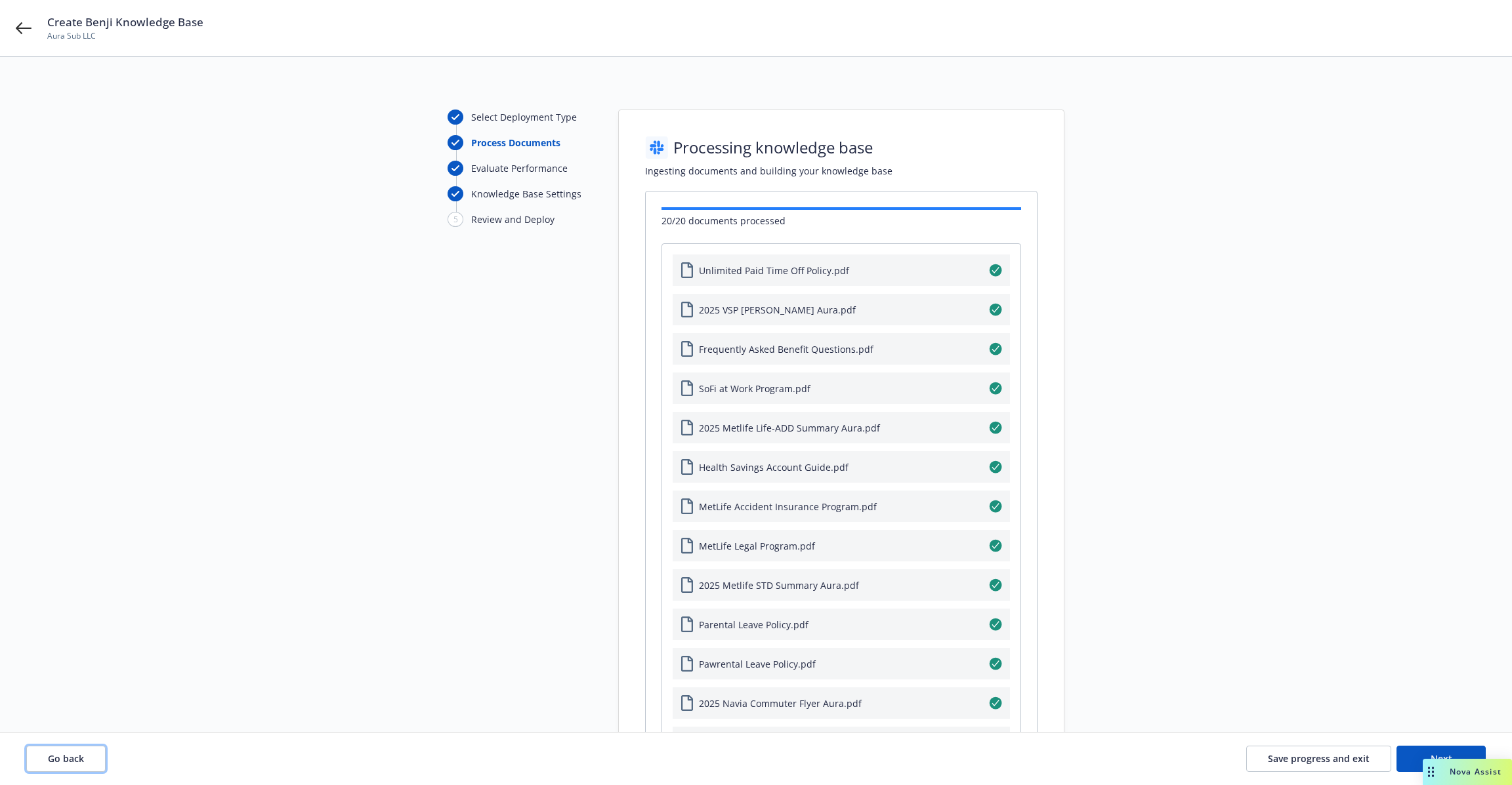
scroll to position [491, 0]
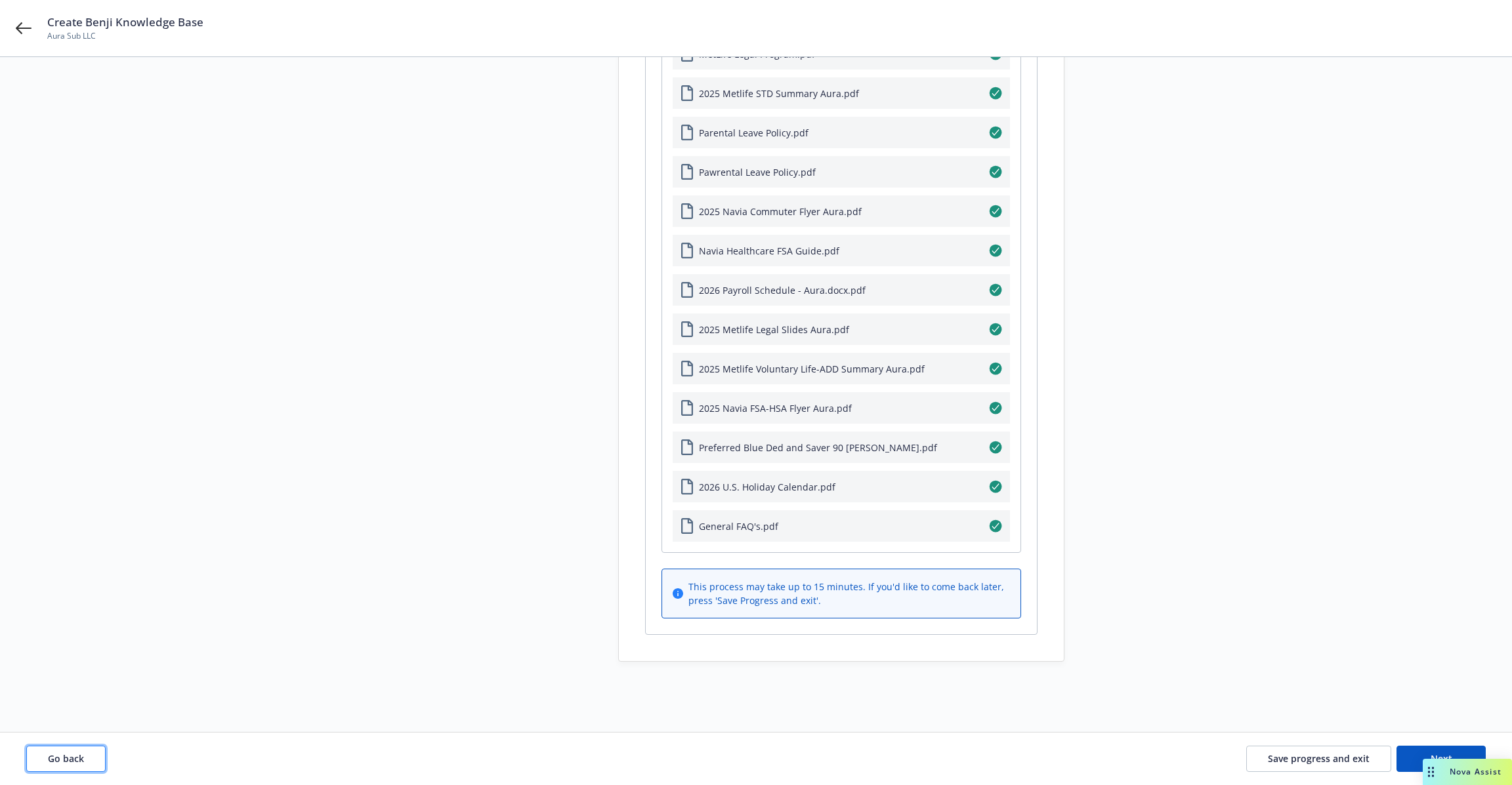
click at [76, 752] on span "Go back" at bounding box center [65, 758] width 36 height 13
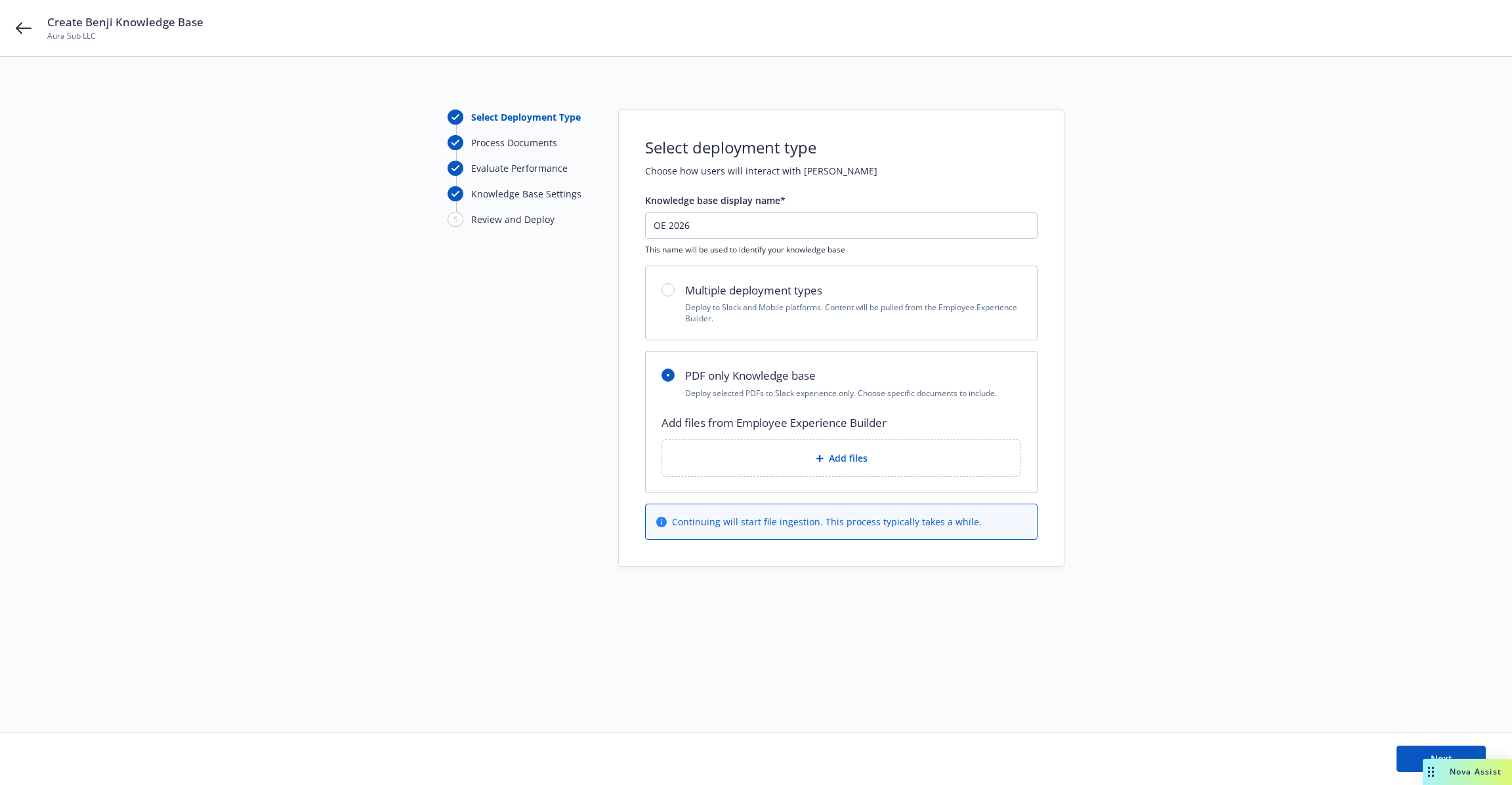
scroll to position [0, 0]
click at [474, 119] on div "Select Deployment Type" at bounding box center [525, 117] width 110 height 13
click at [493, 158] on div "Process Documents" at bounding box center [519, 148] width 144 height 25
click at [496, 197] on div "Knowledge Base Settings" at bounding box center [525, 194] width 110 height 13
click at [835, 461] on span "Add files" at bounding box center [848, 458] width 39 height 13
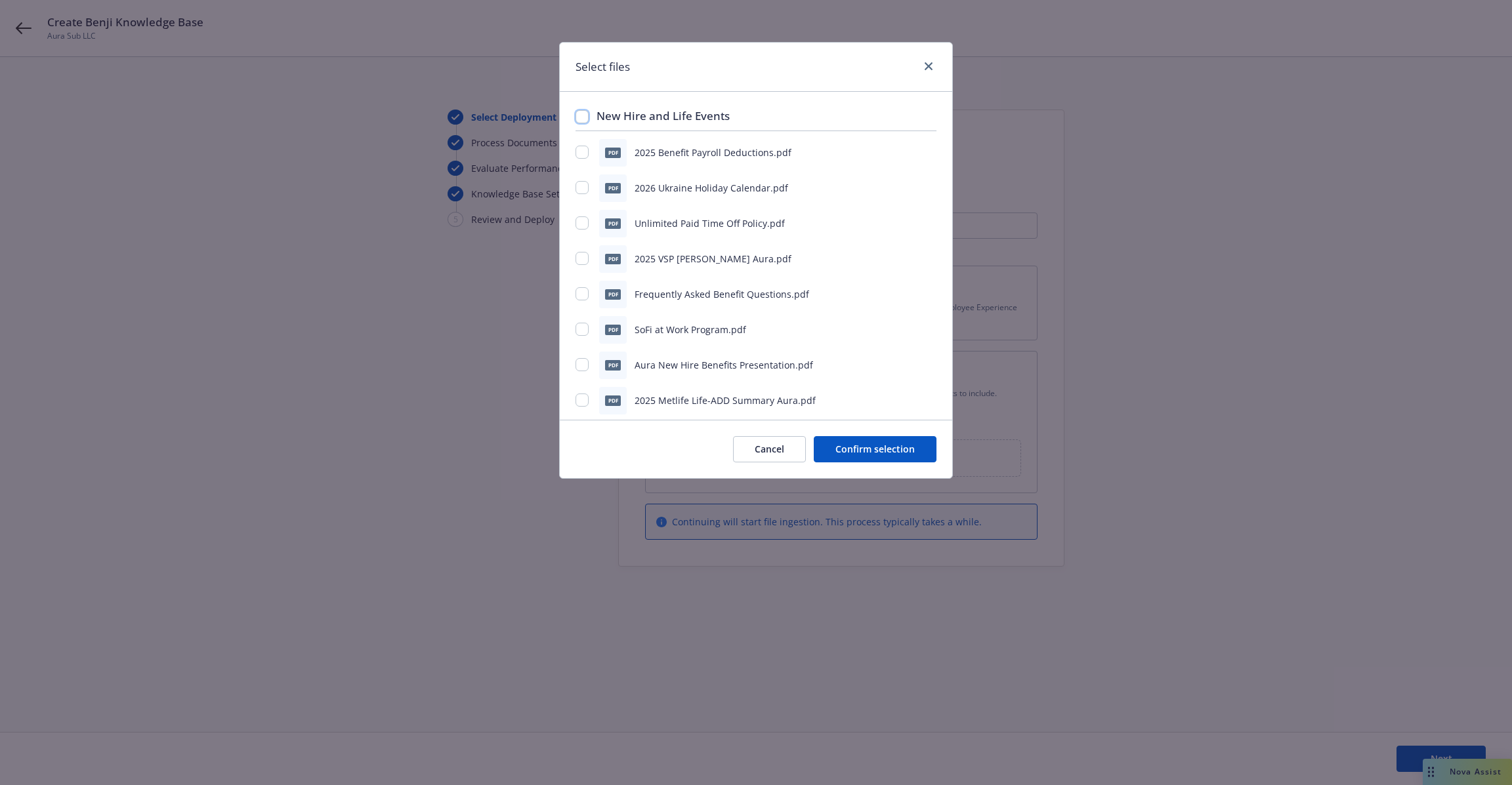
click at [585, 112] on input "checkbox" at bounding box center [582, 117] width 13 height 13
checkbox input "true"
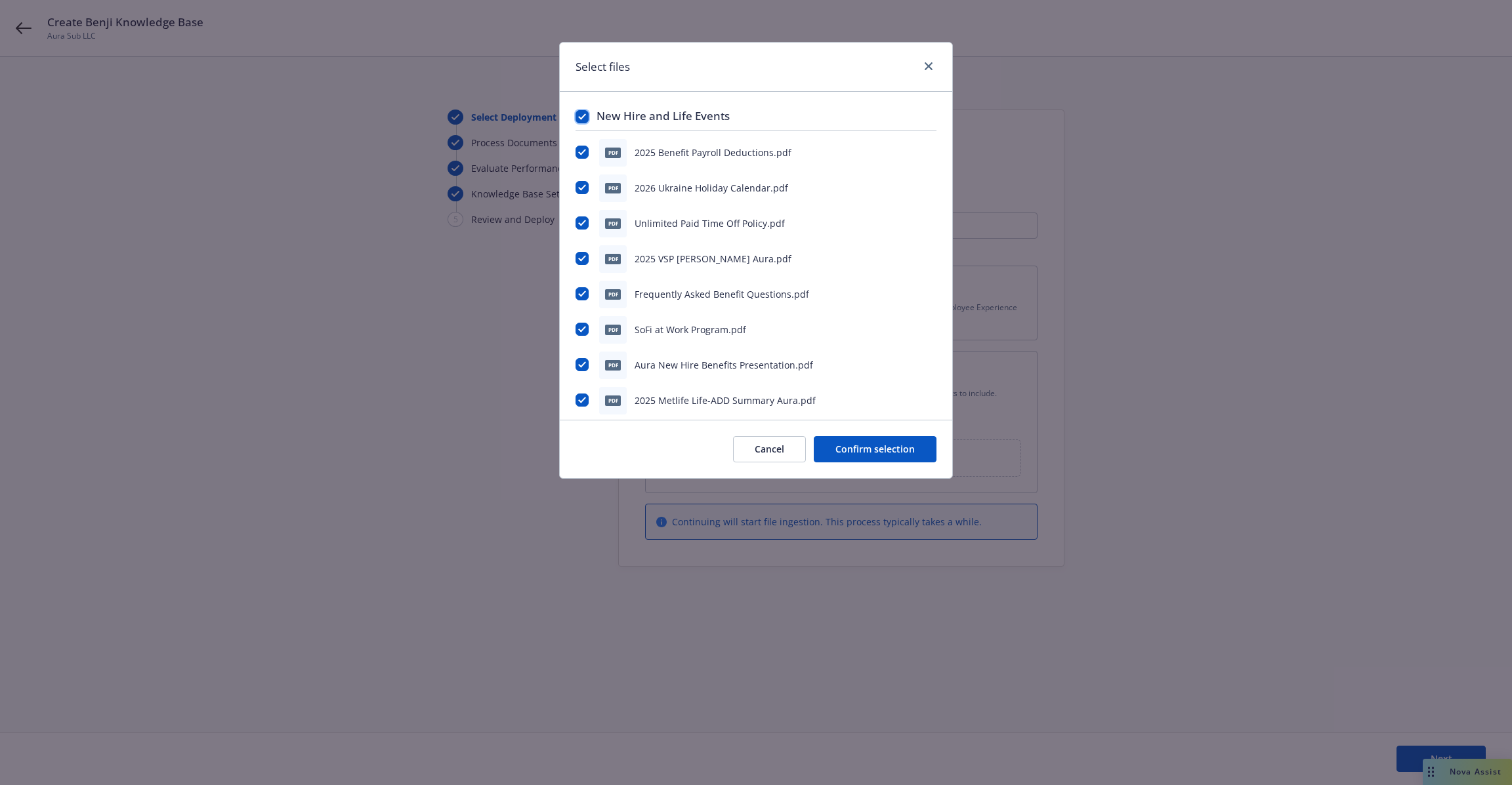
checkbox input "true"
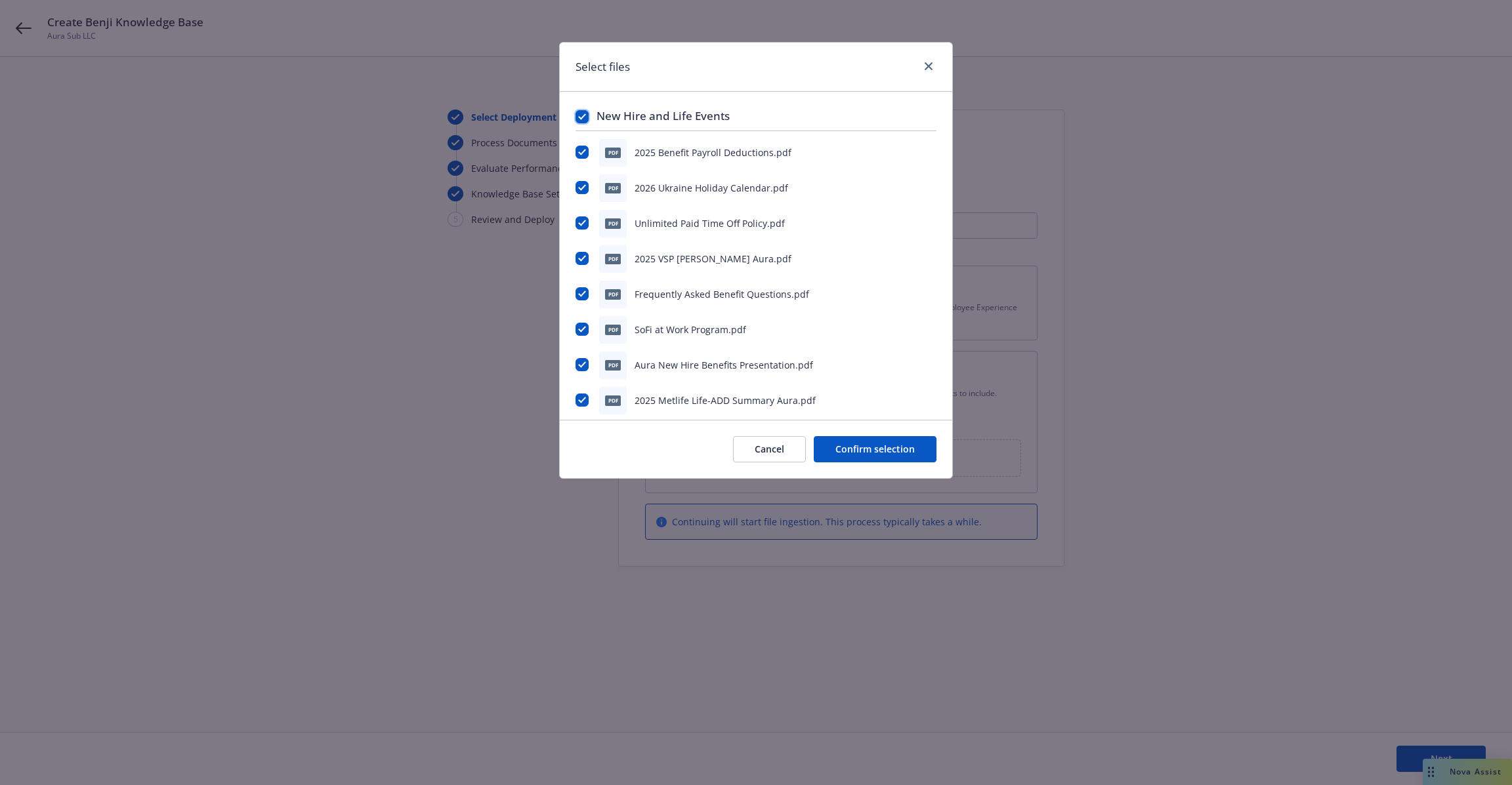
checkbox input "true"
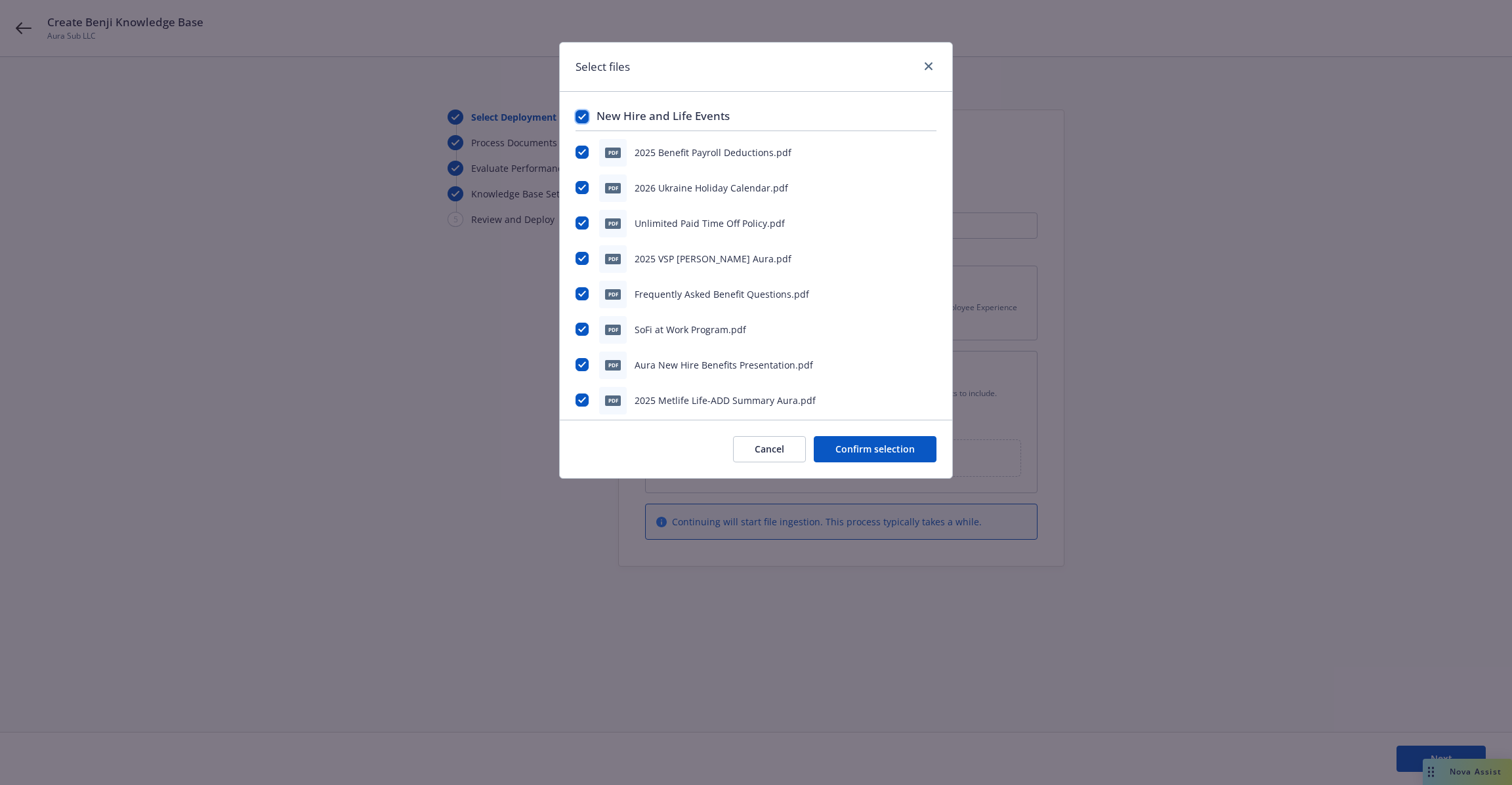
checkbox input "true"
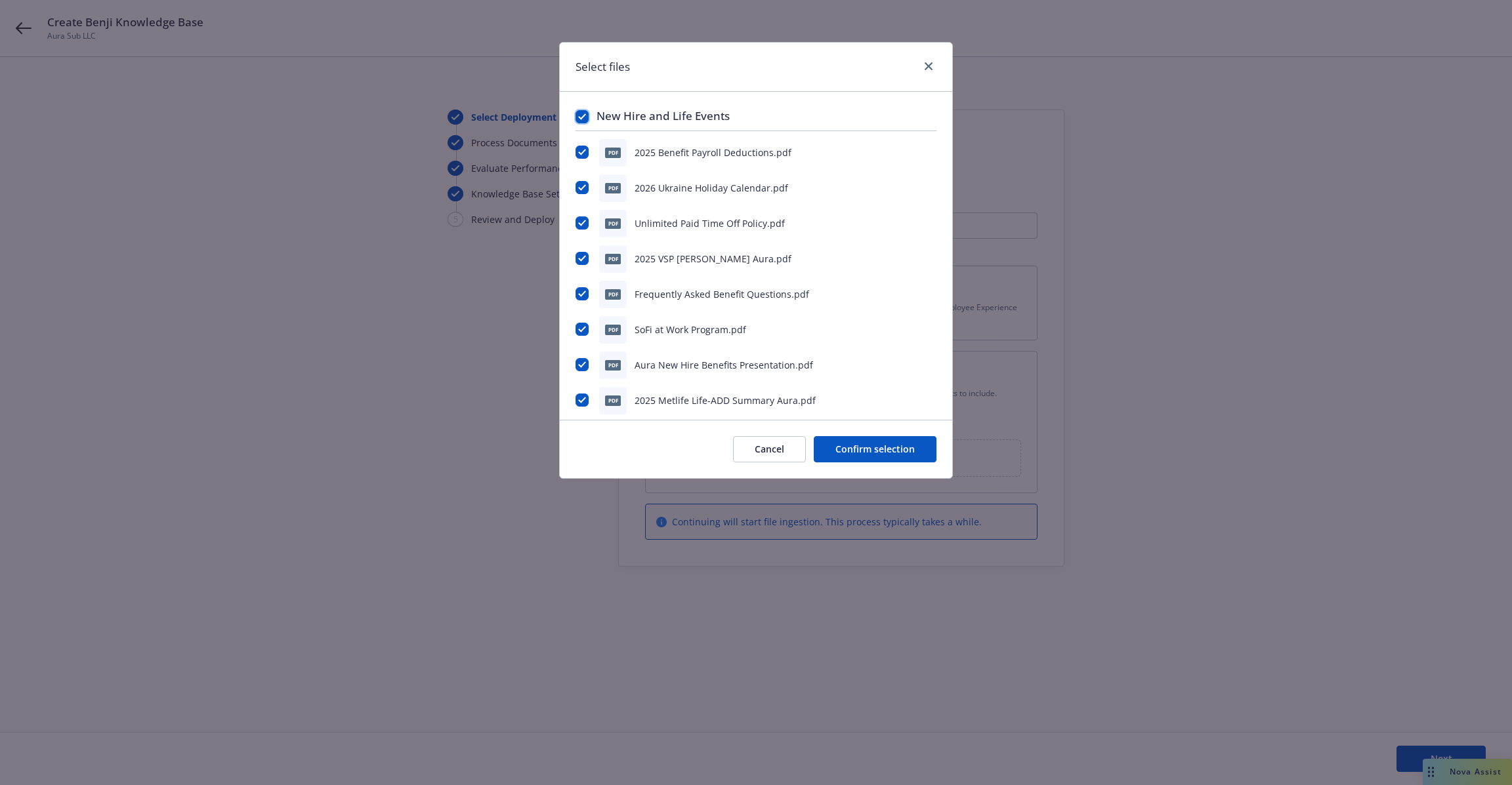
checkbox input "true"
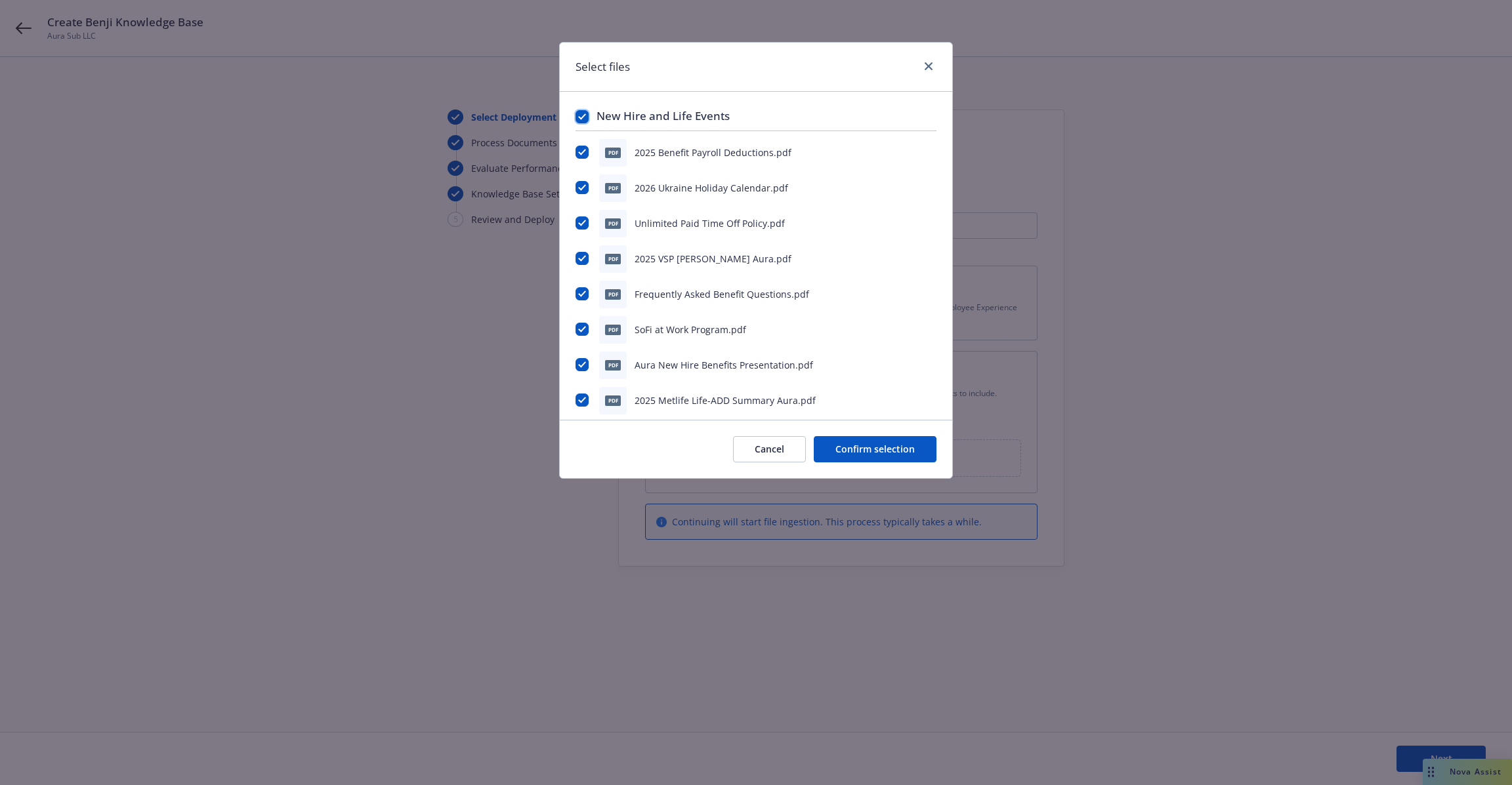
checkbox input "true"
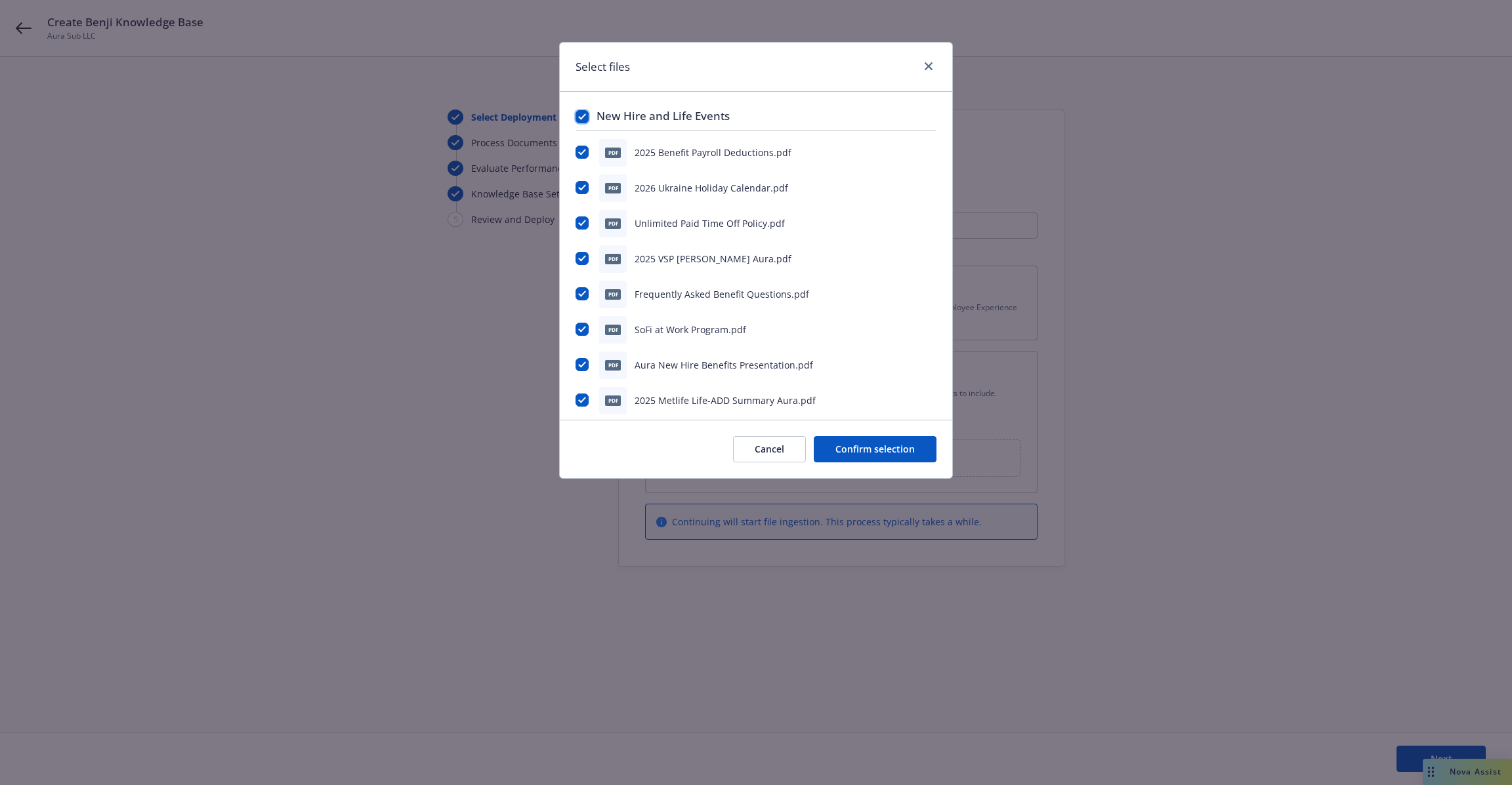
checkbox input "true"
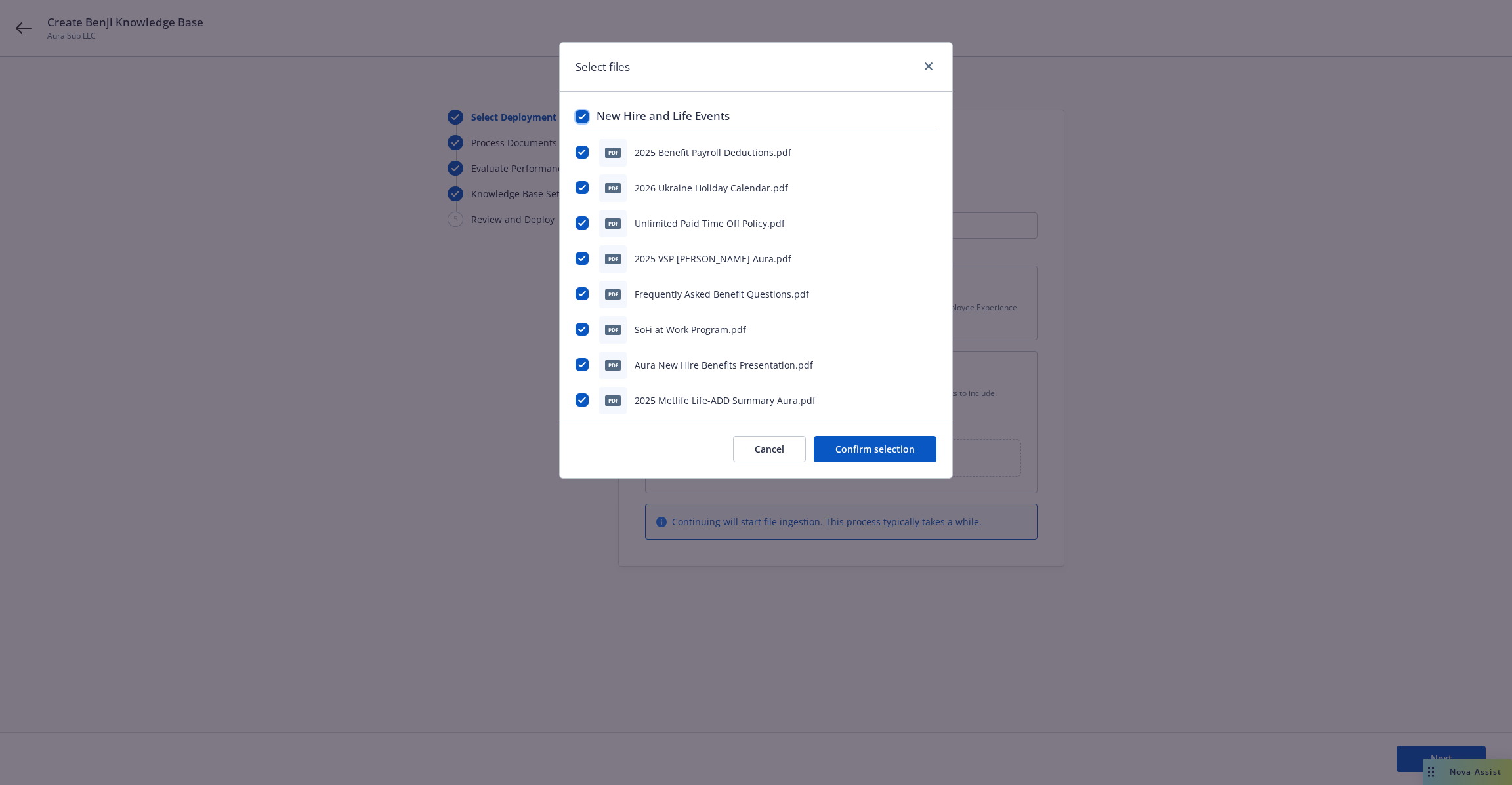
checkbox input "true"
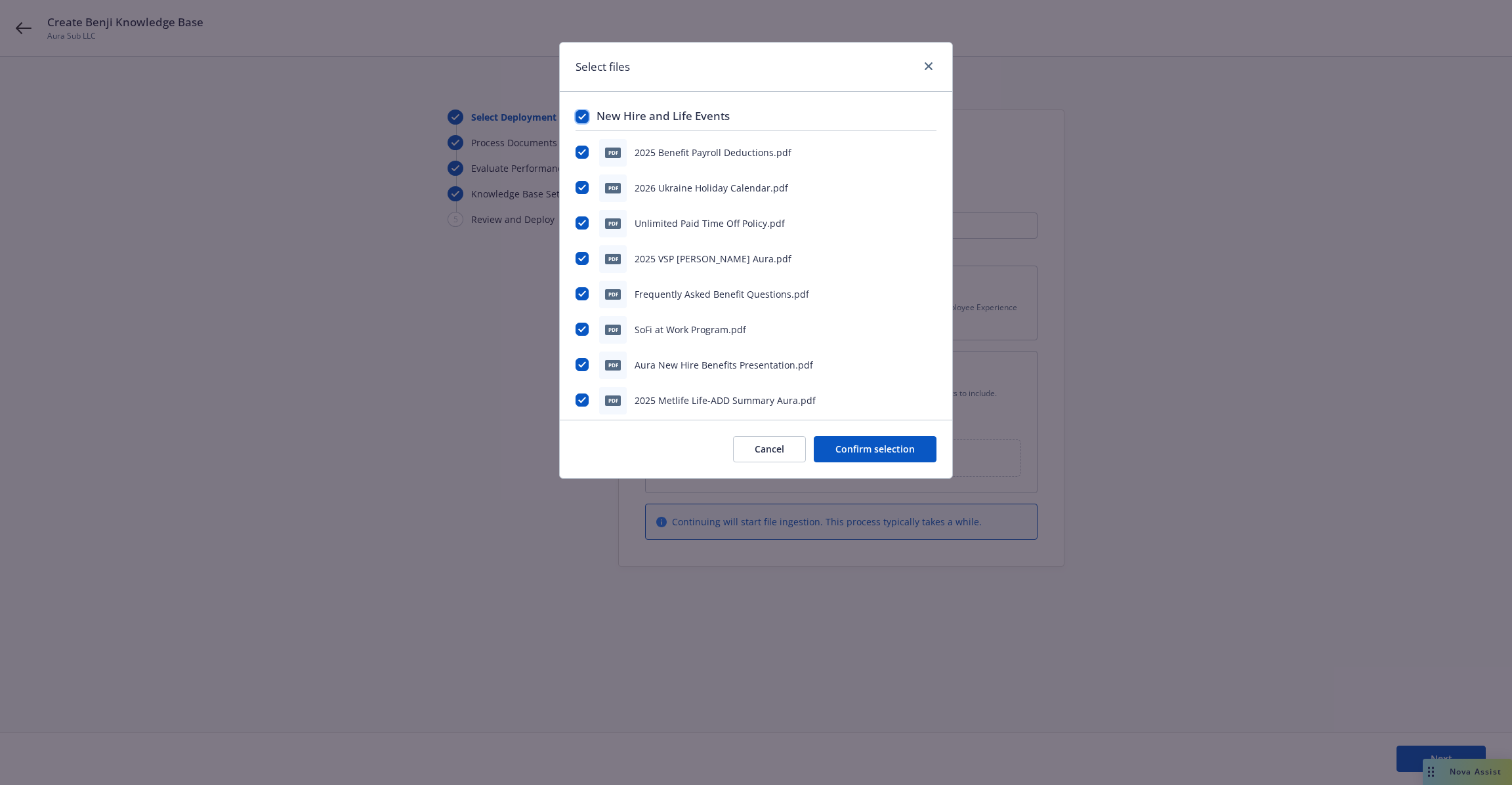
click at [583, 115] on input "checkbox" at bounding box center [582, 117] width 13 height 13
checkbox input "false"
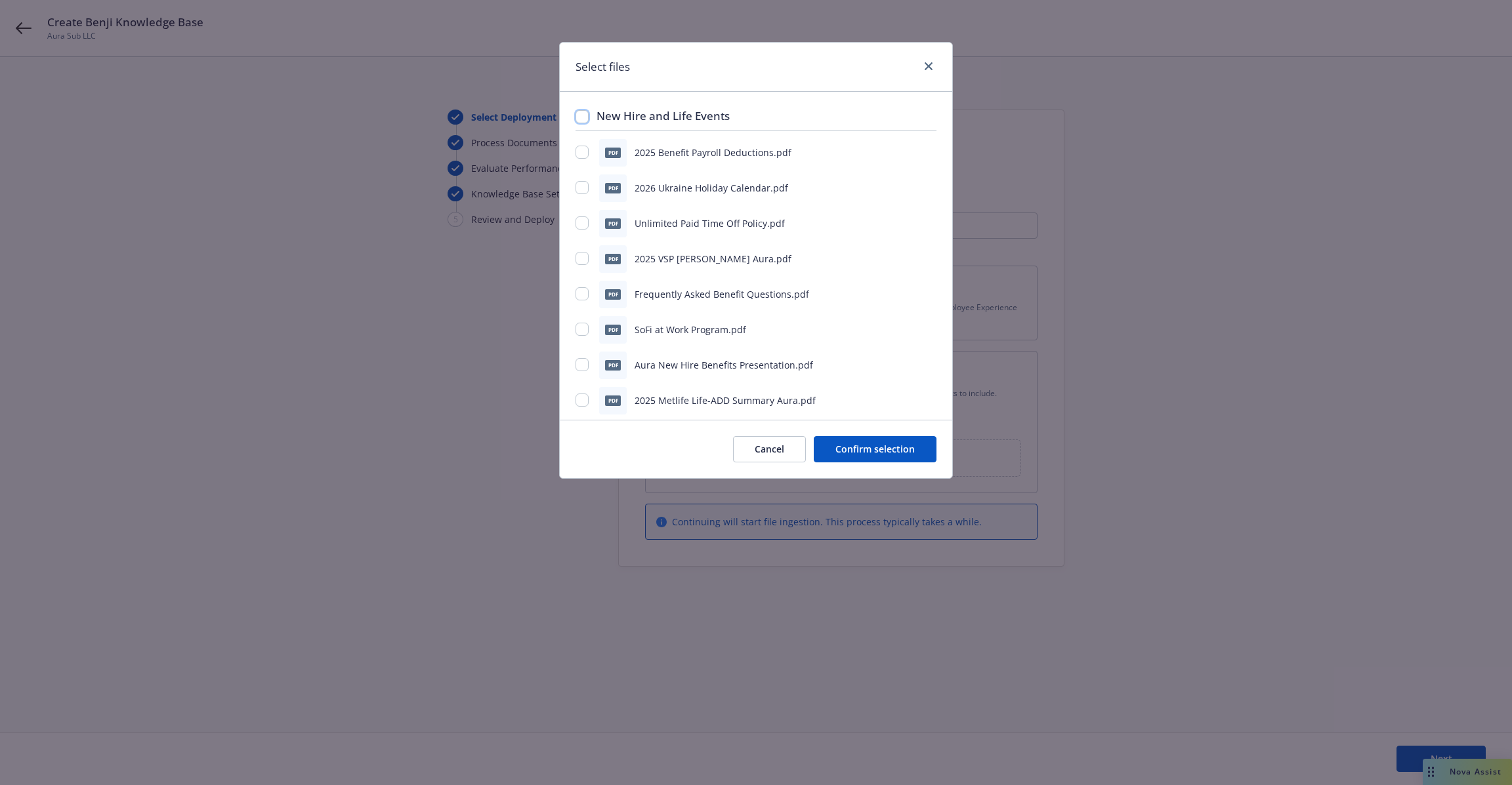
checkbox input "false"
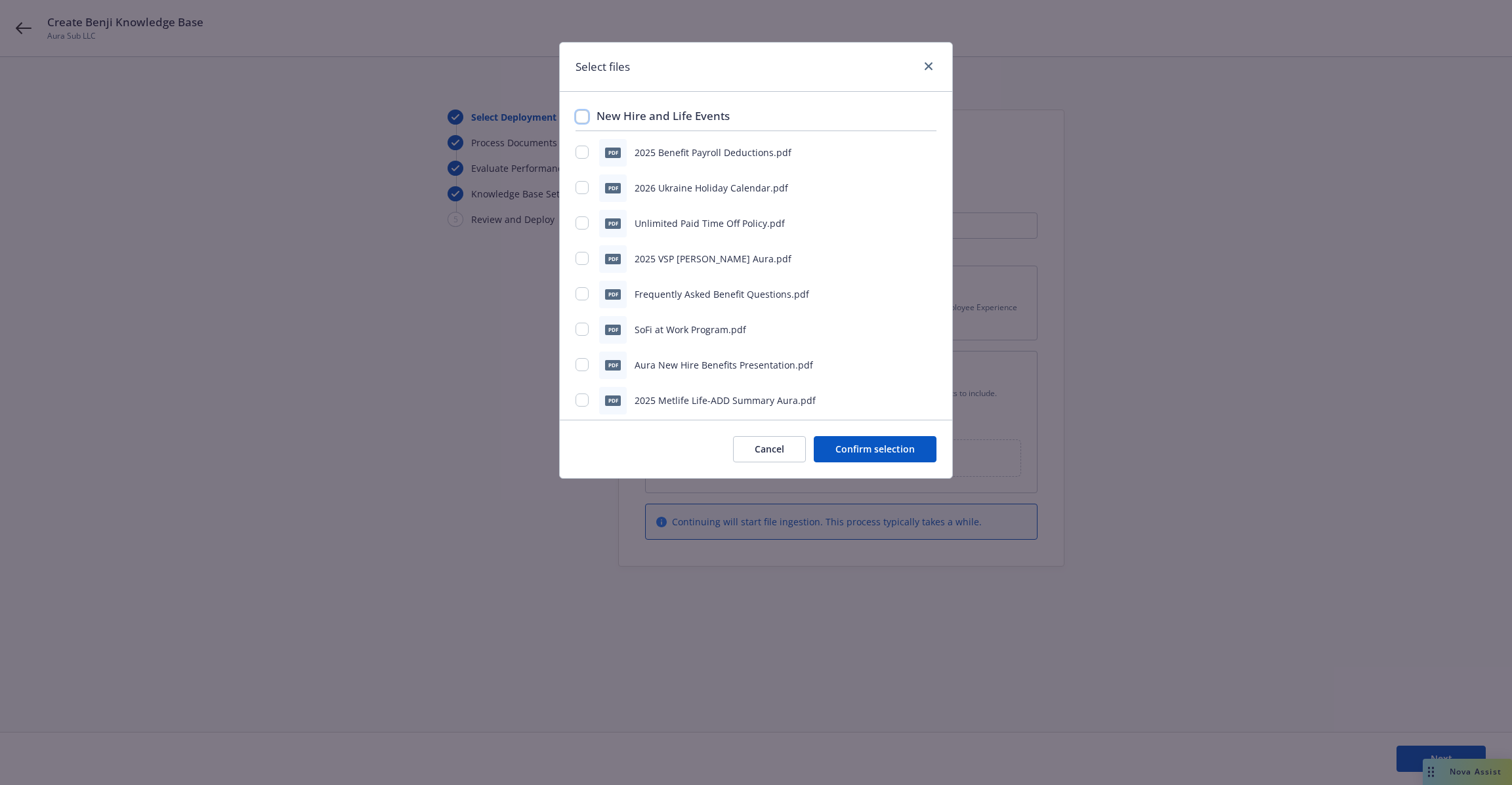
checkbox input "false"
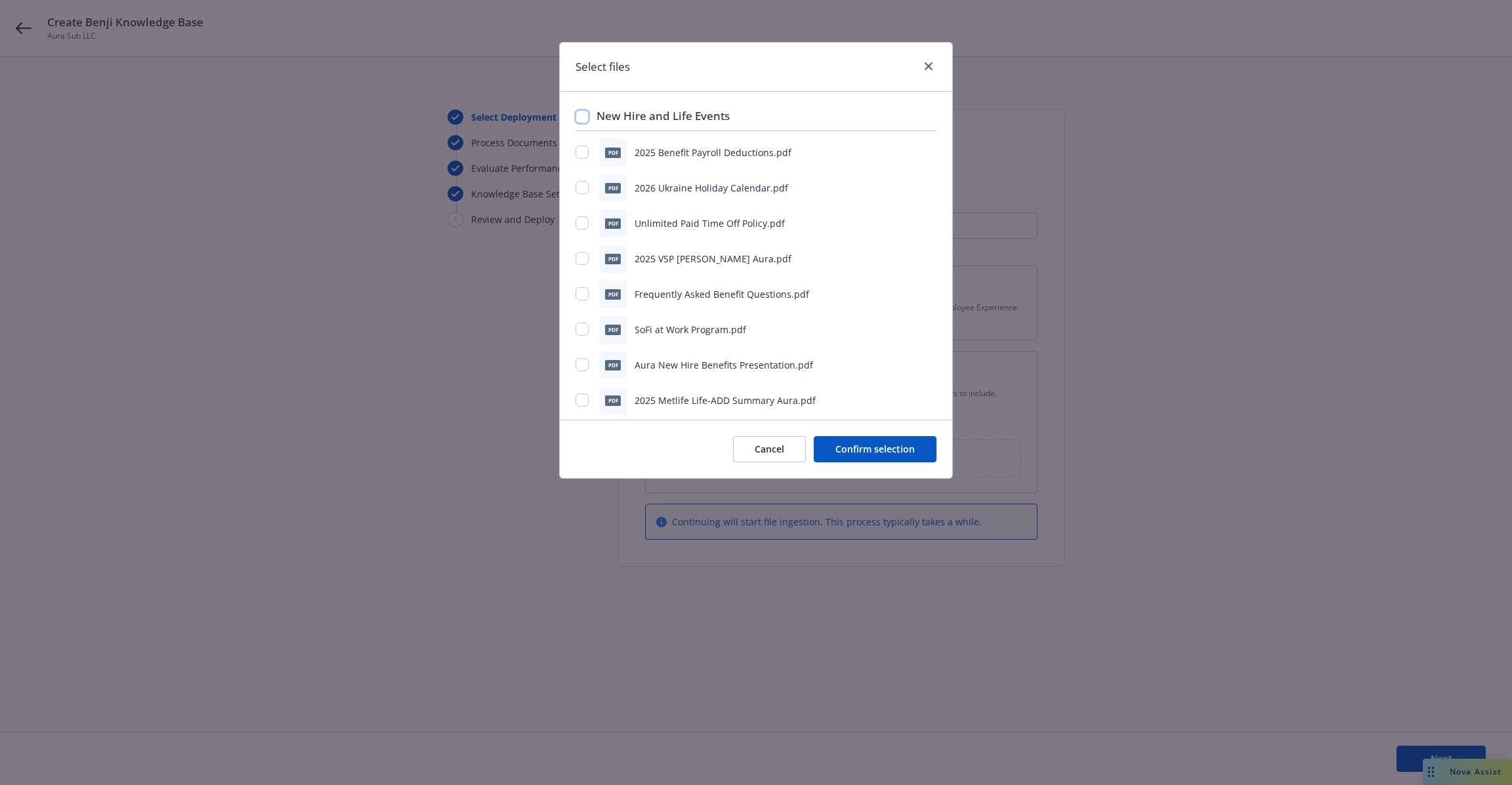
checkbox input "false"
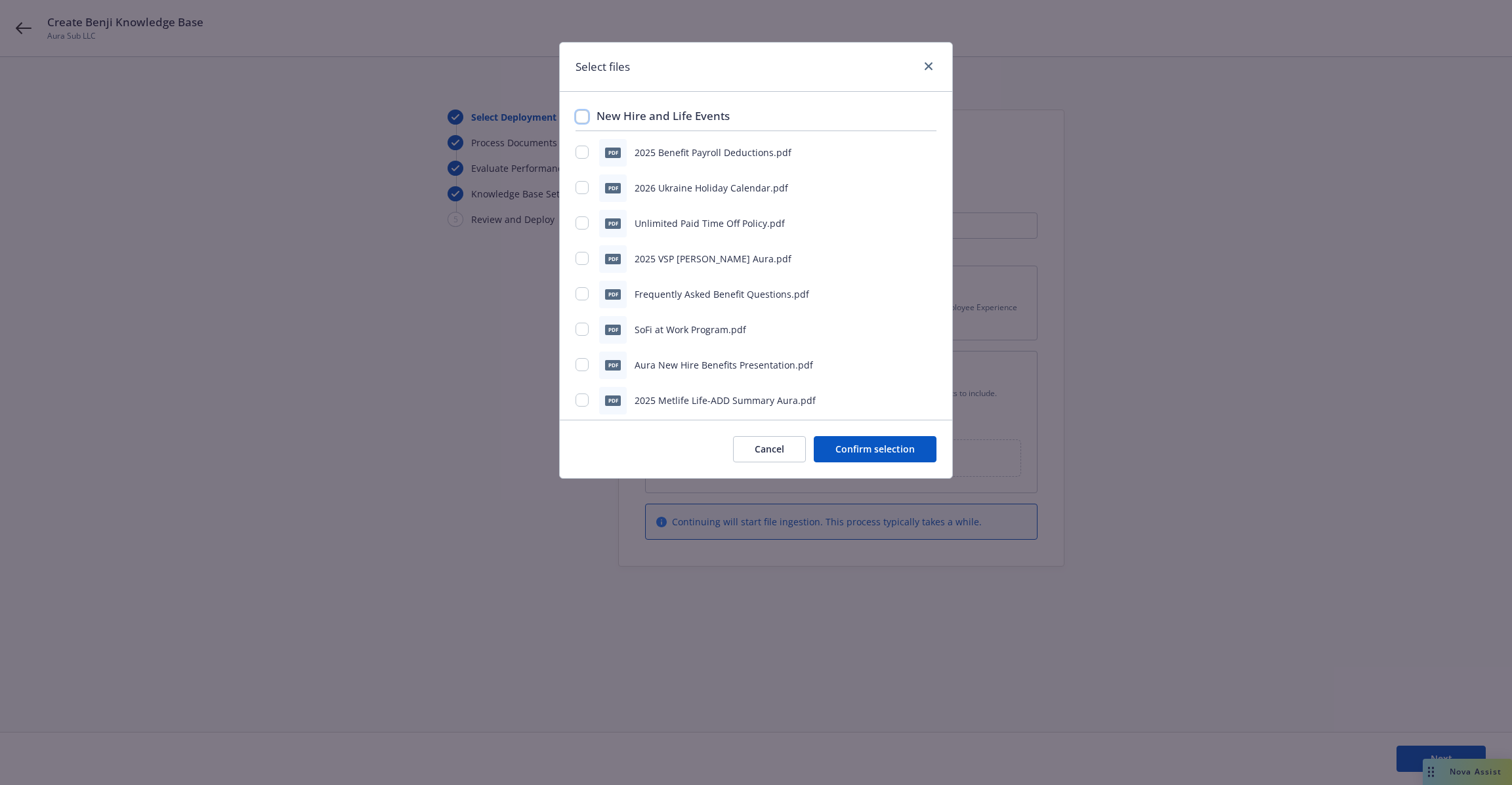
checkbox input "false"
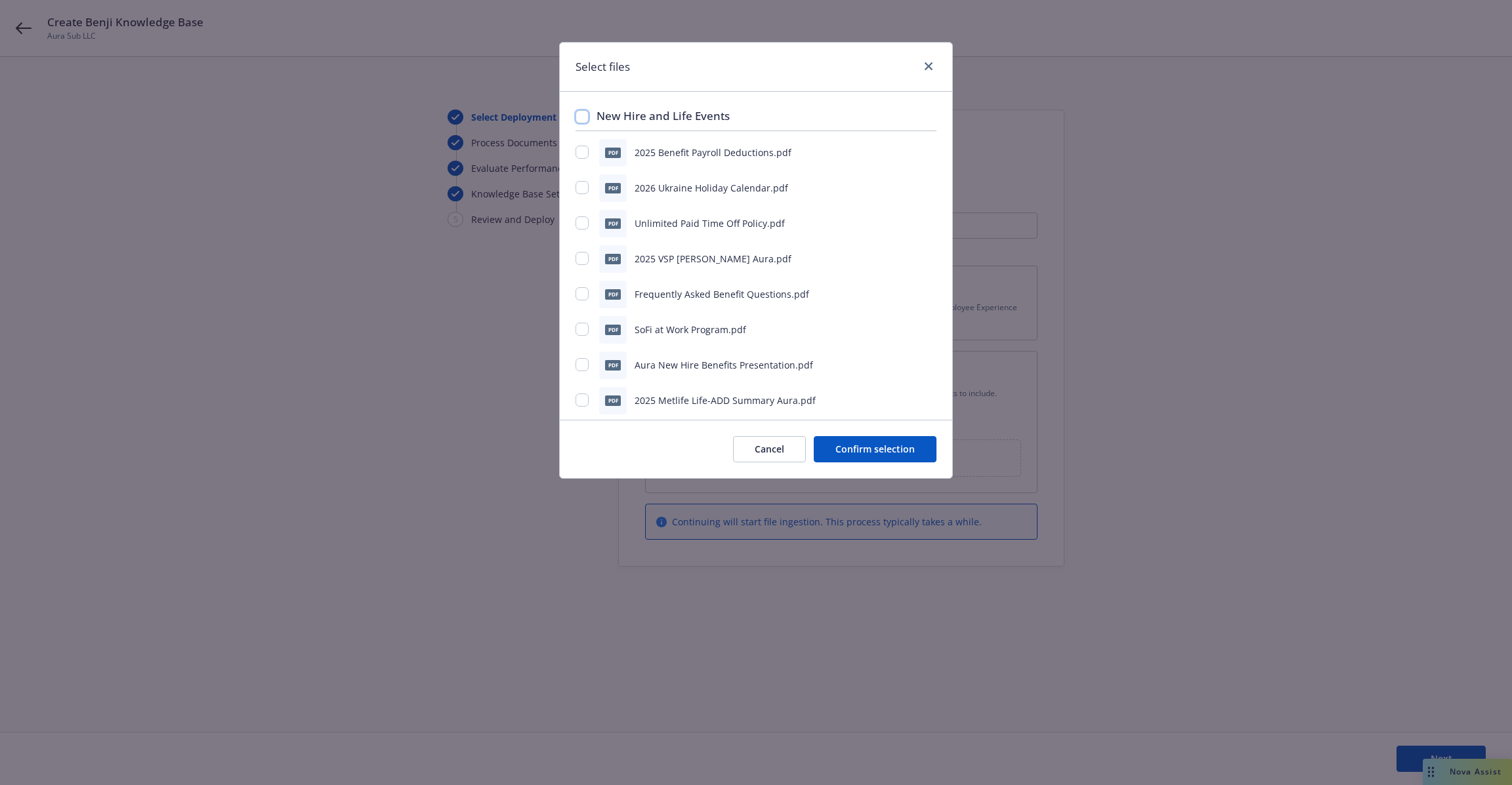
checkbox input "false"
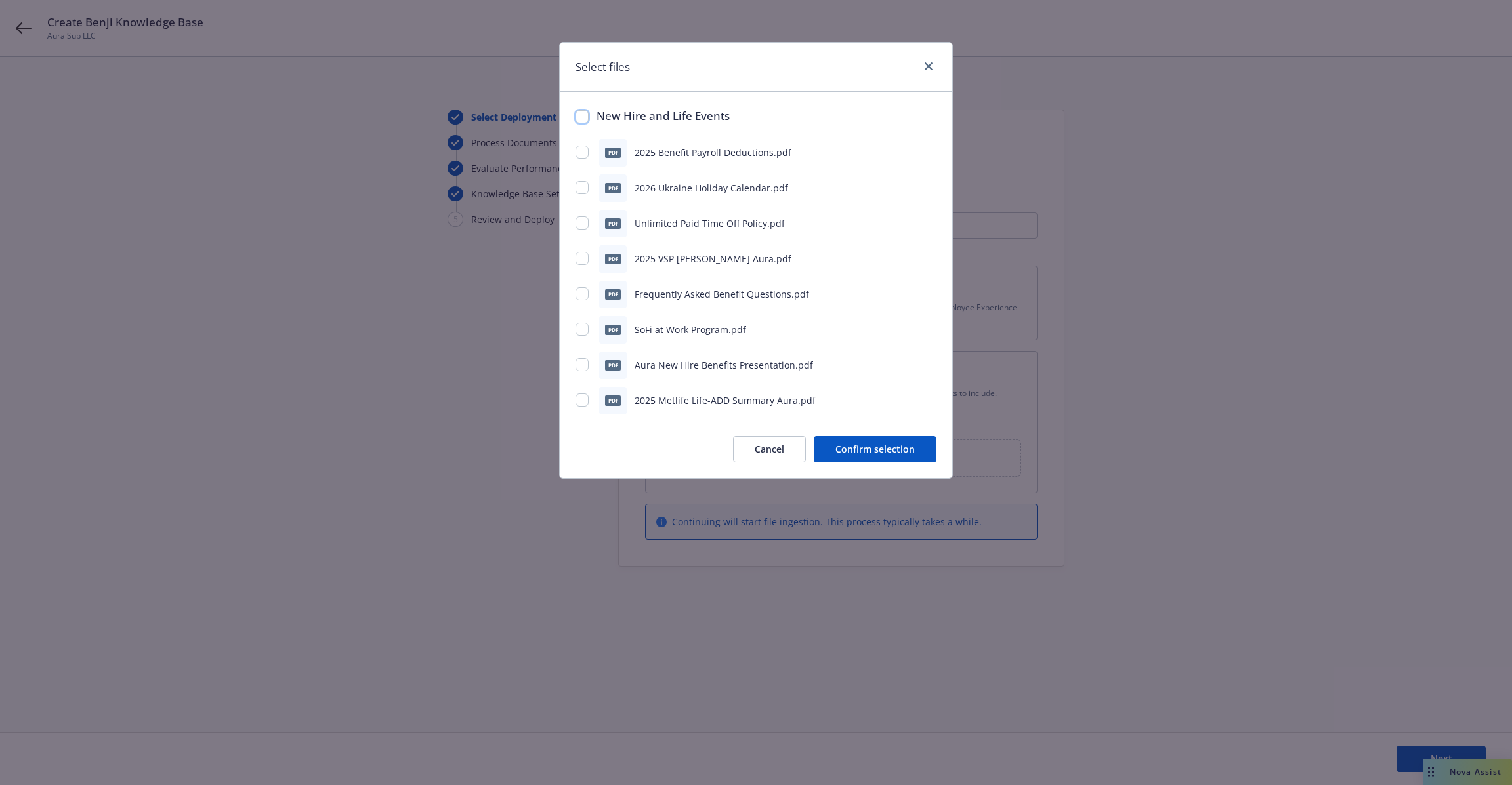
checkbox input "false"
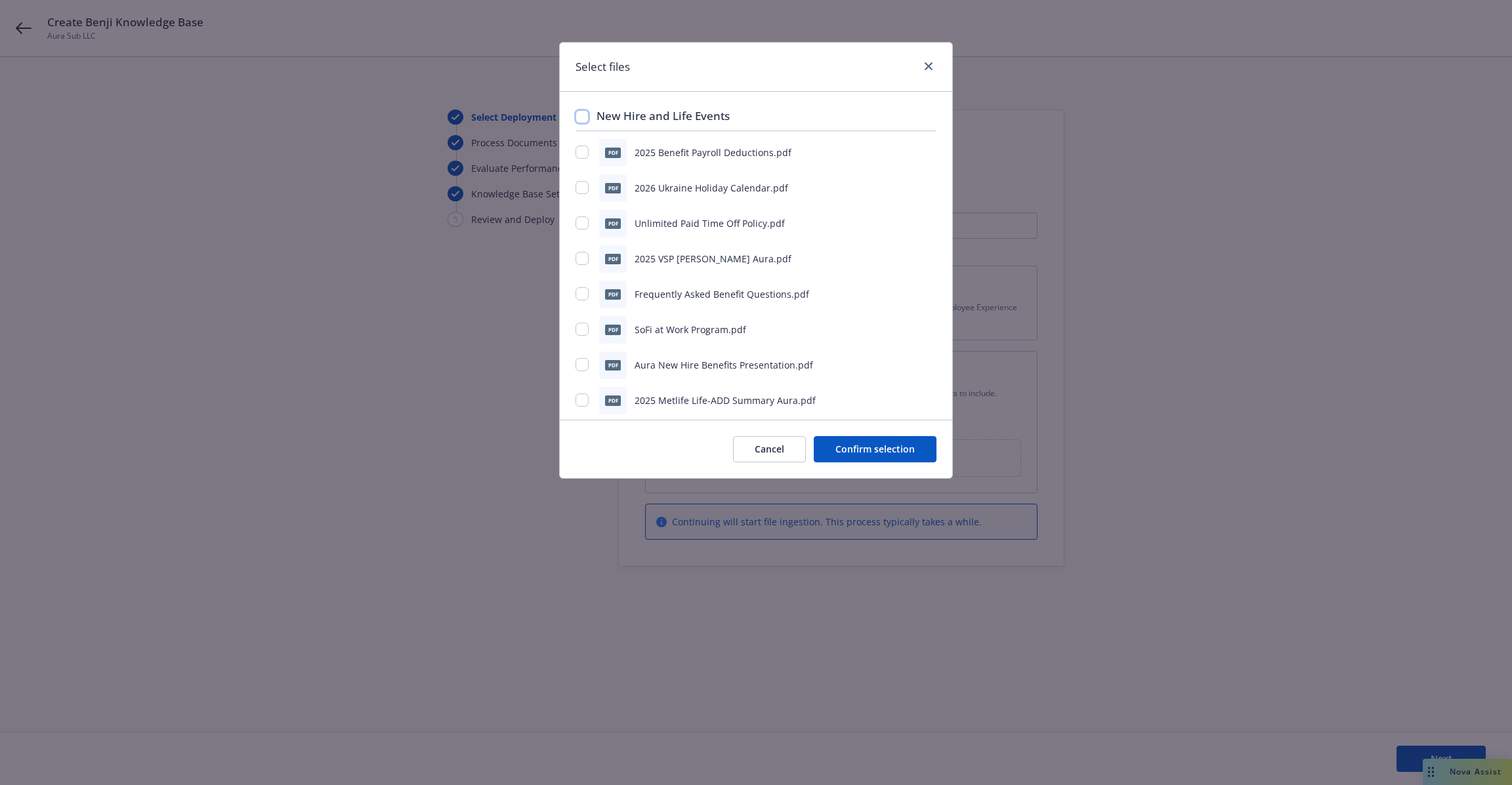
checkbox input "false"
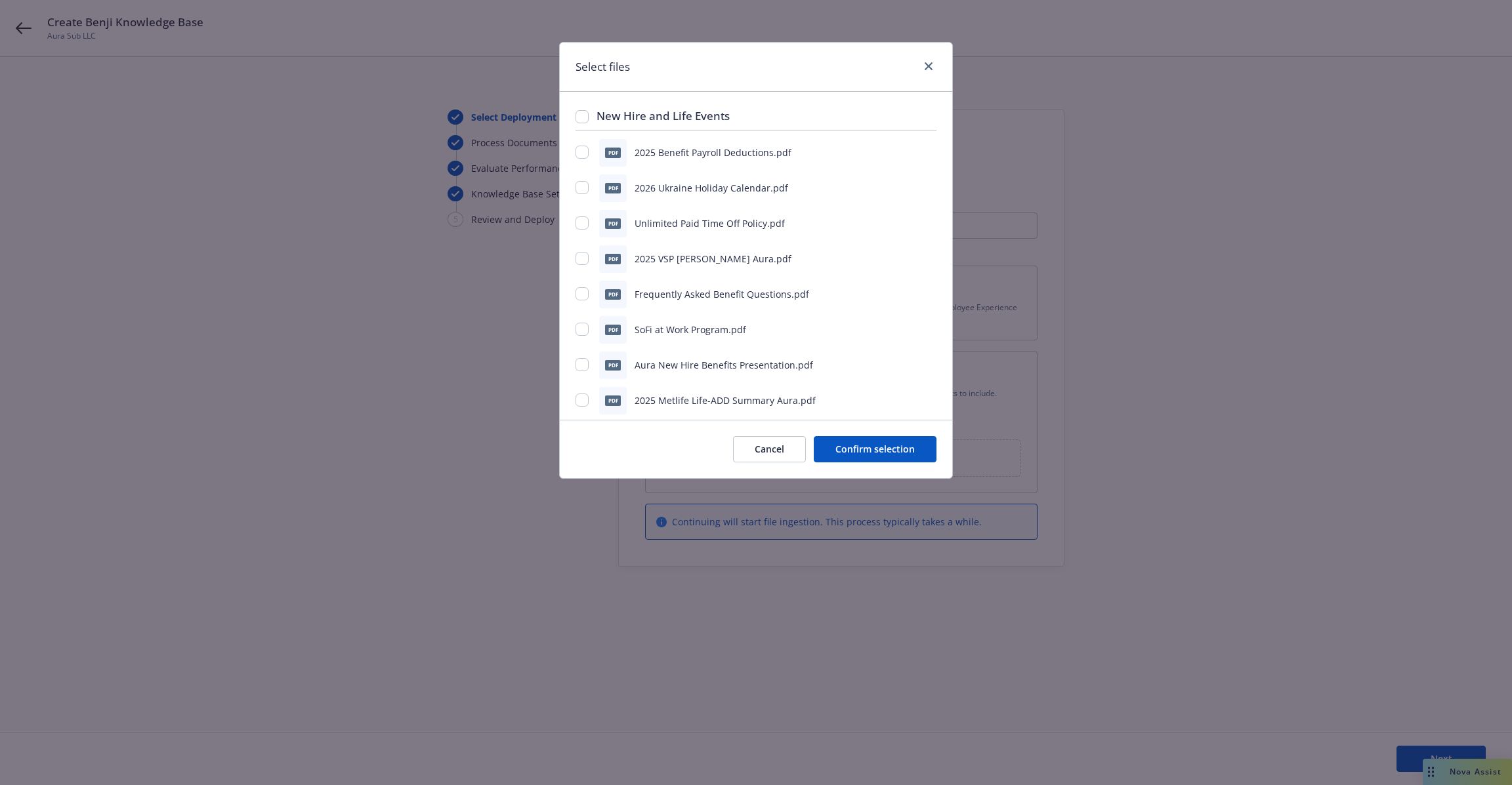
click at [764, 460] on button "Cancel" at bounding box center [769, 449] width 73 height 26
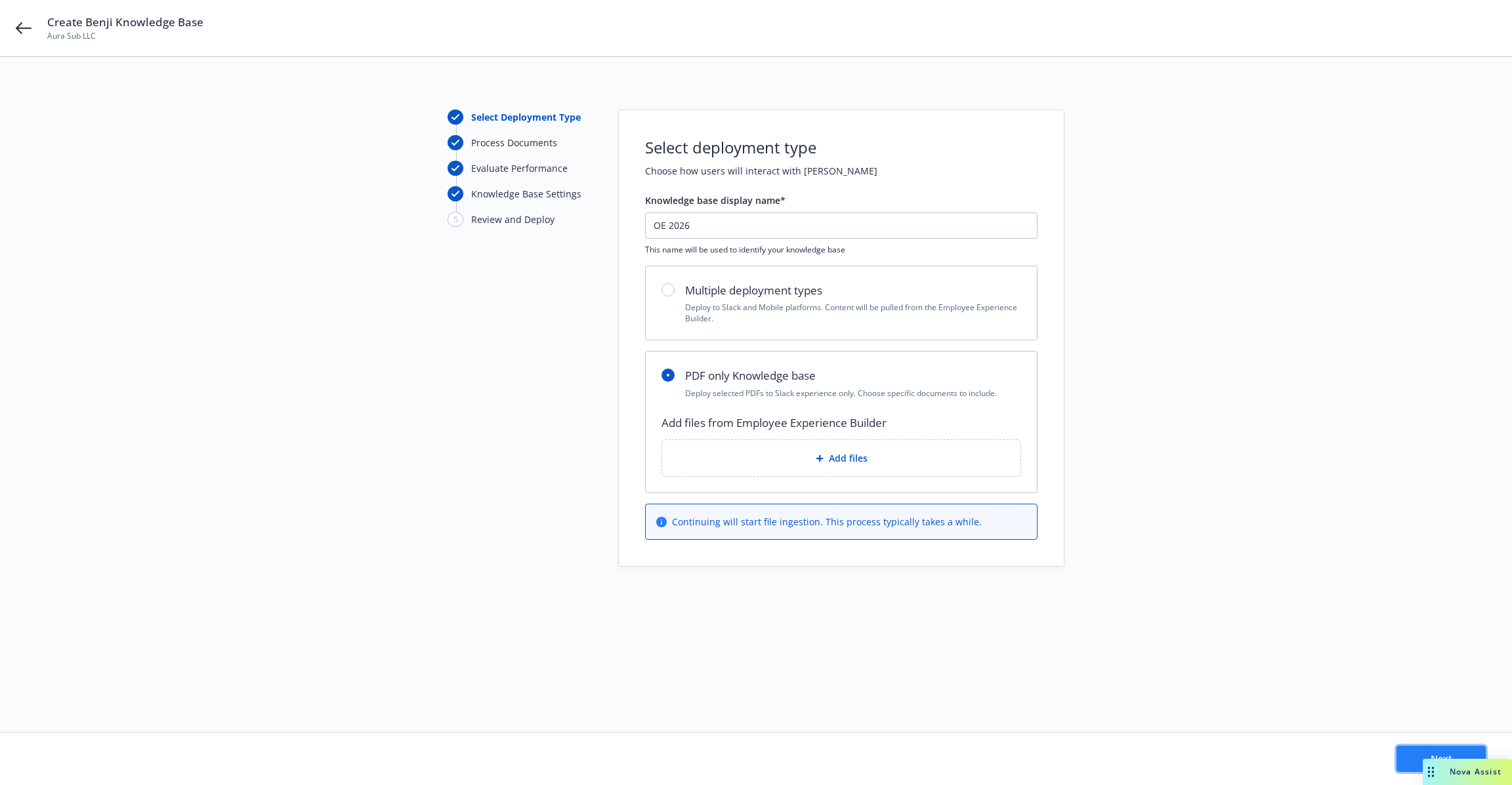
click at [1414, 756] on button "Next" at bounding box center [1441, 758] width 89 height 26
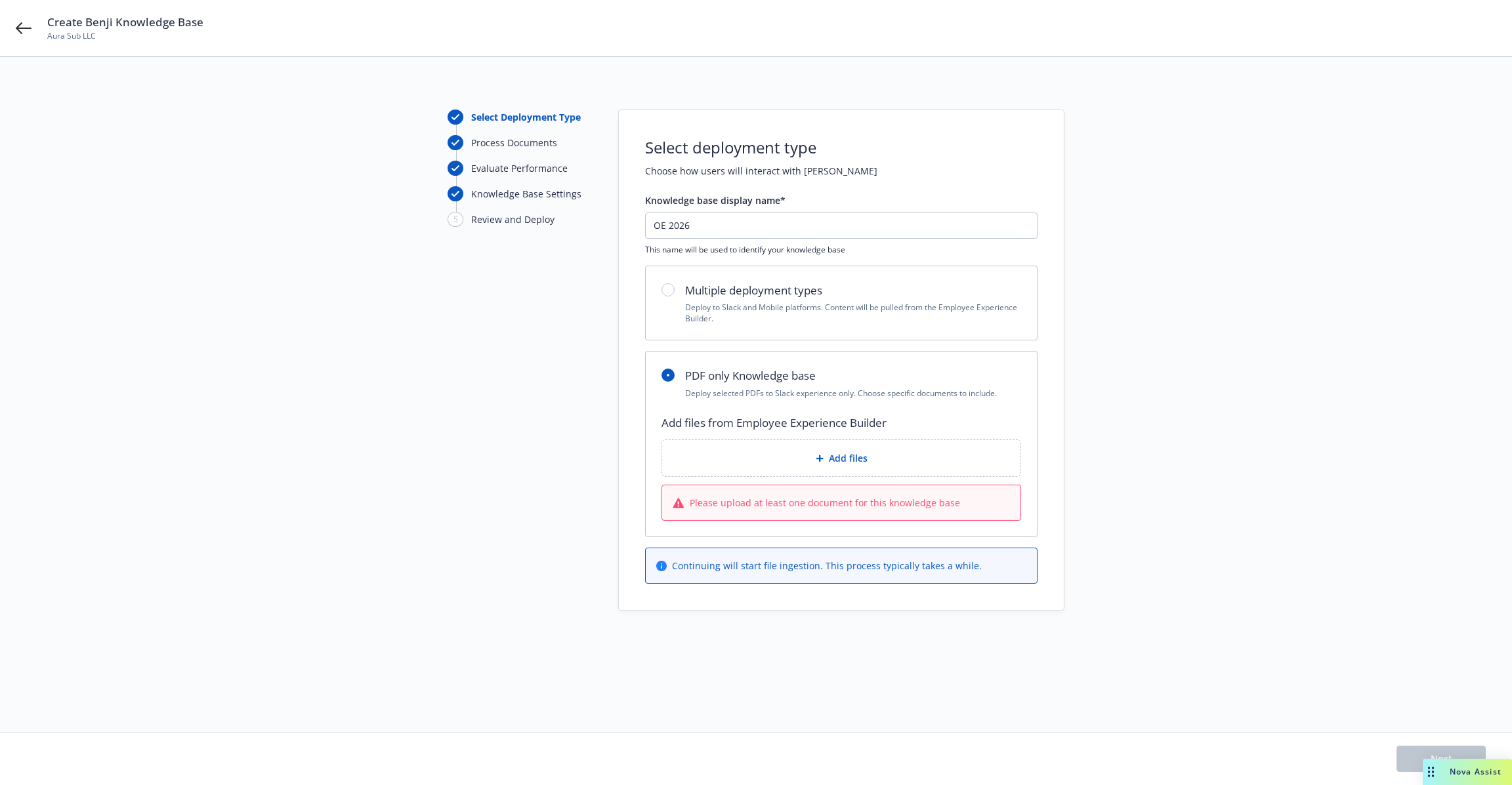
scroll to position [11, 0]
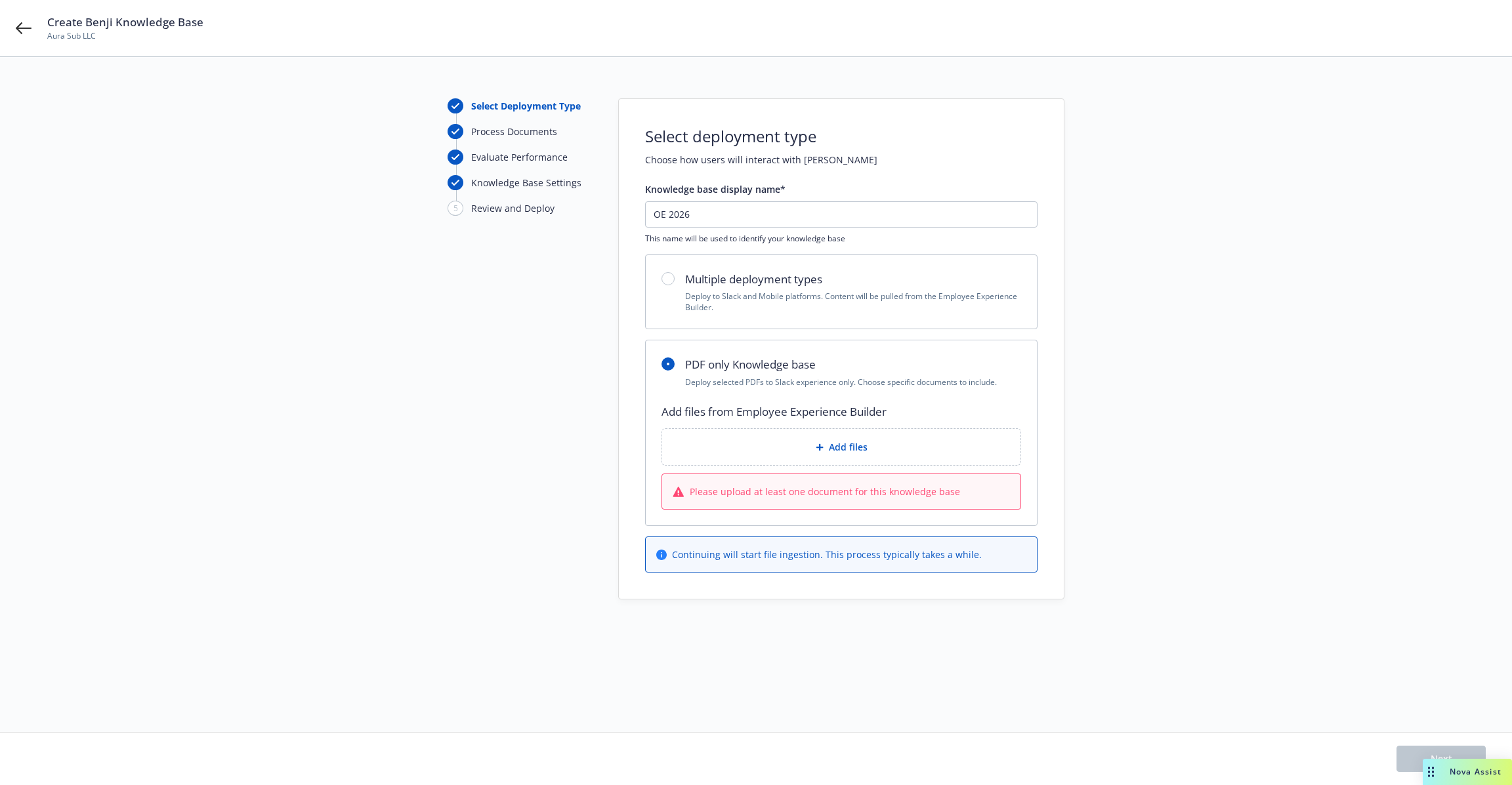
click at [507, 200] on div "Knowledge Base Settings" at bounding box center [519, 188] width 144 height 25
click at [498, 212] on div "Review and Deploy" at bounding box center [512, 208] width 83 height 13
click at [706, 299] on p "Deploy to Slack and Mobile platforms. Content will be pulled from the Employee …" at bounding box center [852, 301] width 336 height 23
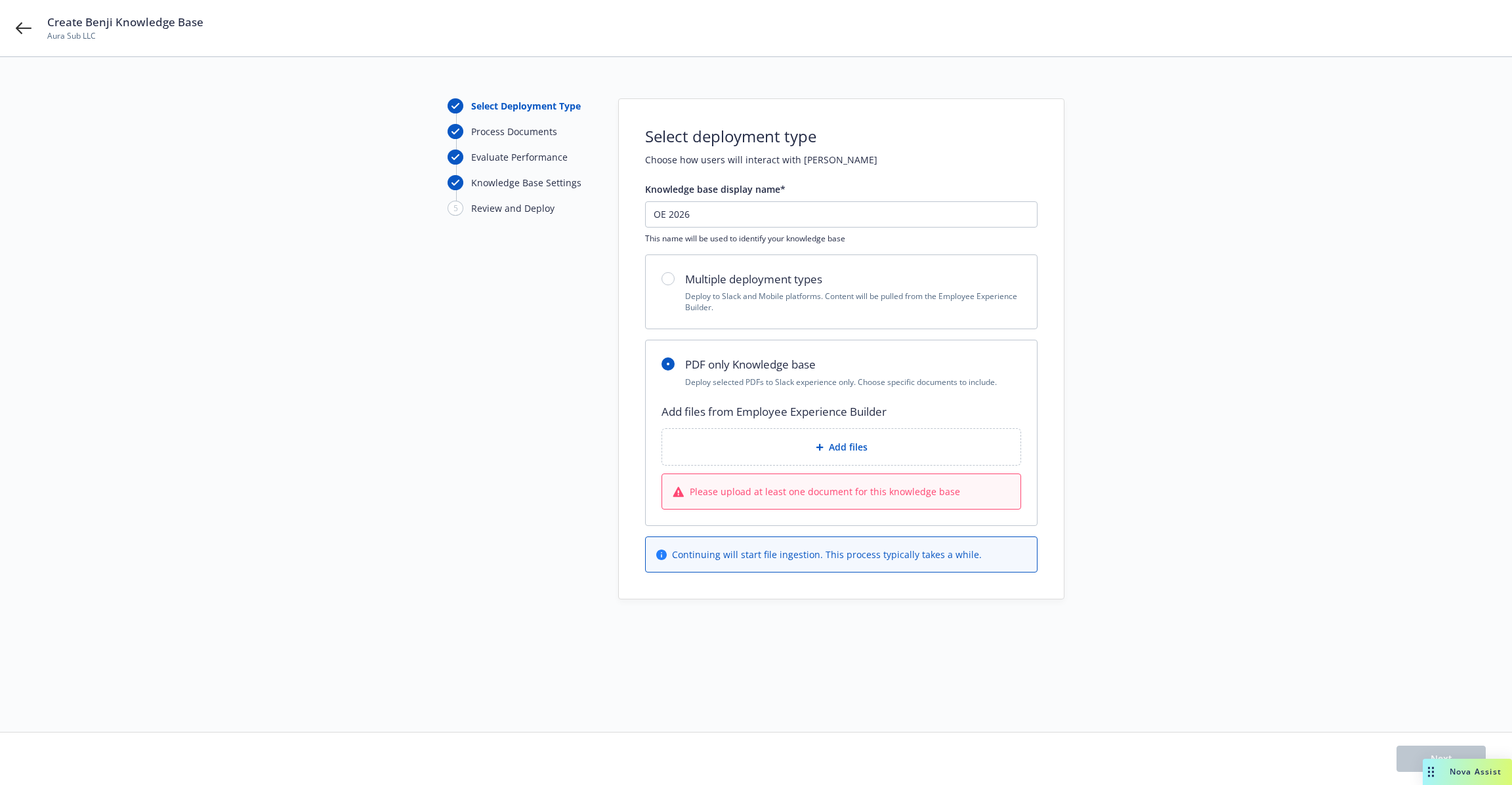
click at [660, 278] on div "Multiple deployment types Deploy to Slack and Mobile platforms. Content will be…" at bounding box center [841, 292] width 391 height 74
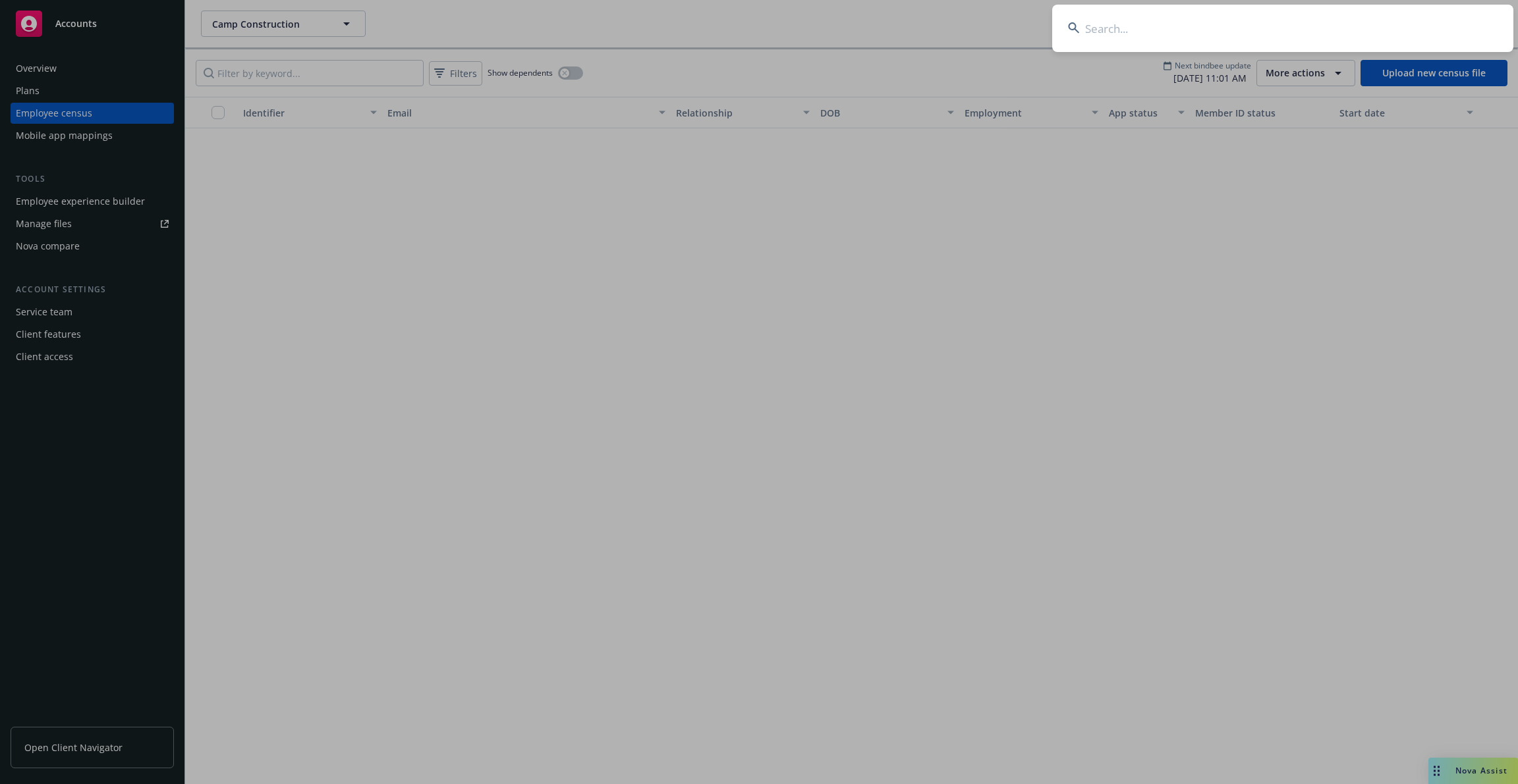
scroll to position [3253, 0]
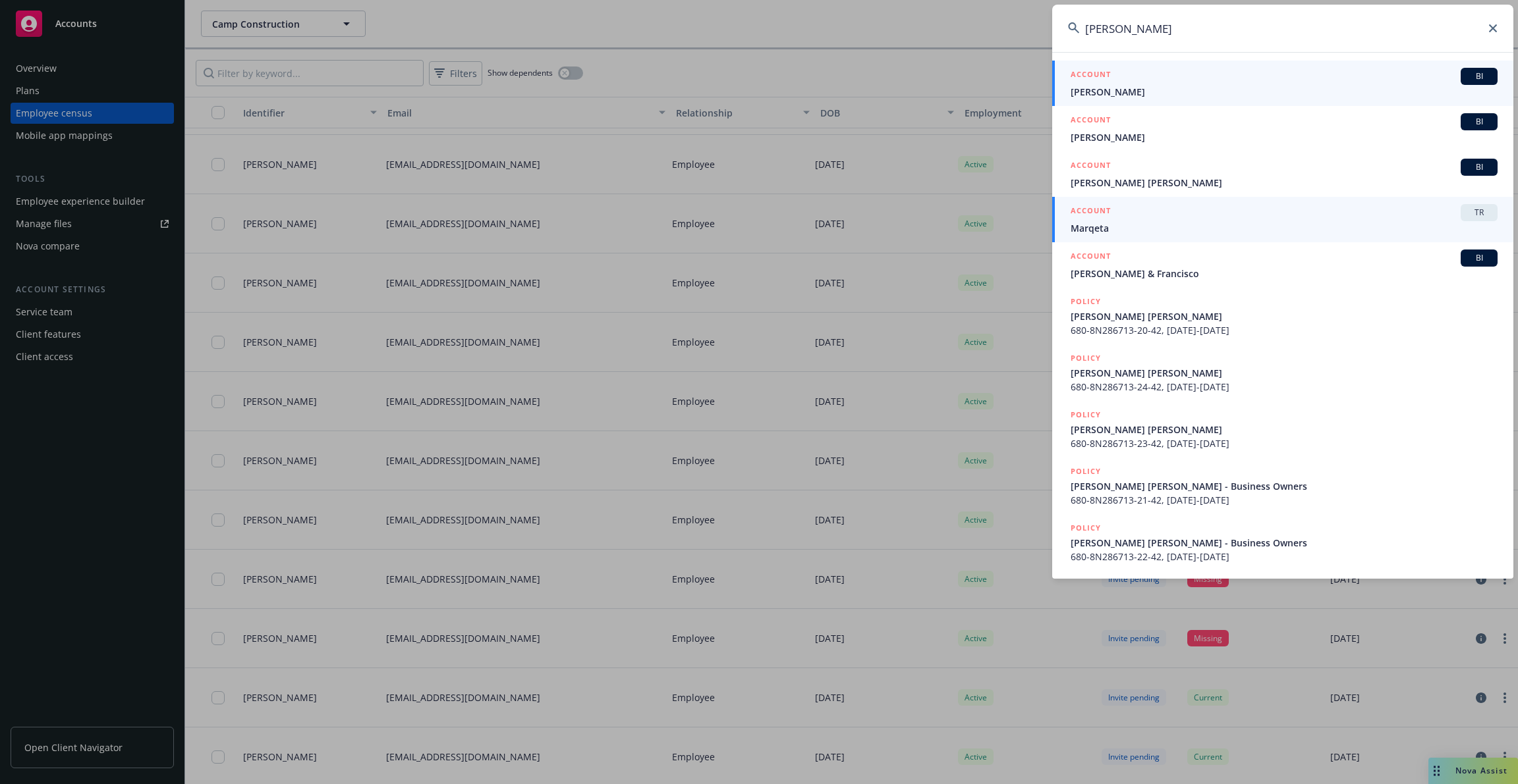
type input "marqueta"
click at [1187, 231] on span "Marqeta" at bounding box center [1284, 228] width 427 height 13
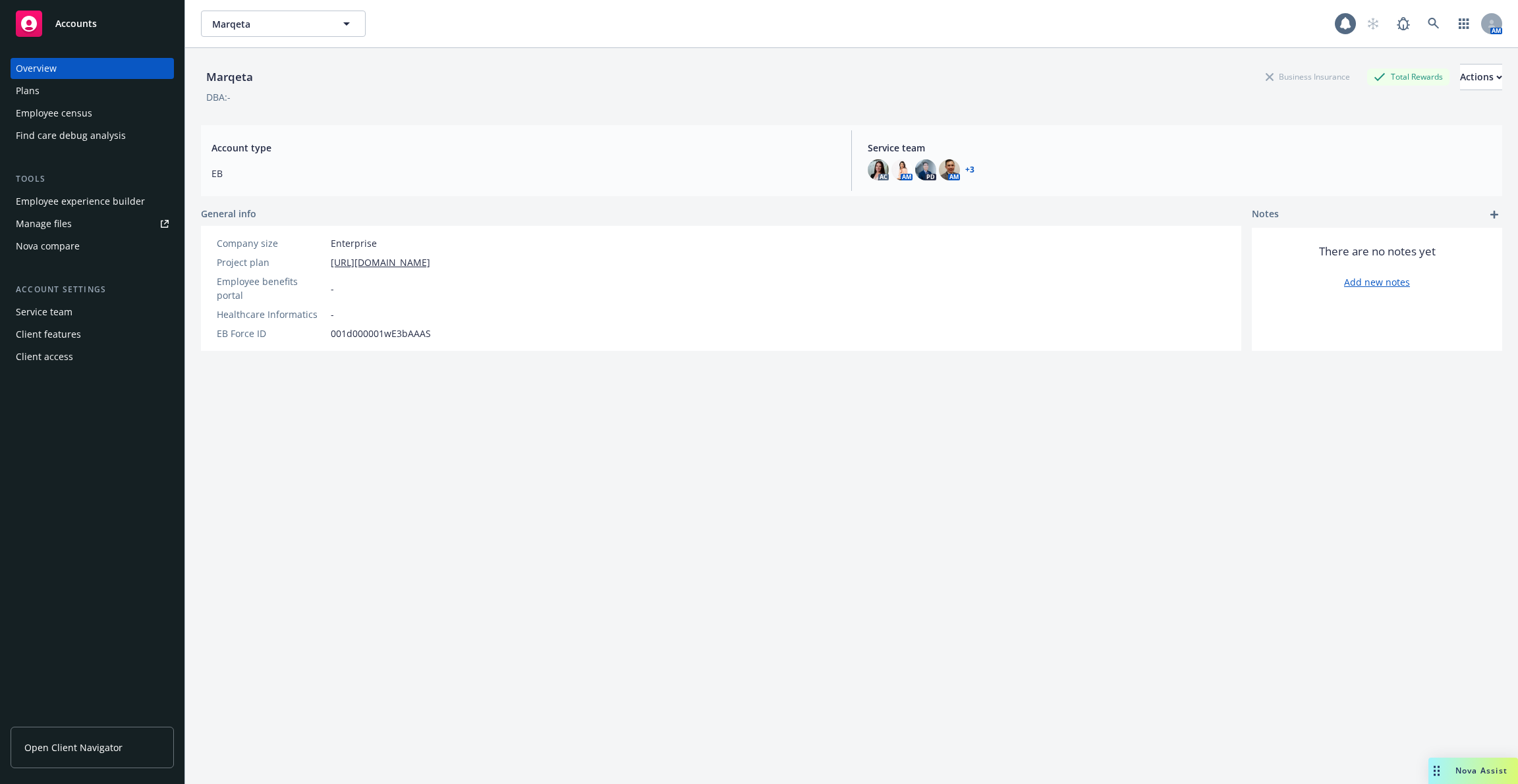
click at [131, 204] on div "Employee experience builder" at bounding box center [80, 201] width 129 height 21
click at [112, 199] on div "Employee experience builder" at bounding box center [80, 201] width 129 height 21
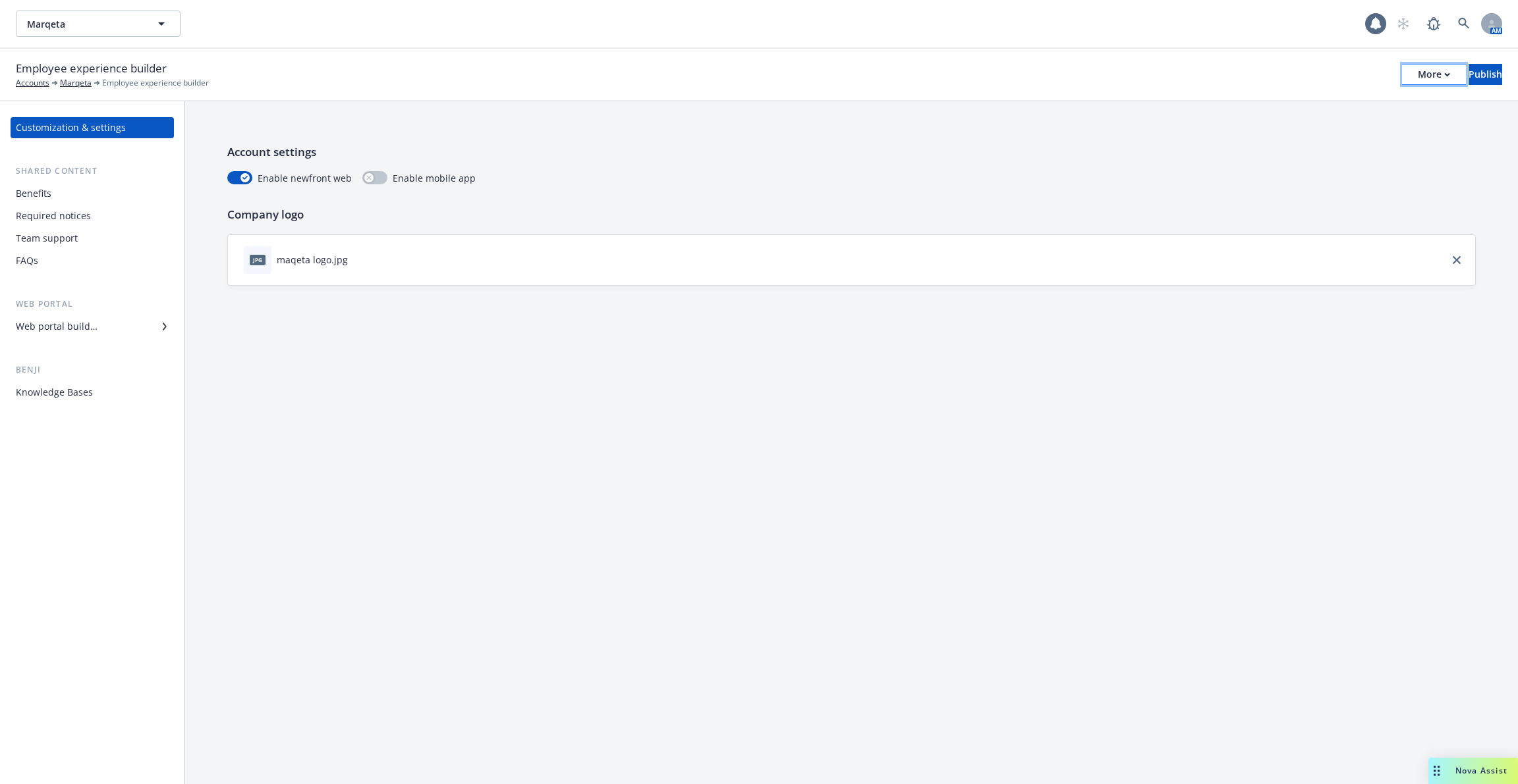
click at [1418, 77] on div "More" at bounding box center [1434, 74] width 32 height 19
click at [1358, 128] on link "Copy portal link" at bounding box center [1324, 130] width 195 height 26
click at [92, 331] on div "Web portal builder" at bounding box center [56, 326] width 82 height 21
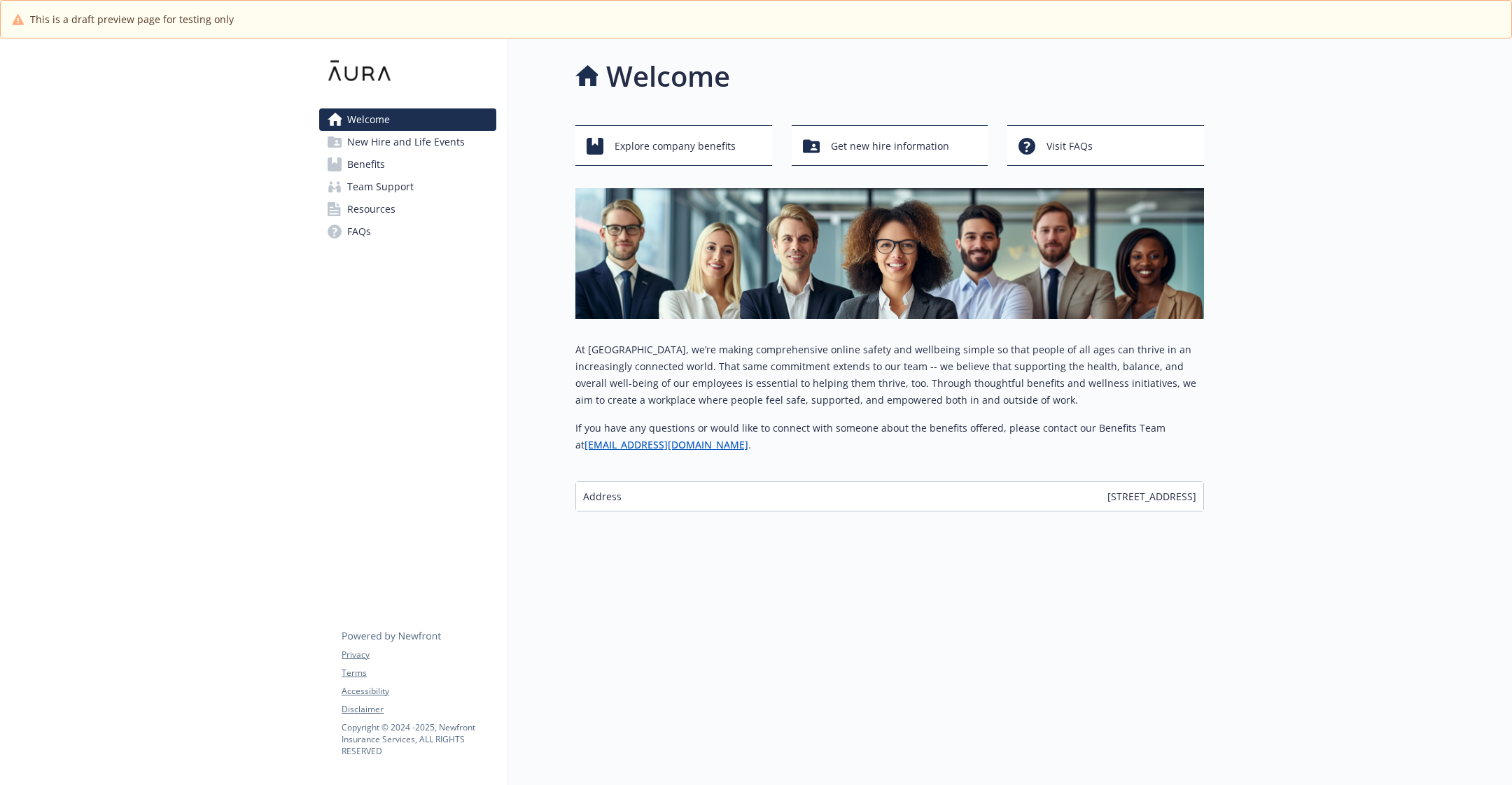
click at [382, 147] on span "New Hire and Life Events" at bounding box center [406, 141] width 117 height 22
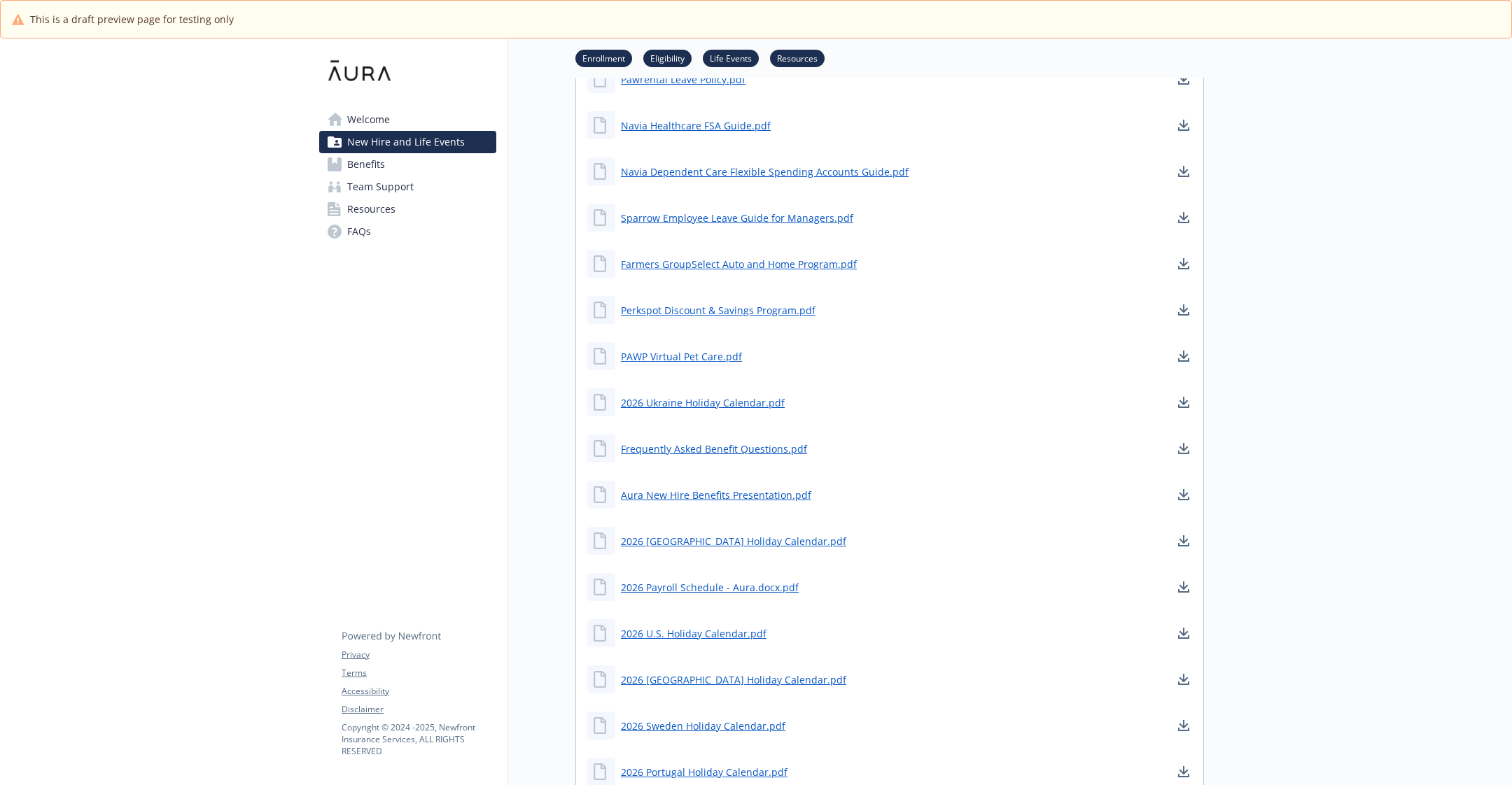
scroll to position [1613, 0]
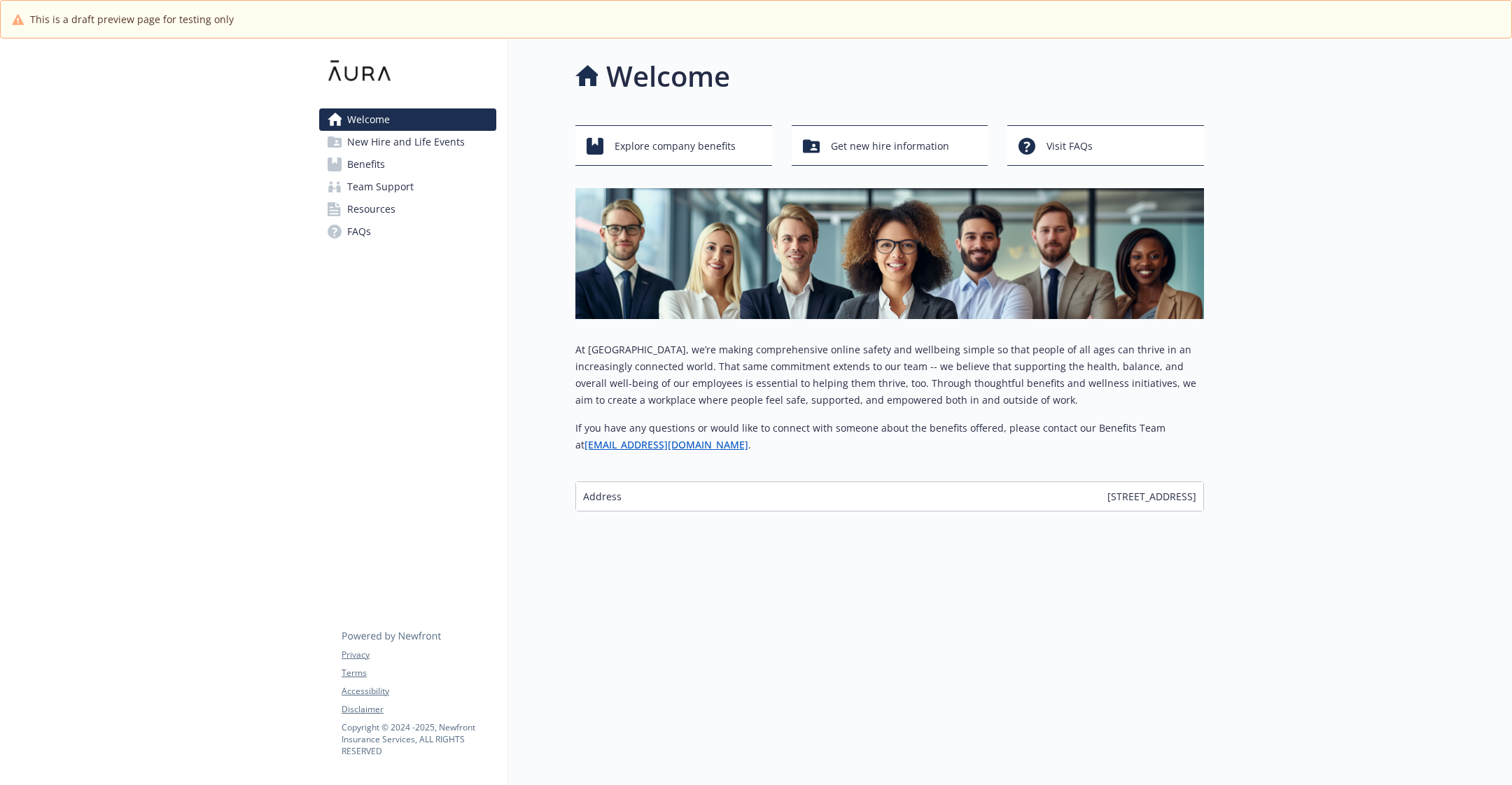
click at [423, 139] on span "New Hire and Life Events" at bounding box center [406, 141] width 117 height 22
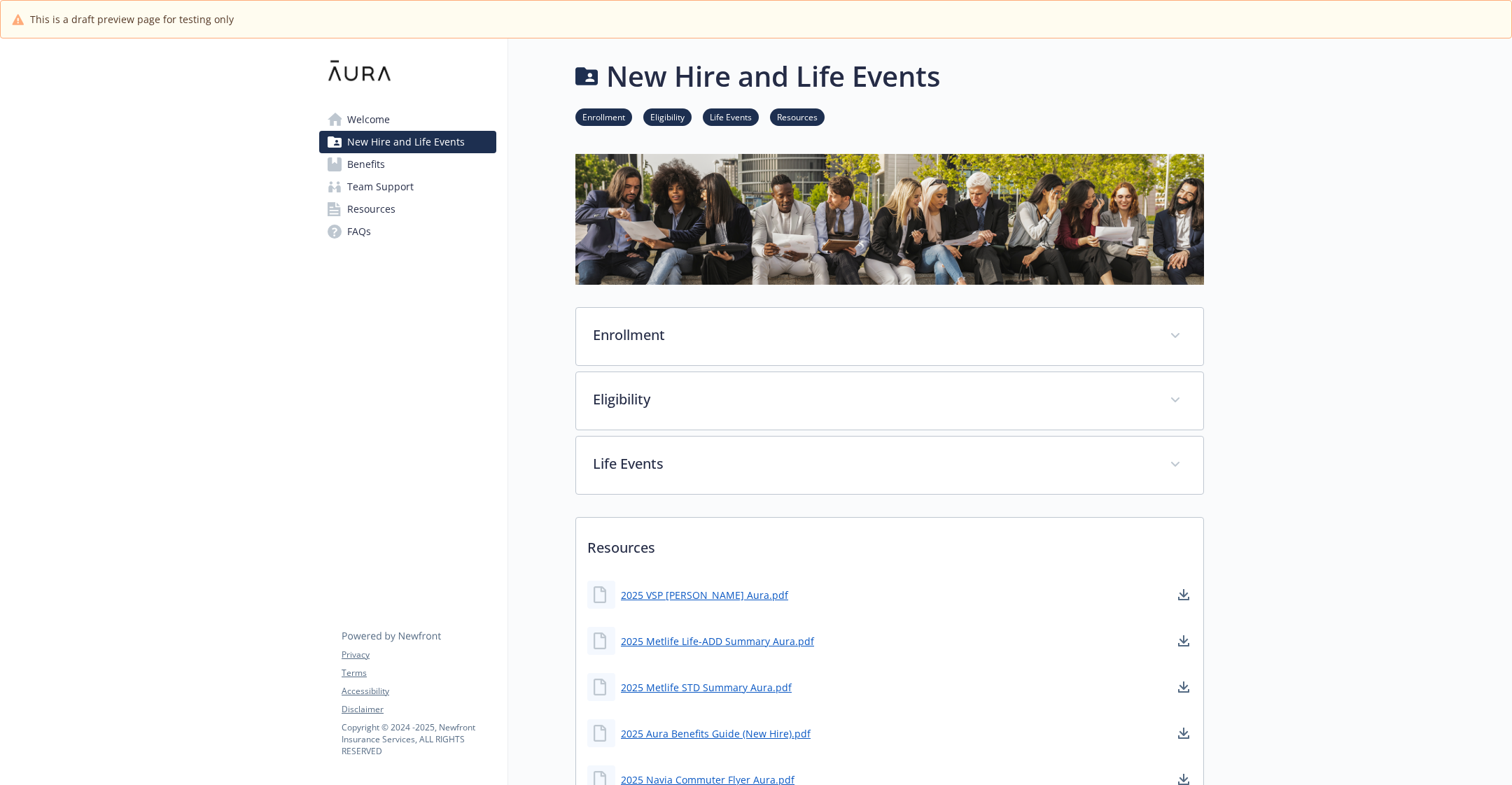
click at [411, 122] on link "Welcome" at bounding box center [408, 119] width 177 height 22
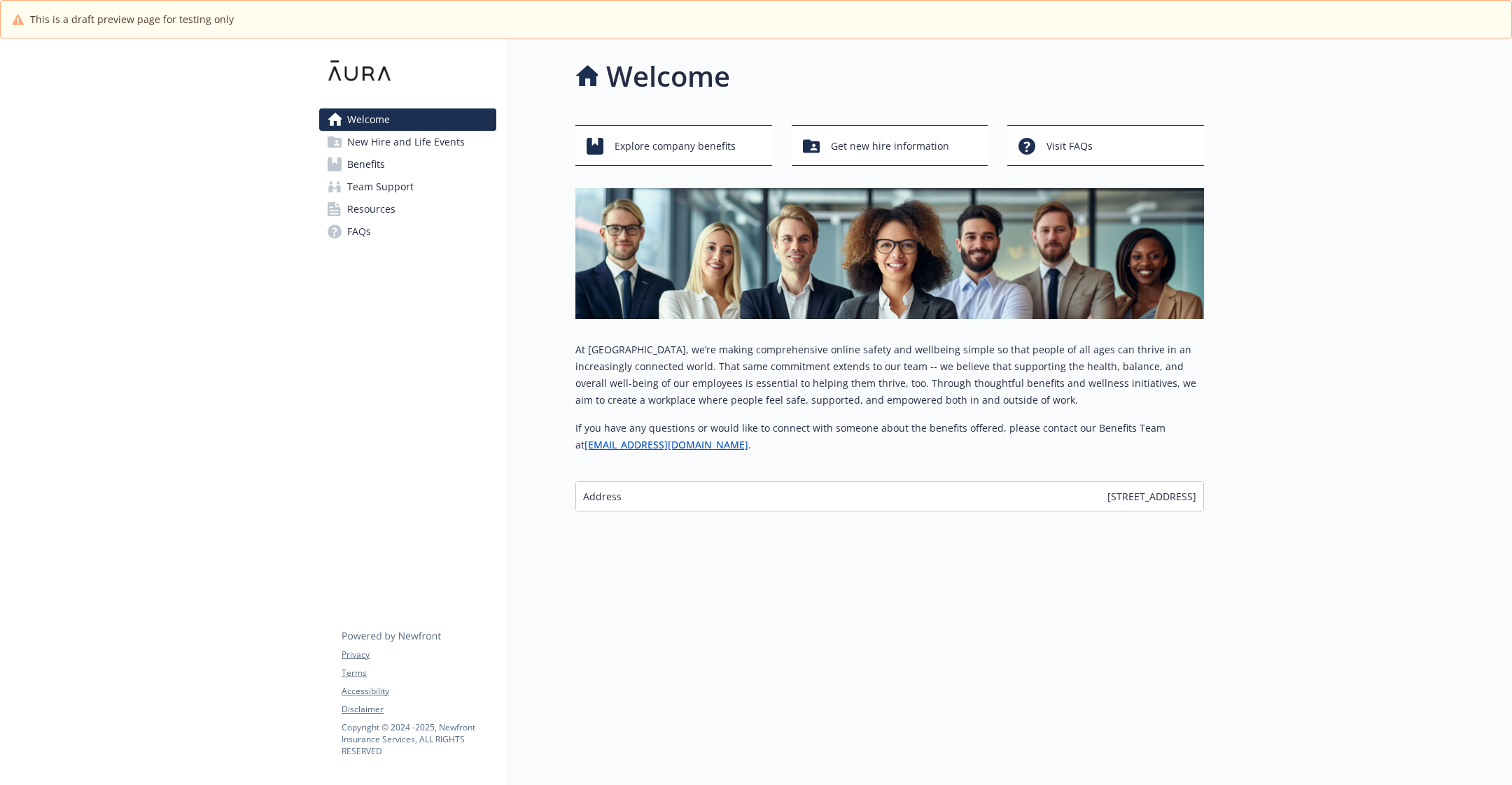
click at [413, 143] on span "New Hire and Life Events" at bounding box center [406, 141] width 117 height 22
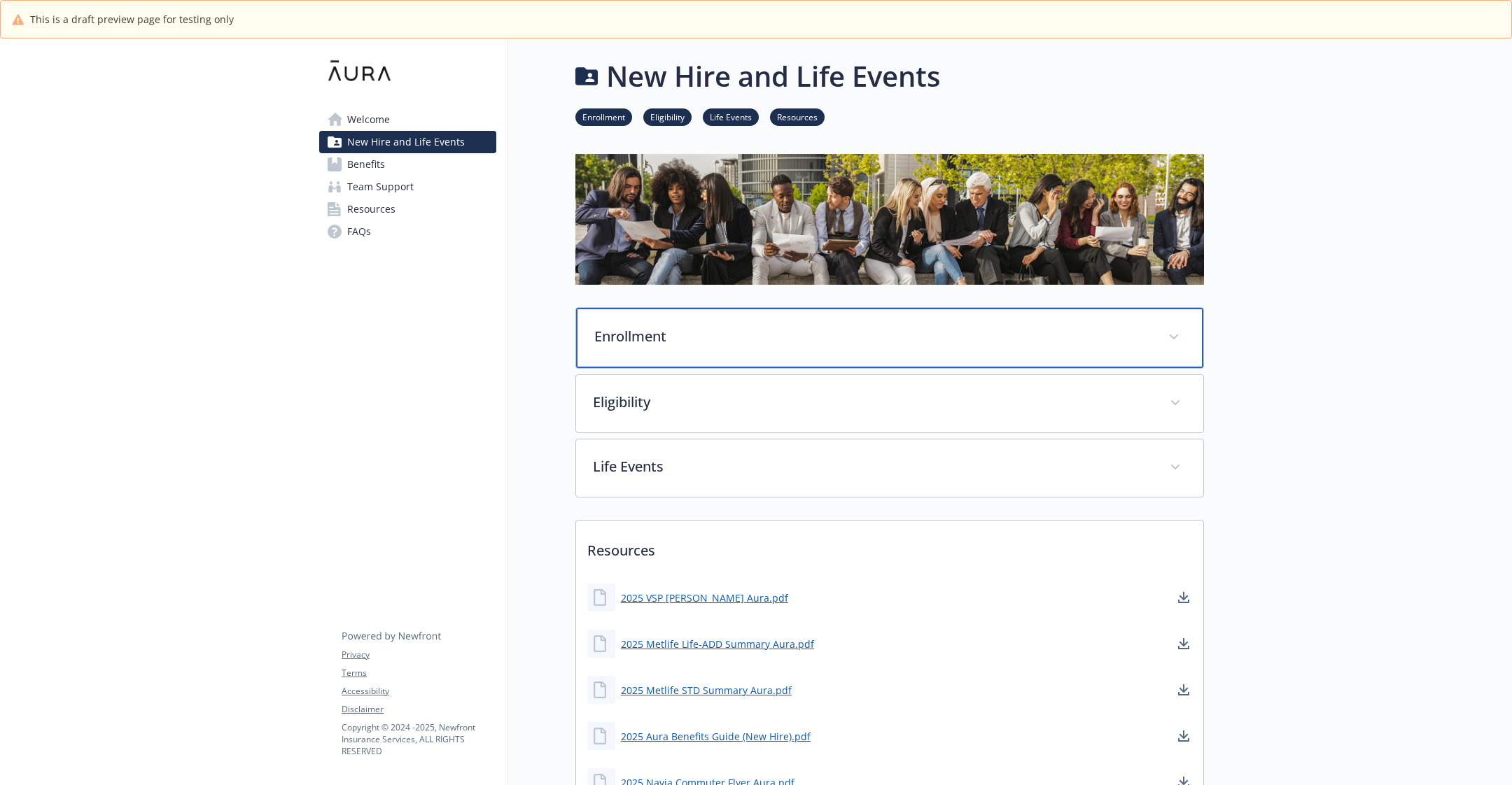
click at [650, 317] on div "Enrollment" at bounding box center [890, 337] width 628 height 60
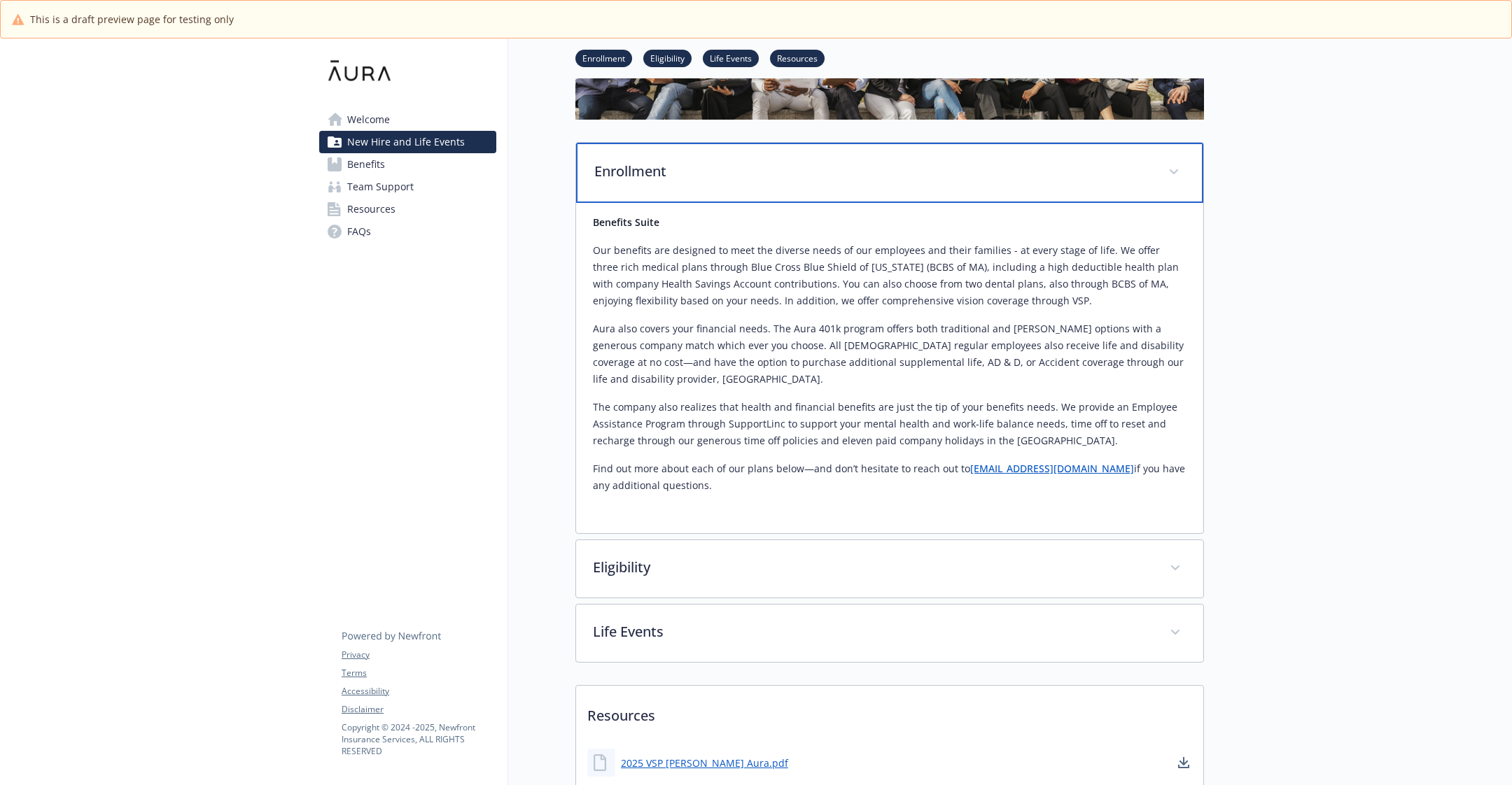
scroll to position [201, 0]
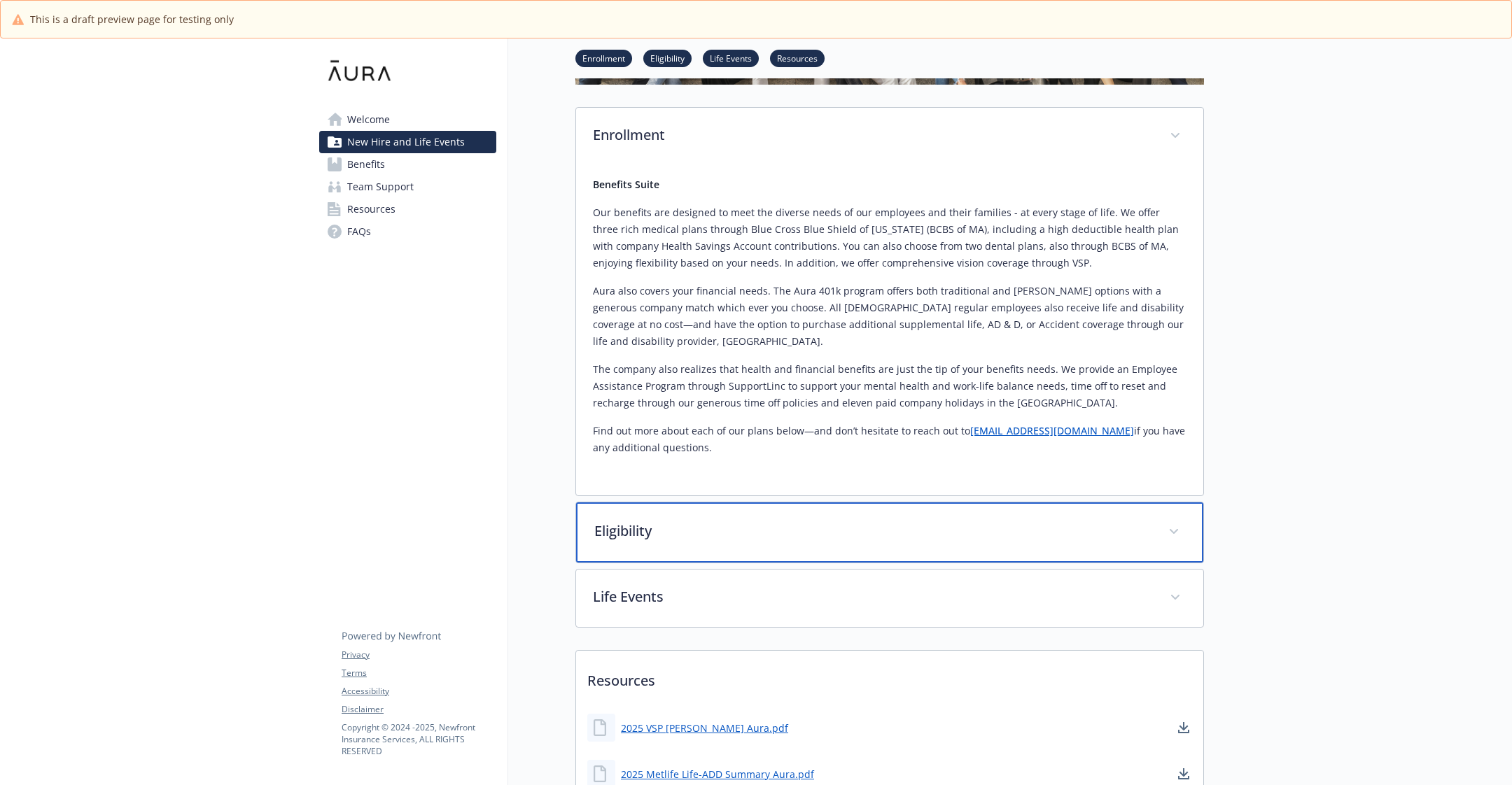
click at [655, 502] on div "Eligibility" at bounding box center [890, 532] width 628 height 60
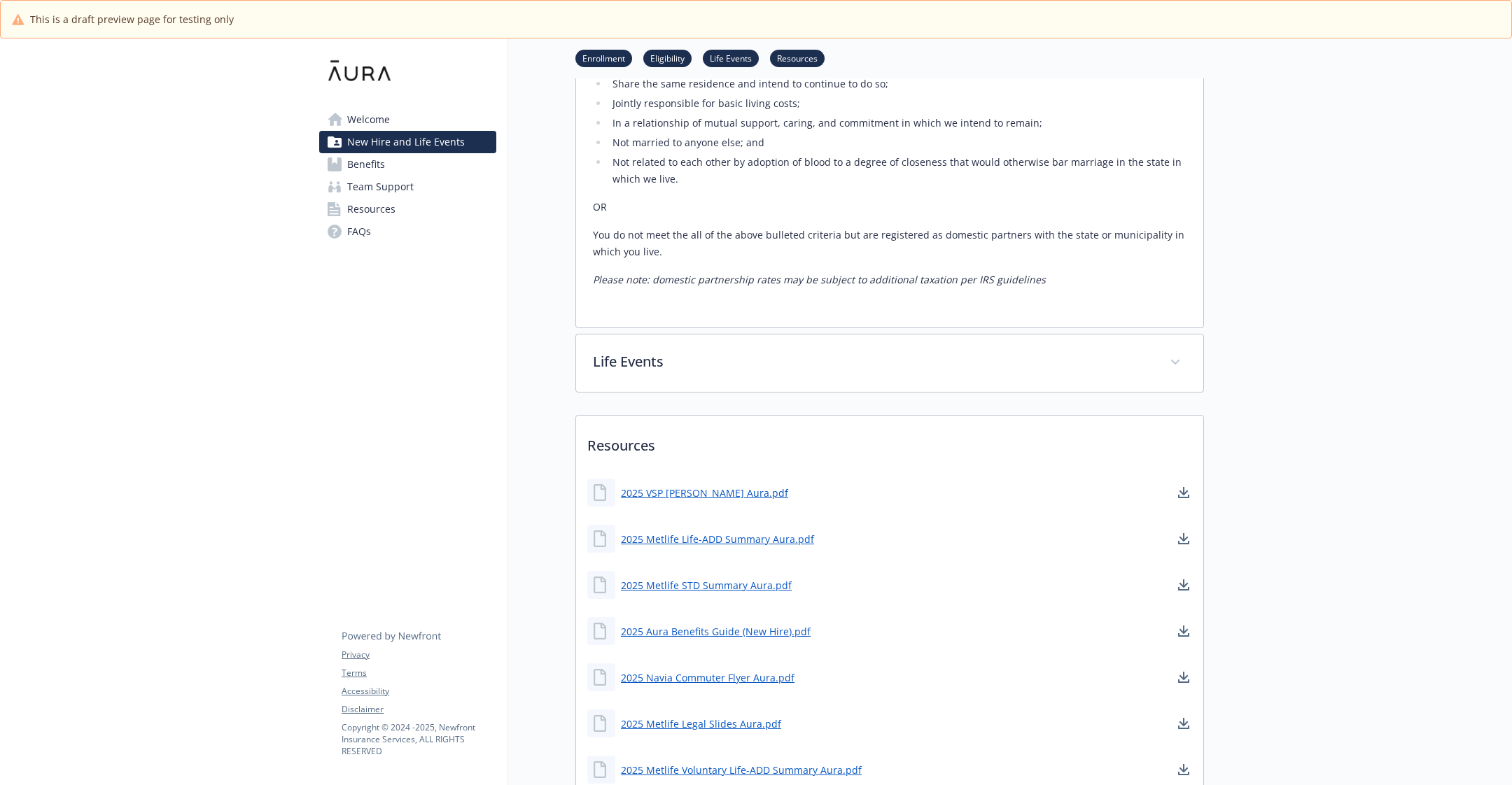
scroll to position [1128, 0]
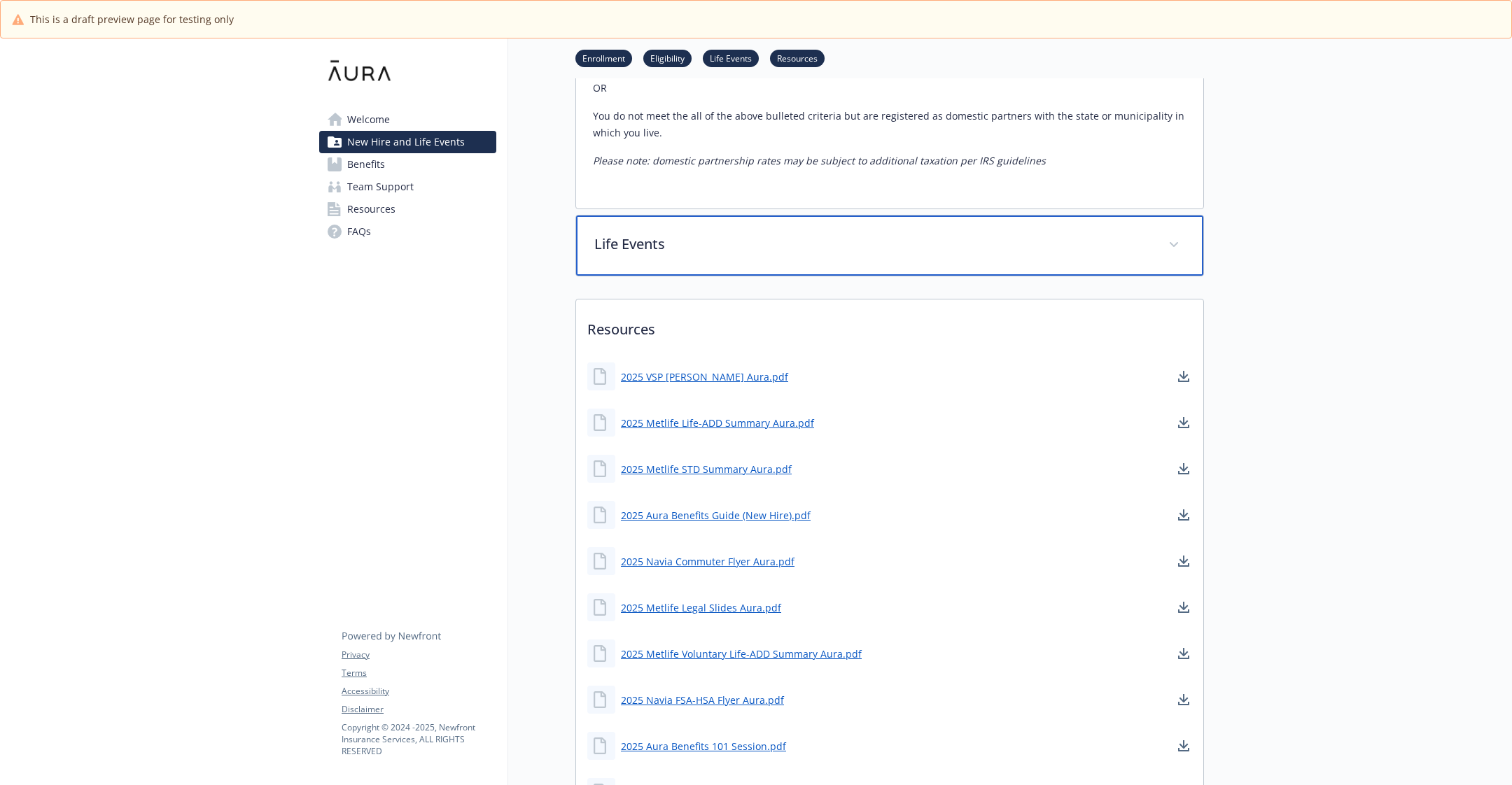
click at [650, 234] on p "Life Events" at bounding box center [873, 243] width 557 height 21
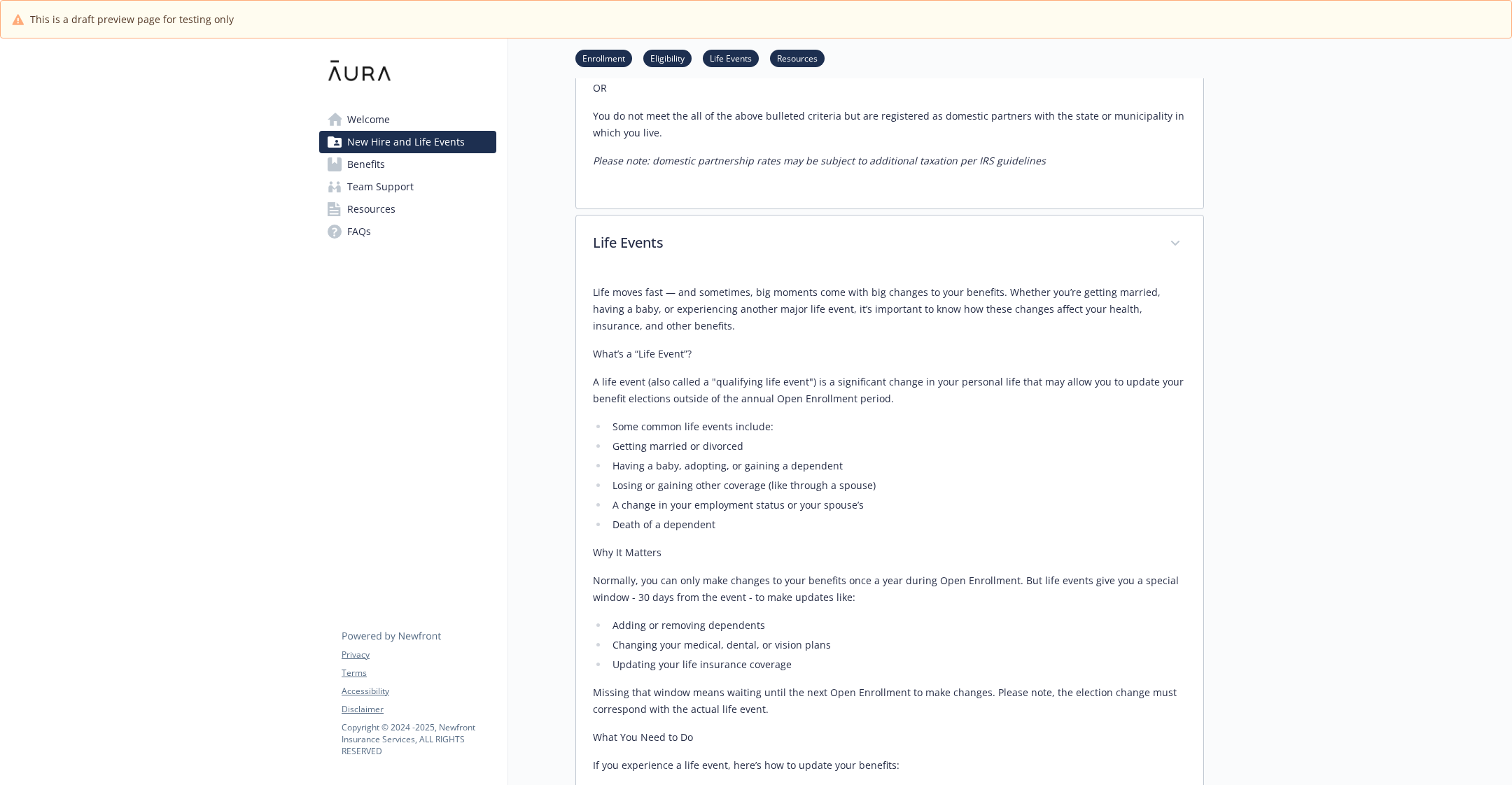
click at [387, 168] on link "Benefits" at bounding box center [408, 164] width 177 height 22
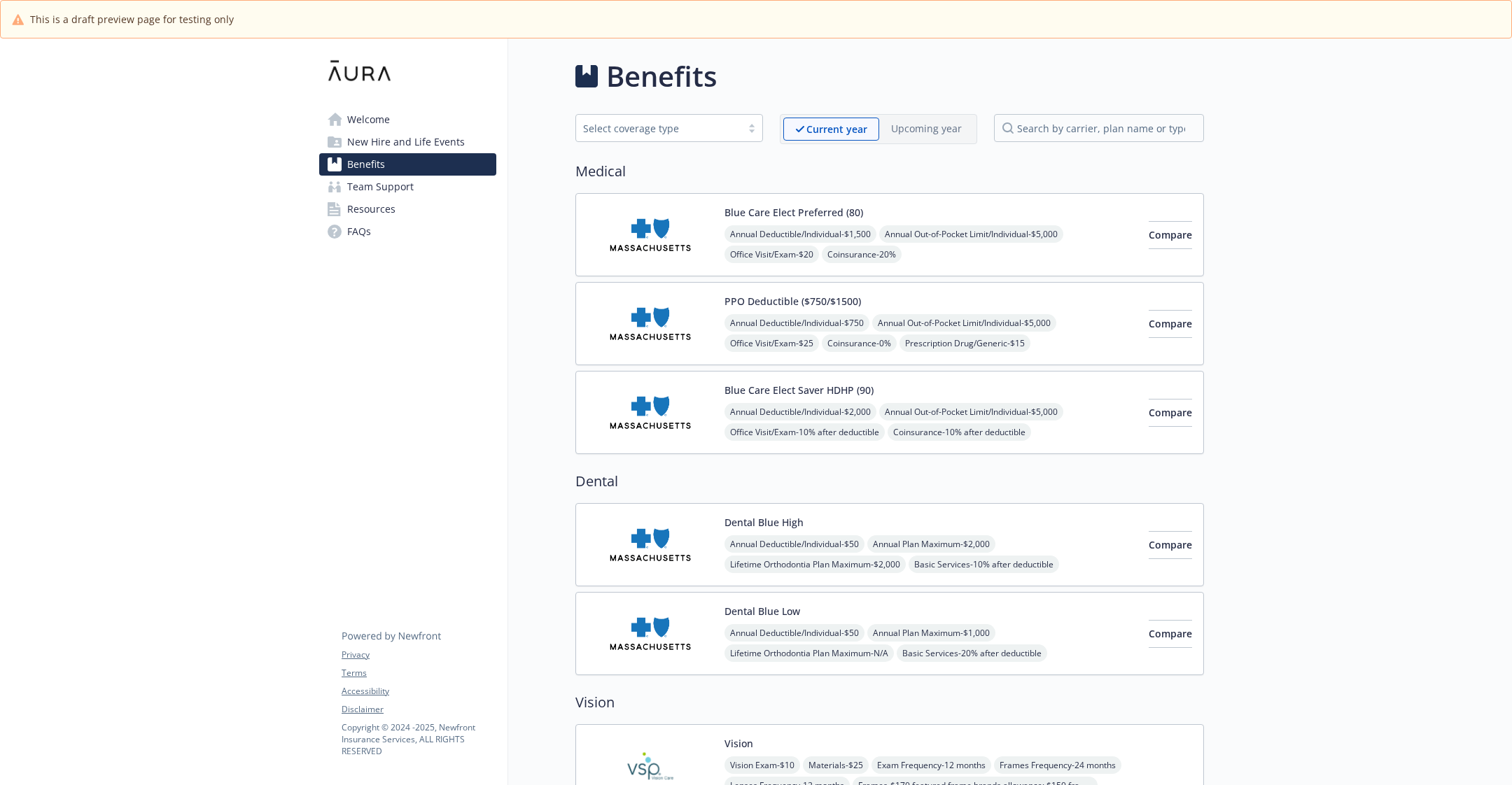
click at [769, 205] on button "Blue Care Elect Preferred (80)" at bounding box center [793, 212] width 139 height 14
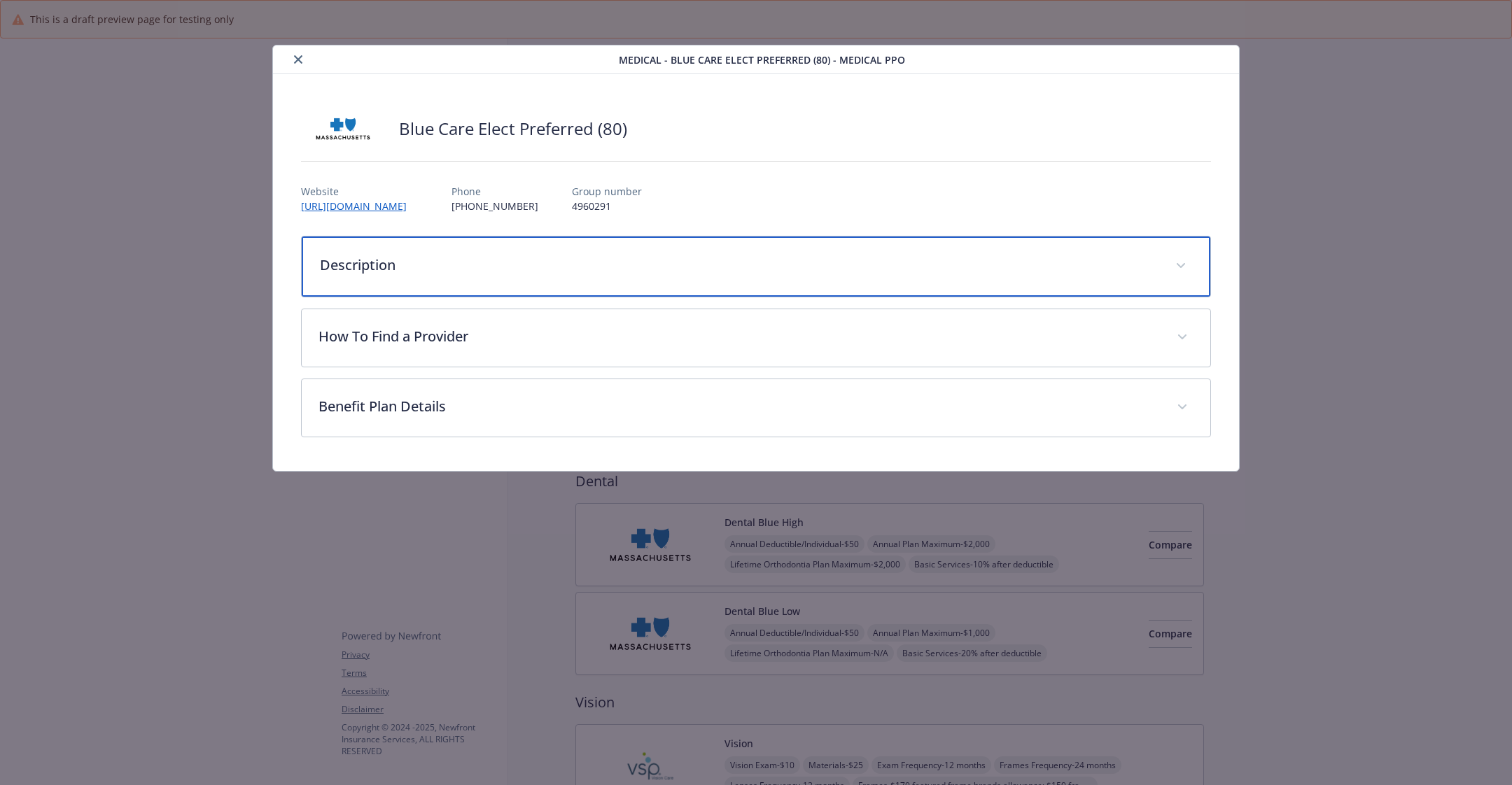
click at [628, 268] on p "Description" at bounding box center [739, 265] width 839 height 21
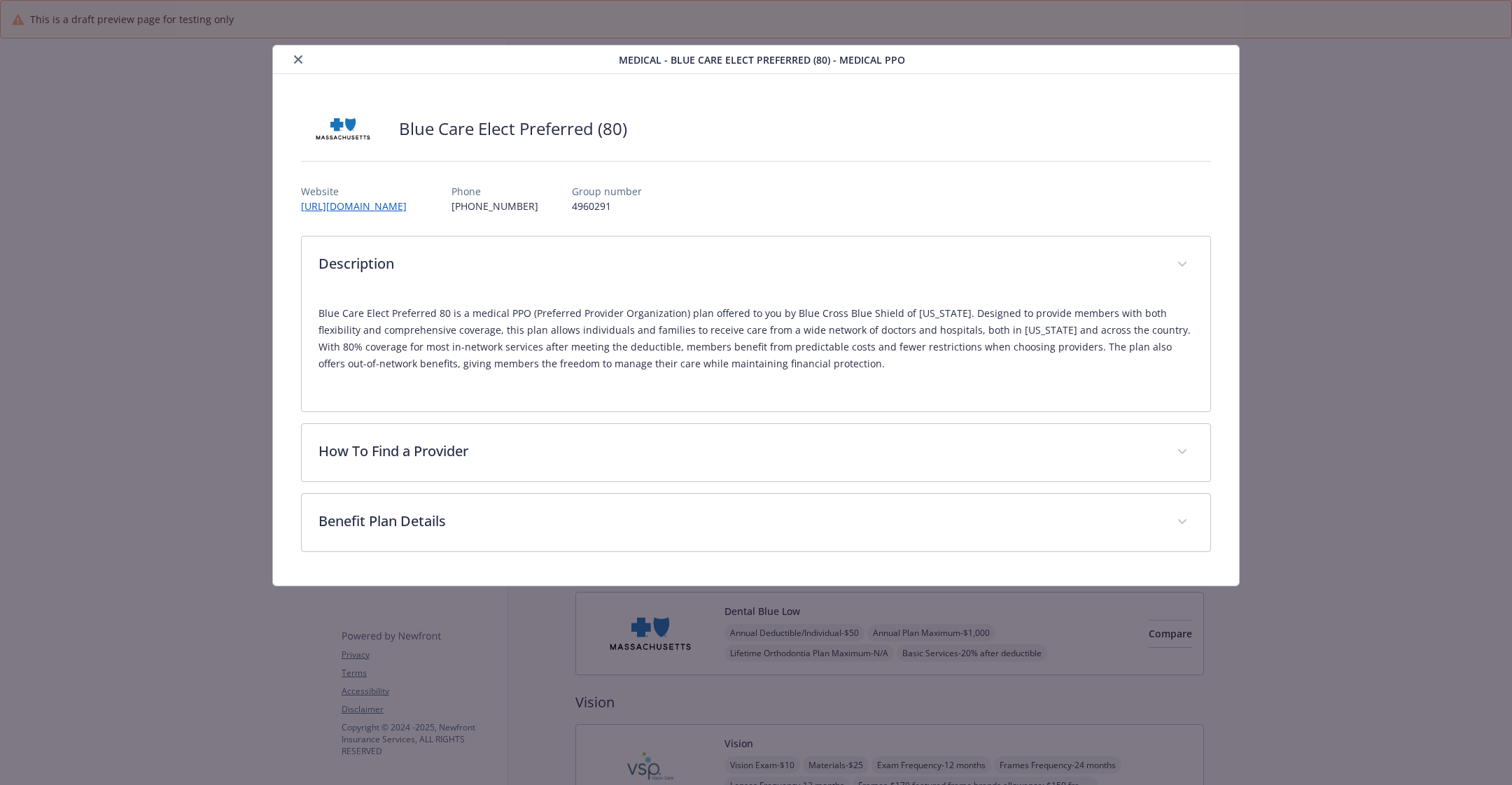
click at [442, 348] on p "Blue Care Elect Preferred 80 is a medical PPO (Preferred Provider Organization)…" at bounding box center [756, 338] width 875 height 67
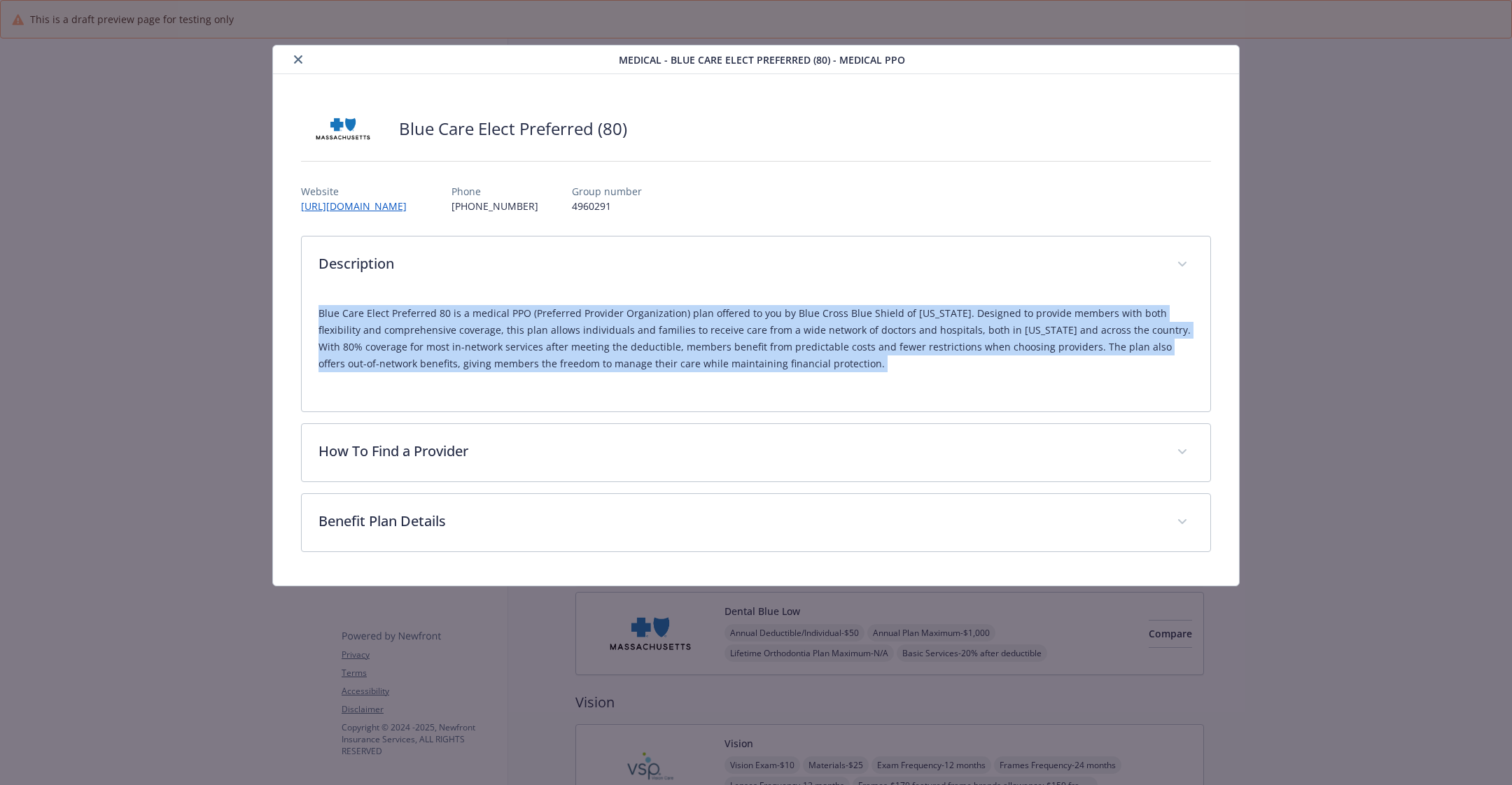
click at [442, 348] on p "Blue Care Elect Preferred 80 is a medical PPO (Preferred Provider Organization)…" at bounding box center [756, 338] width 875 height 67
click at [414, 338] on p "Blue Care Elect Preferred 80 is a medical PPO (Preferred Provider Organization)…" at bounding box center [756, 338] width 875 height 67
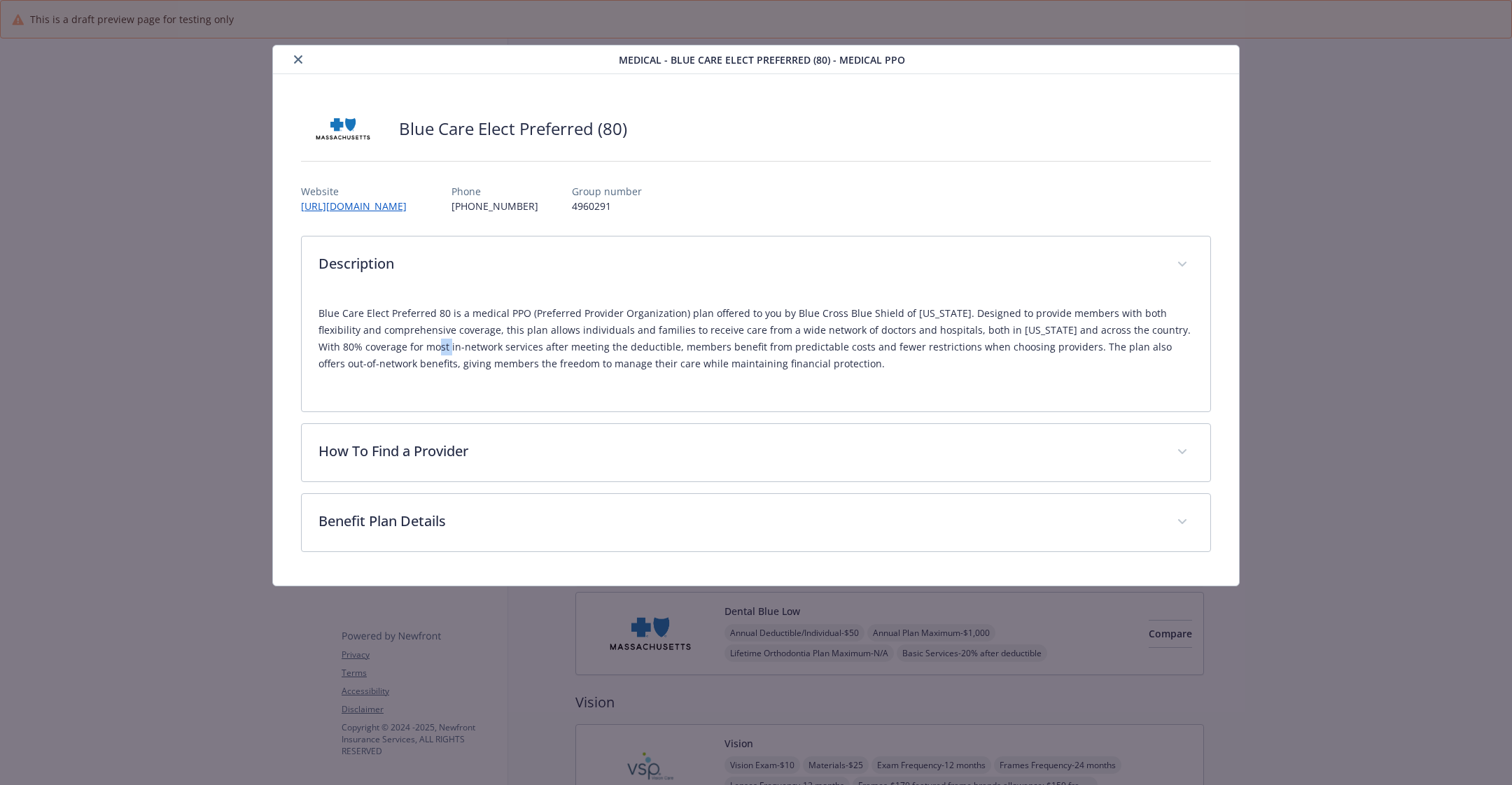
click at [414, 338] on p "Blue Care Elect Preferred 80 is a medical PPO (Preferred Provider Organization)…" at bounding box center [756, 338] width 875 height 67
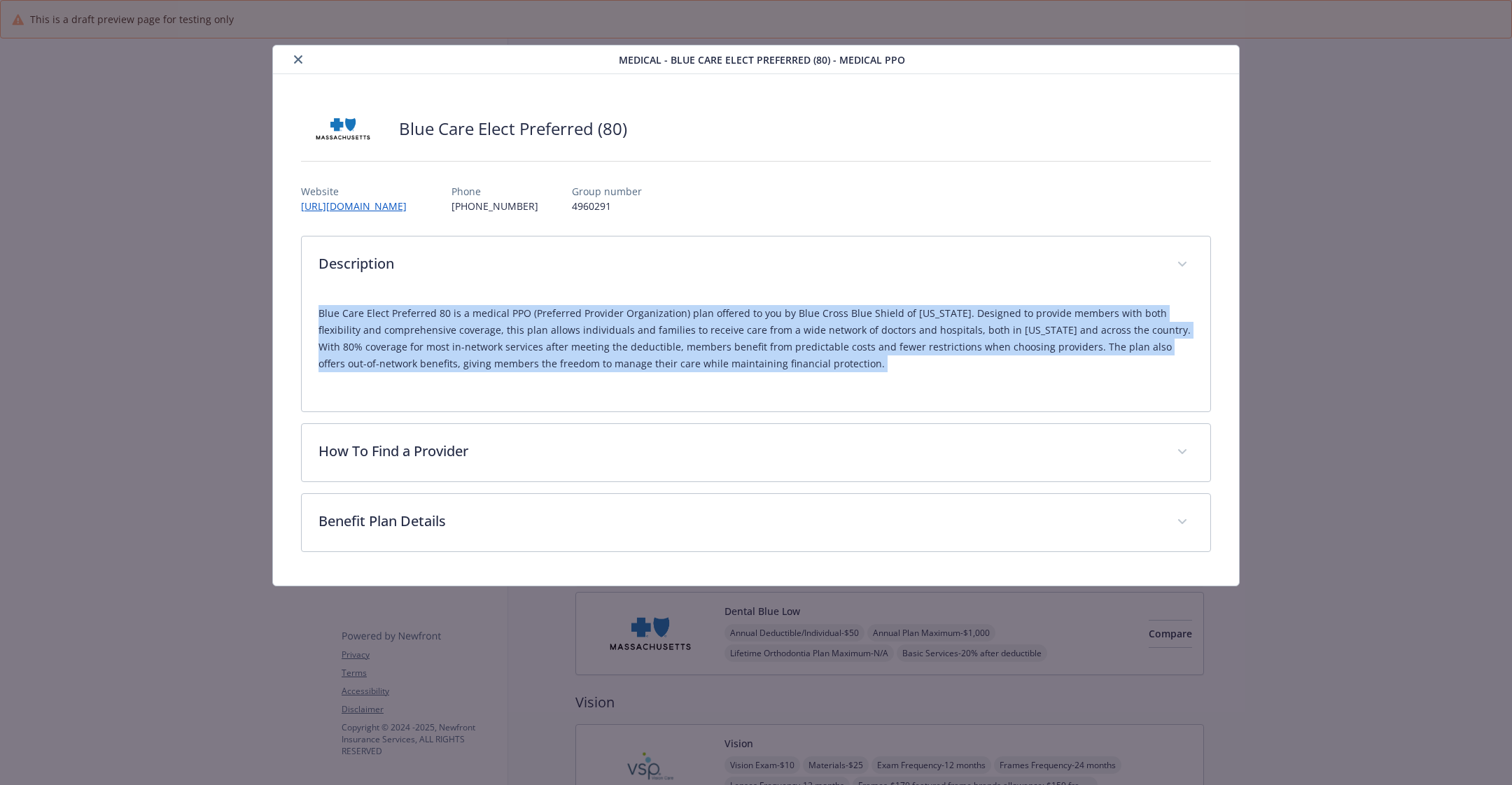
click at [414, 338] on p "Blue Care Elect Preferred 80 is a medical PPO (Preferred Provider Organization)…" at bounding box center [756, 338] width 875 height 67
click at [300, 56] on icon "close" at bounding box center [297, 59] width 8 height 8
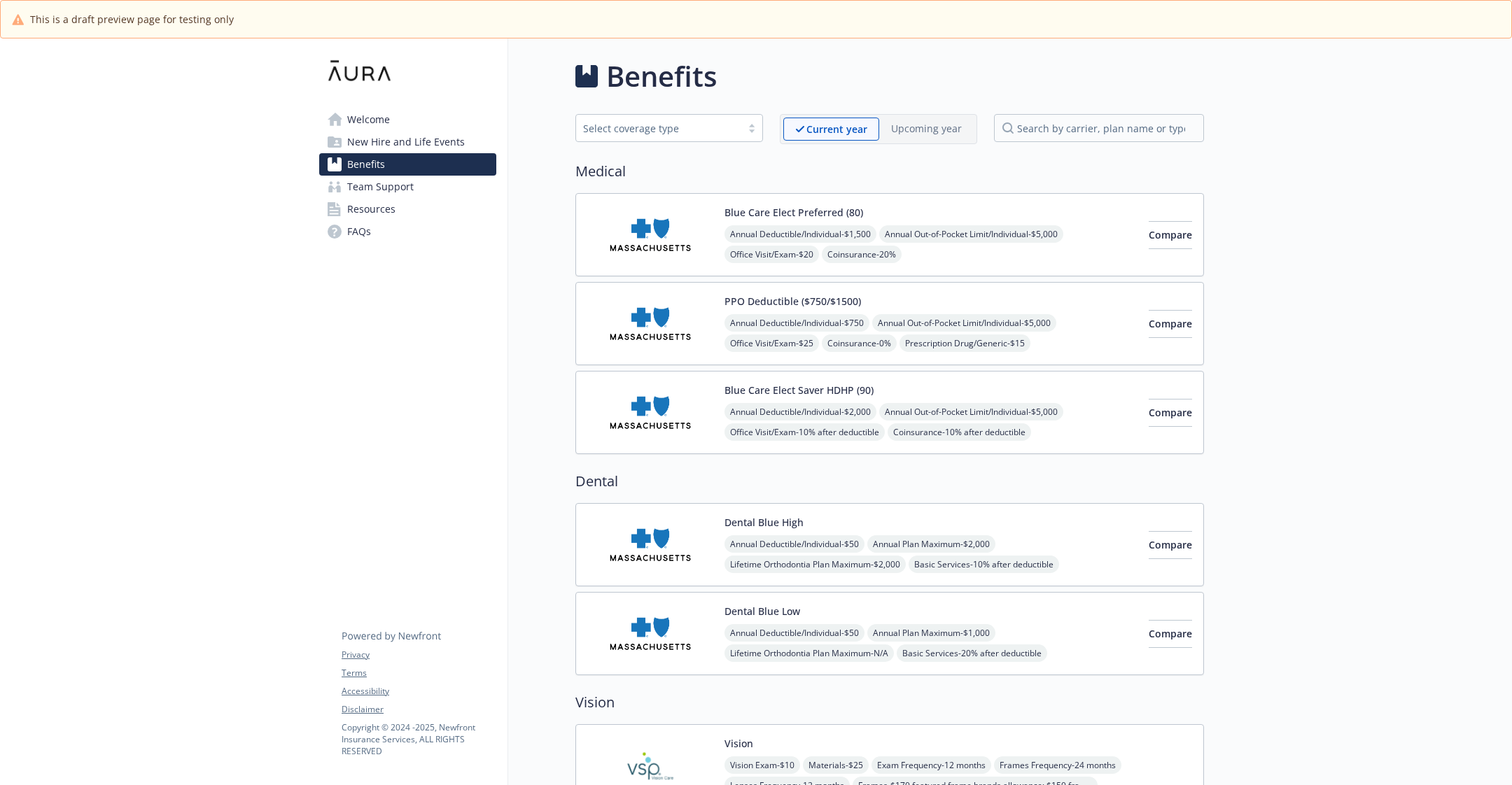
click at [413, 193] on link "Team Support" at bounding box center [408, 186] width 177 height 22
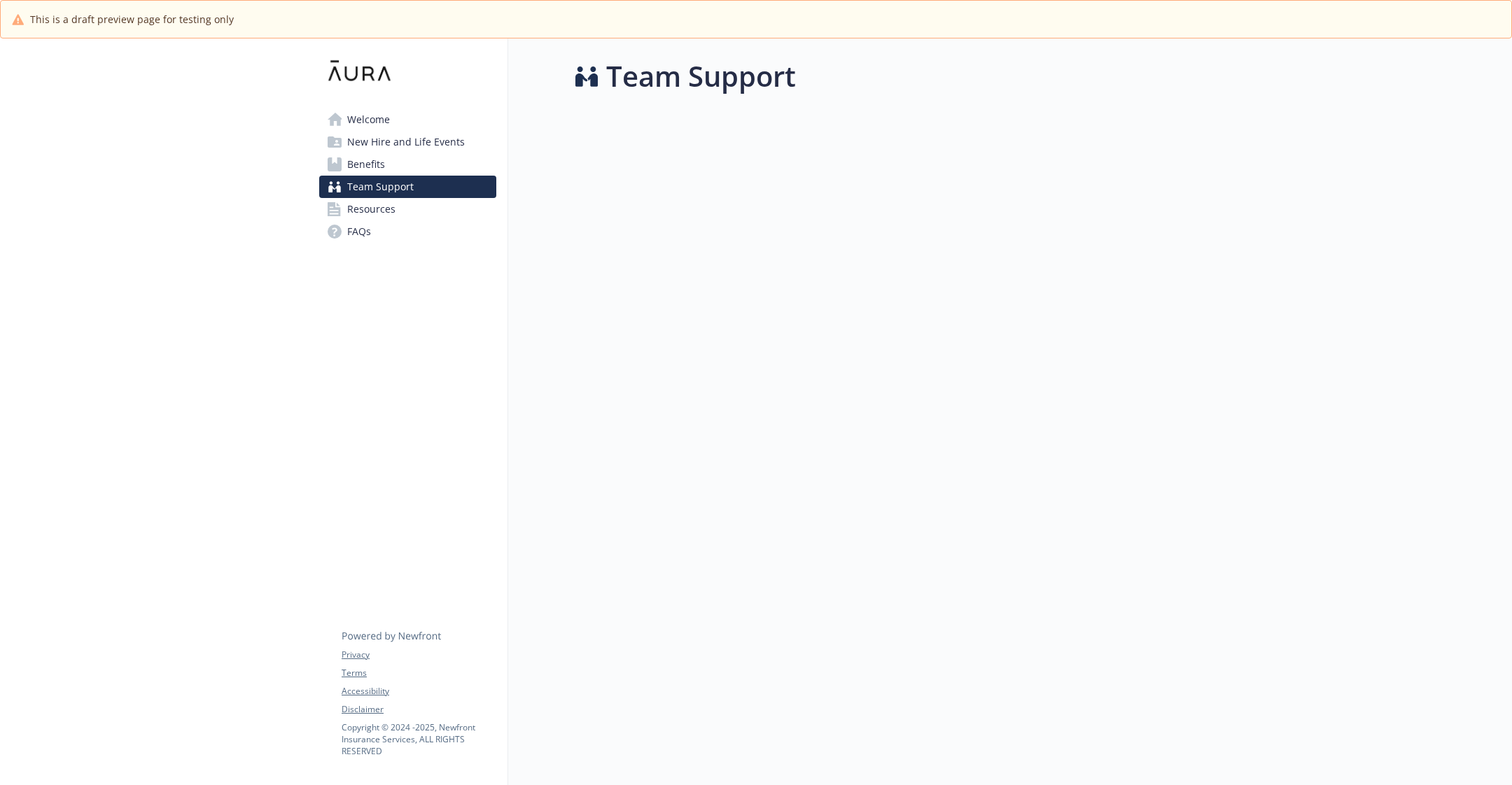
click at [411, 210] on link "Resources" at bounding box center [408, 209] width 177 height 22
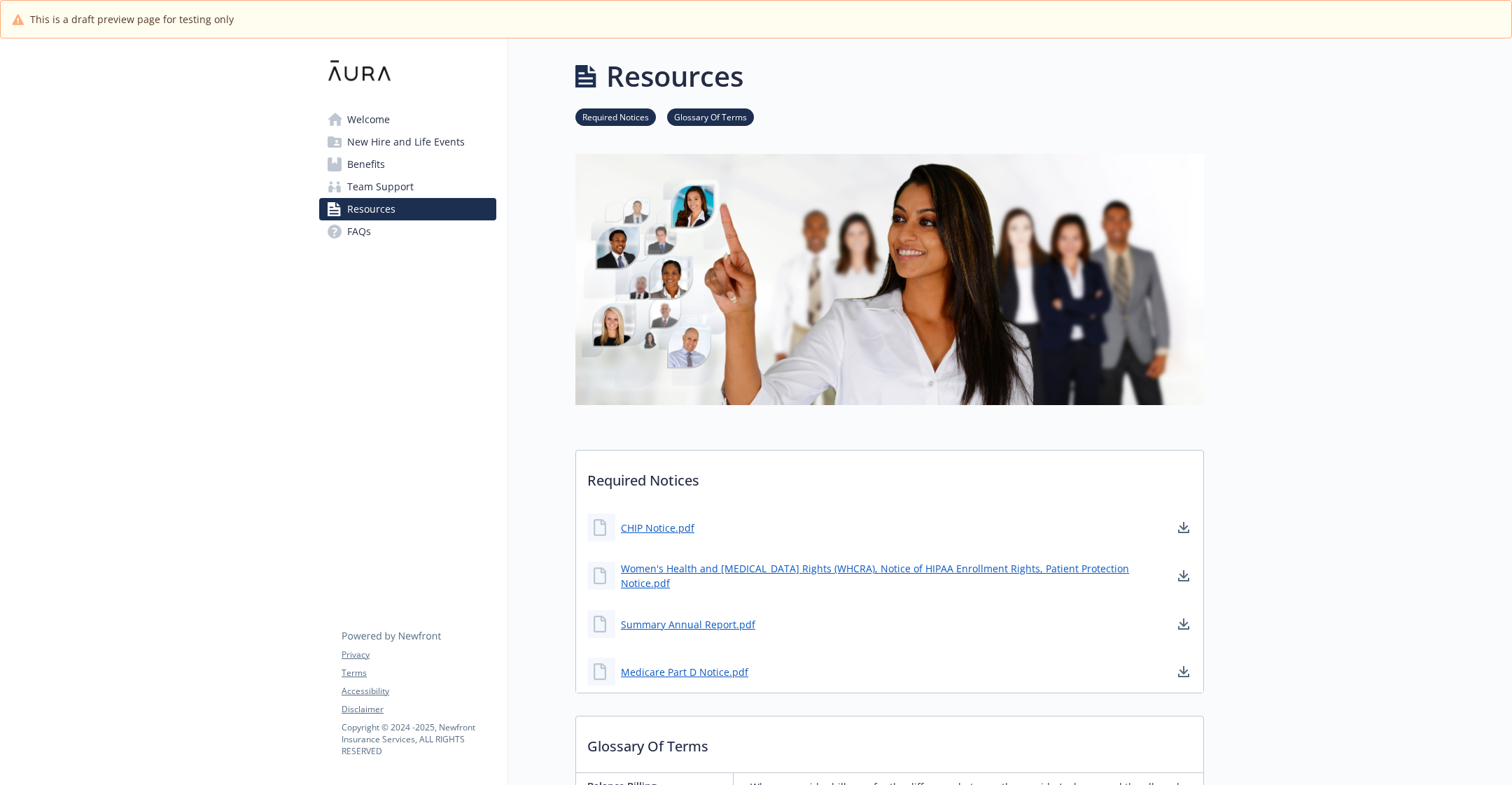
click at [394, 133] on span "New Hire and Life Events" at bounding box center [406, 141] width 117 height 22
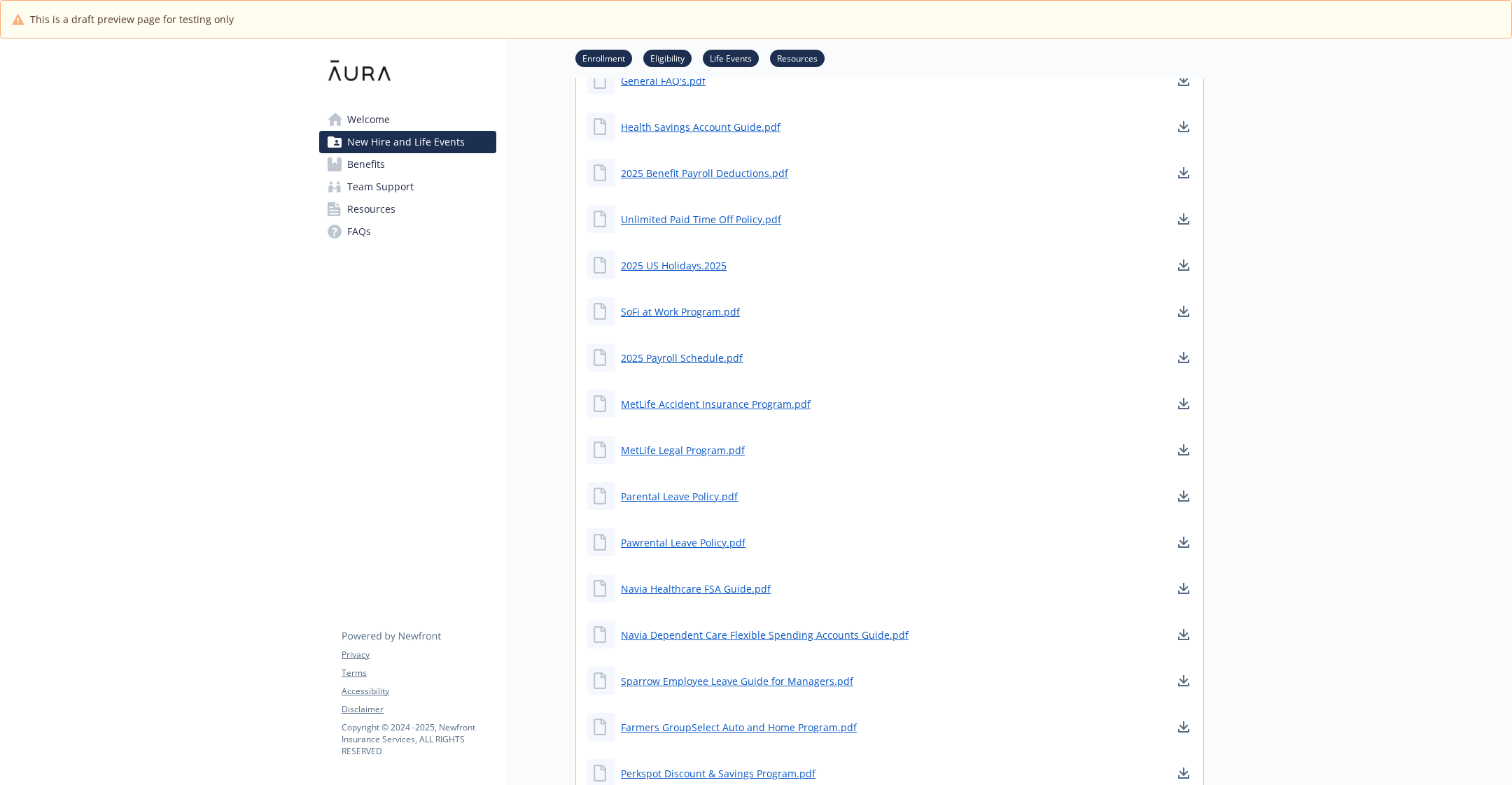
scroll to position [887, 0]
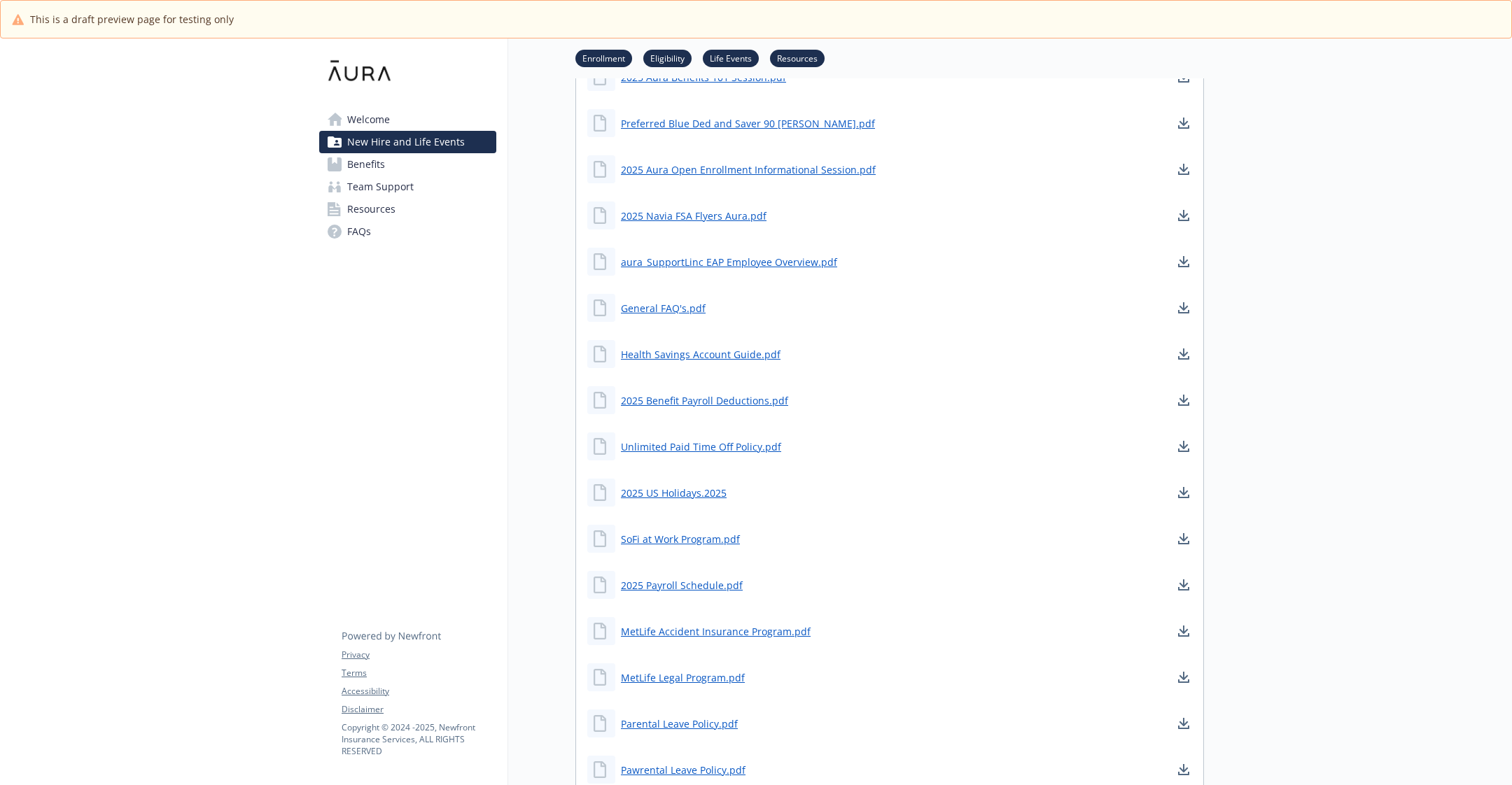
click at [413, 130] on link "Welcome" at bounding box center [408, 119] width 177 height 22
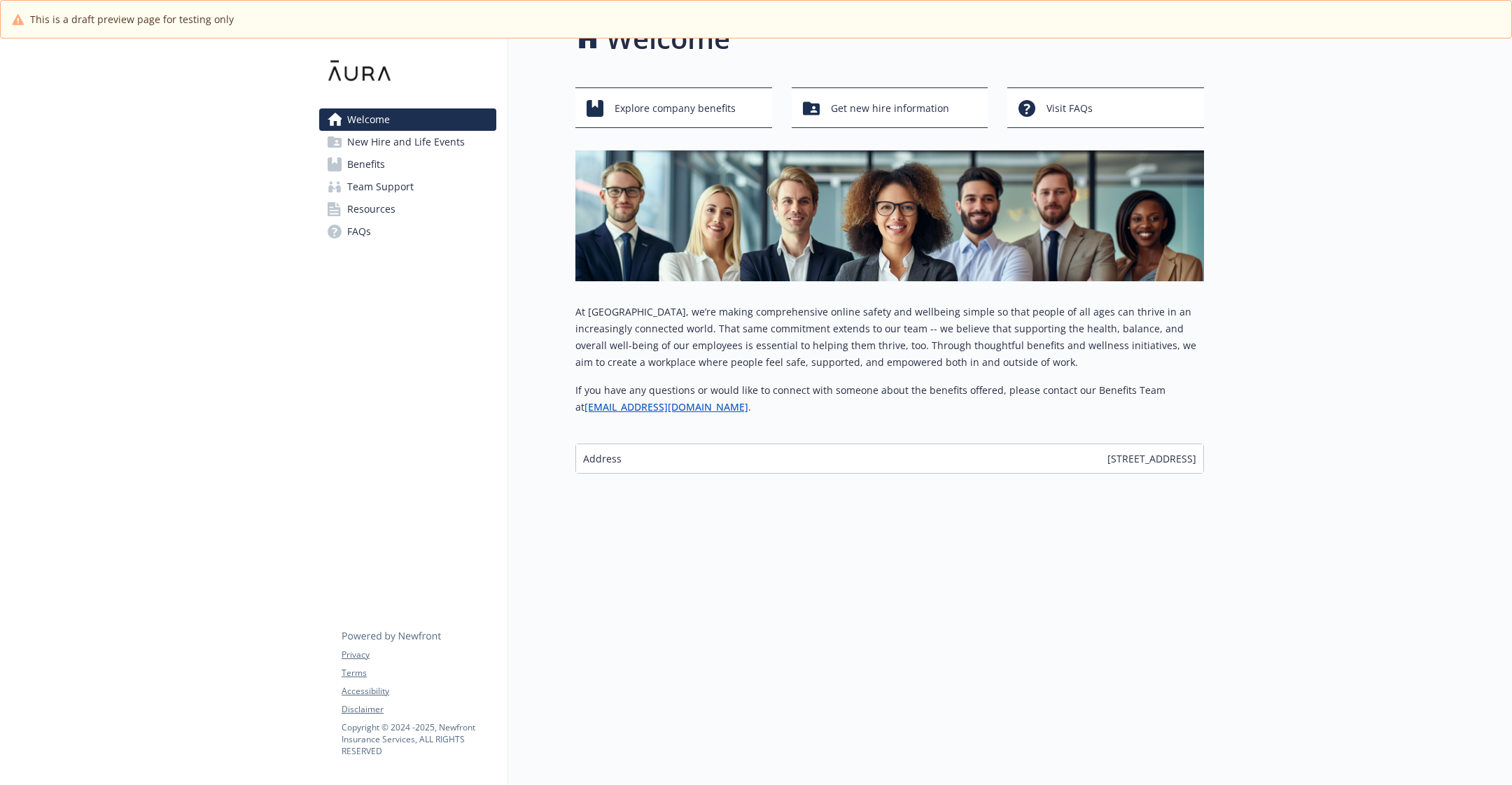
click at [415, 141] on span "New Hire and Life Events" at bounding box center [406, 141] width 117 height 22
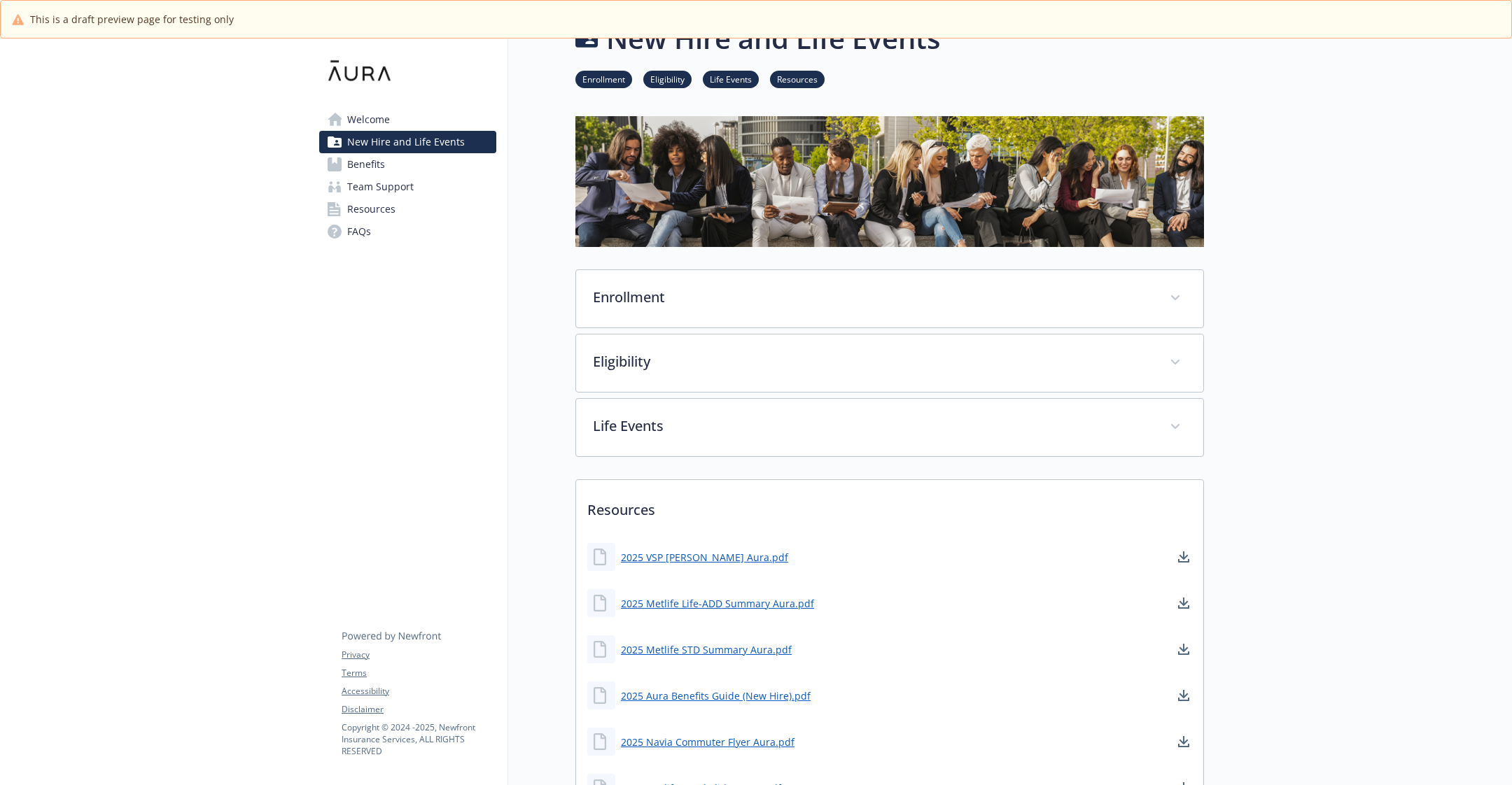
click at [413, 174] on link "Benefits" at bounding box center [408, 164] width 177 height 22
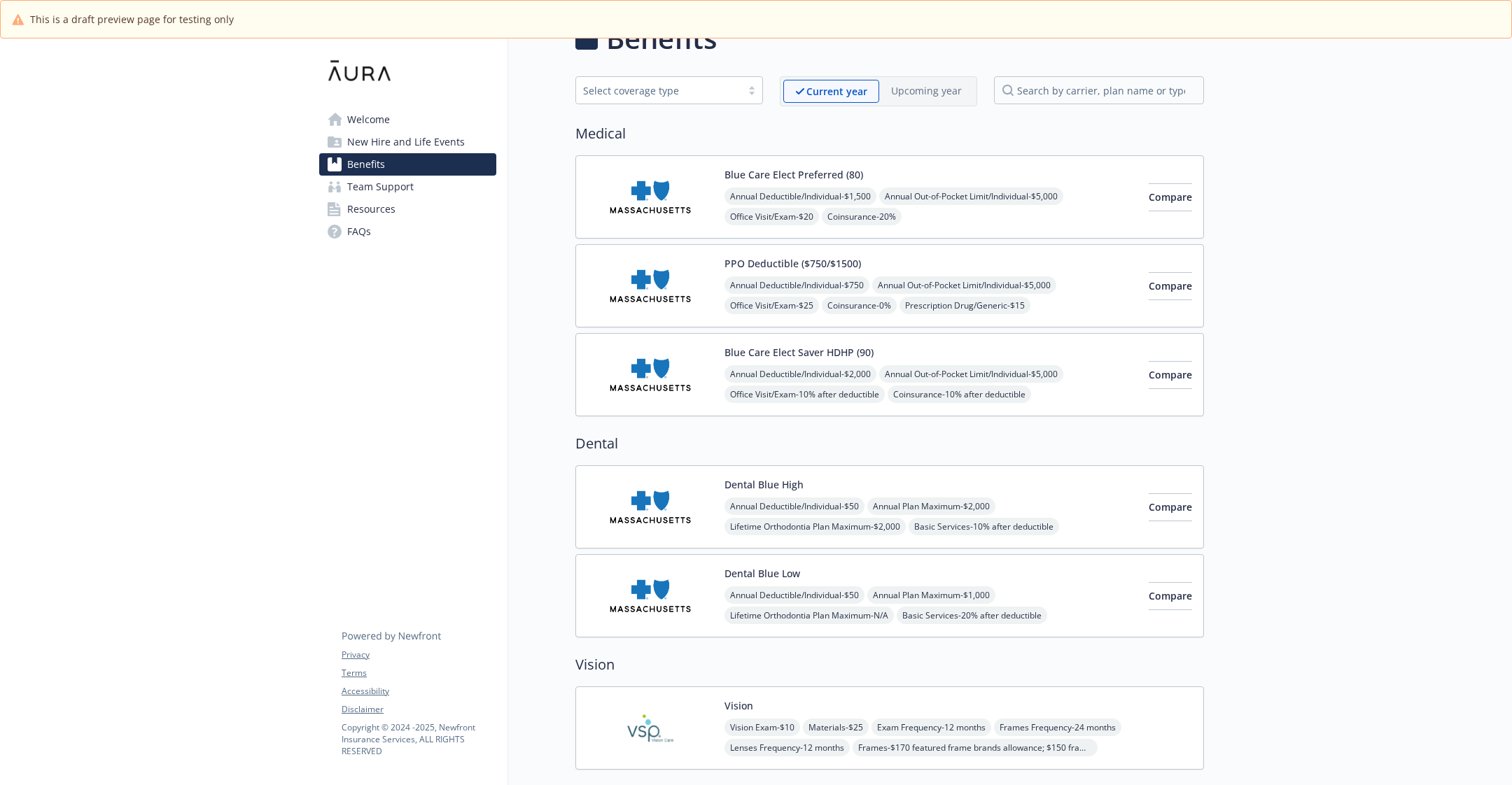
click at [702, 364] on img at bounding box center [650, 374] width 126 height 59
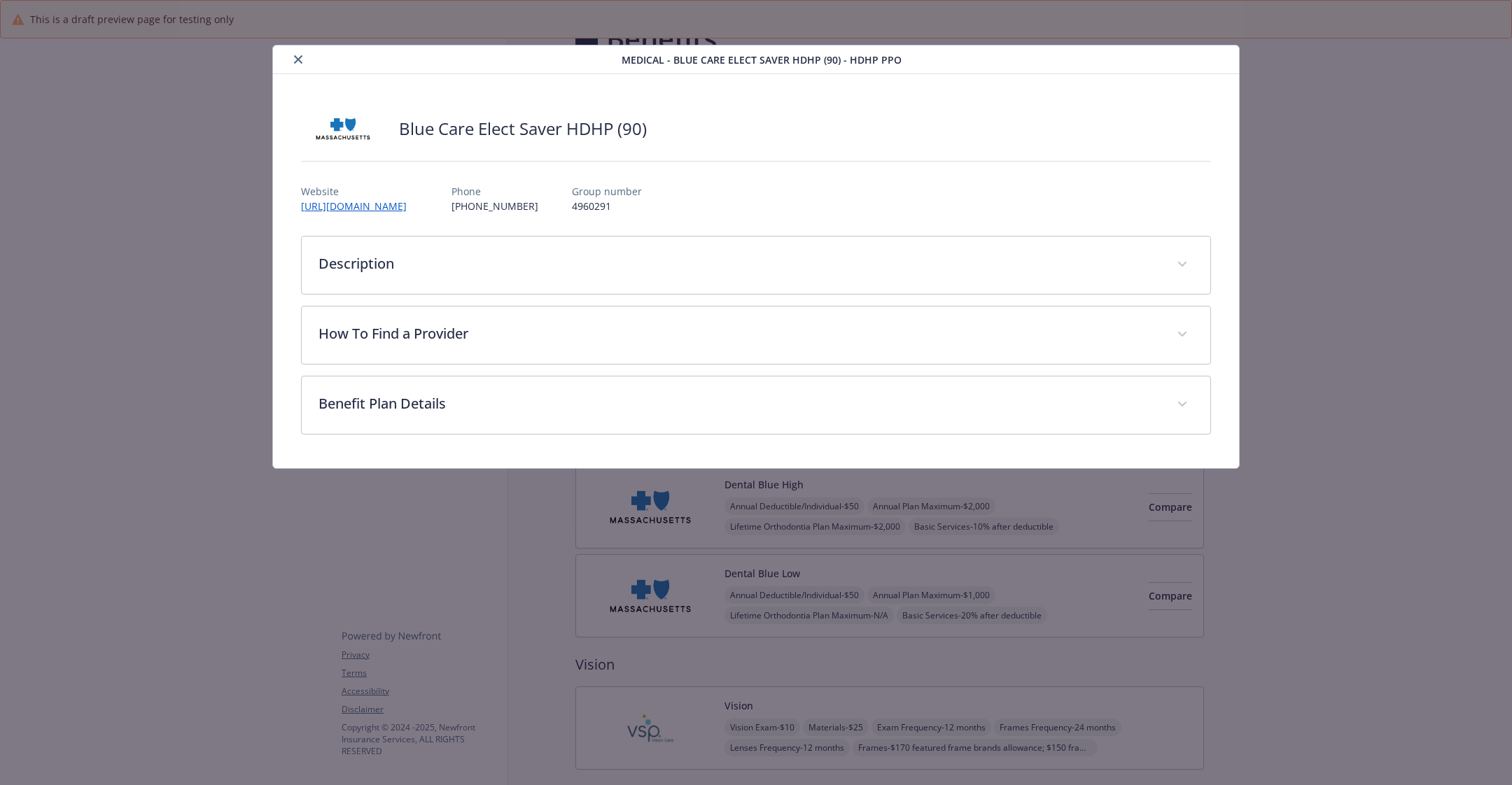
click at [297, 53] on button "close" at bounding box center [298, 59] width 17 height 17
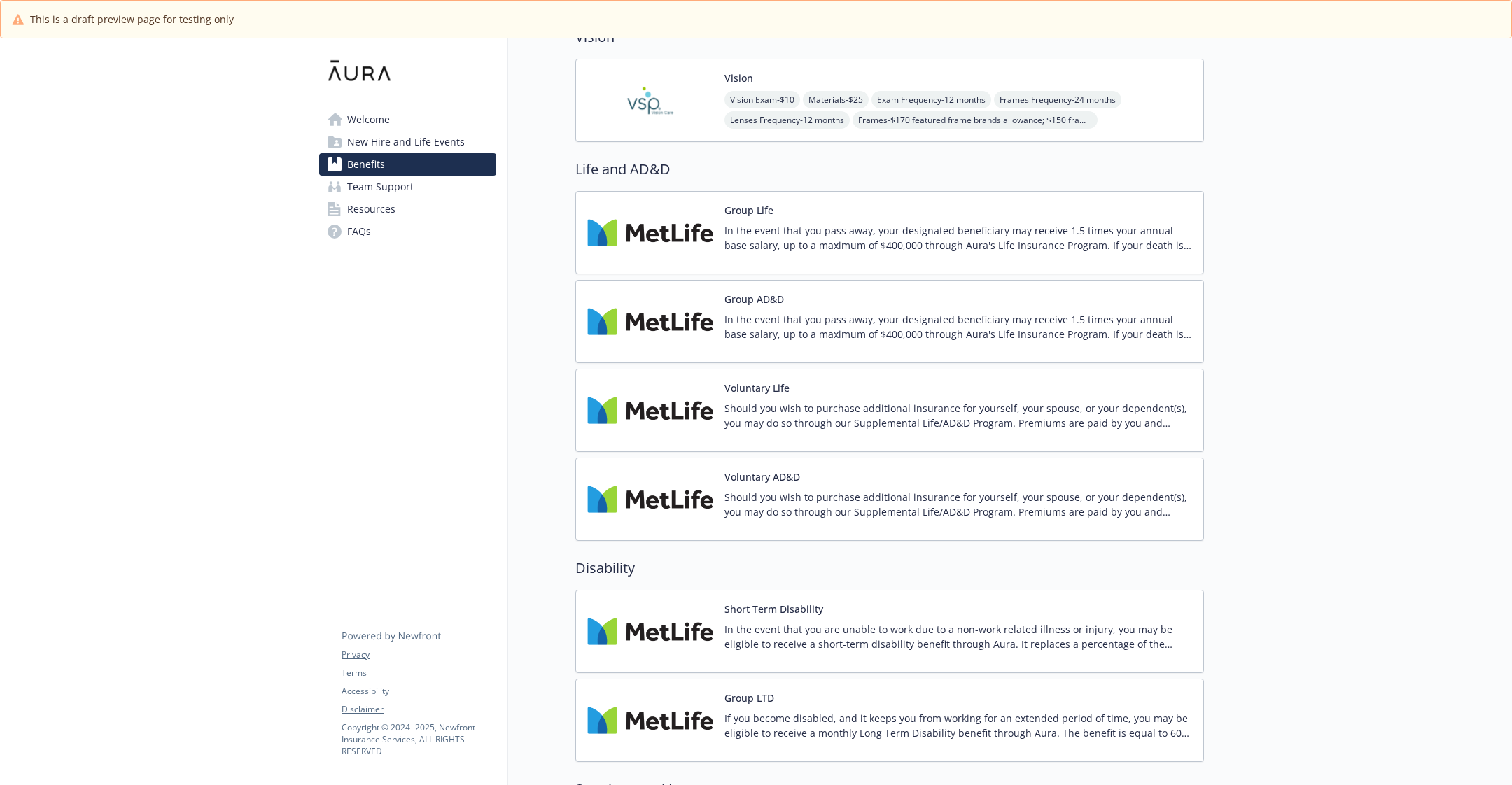
click at [646, 346] on div "Group AD&D In the event that you pass away, your designated beneficiary may rec…" at bounding box center [890, 321] width 628 height 83
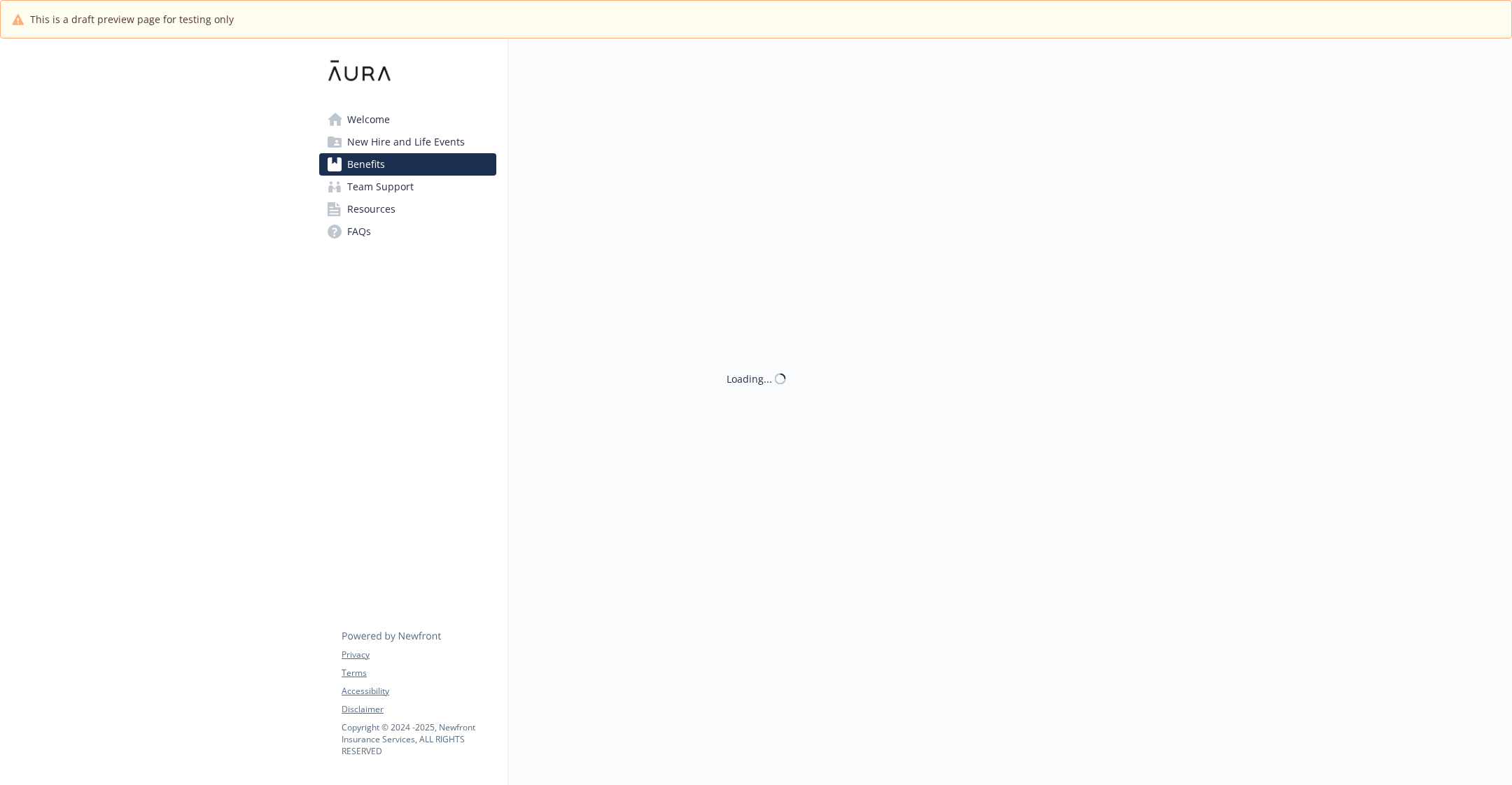
scroll to position [666, 0]
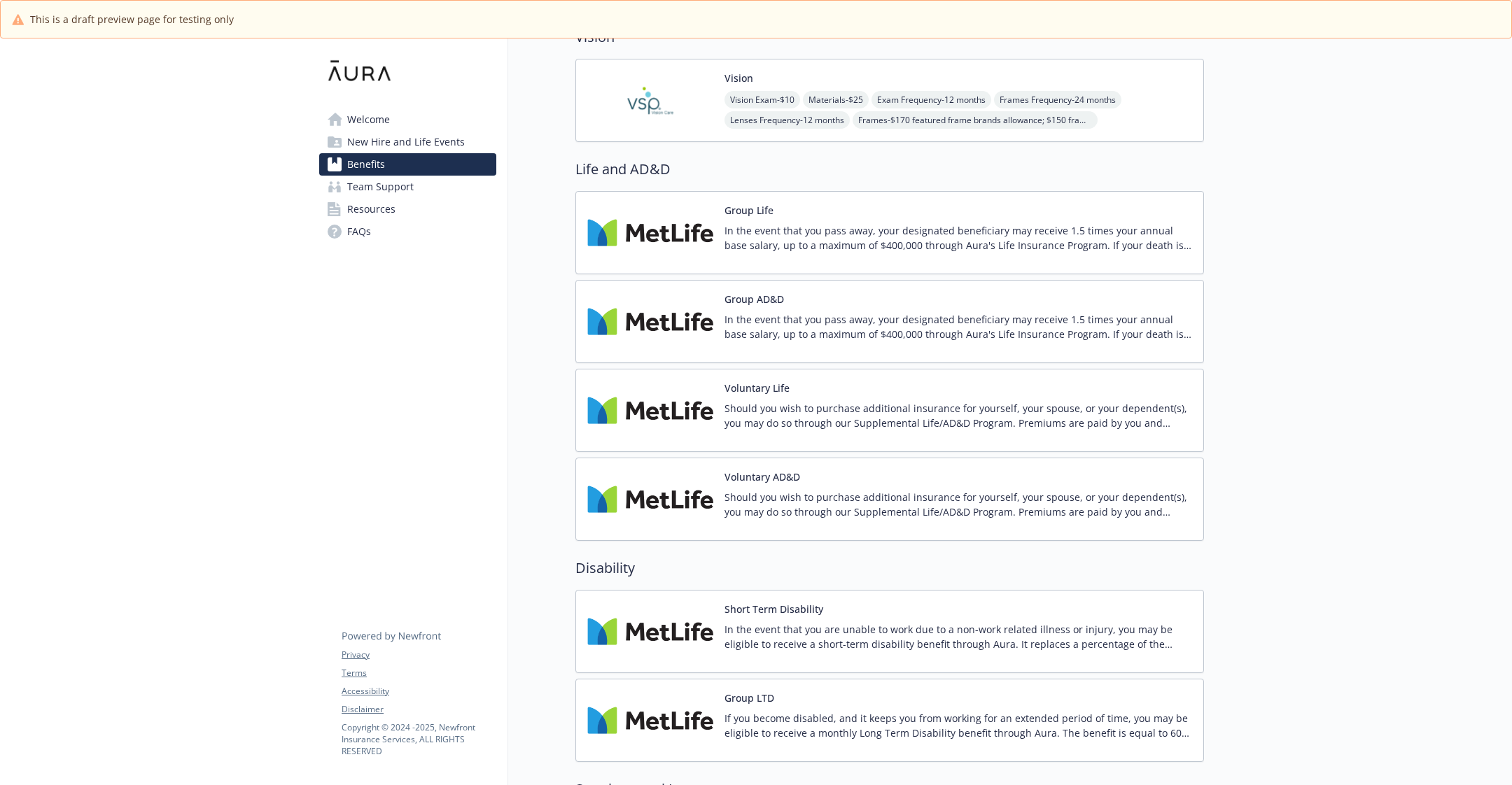
click at [410, 182] on span "Team Support" at bounding box center [380, 186] width 66 height 22
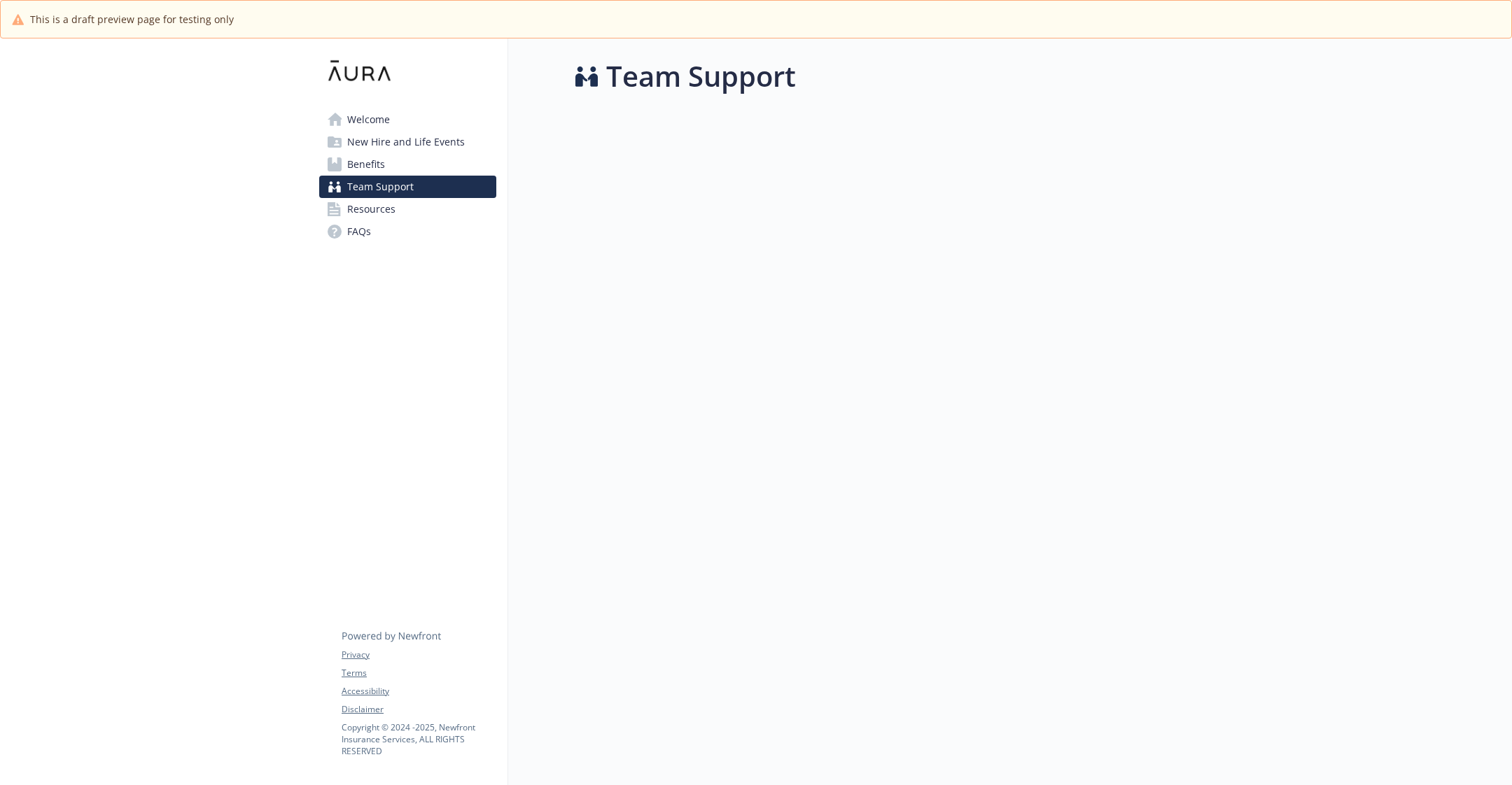
click at [375, 162] on span "Benefits" at bounding box center [366, 164] width 38 height 22
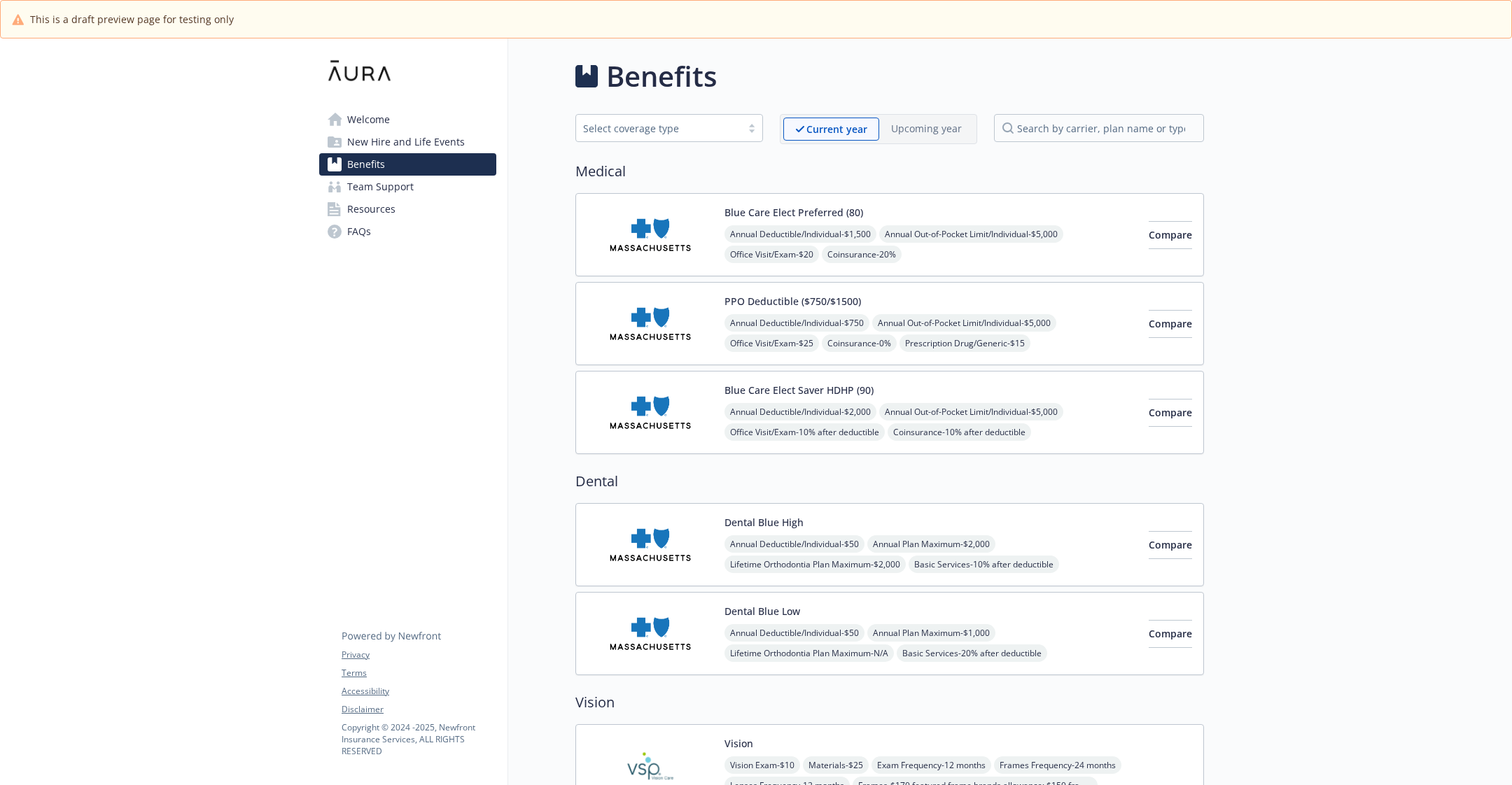
click at [380, 188] on span "Team Support" at bounding box center [380, 186] width 66 height 22
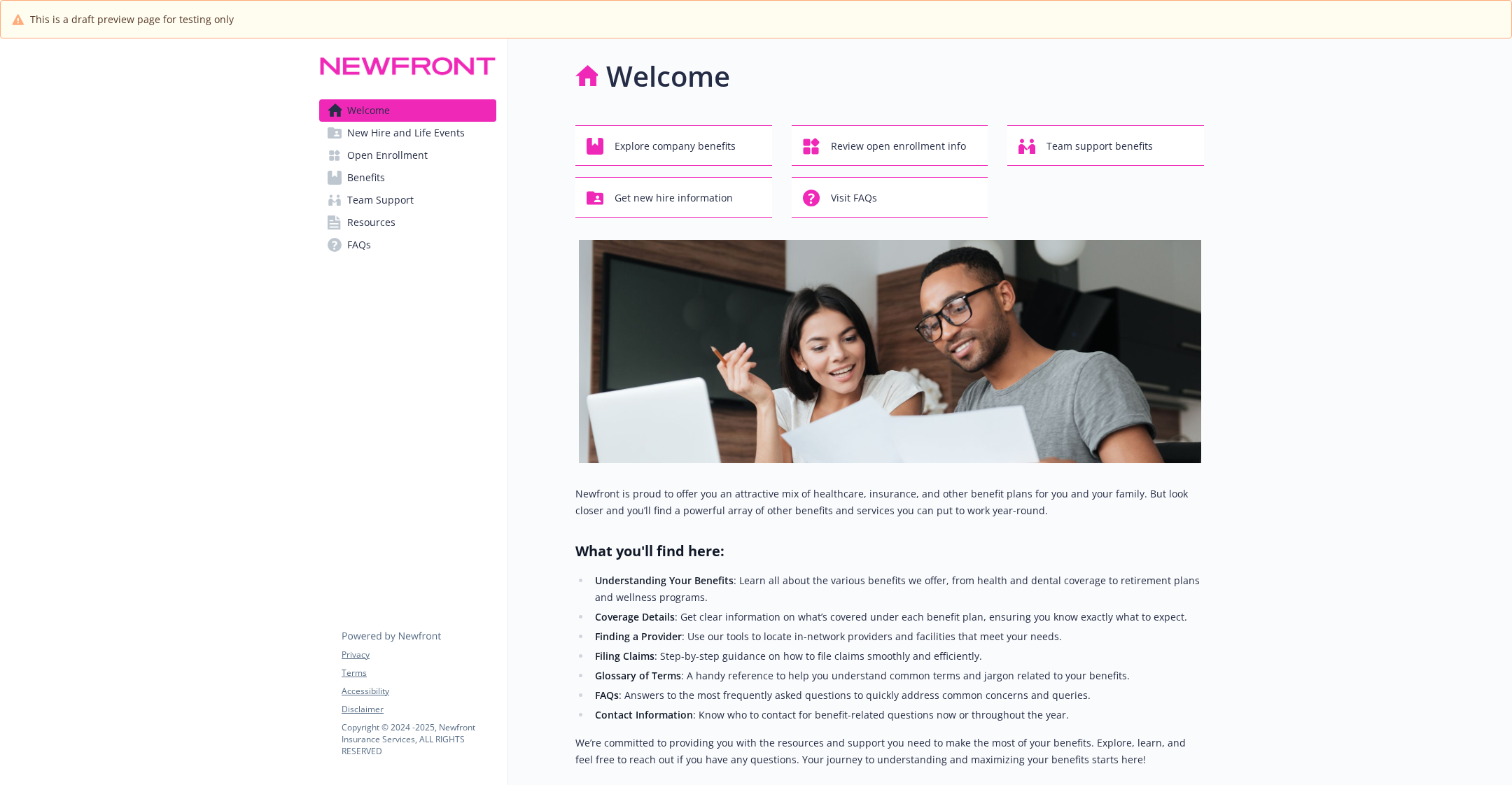
click at [404, 204] on span "Team Support" at bounding box center [380, 200] width 66 height 22
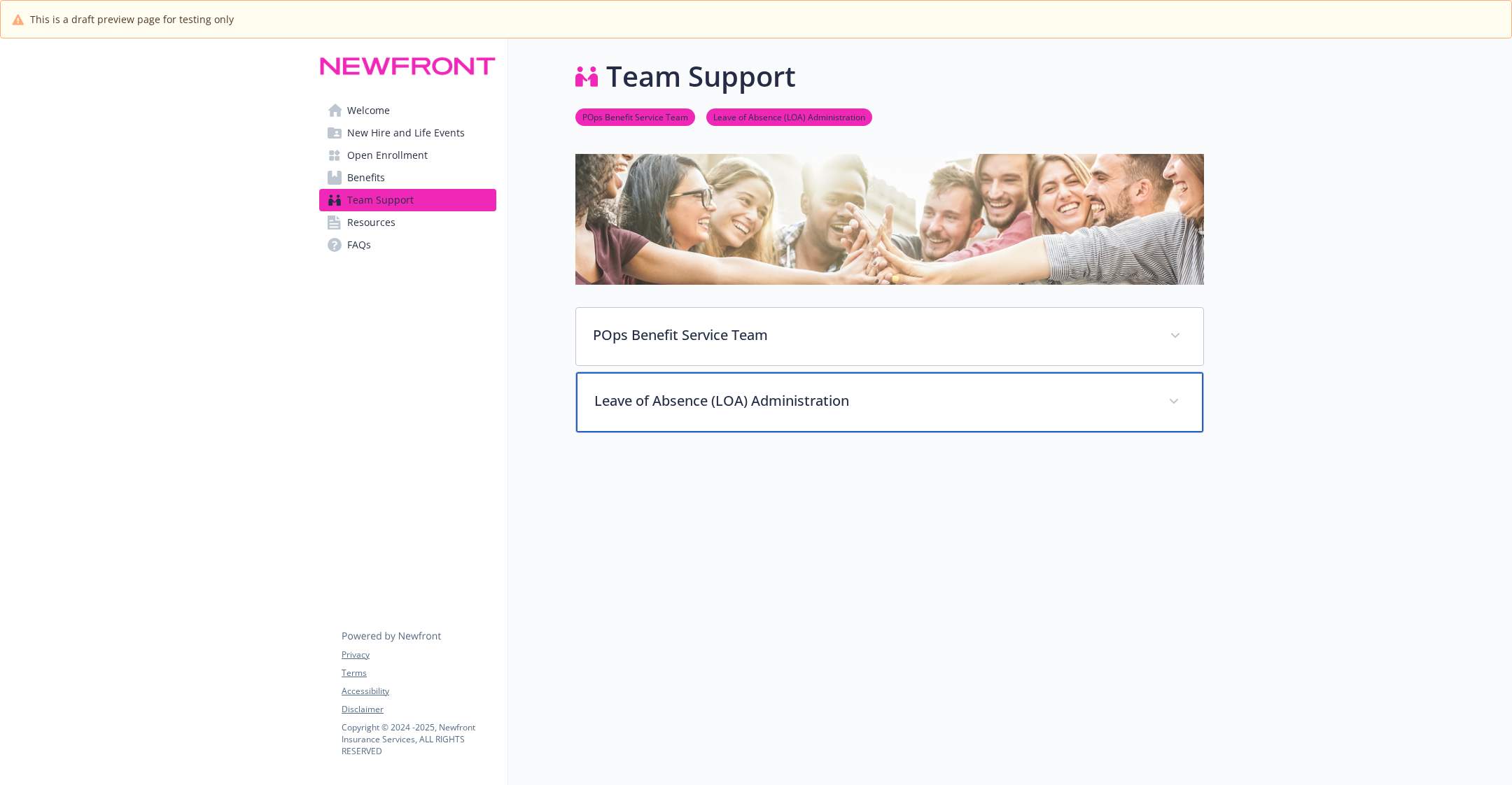
click at [666, 408] on p "Leave of Absence (LOA) Administration" at bounding box center [873, 400] width 557 height 21
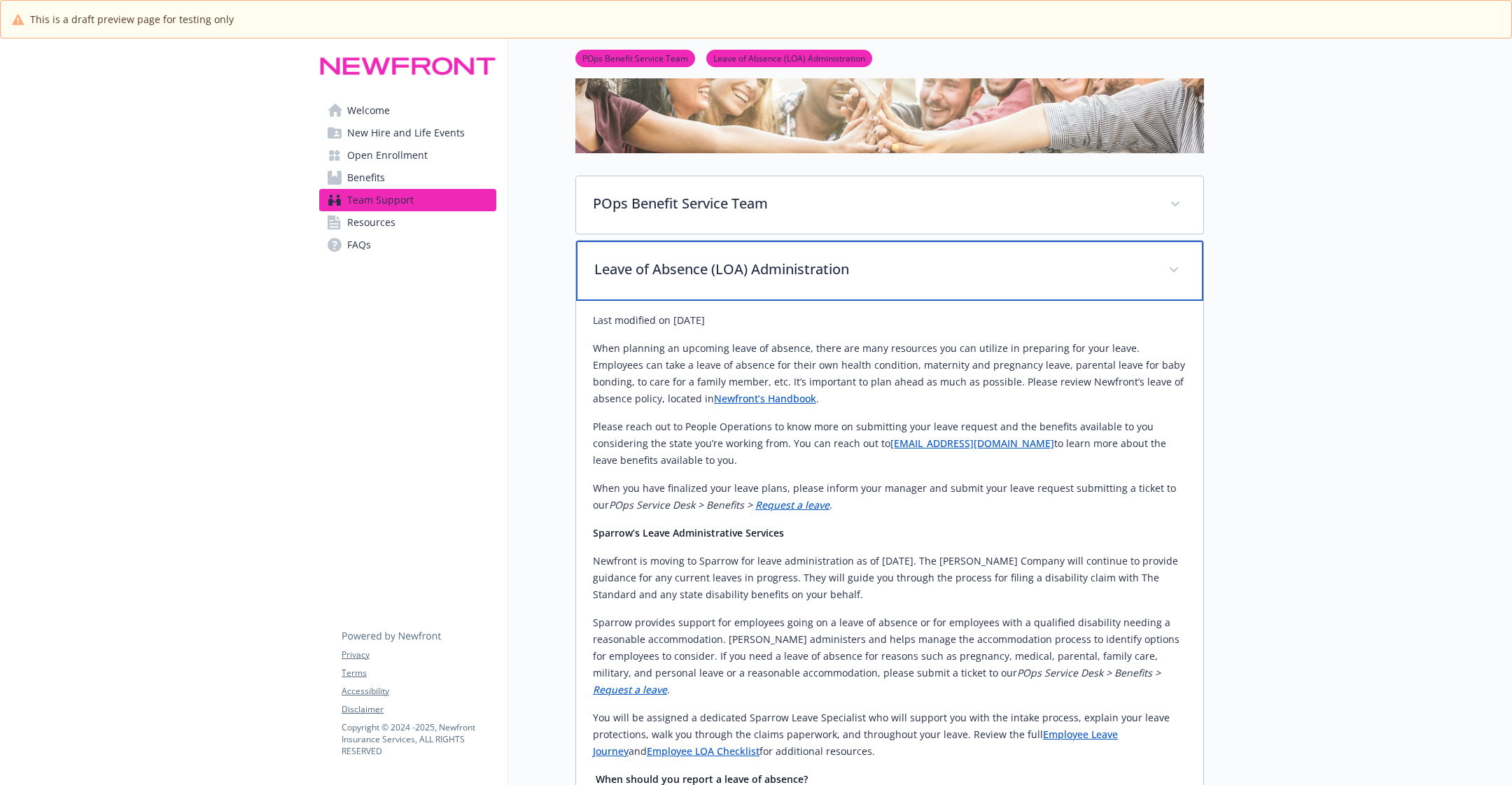
scroll to position [140, 0]
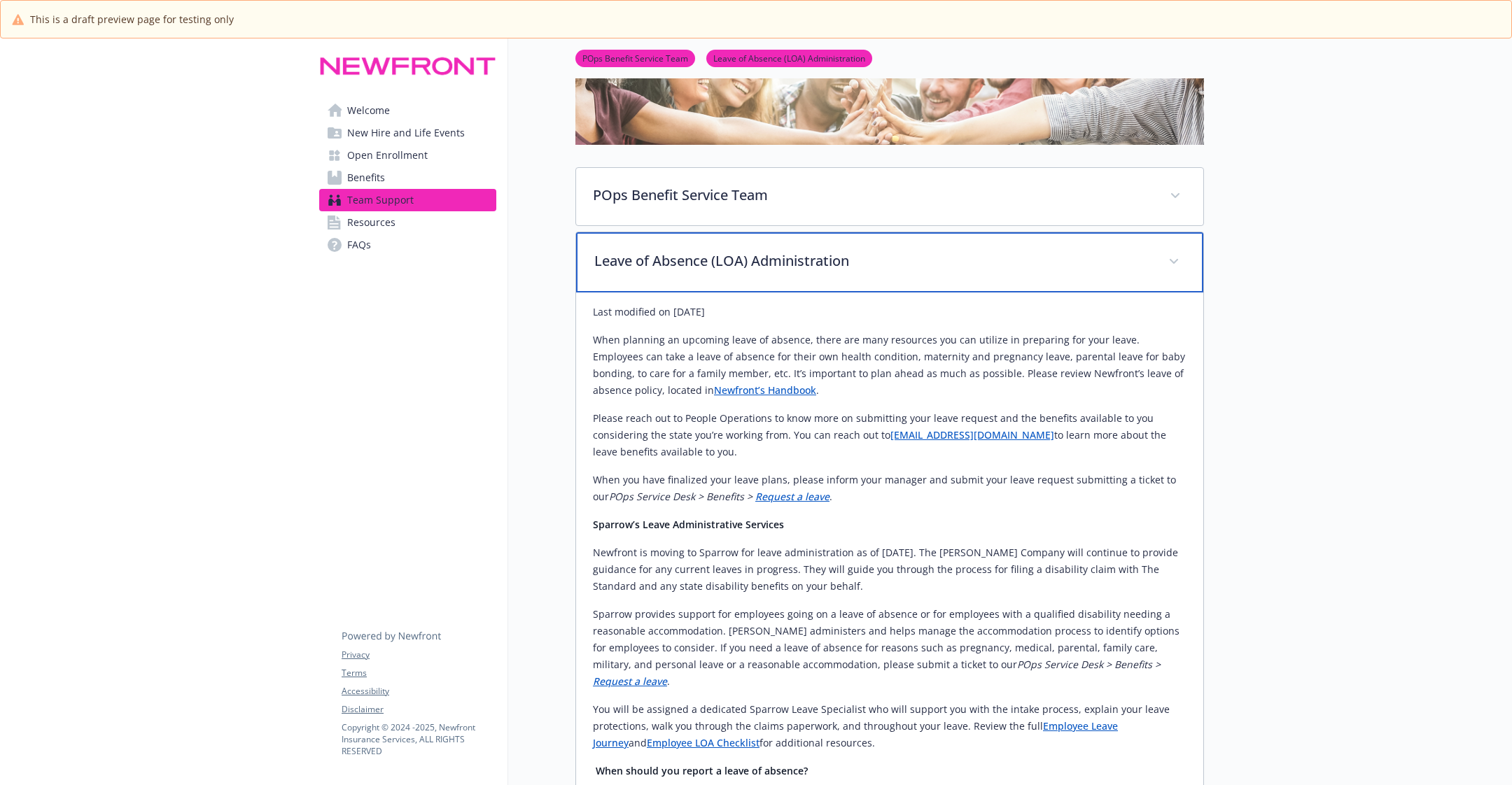
click at [650, 261] on p "Leave of Absence (LOA) Administration" at bounding box center [873, 260] width 557 height 21
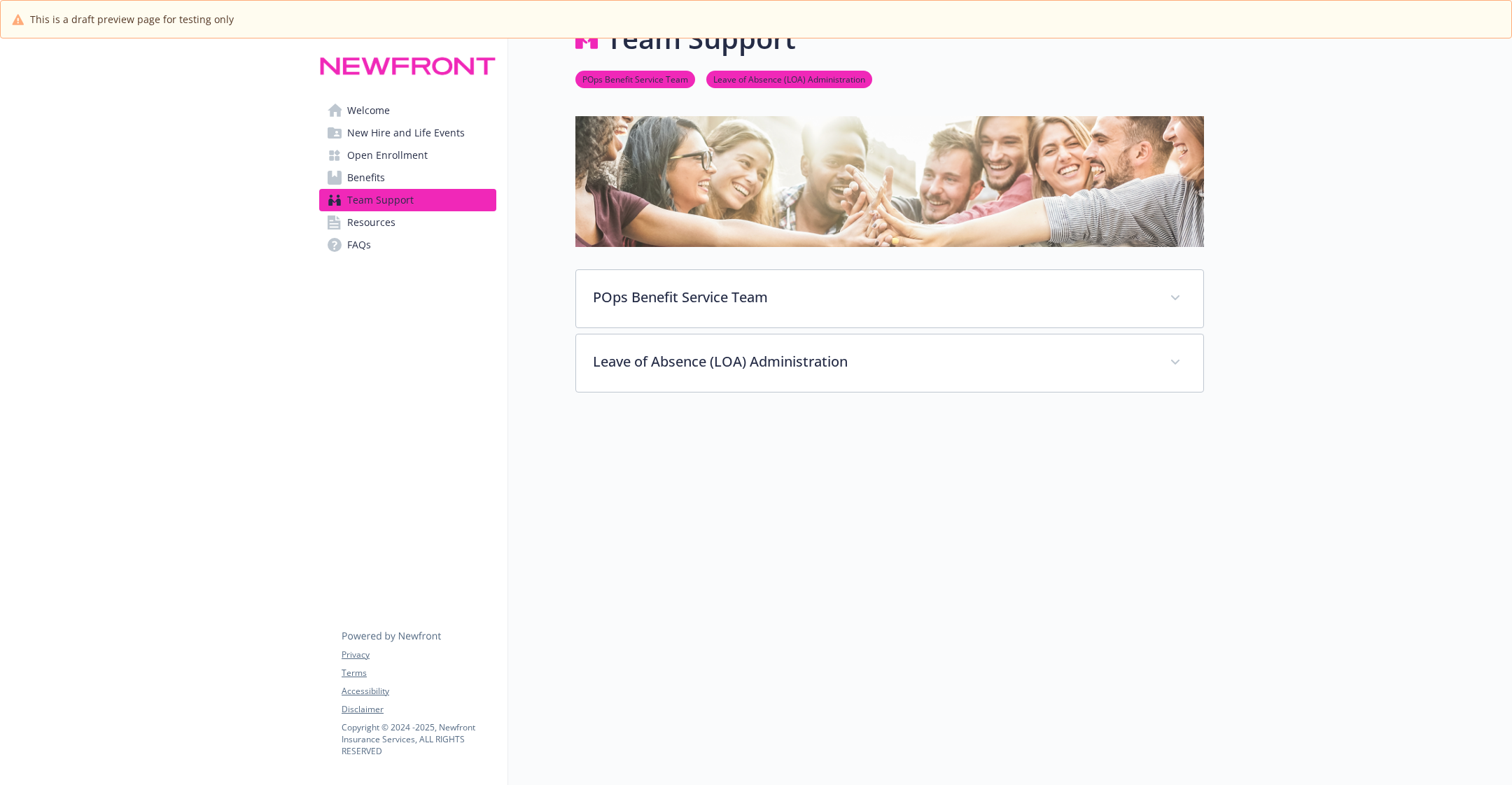
click at [650, 261] on div "POps Benefit Service Team Newfront is proud to offer you an attractive mix of h…" at bounding box center [890, 254] width 628 height 277
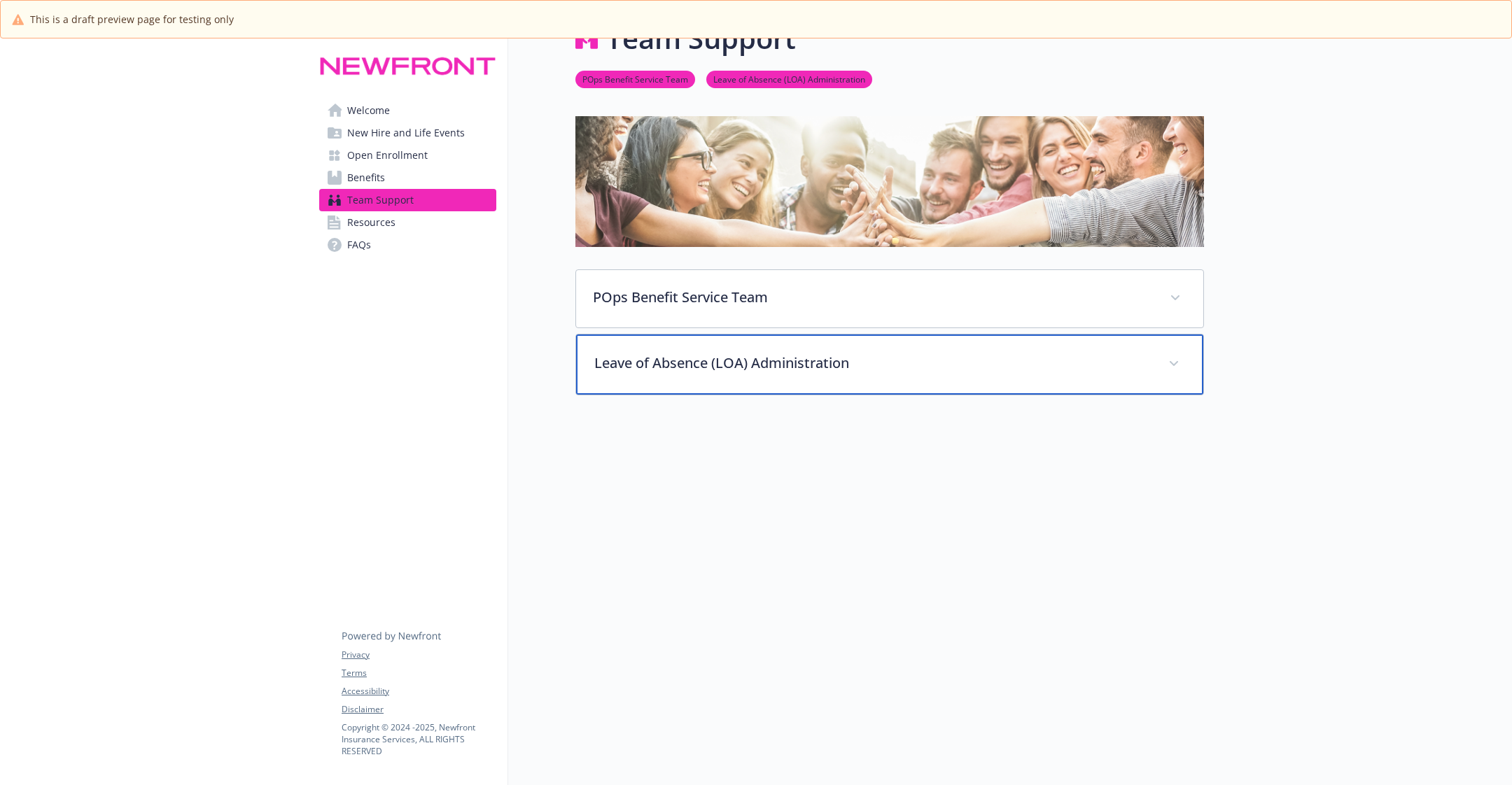
click at [650, 378] on div "Leave of Absence (LOA) Administration" at bounding box center [890, 364] width 628 height 60
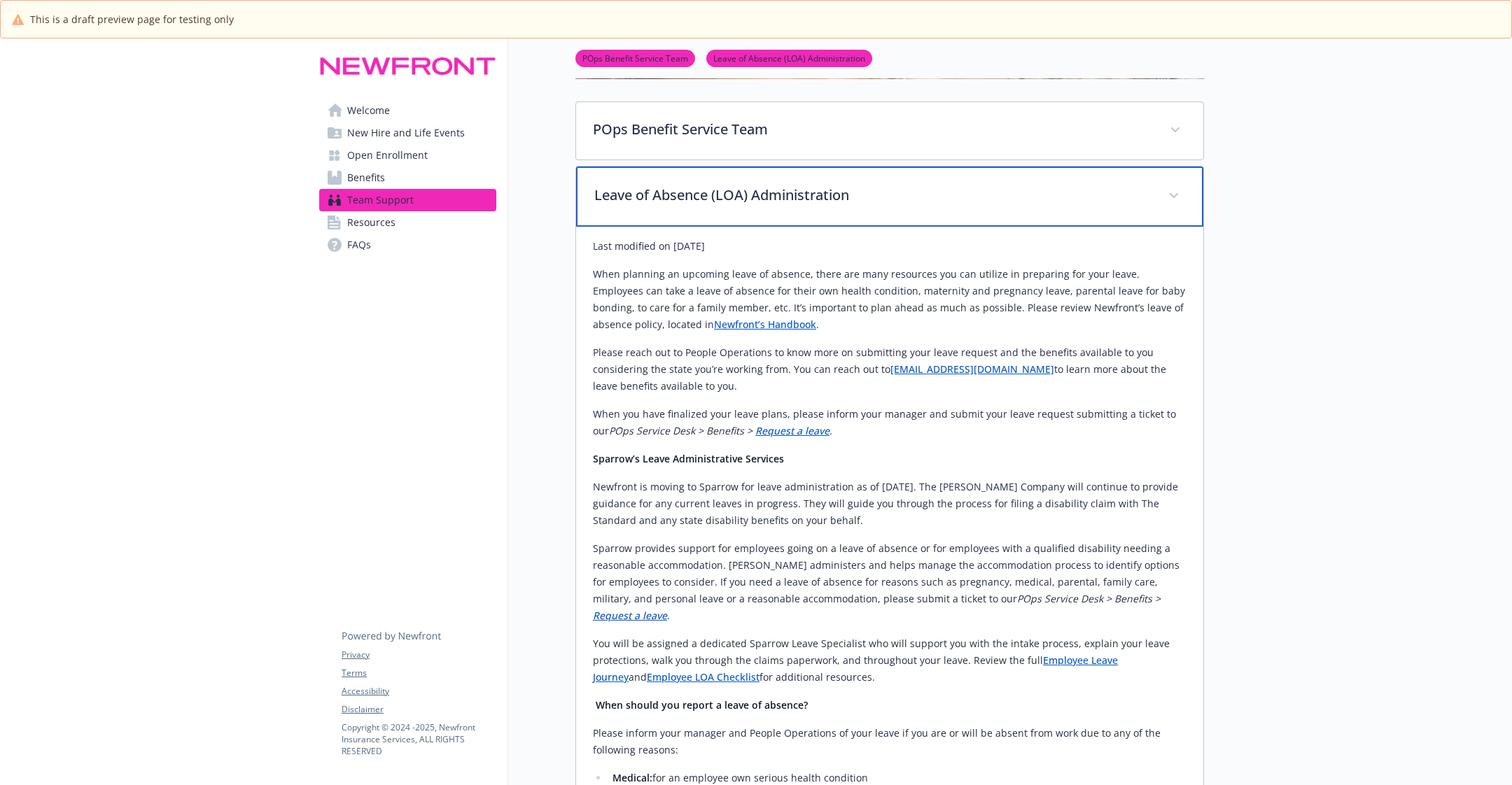
scroll to position [241, 0]
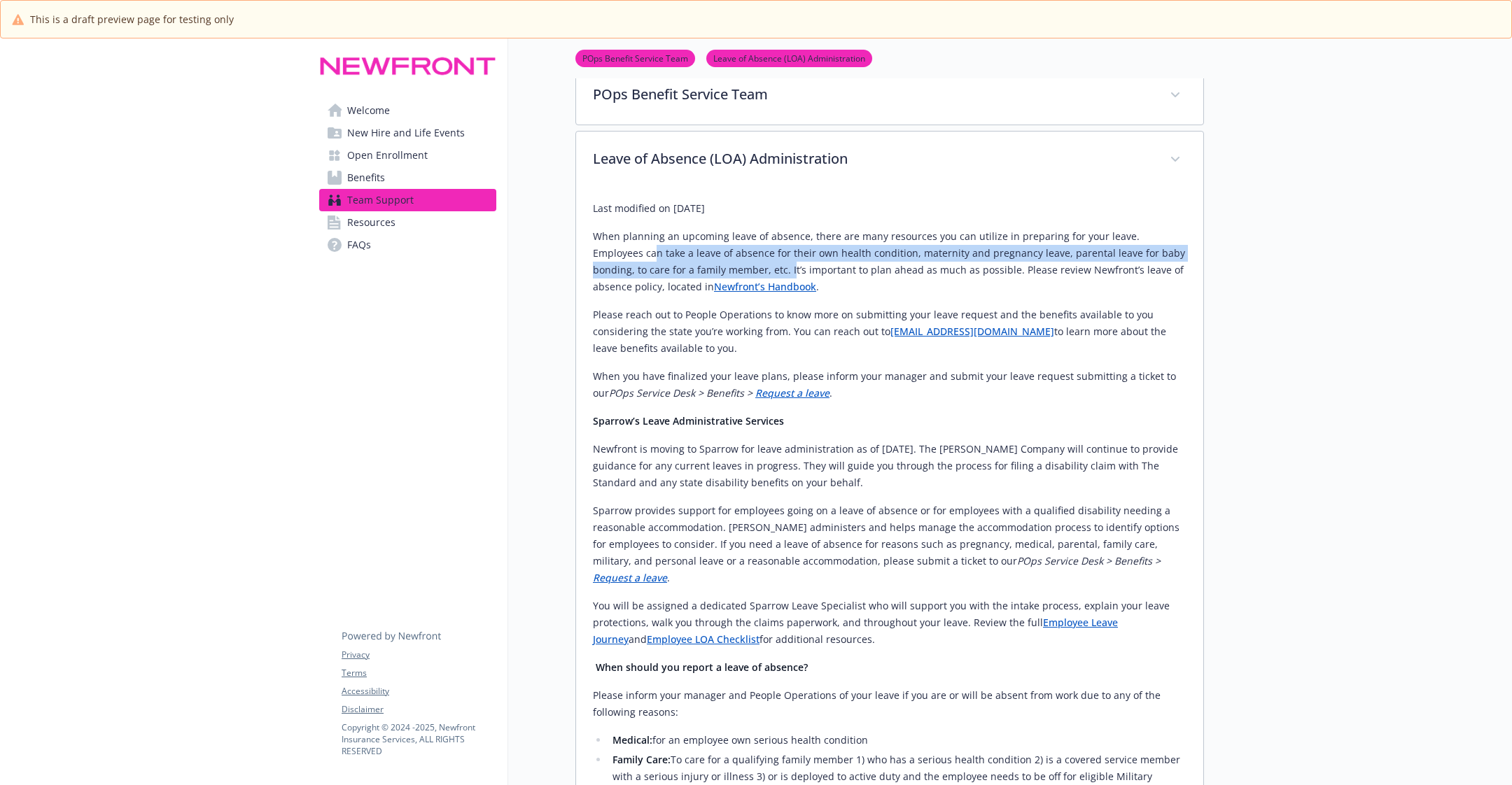
drag, startPoint x: 605, startPoint y: 243, endPoint x: 733, endPoint y: 271, distance: 131.0
click at [733, 271] on p "When planning an upcoming leave of absence, there are many resources you can ut…" at bounding box center [889, 261] width 594 height 67
click at [702, 253] on p "When planning an upcoming leave of absence, there are many resources you can ut…" at bounding box center [889, 261] width 594 height 67
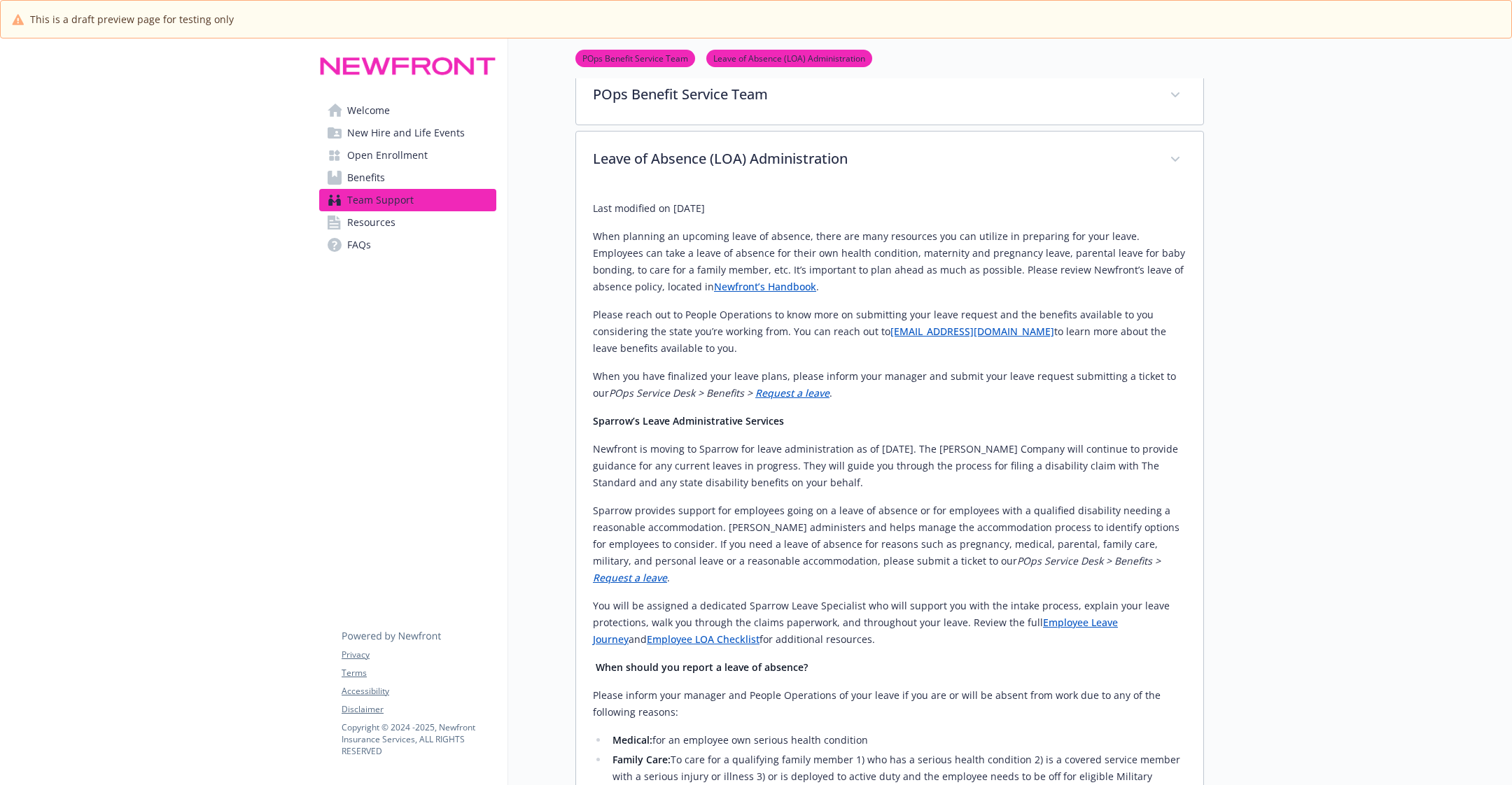
click at [407, 195] on span "Team Support" at bounding box center [380, 200] width 66 height 22
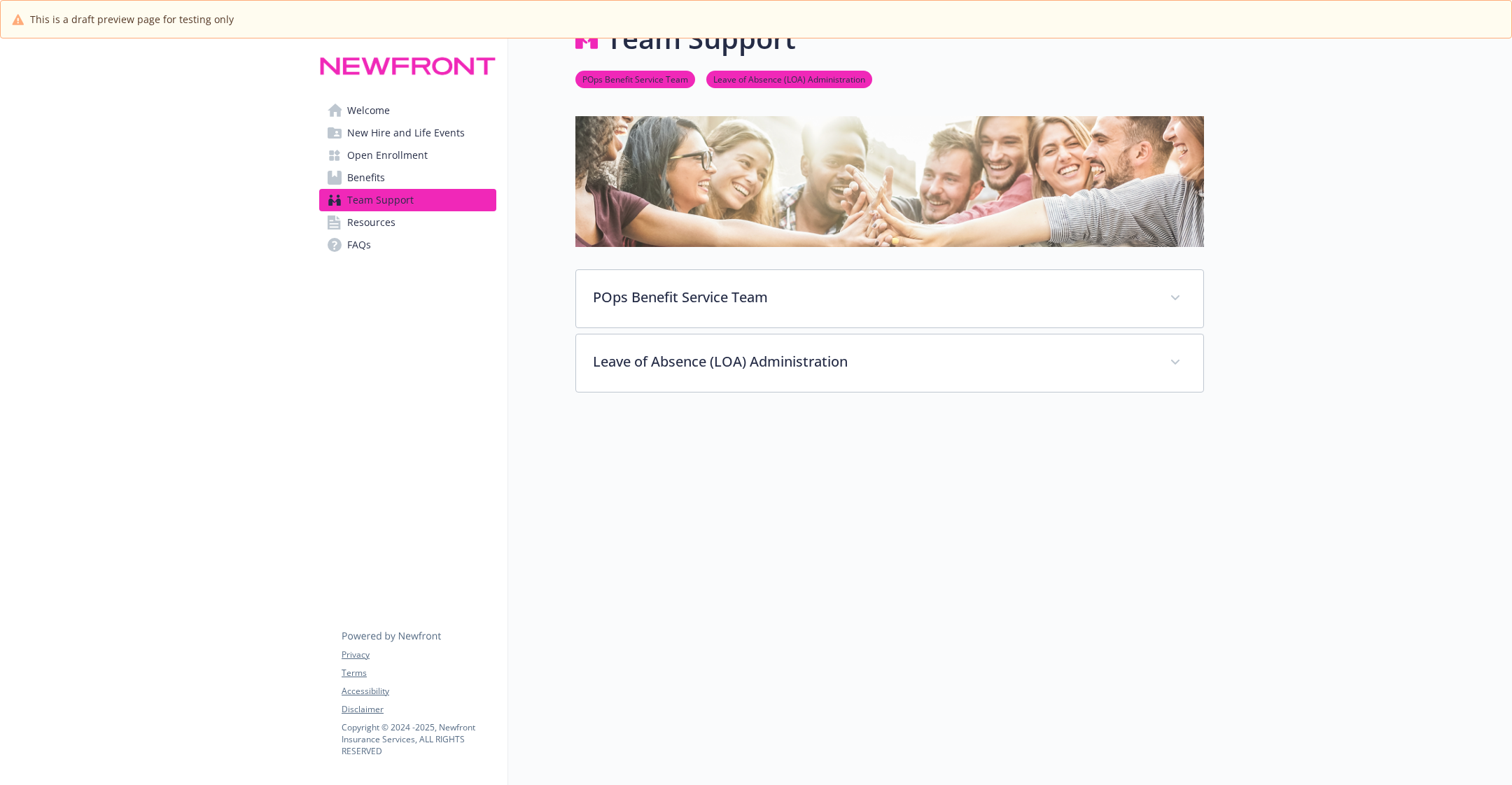
click at [407, 195] on span "Team Support" at bounding box center [380, 200] width 66 height 22
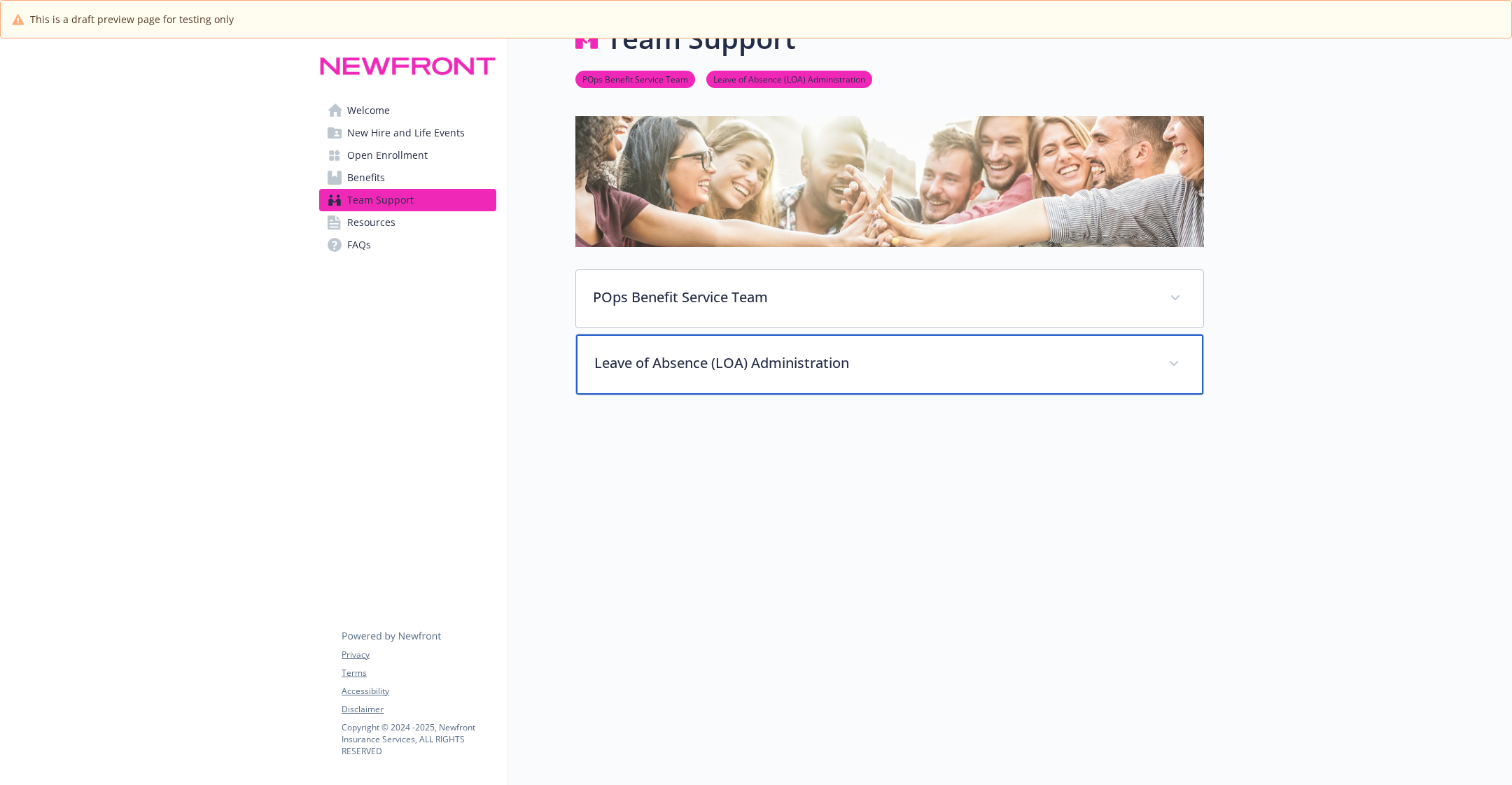
click at [671, 375] on div "Leave of Absence (LOA) Administration" at bounding box center [890, 364] width 628 height 60
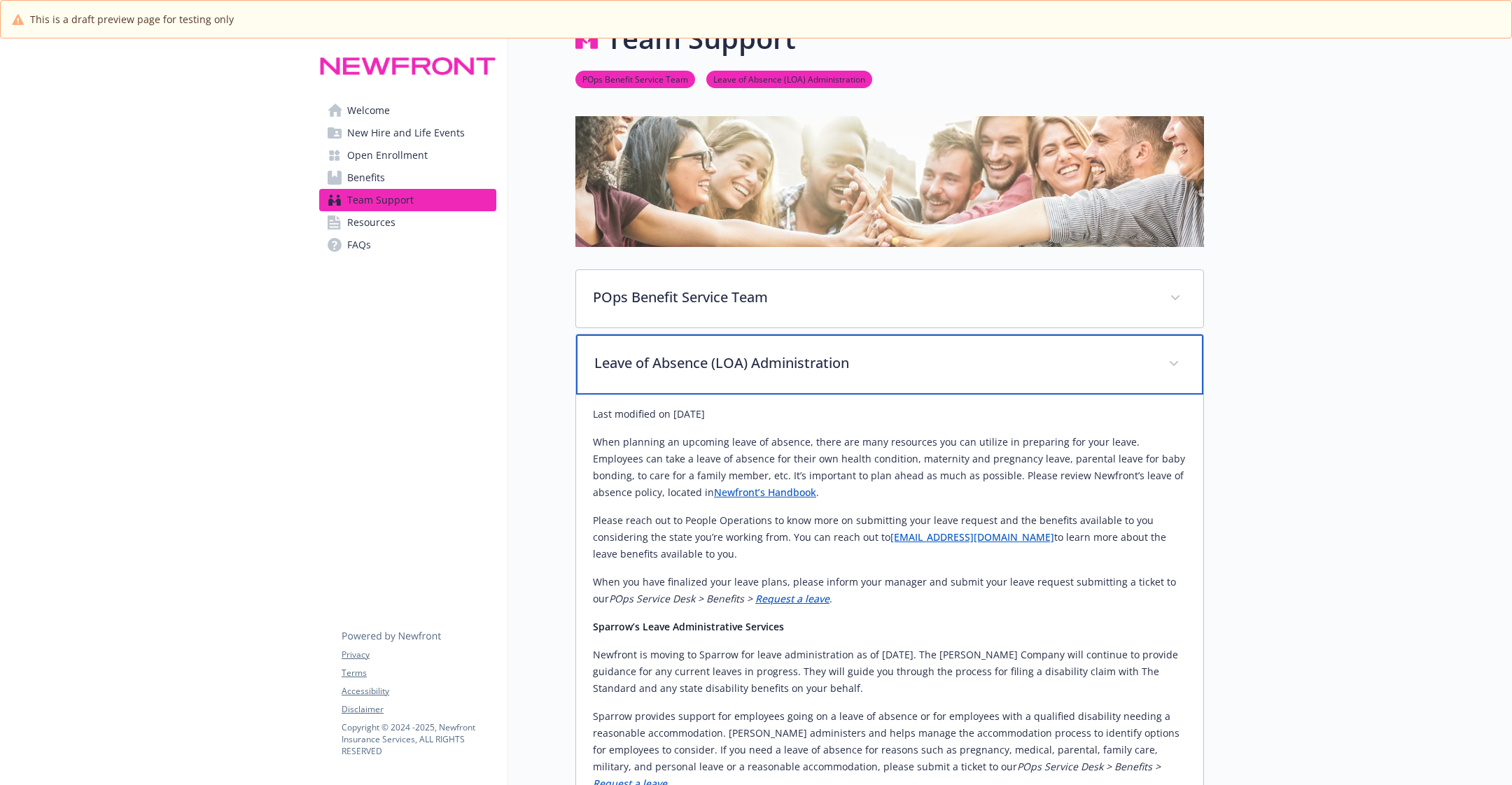
click at [714, 374] on div "Leave of Absence (LOA) Administration" at bounding box center [890, 364] width 628 height 60
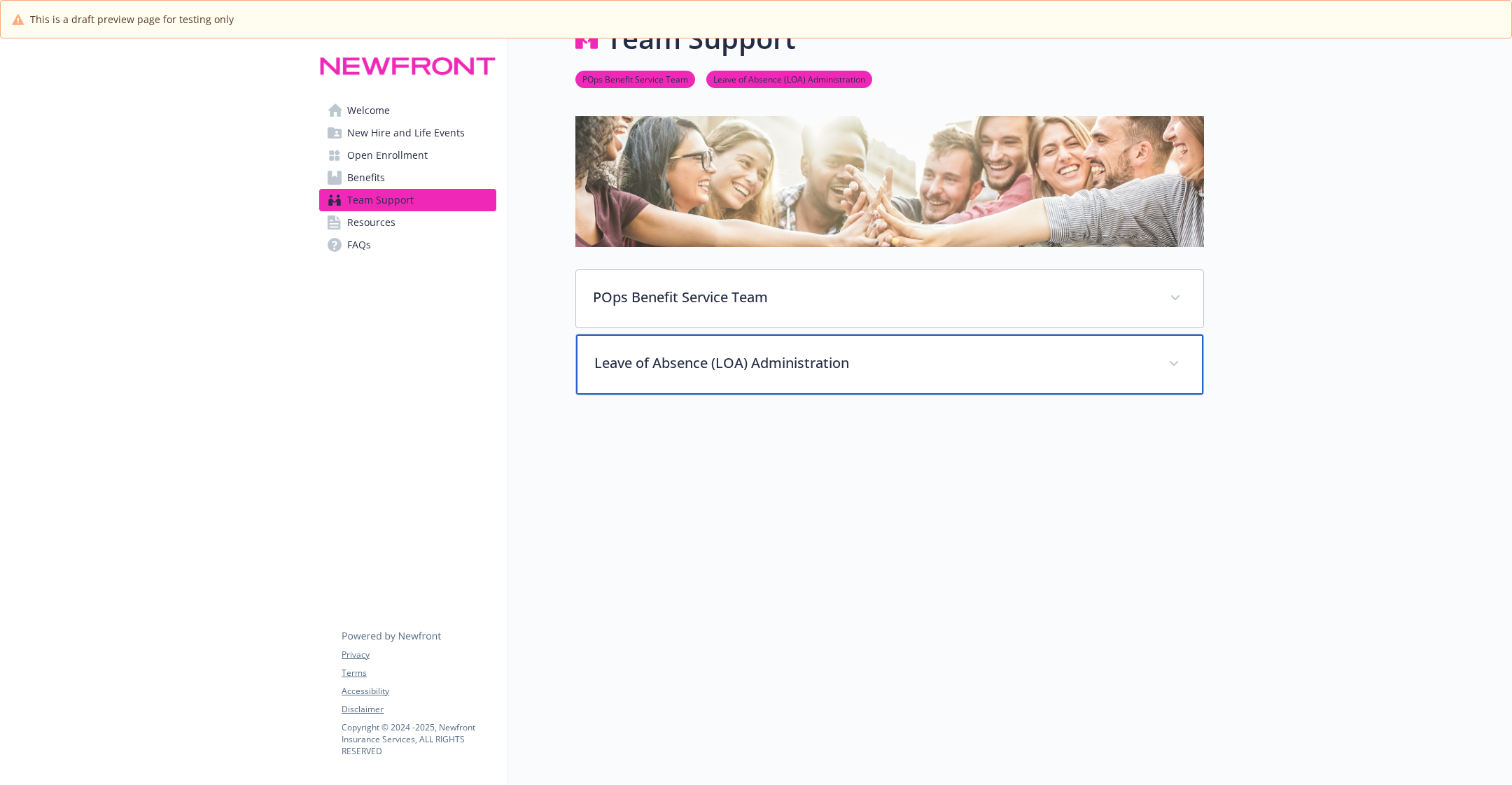
click at [705, 379] on div "Leave of Absence (LOA) Administration" at bounding box center [890, 364] width 628 height 60
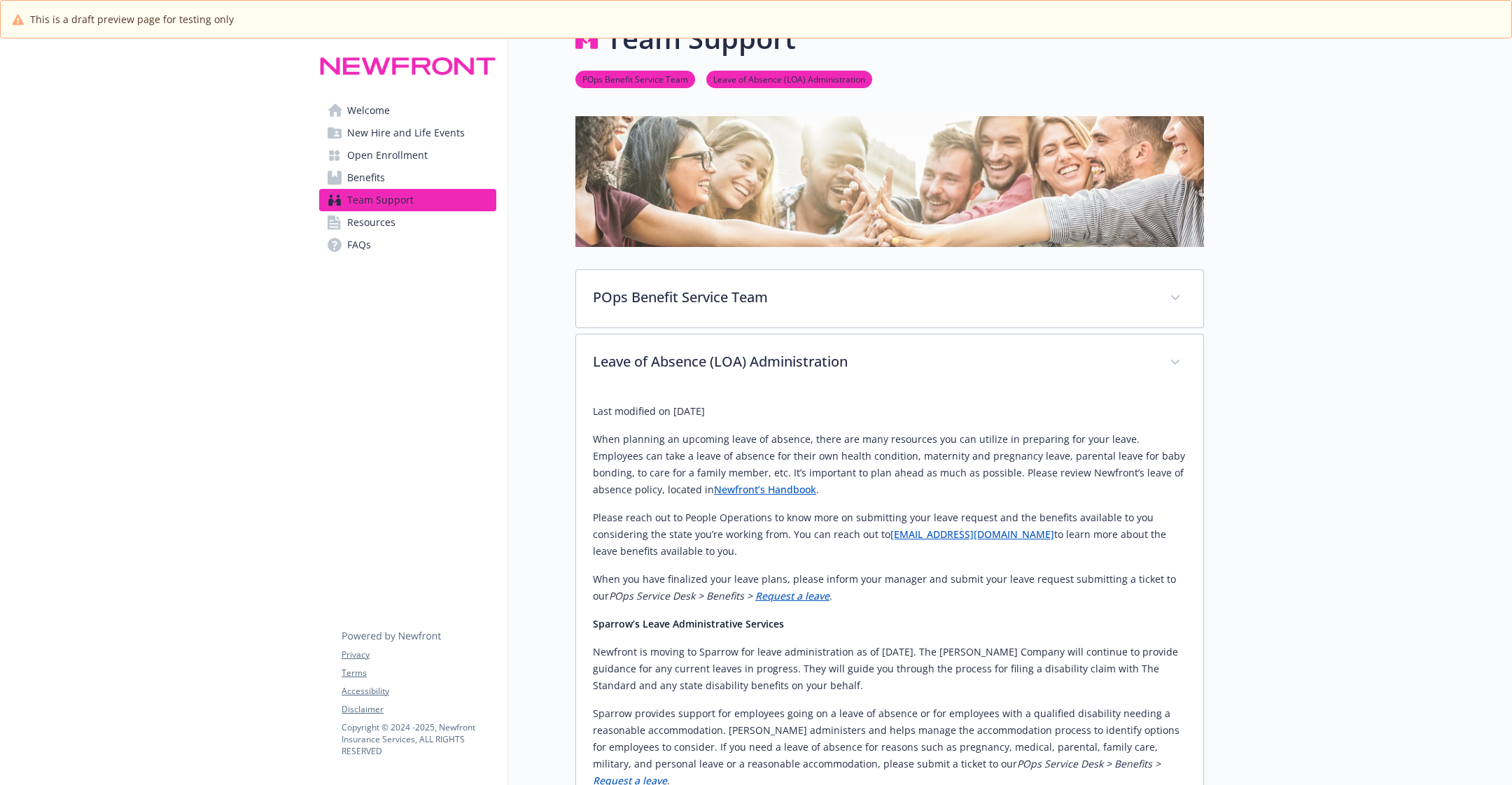
click at [404, 132] on span "New Hire and Life Events" at bounding box center [406, 132] width 117 height 22
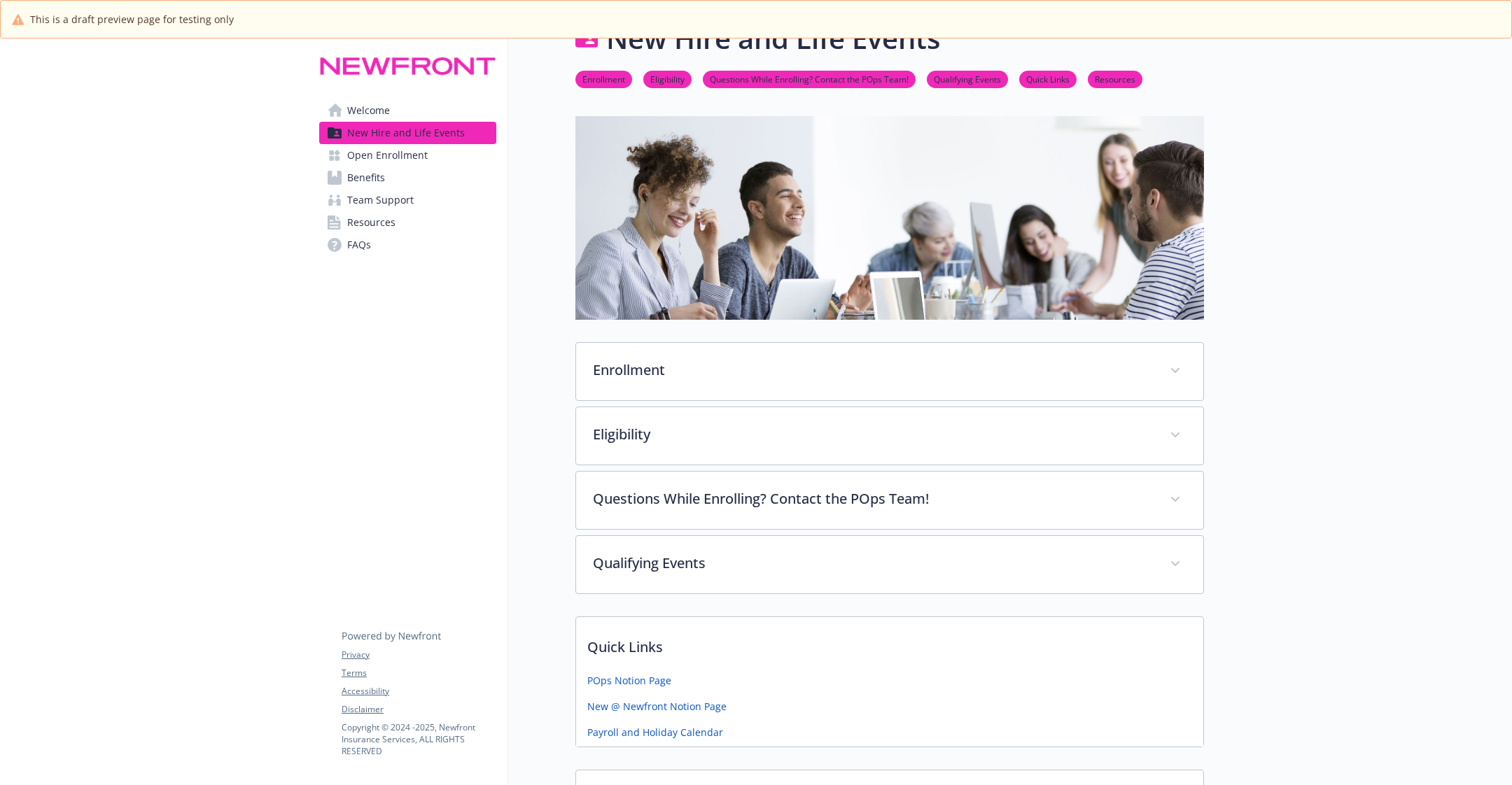
scroll to position [310, 0]
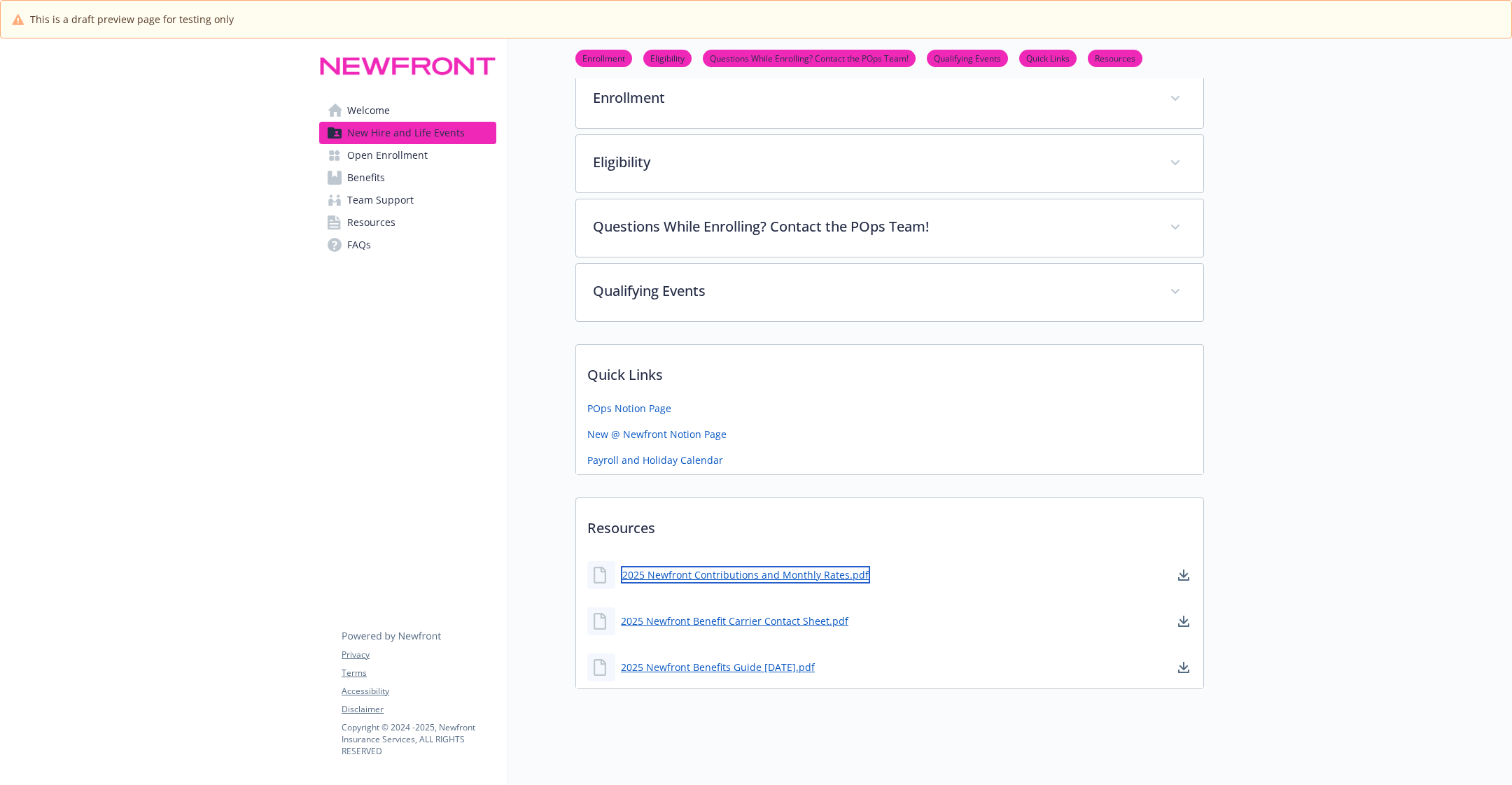
click at [668, 569] on link "2025 Newfront Contributions and Monthly Rates.pdf" at bounding box center [746, 576] width 249 height 18
click at [428, 137] on span "New Hire and Life Events" at bounding box center [406, 132] width 117 height 22
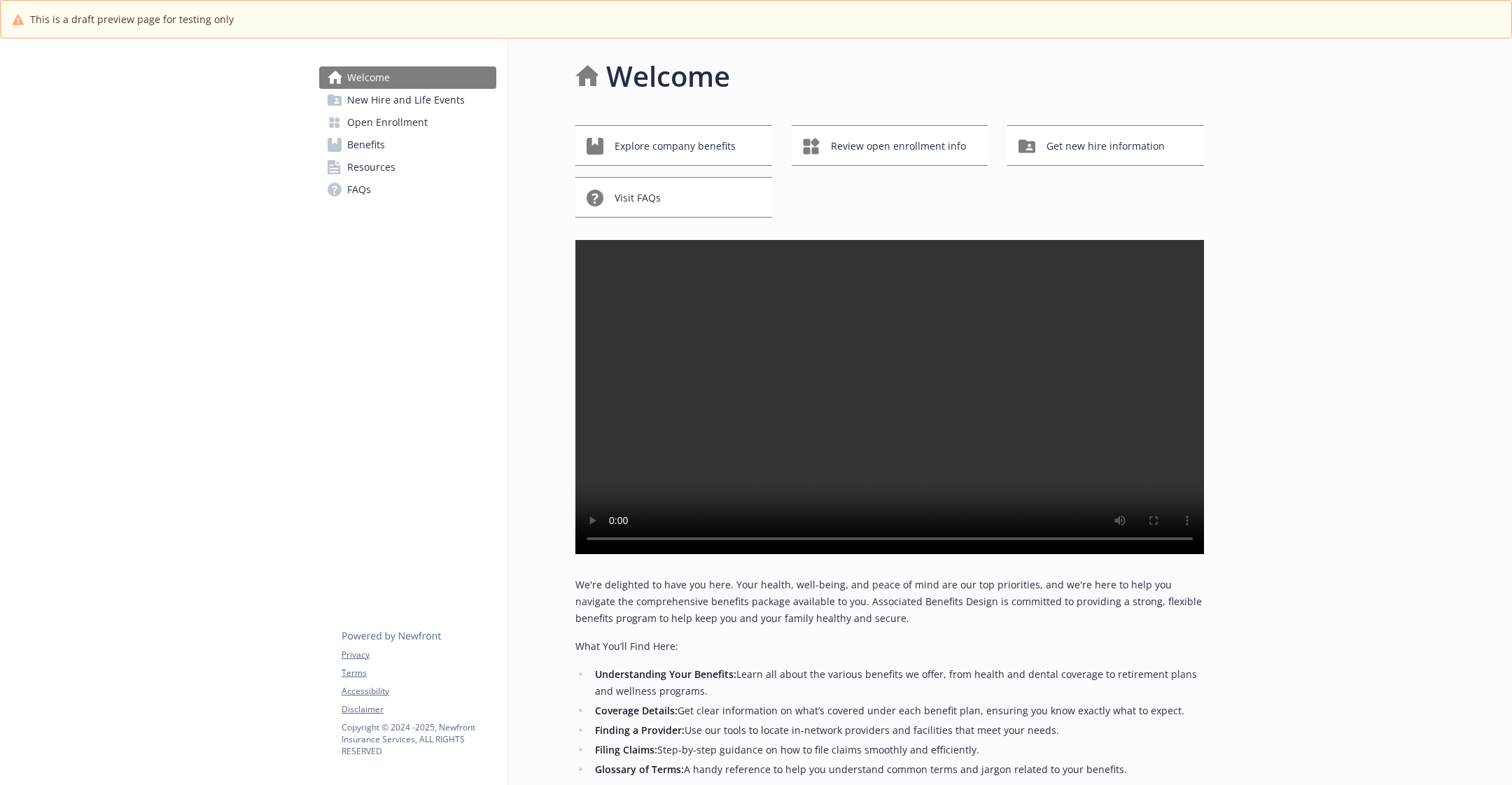
click at [410, 172] on link "Resources" at bounding box center [408, 166] width 177 height 22
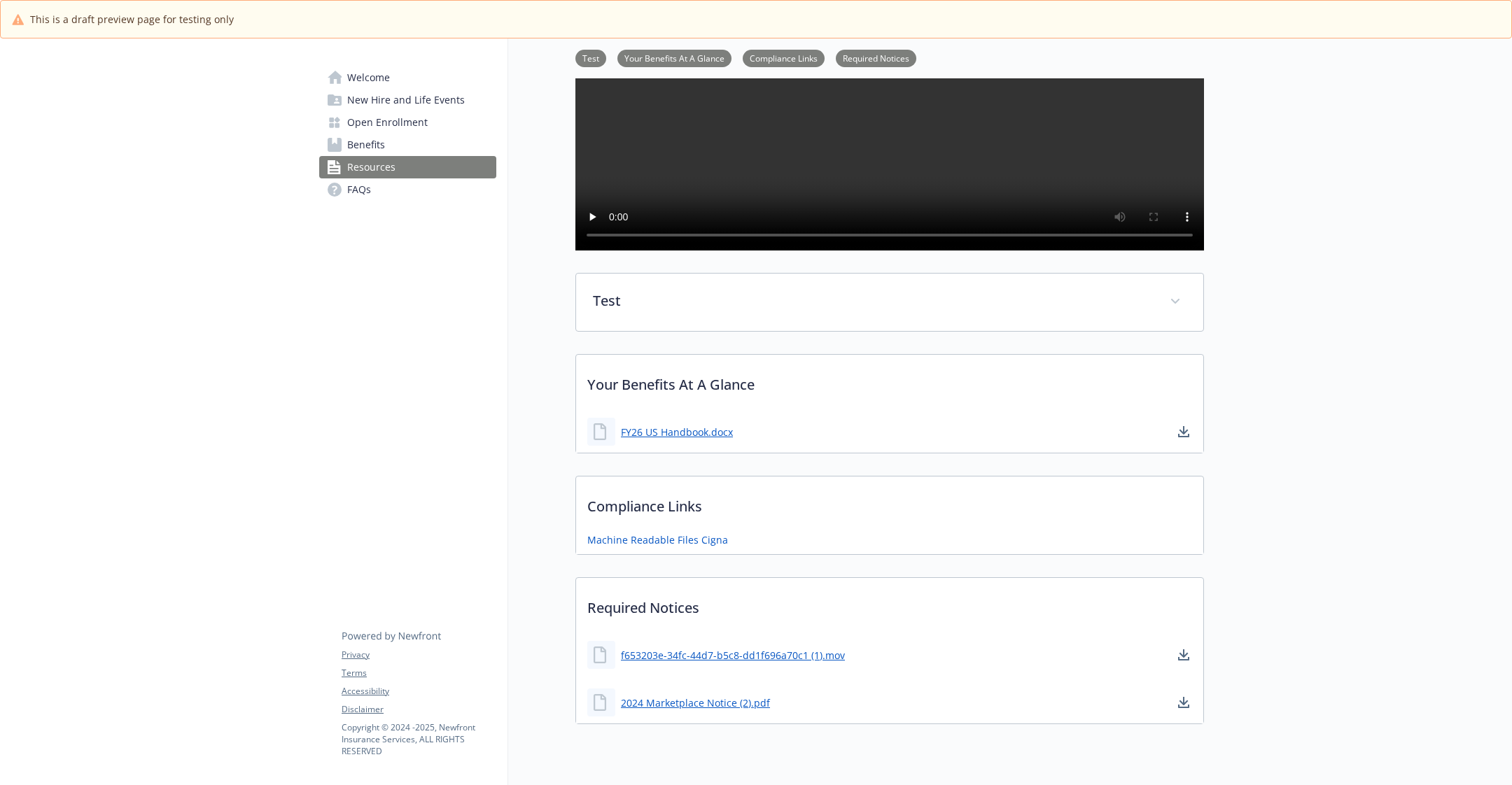
scroll to position [317, 0]
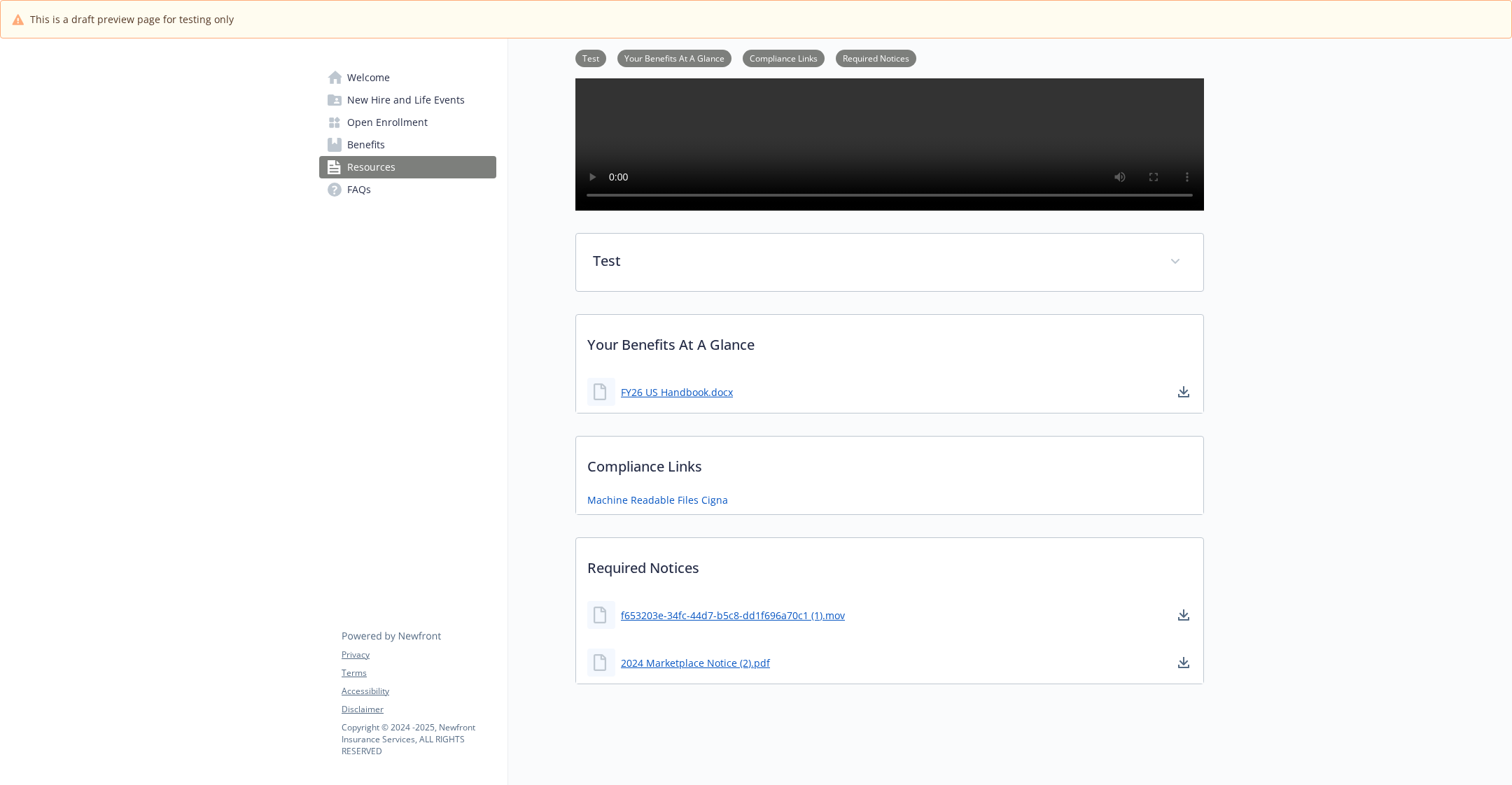
click at [710, 367] on p "Your Benefits At A Glance" at bounding box center [890, 341] width 628 height 52
click at [672, 508] on link "Machine Readable Files Cigna" at bounding box center [659, 499] width 143 height 18
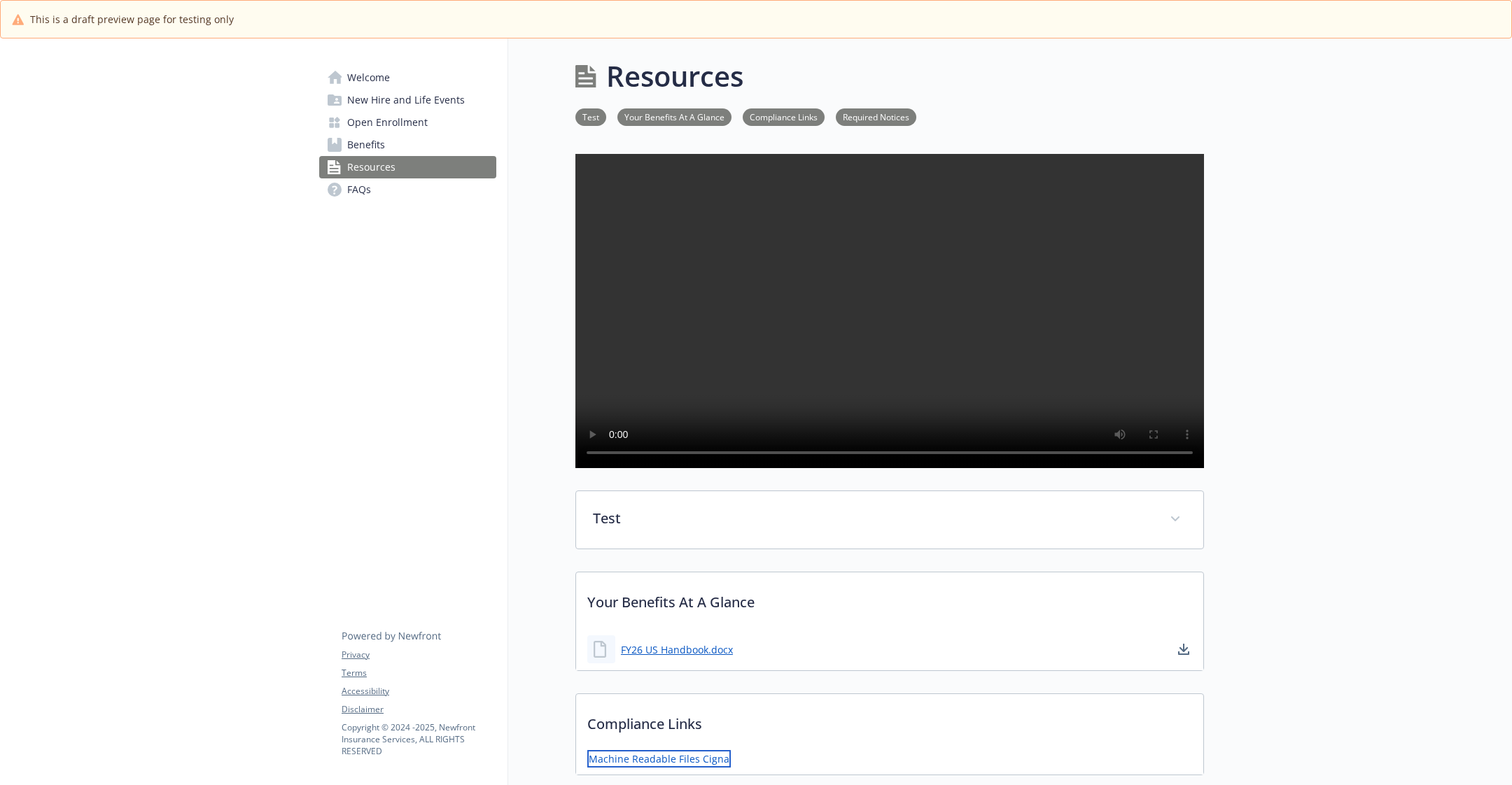
scroll to position [270, 0]
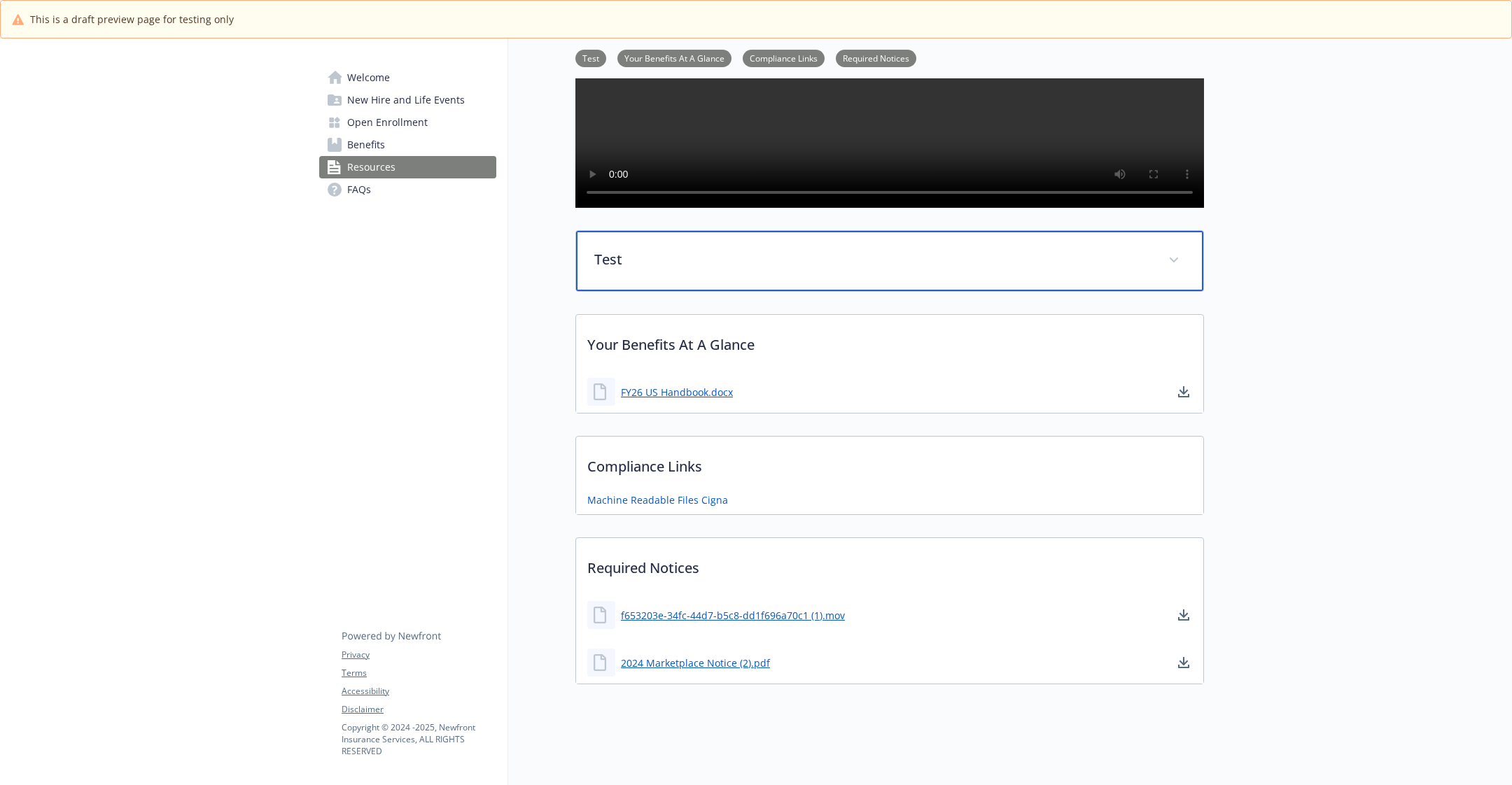
click at [715, 291] on div "Test" at bounding box center [890, 260] width 628 height 60
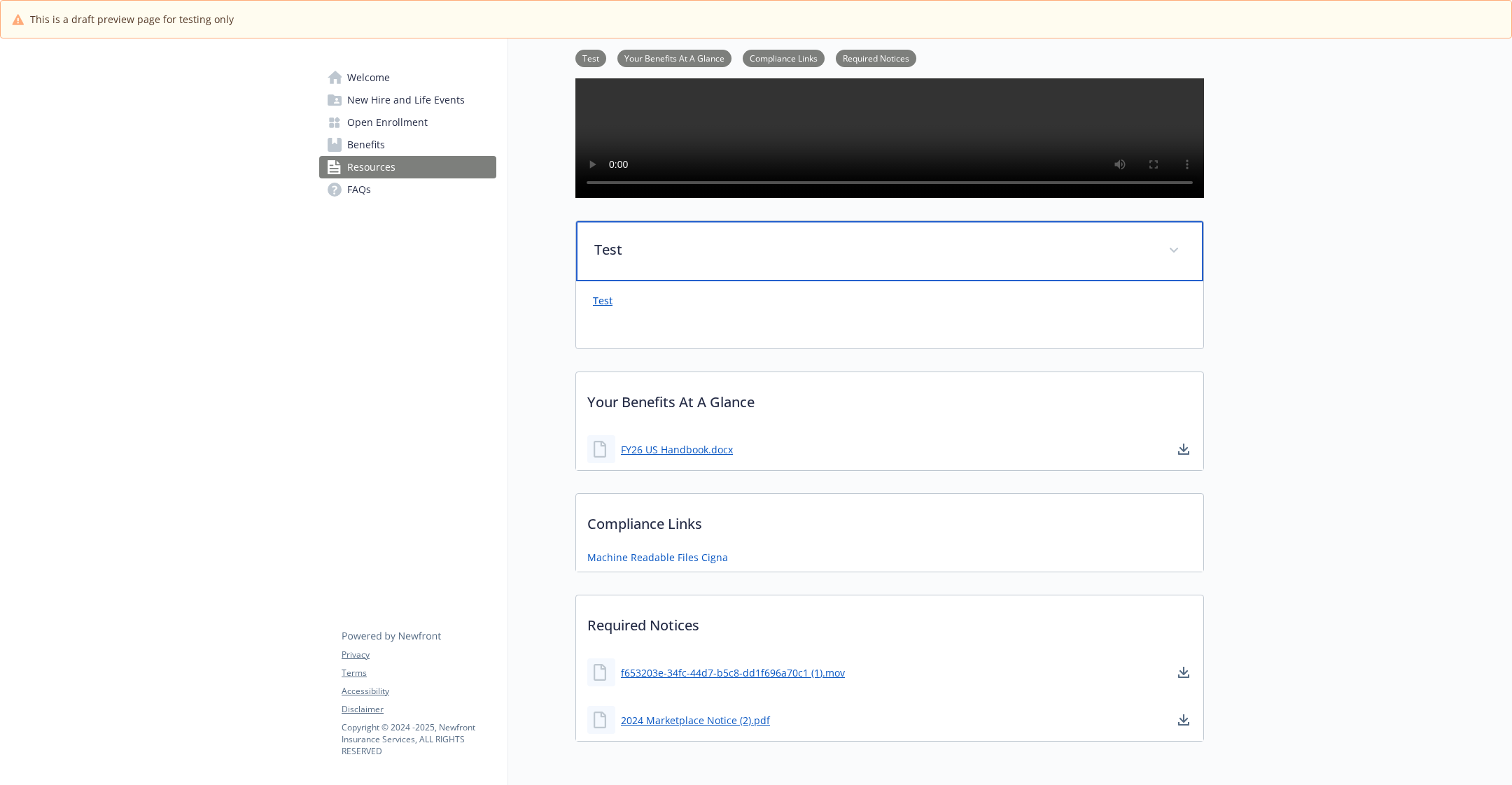
click at [715, 281] on div "Test" at bounding box center [890, 251] width 628 height 60
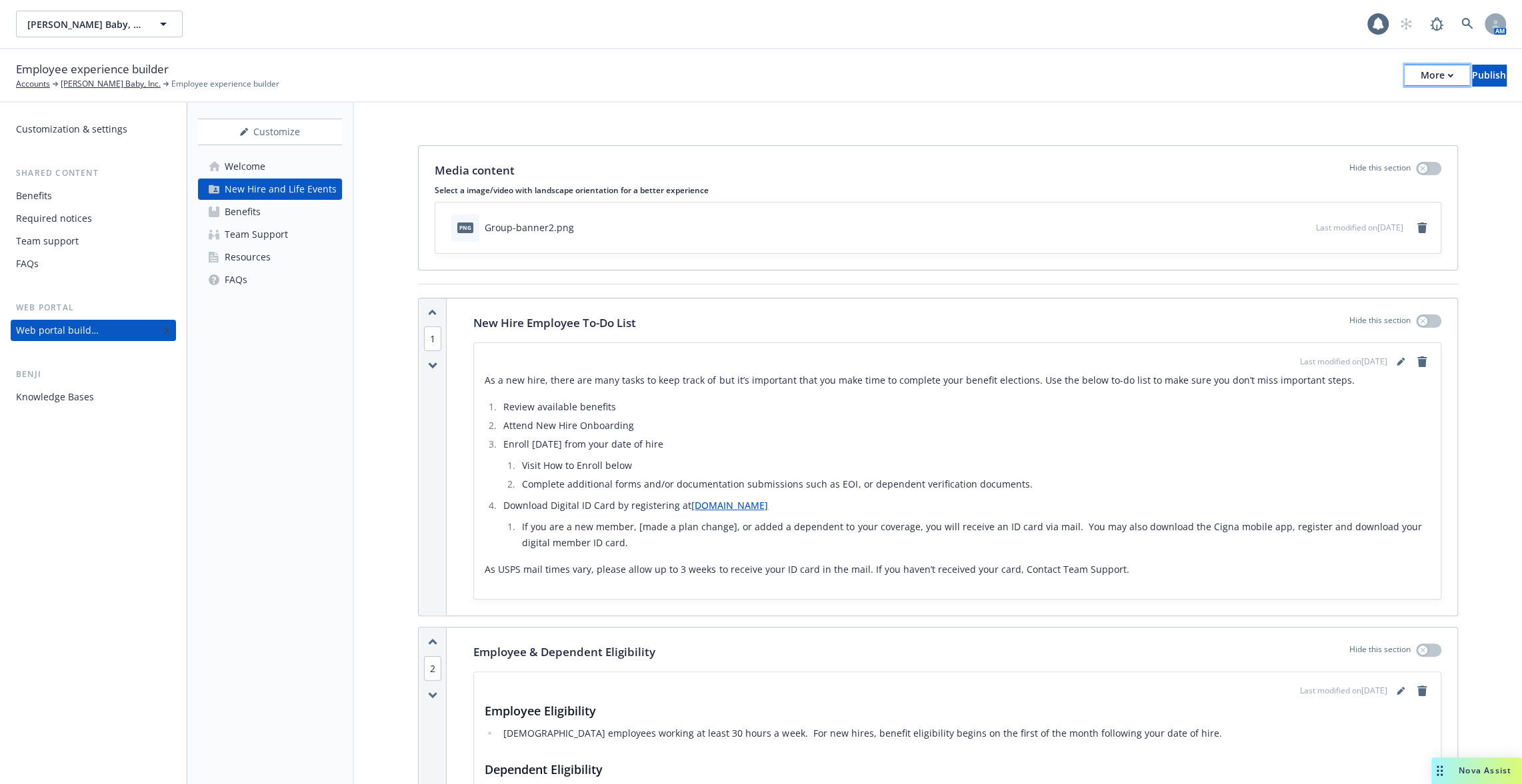
click at [1421, 72] on div "More" at bounding box center [1437, 75] width 32 height 20
click at [1369, 126] on link "Copy portal link" at bounding box center [1327, 131] width 197 height 26
click at [1421, 75] on div "More" at bounding box center [1437, 75] width 32 height 20
click at [1359, 130] on link "Copy portal link" at bounding box center [1327, 131] width 197 height 26
click at [1473, 27] on link at bounding box center [1467, 24] width 26 height 26
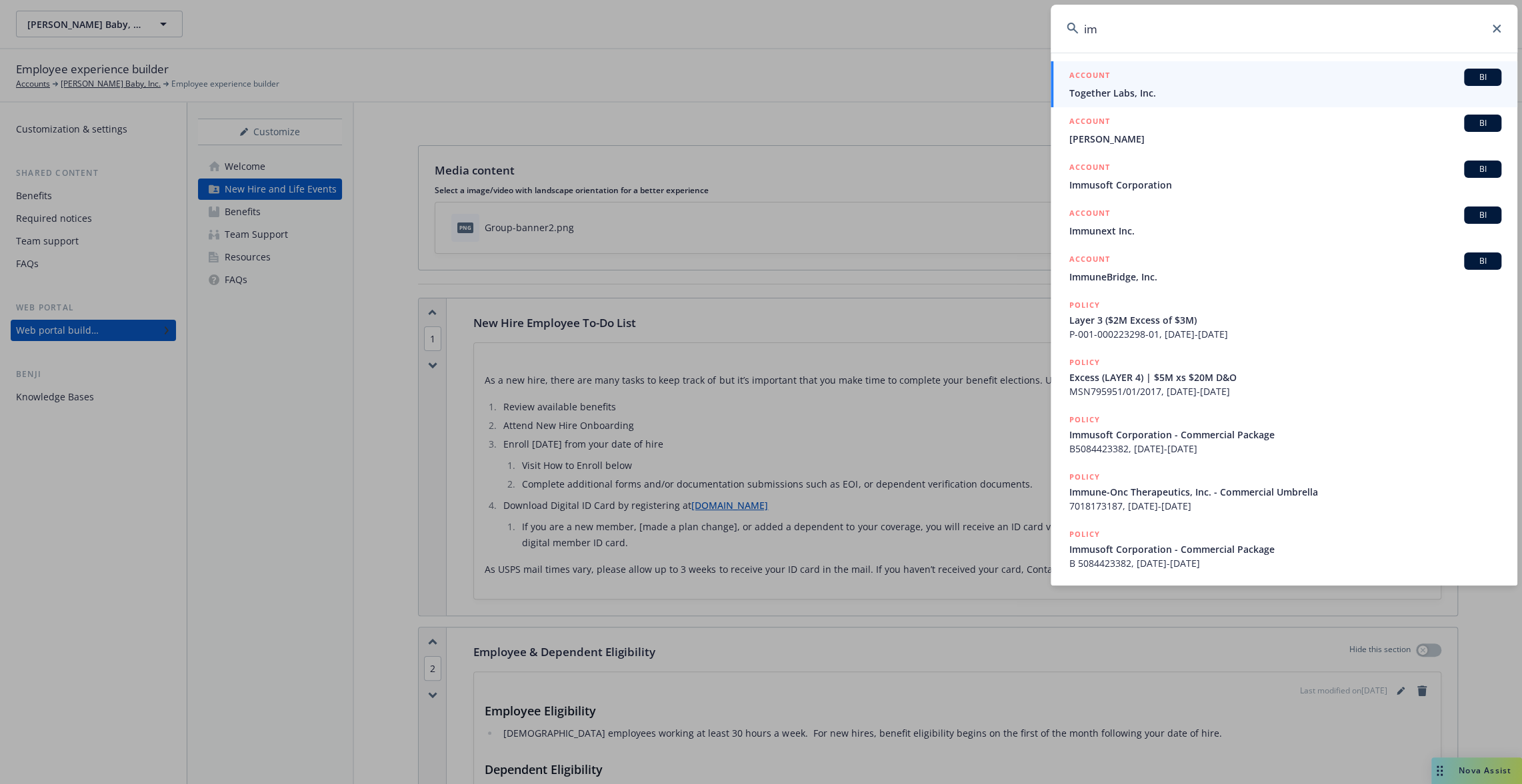
type input "i"
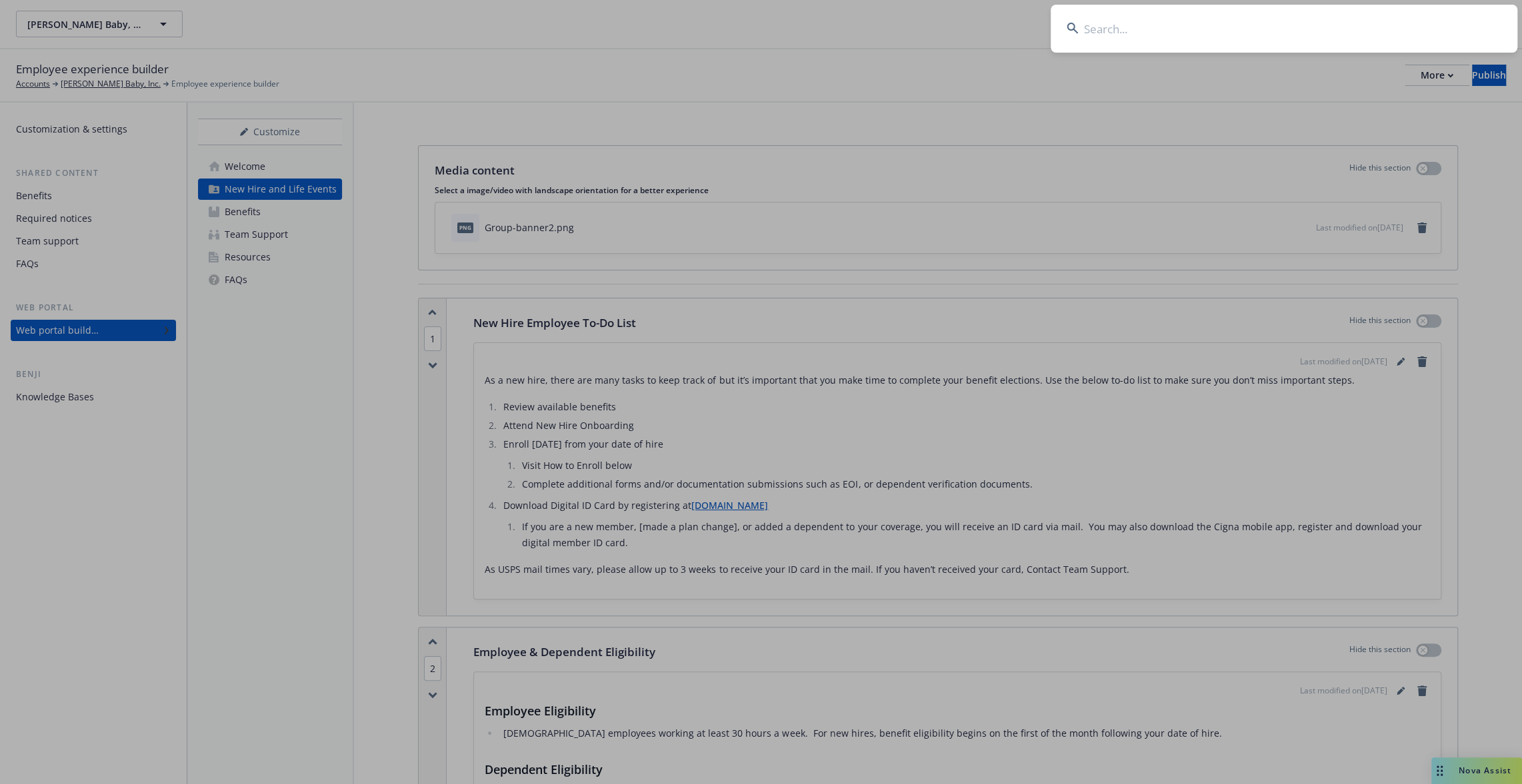
click at [1426, 29] on input at bounding box center [1283, 28] width 466 height 48
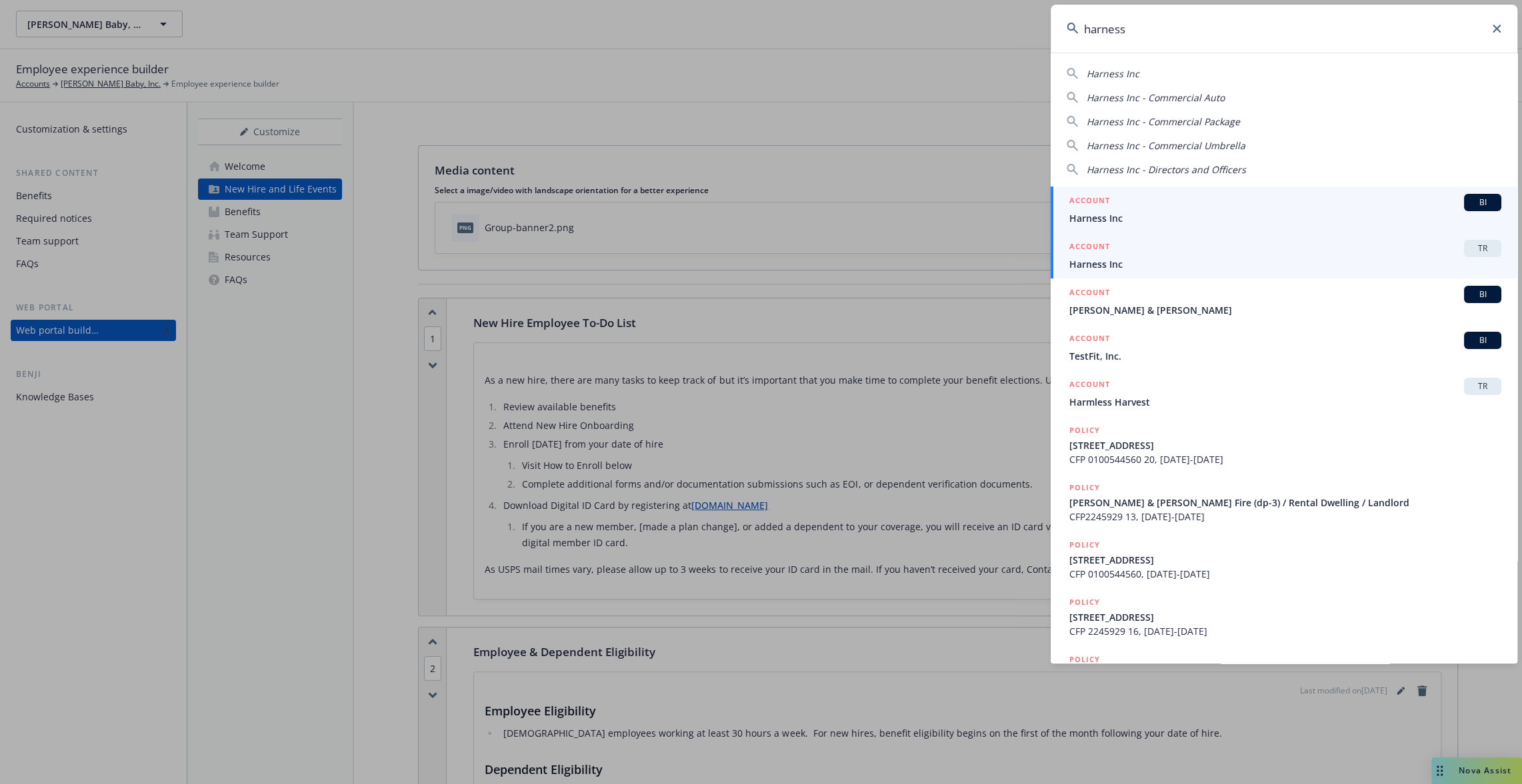
type input "harness"
click at [1145, 257] on span "Harness Inc" at bounding box center [1285, 264] width 432 height 14
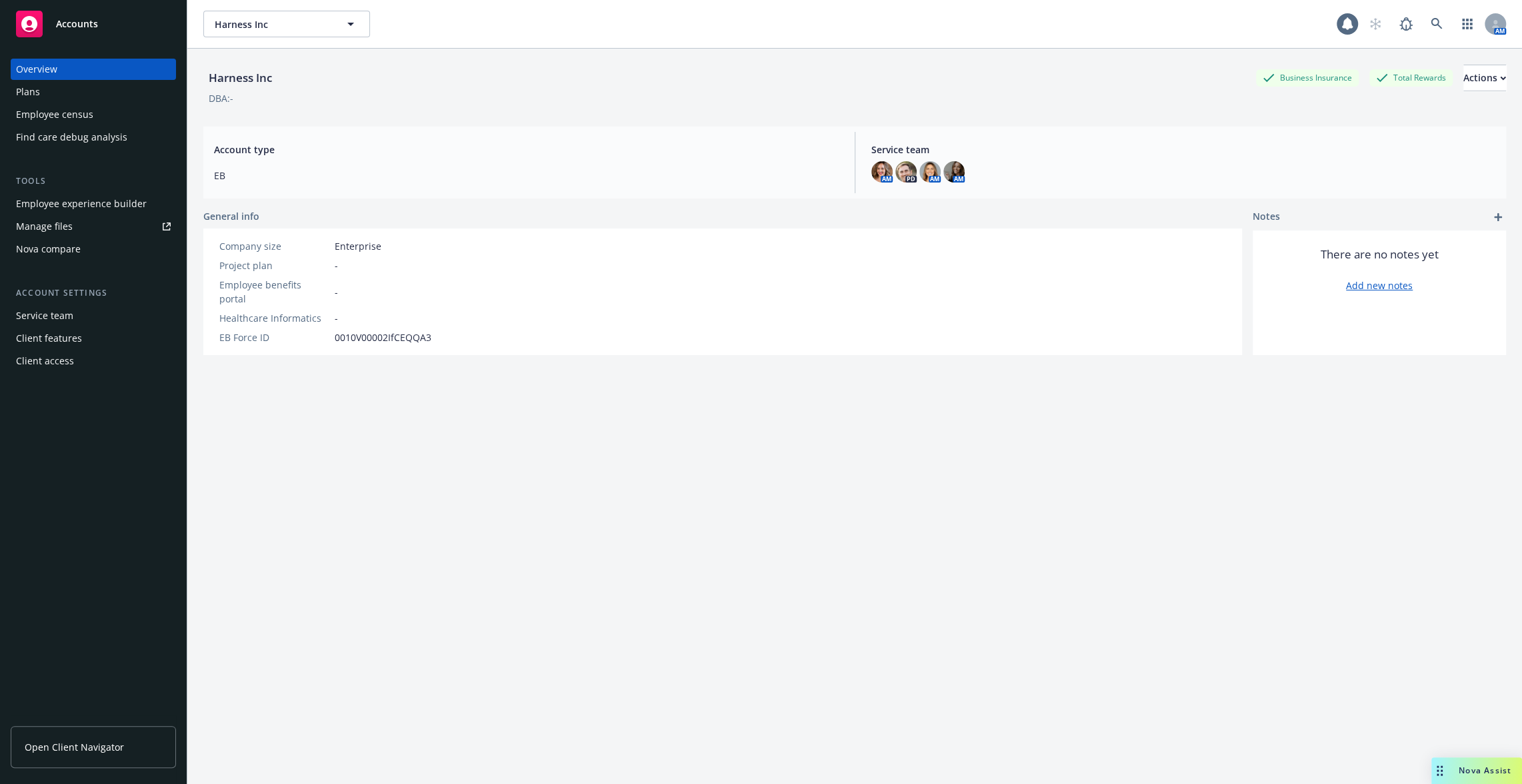
click at [98, 205] on div "Employee experience builder" at bounding box center [81, 204] width 130 height 21
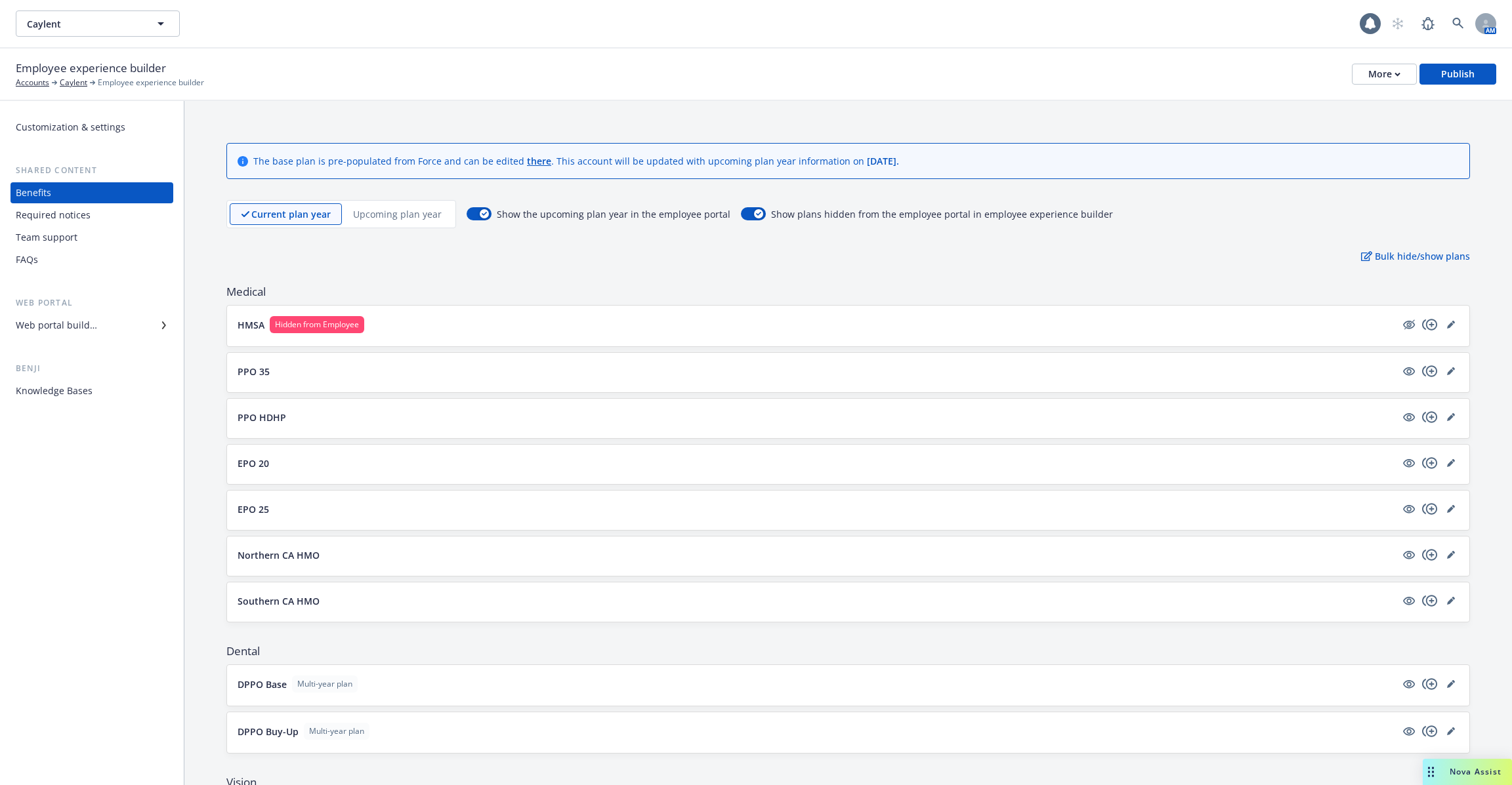
click at [369, 202] on div "Current plan year Upcoming plan year" at bounding box center [342, 214] width 230 height 29
click at [383, 221] on div "Upcoming plan year" at bounding box center [397, 214] width 111 height 22
click at [1390, 80] on div "More" at bounding box center [1384, 74] width 32 height 19
click at [1362, 131] on link "Copy portal link" at bounding box center [1319, 129] width 194 height 26
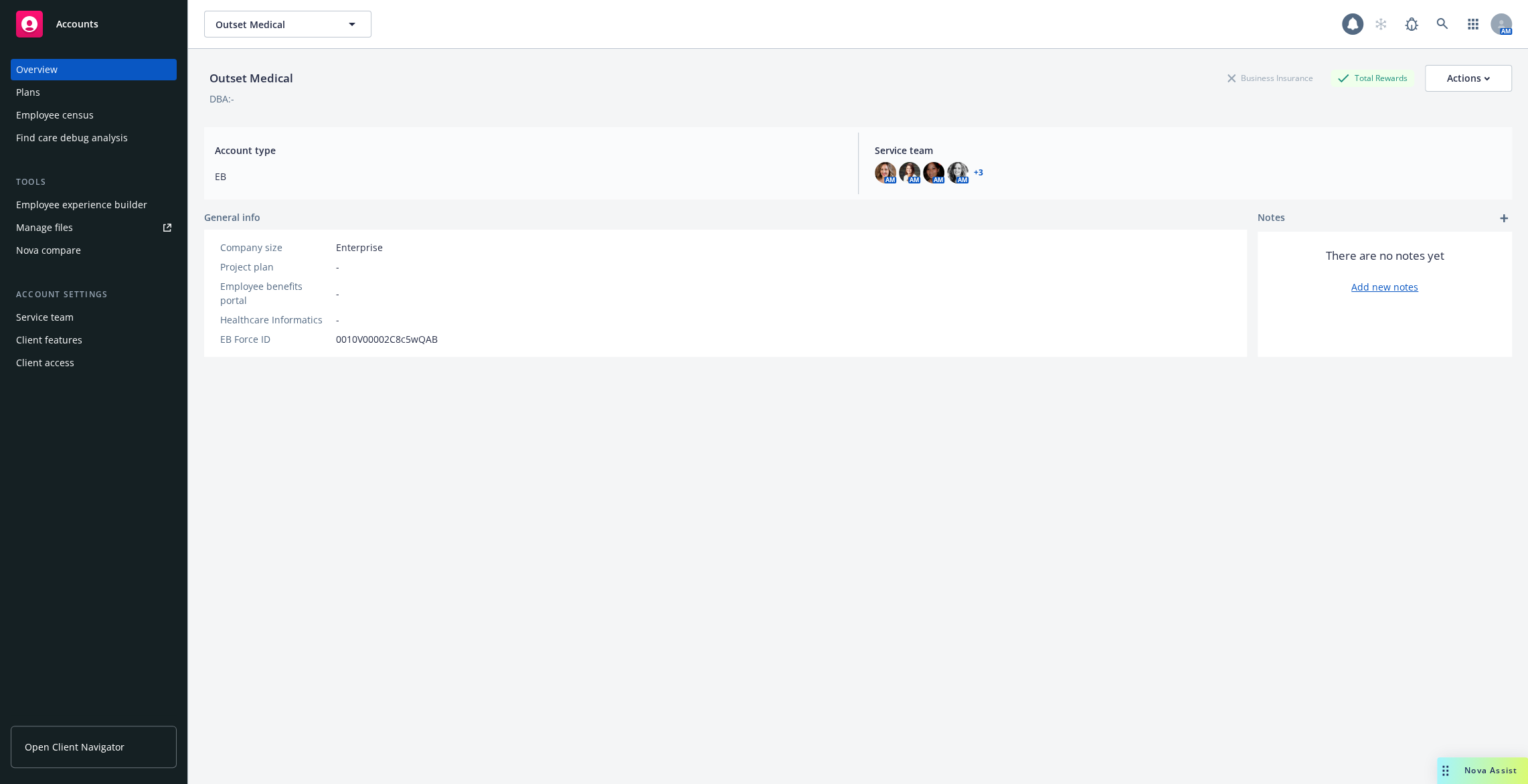
click at [131, 201] on div "Employee experience builder" at bounding box center [81, 205] width 131 height 21
click at [1448, 16] on link at bounding box center [1442, 24] width 27 height 27
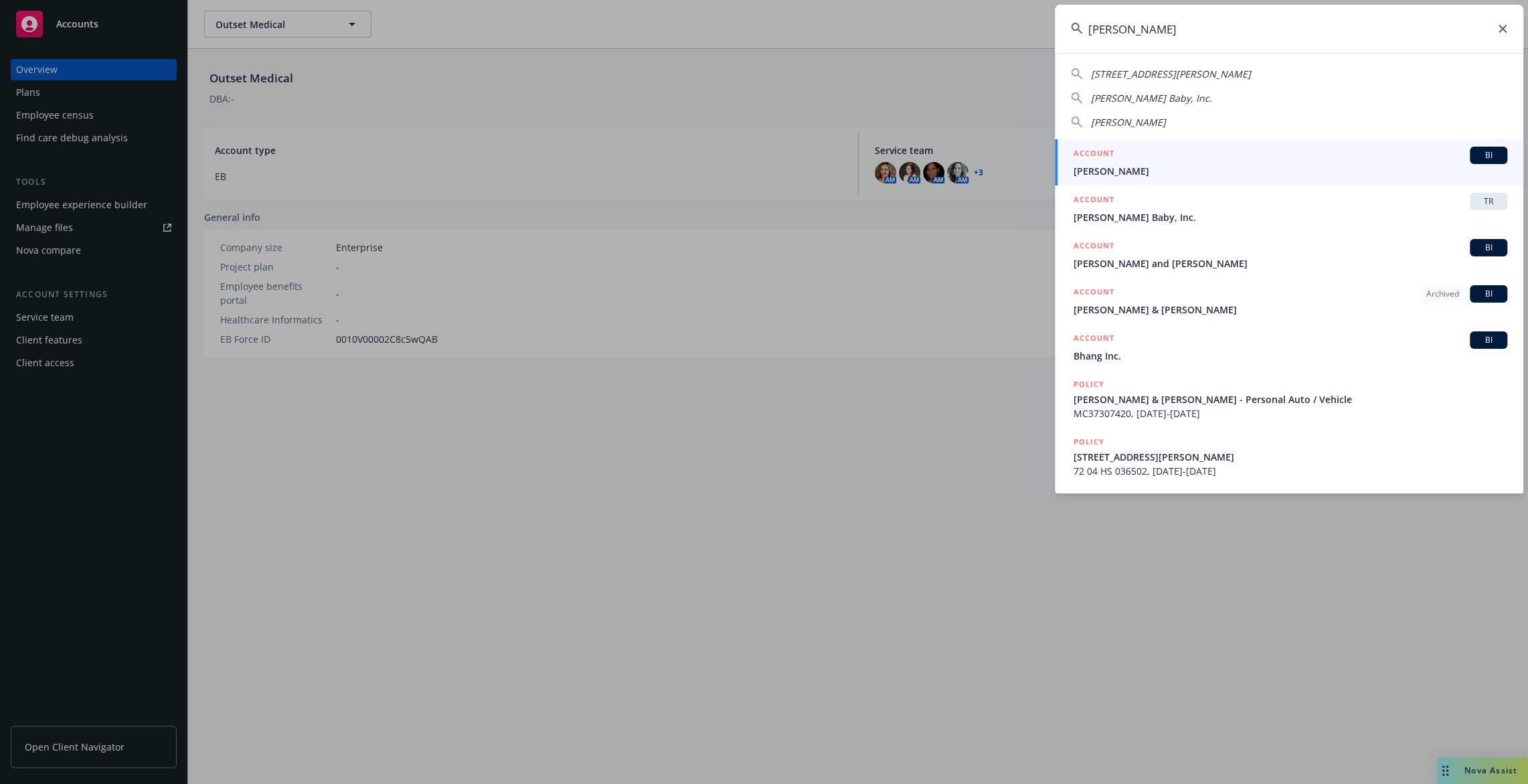
type input "[PERSON_NAME]"
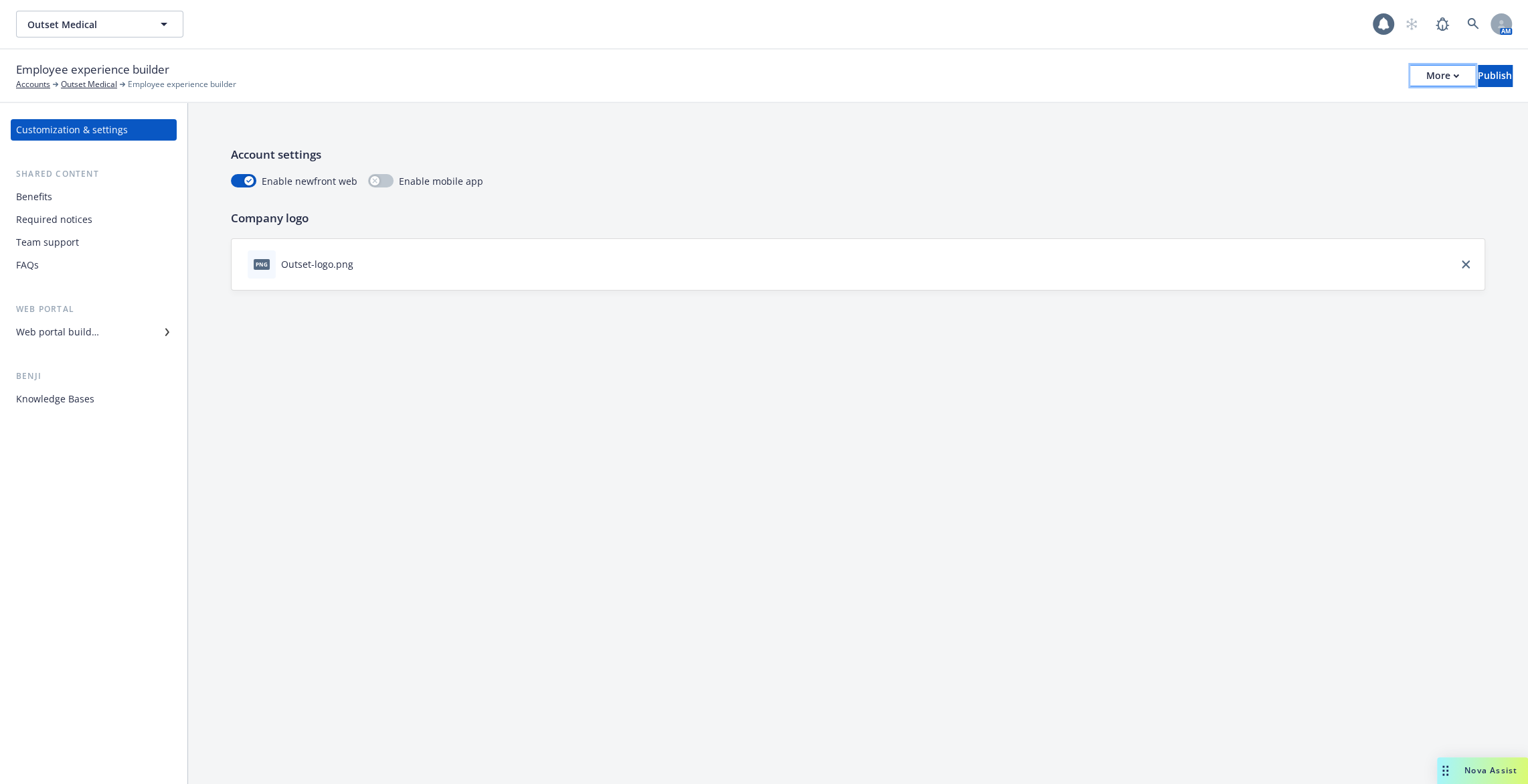
click at [1411, 80] on button "More" at bounding box center [1443, 75] width 65 height 21
click at [1372, 124] on link "Copy portal link" at bounding box center [1332, 133] width 198 height 27
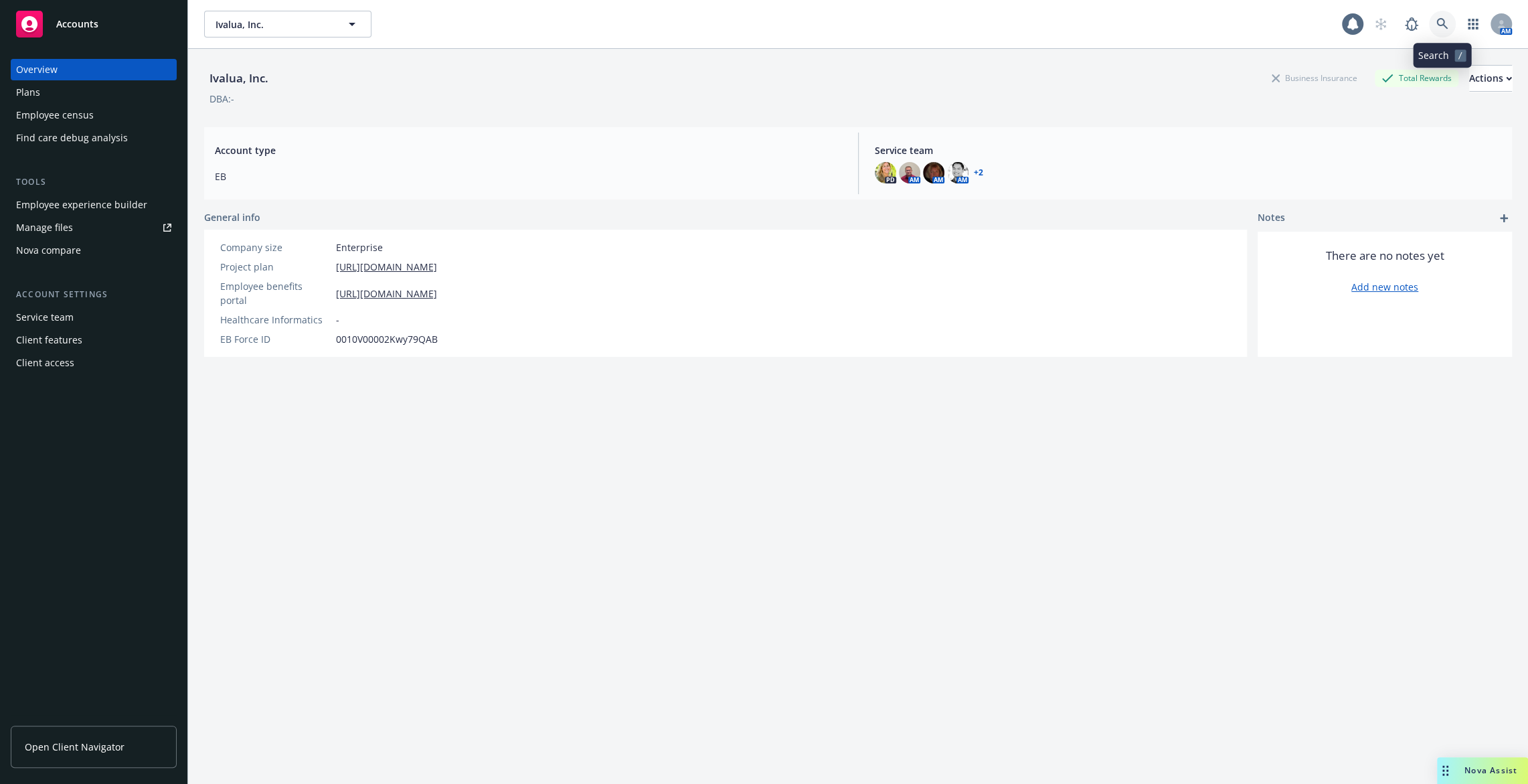
click at [1447, 29] on icon at bounding box center [1442, 24] width 12 height 12
click at [86, 201] on div "Employee experience builder" at bounding box center [81, 205] width 131 height 21
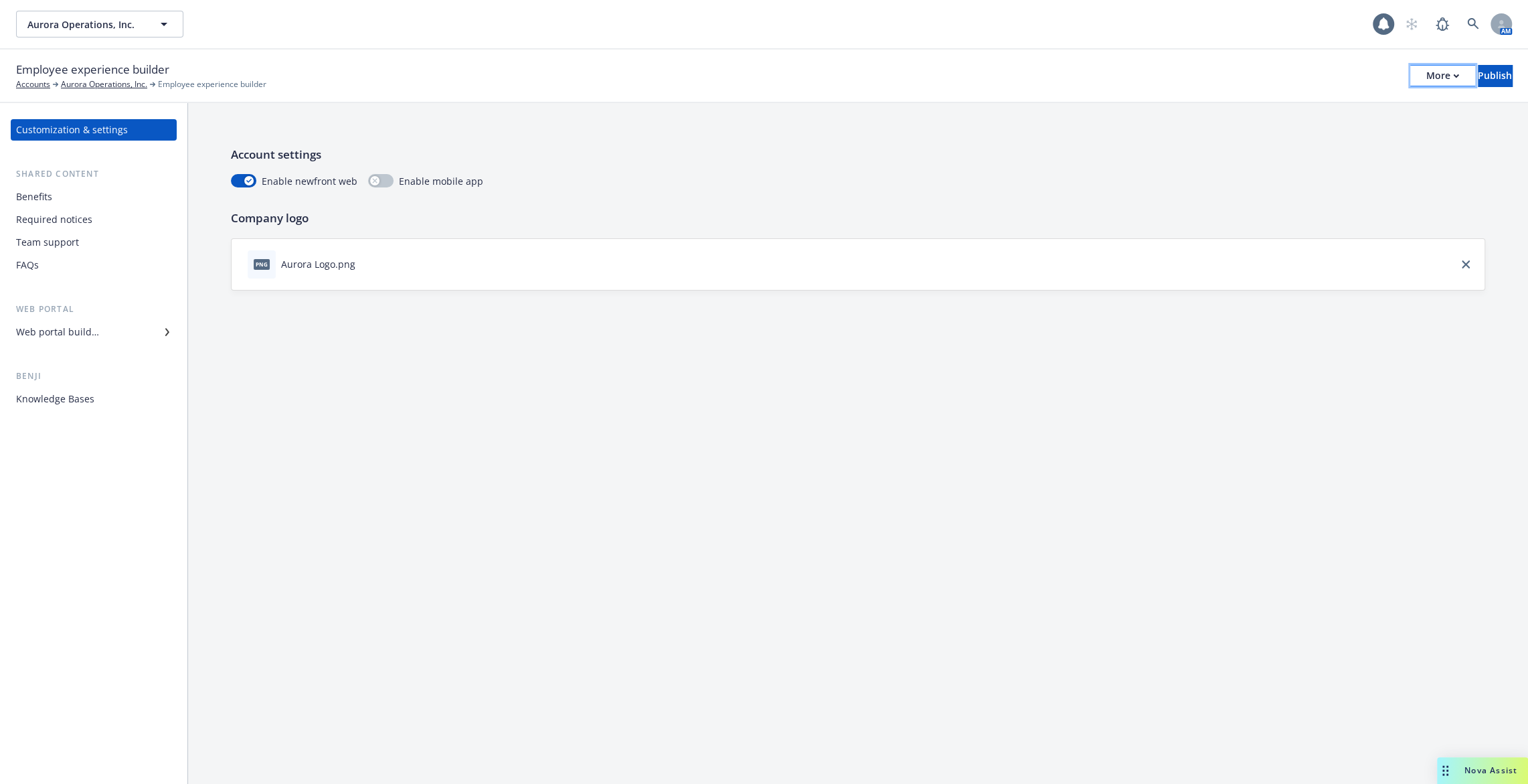
click at [1426, 83] on div "More" at bounding box center [1442, 75] width 33 height 20
click at [1370, 122] on link "Copy portal link" at bounding box center [1332, 132] width 198 height 27
click at [1473, 21] on icon at bounding box center [1473, 24] width 12 height 12
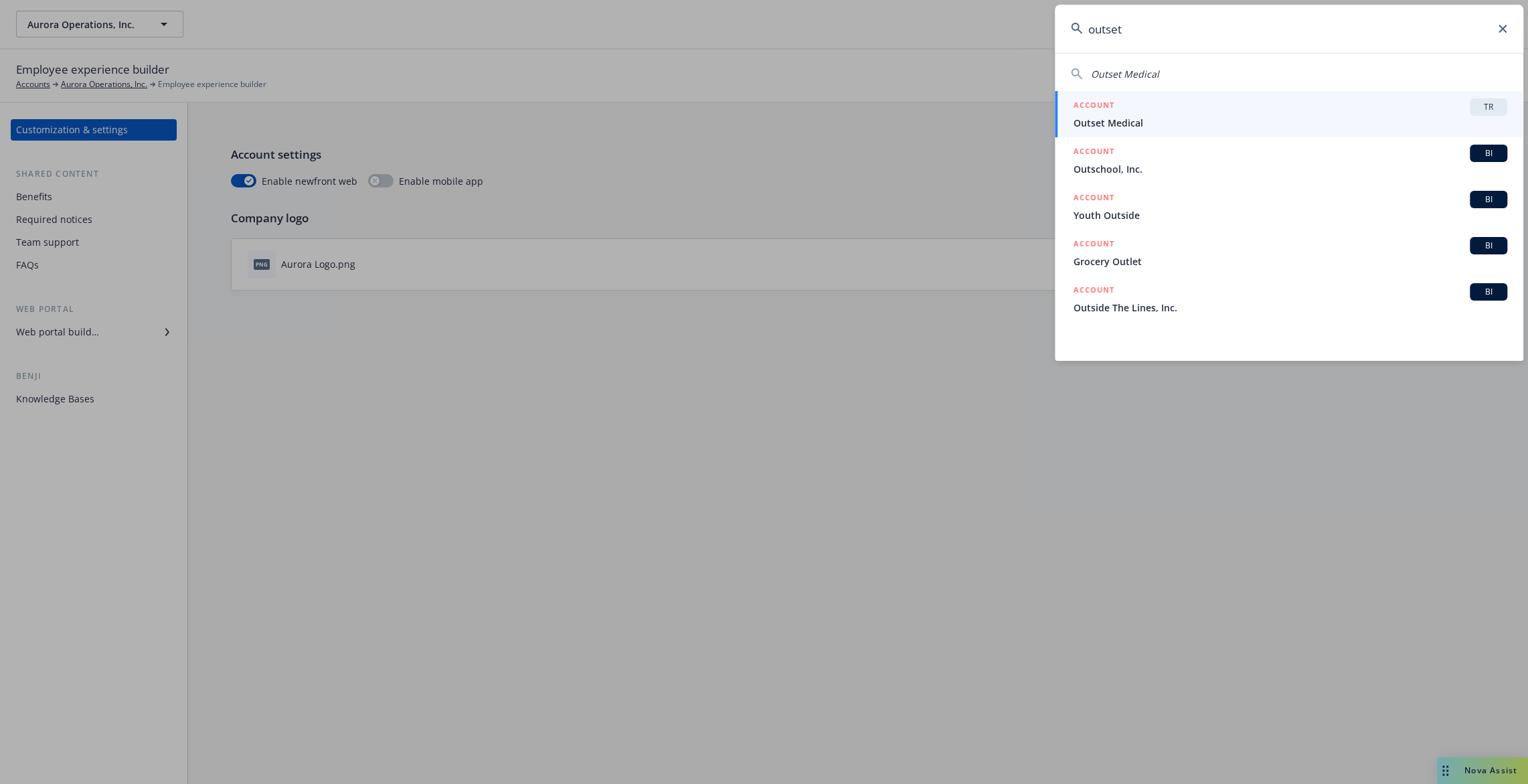
type input "outset"
click at [1446, 117] on span "Outset Medical" at bounding box center [1290, 122] width 434 height 14
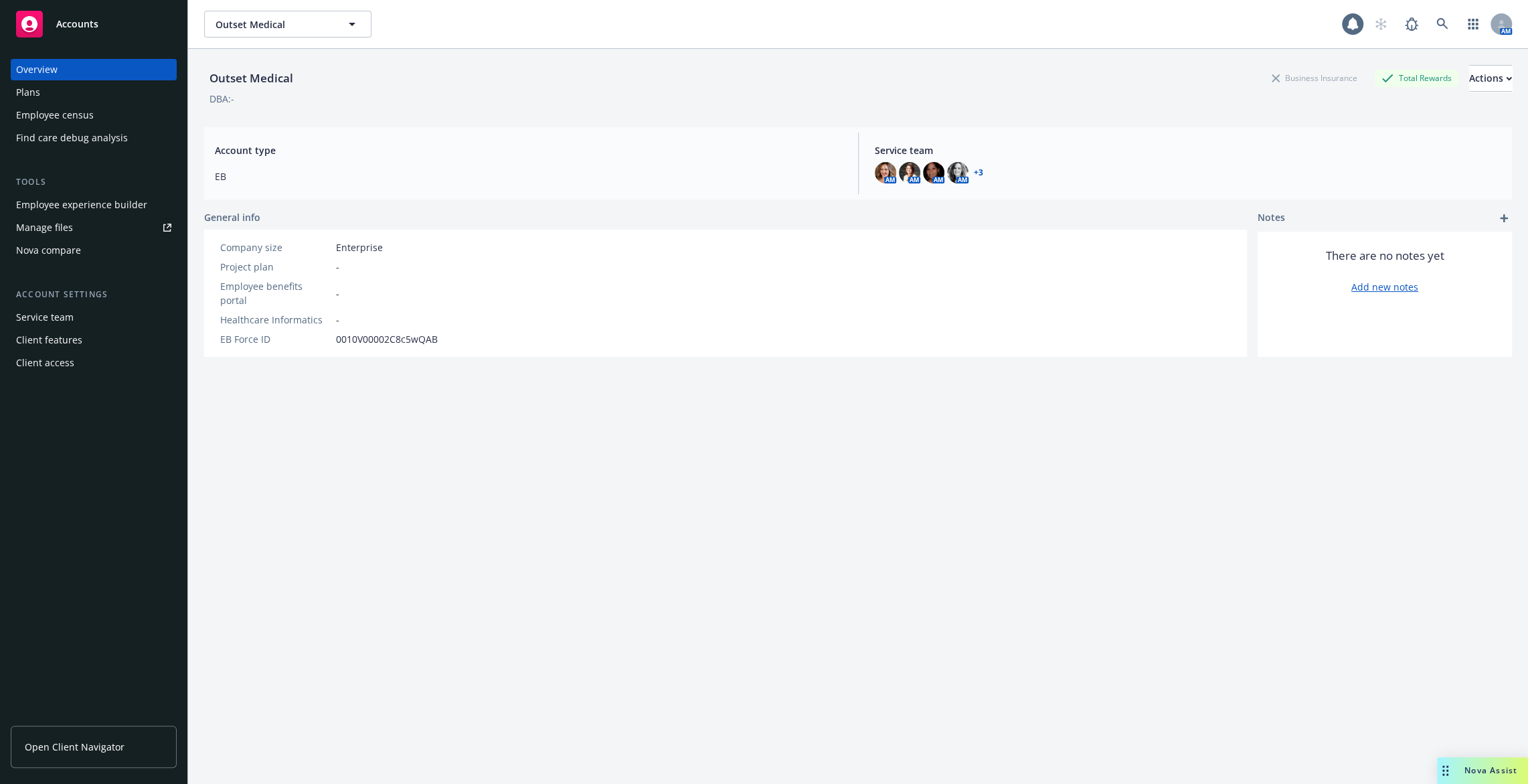
click at [115, 203] on div "Employee experience builder" at bounding box center [81, 205] width 131 height 21
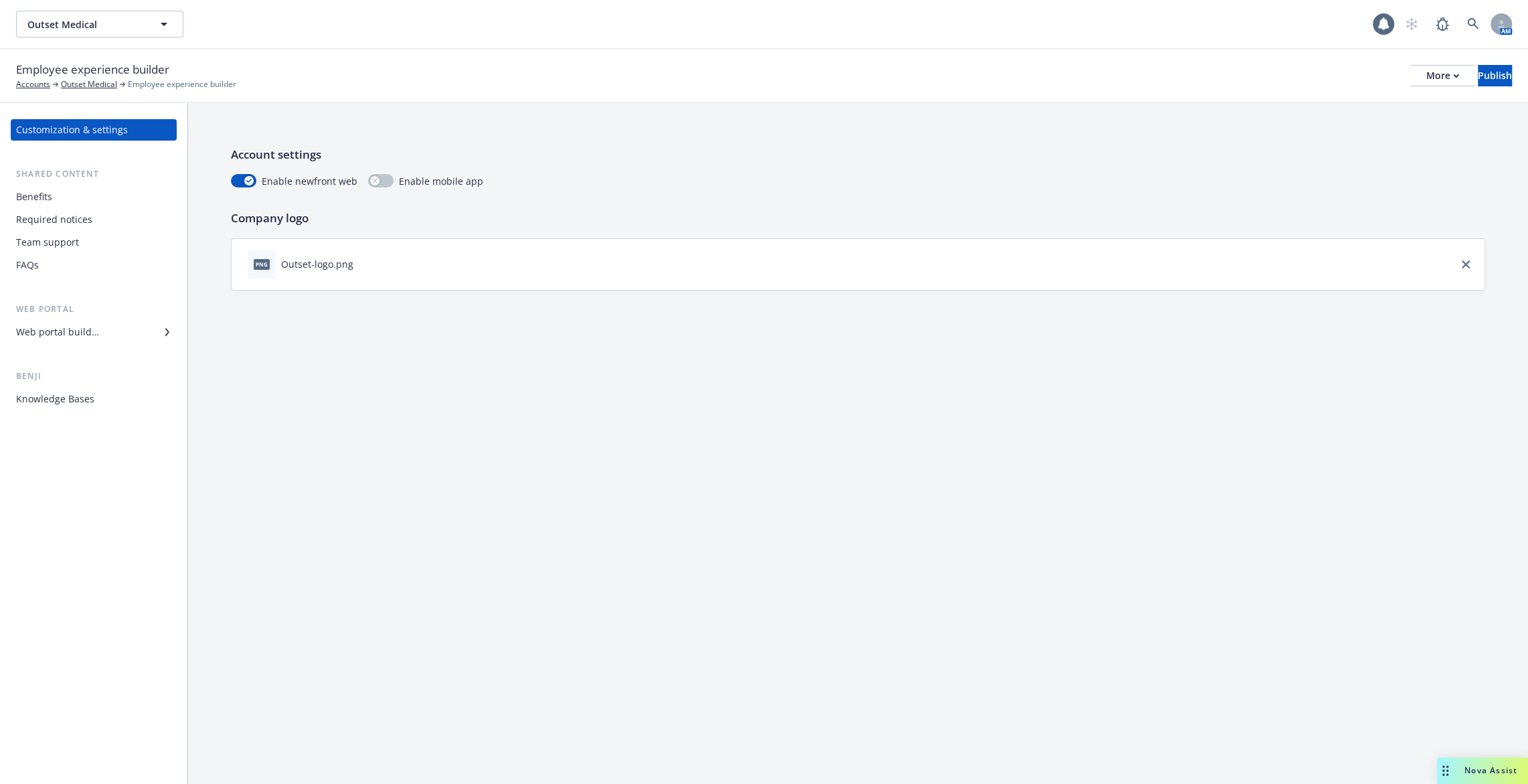
click at [115, 207] on div "Benefits Required notices Team support FAQs" at bounding box center [94, 230] width 166 height 90
click at [110, 195] on div "Benefits" at bounding box center [93, 196] width 155 height 21
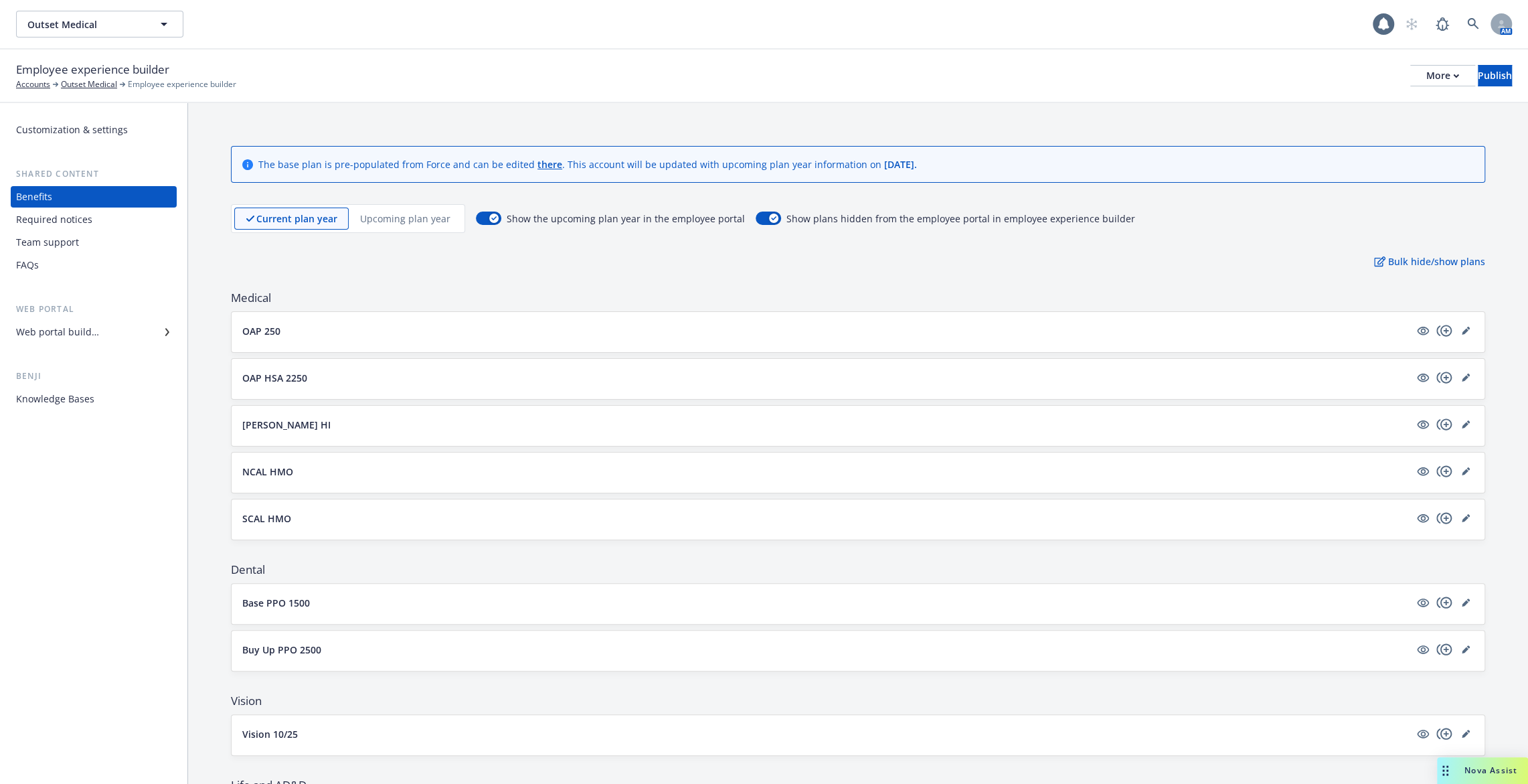
click at [399, 223] on p "Upcoming plan year" at bounding box center [406, 218] width 91 height 14
click at [83, 83] on link "Outset Medical" at bounding box center [89, 84] width 56 height 12
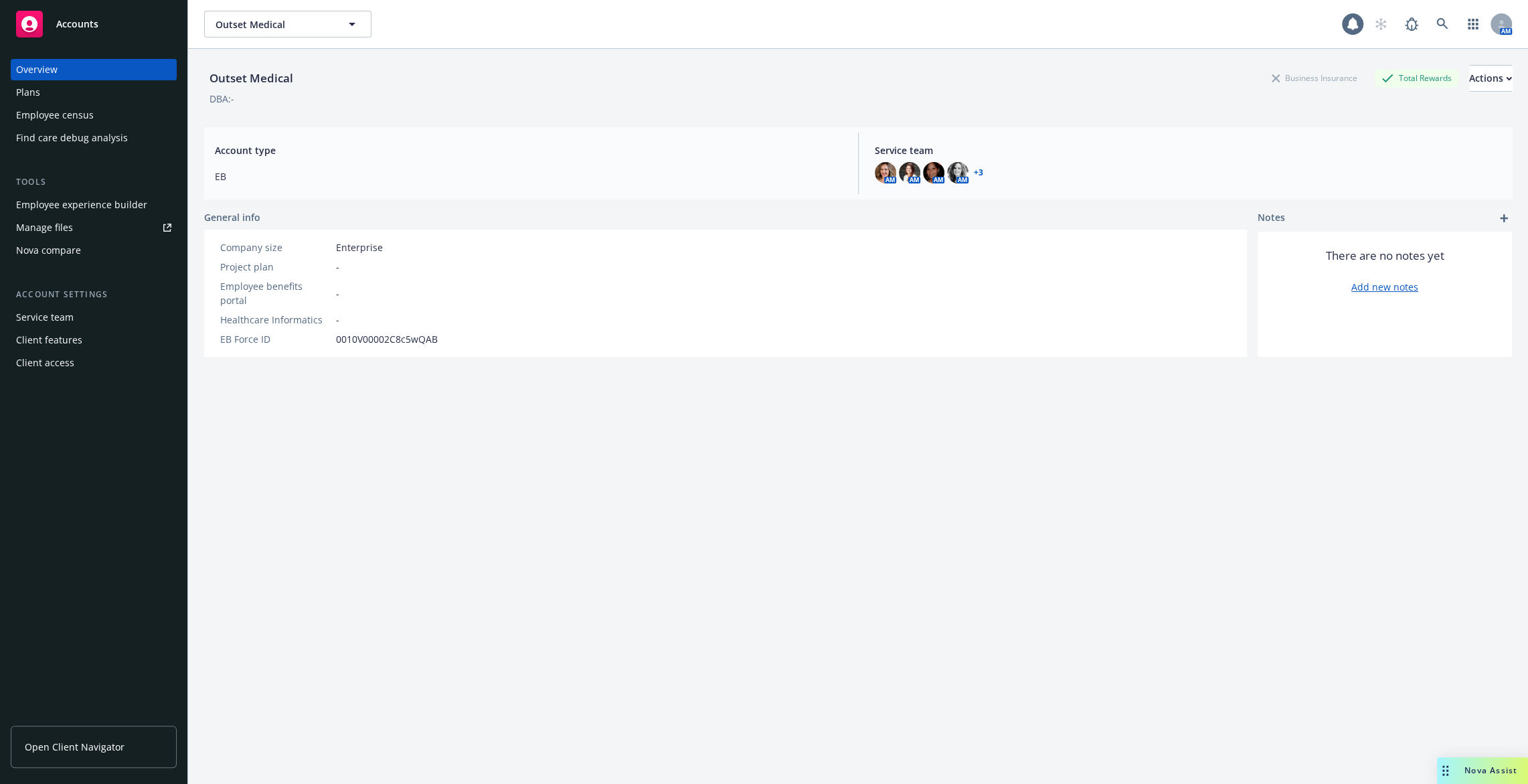
click at [83, 108] on div "Employee census" at bounding box center [55, 115] width 78 height 21
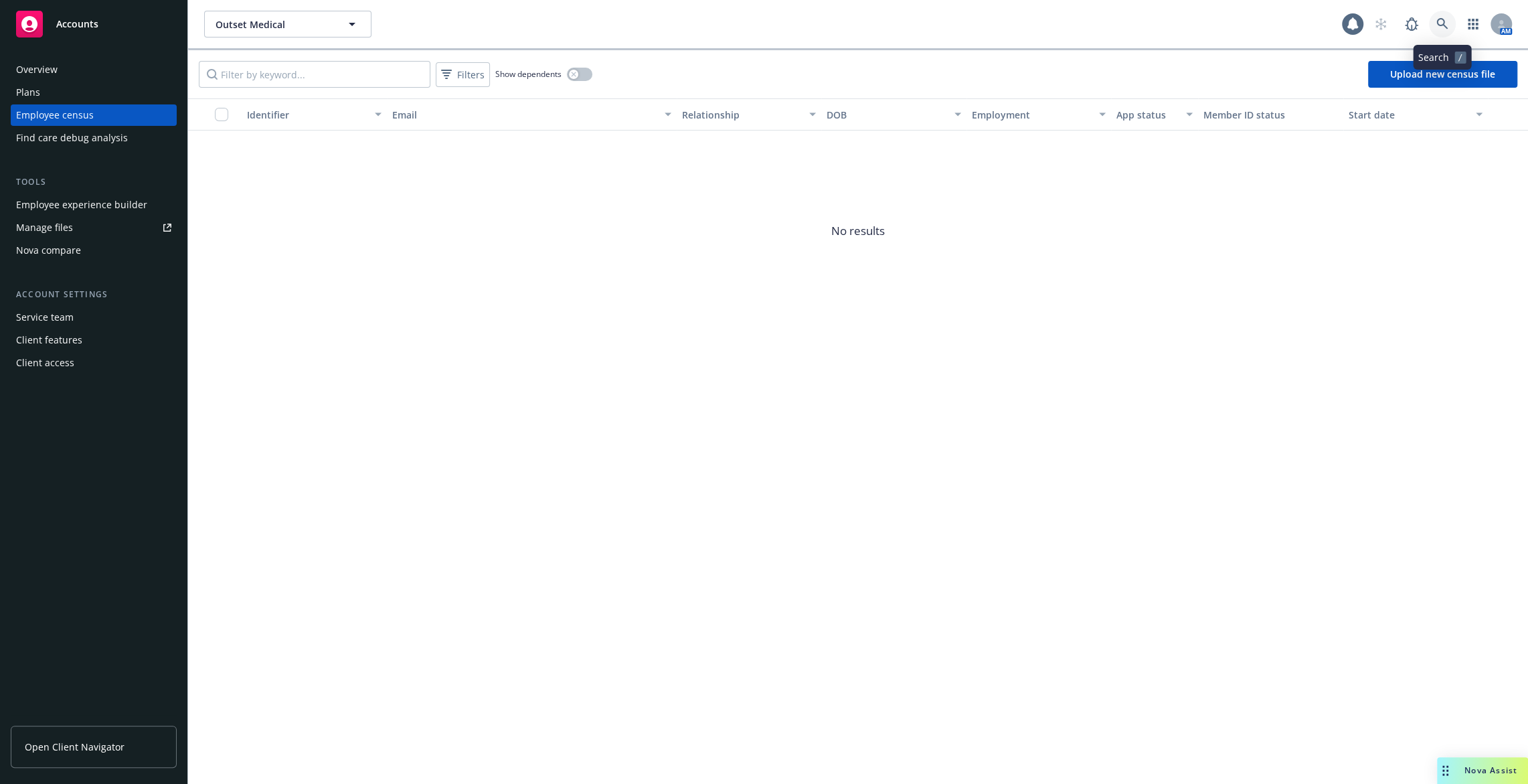
click at [1454, 27] on link at bounding box center [1442, 24] width 27 height 27
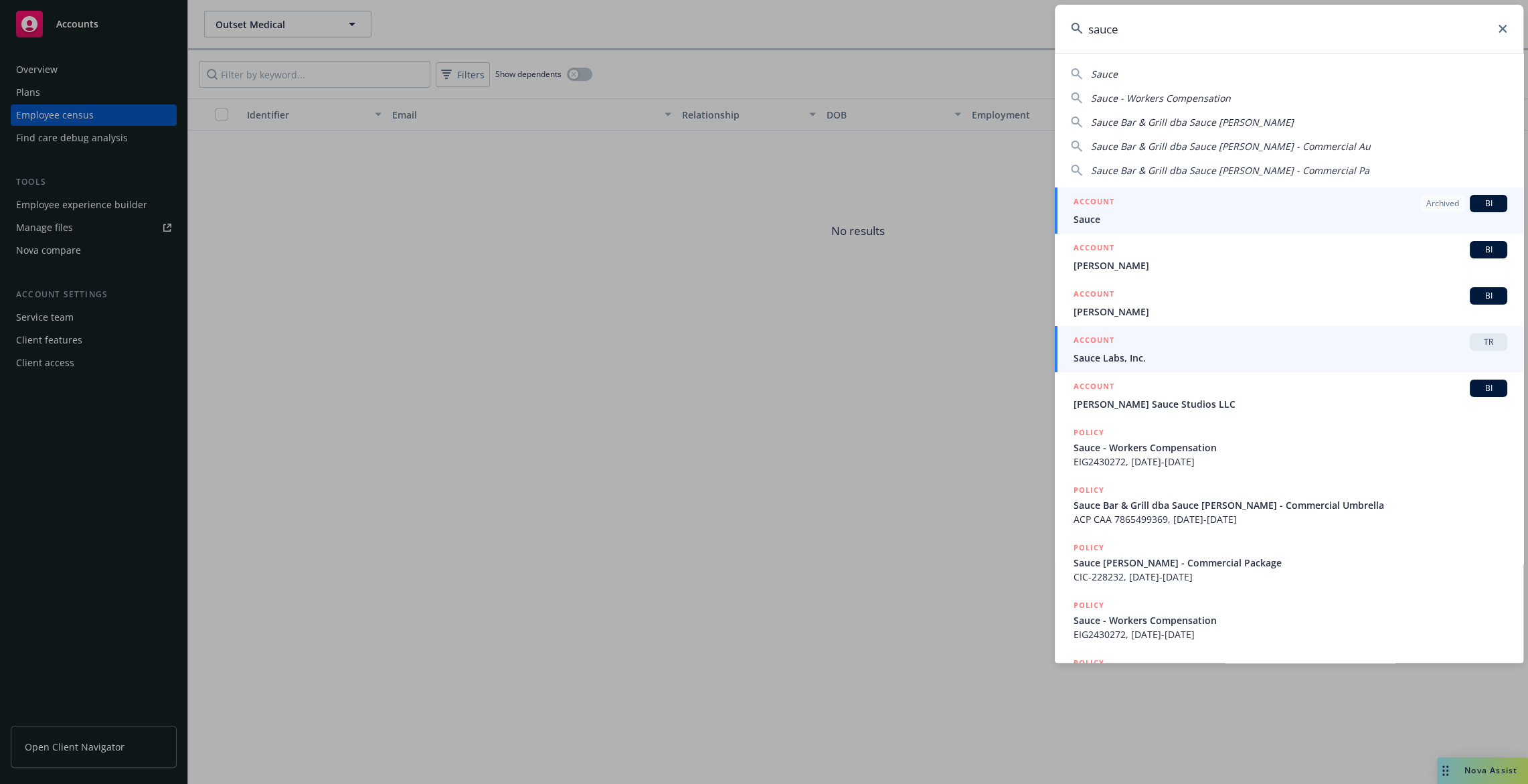
type input "sauce"
click at [1282, 348] on div "ACCOUNT TR" at bounding box center [1290, 342] width 434 height 17
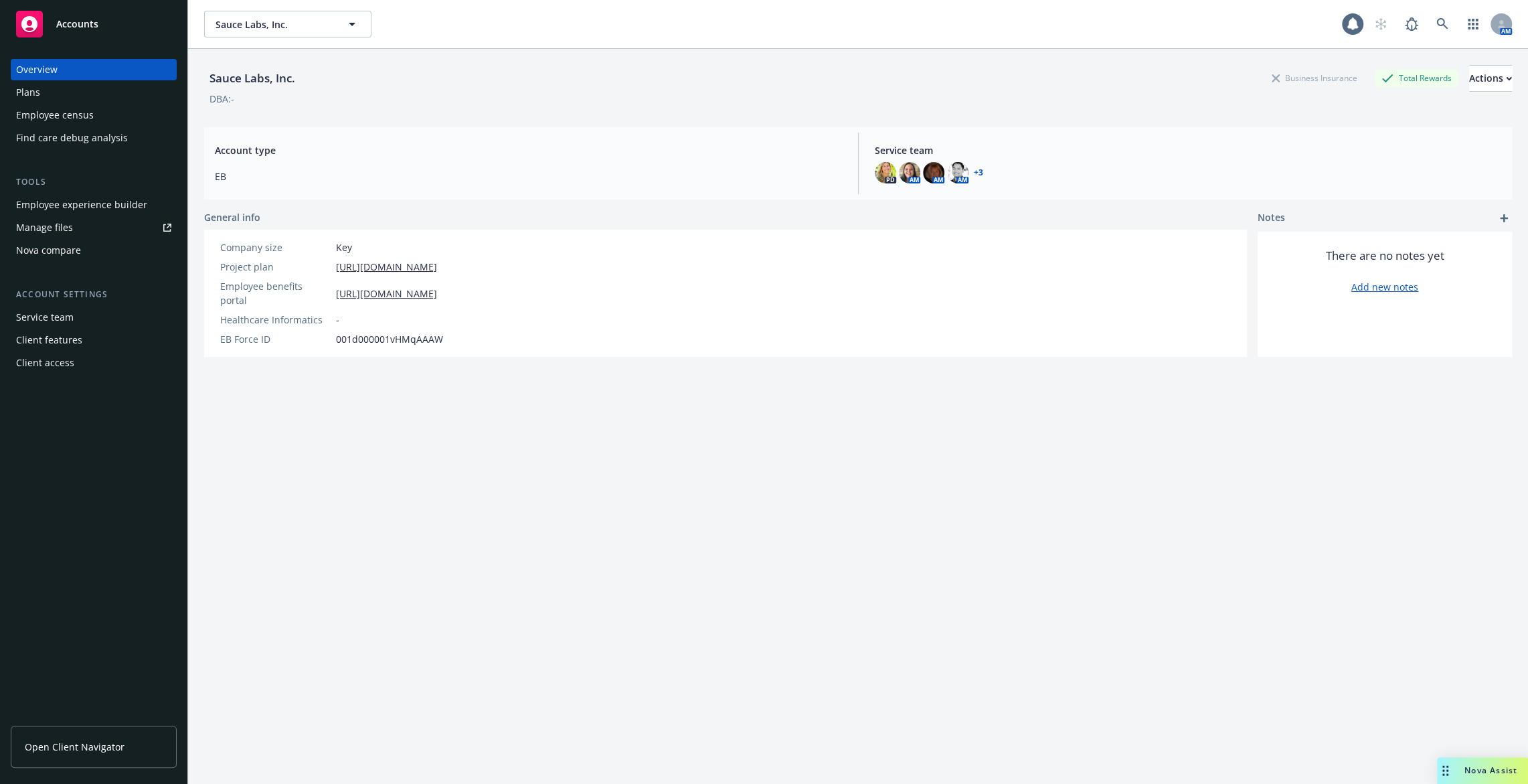
click at [51, 120] on div "Employee census" at bounding box center [55, 115] width 78 height 21
